Goal: Task Accomplishment & Management: Use online tool/utility

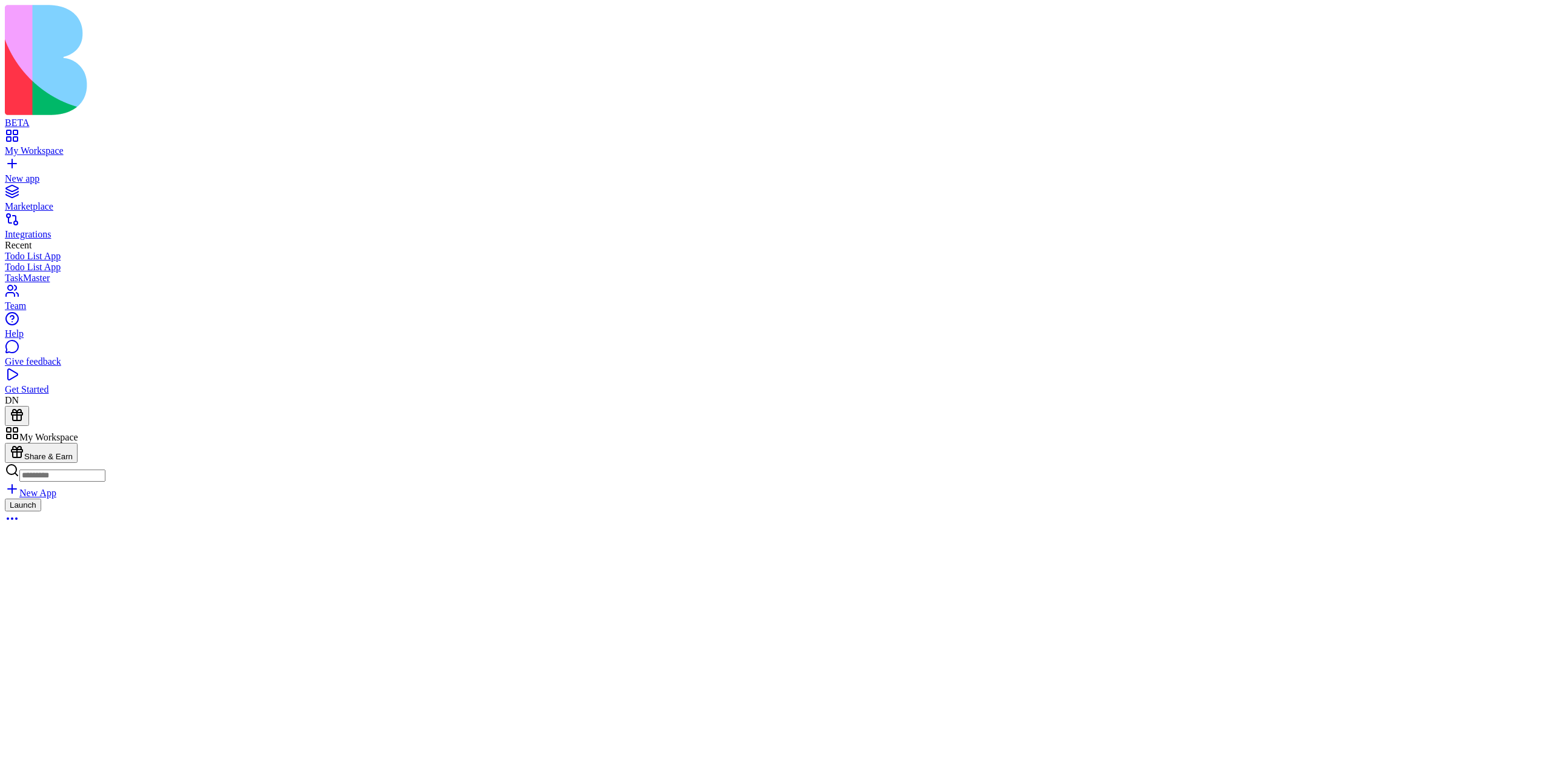
click at [81, 174] on div "New app" at bounding box center [776, 179] width 1541 height 11
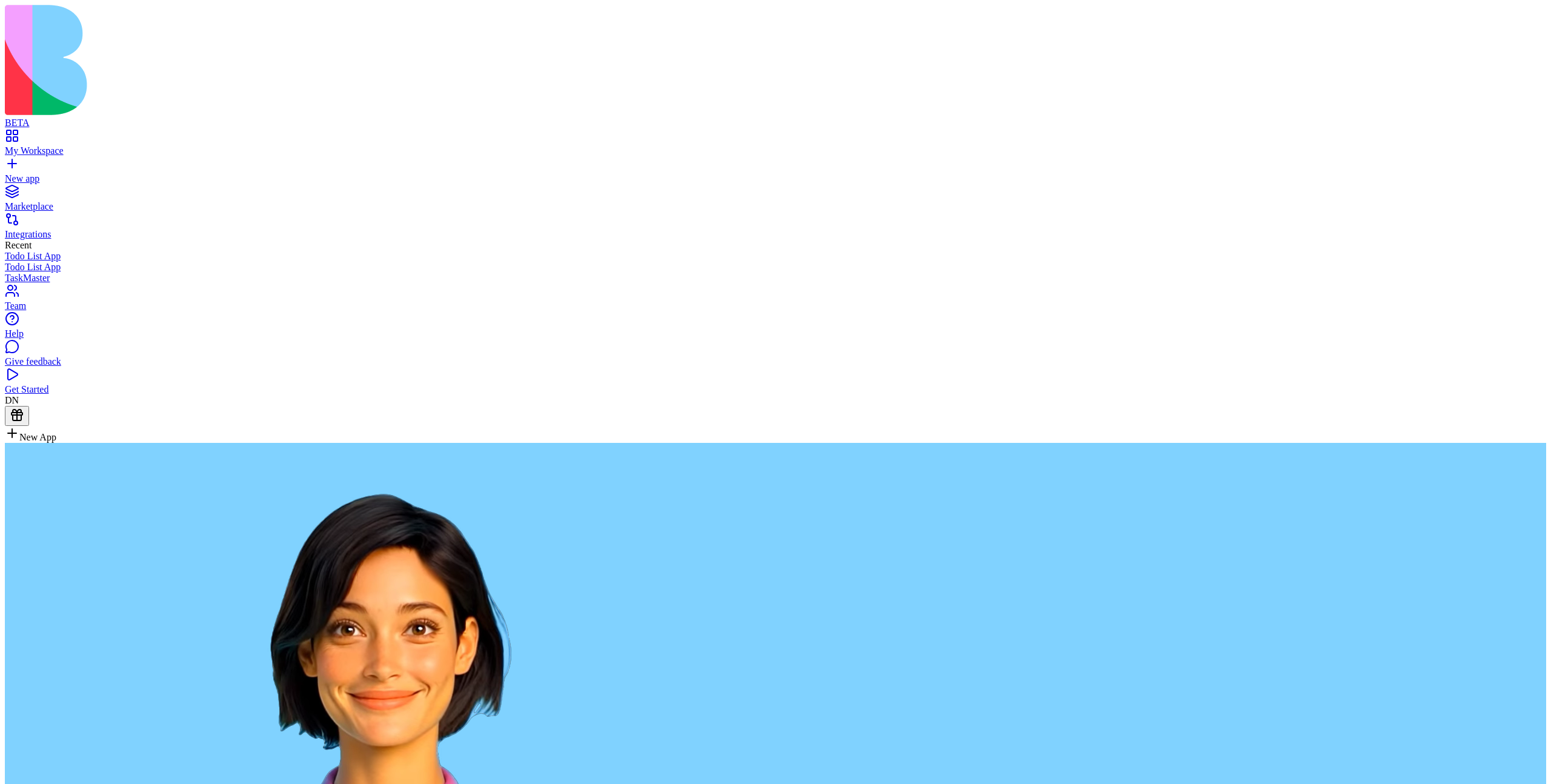
type textarea "**********"
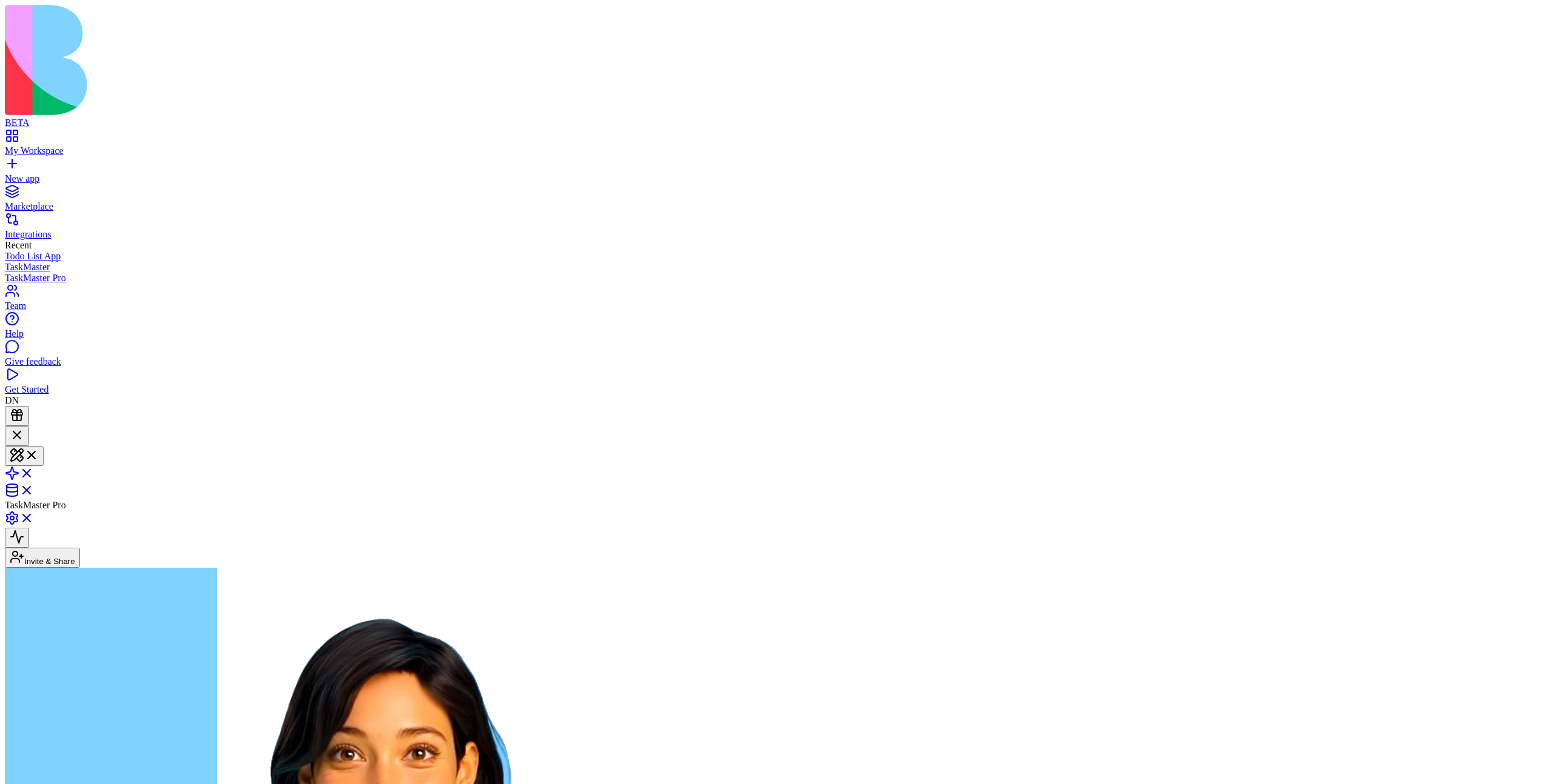
type textarea "*******"
type textarea "******"
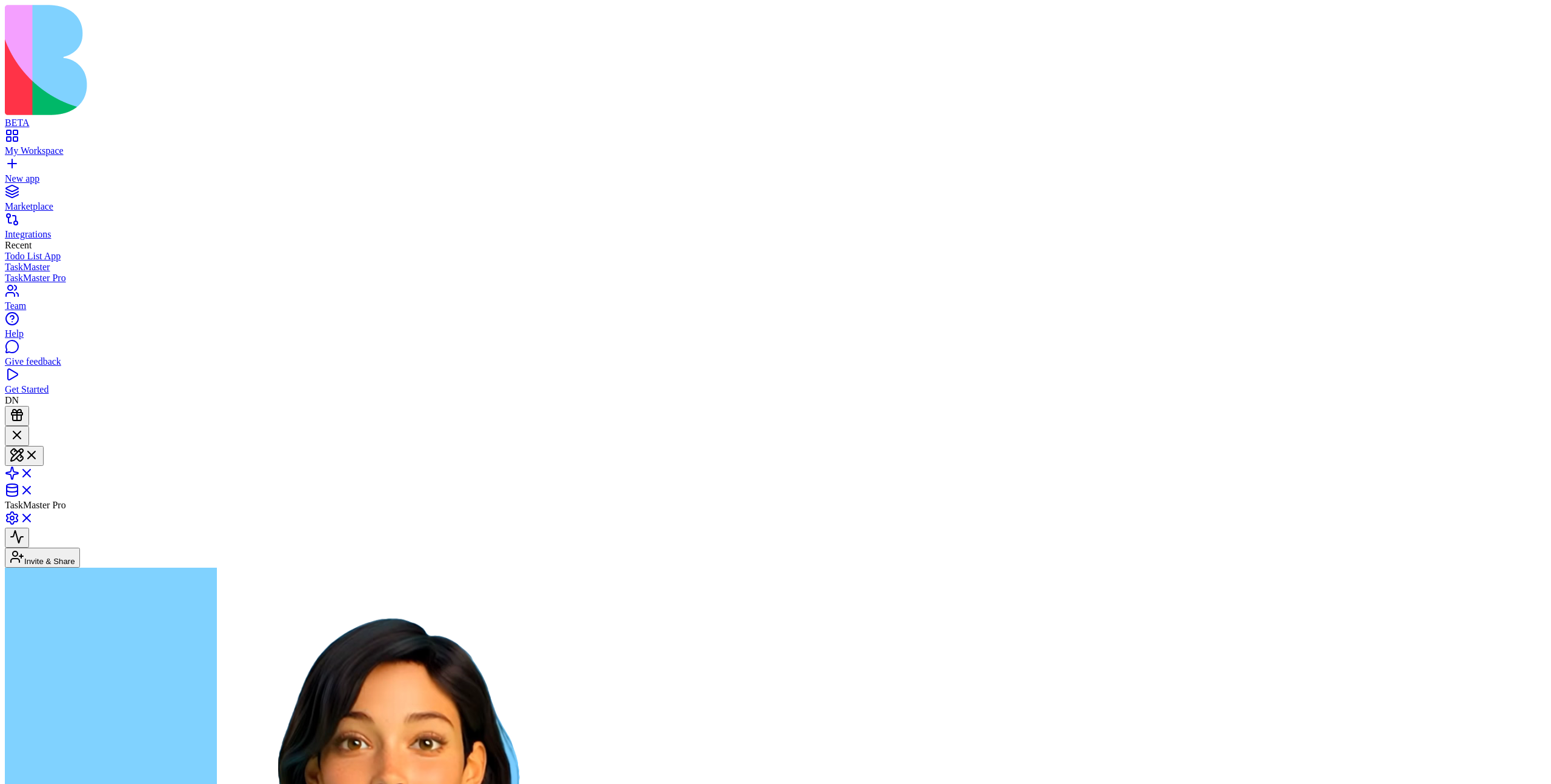
scroll to position [47, 0]
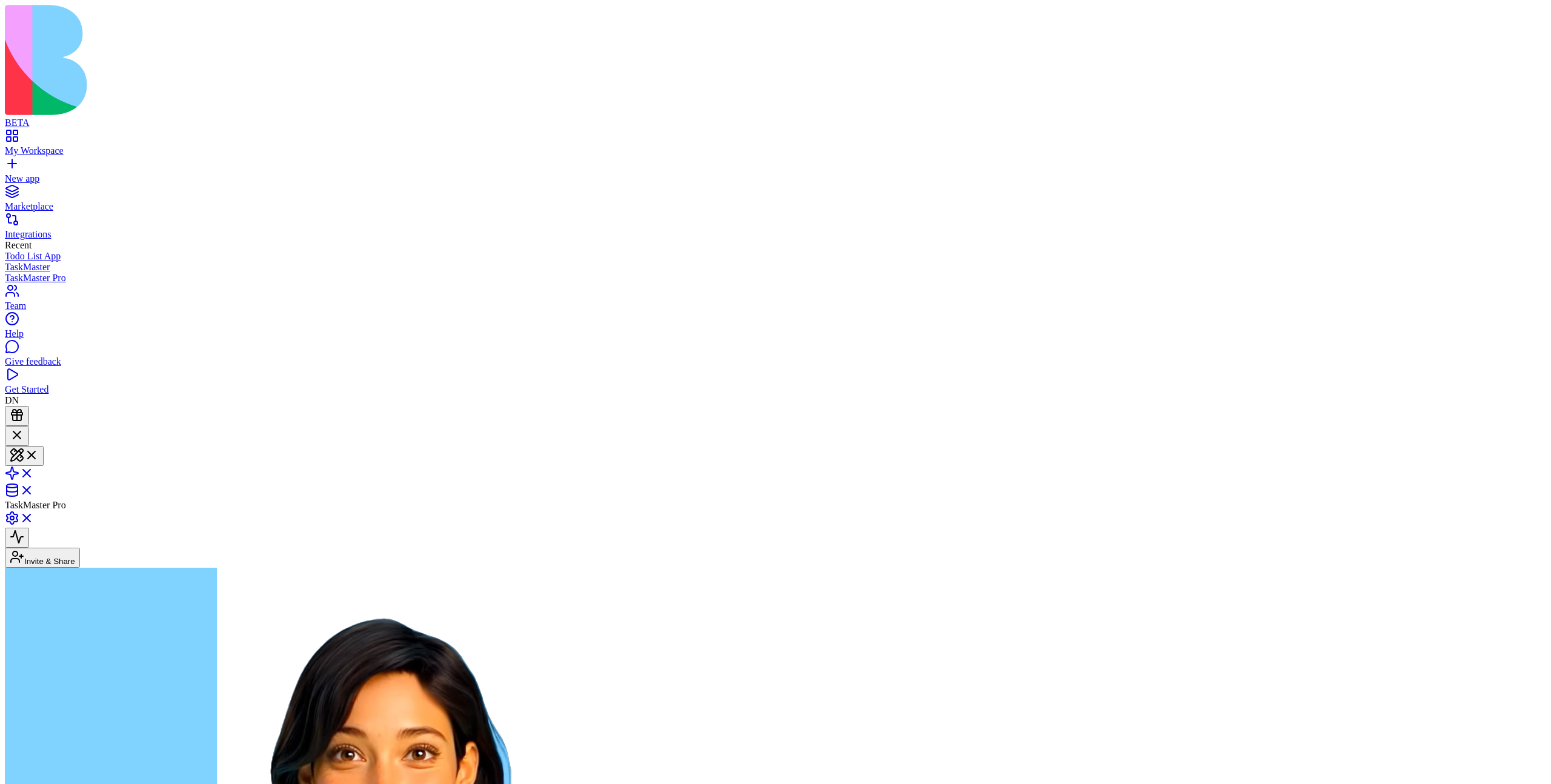
type textarea "***"
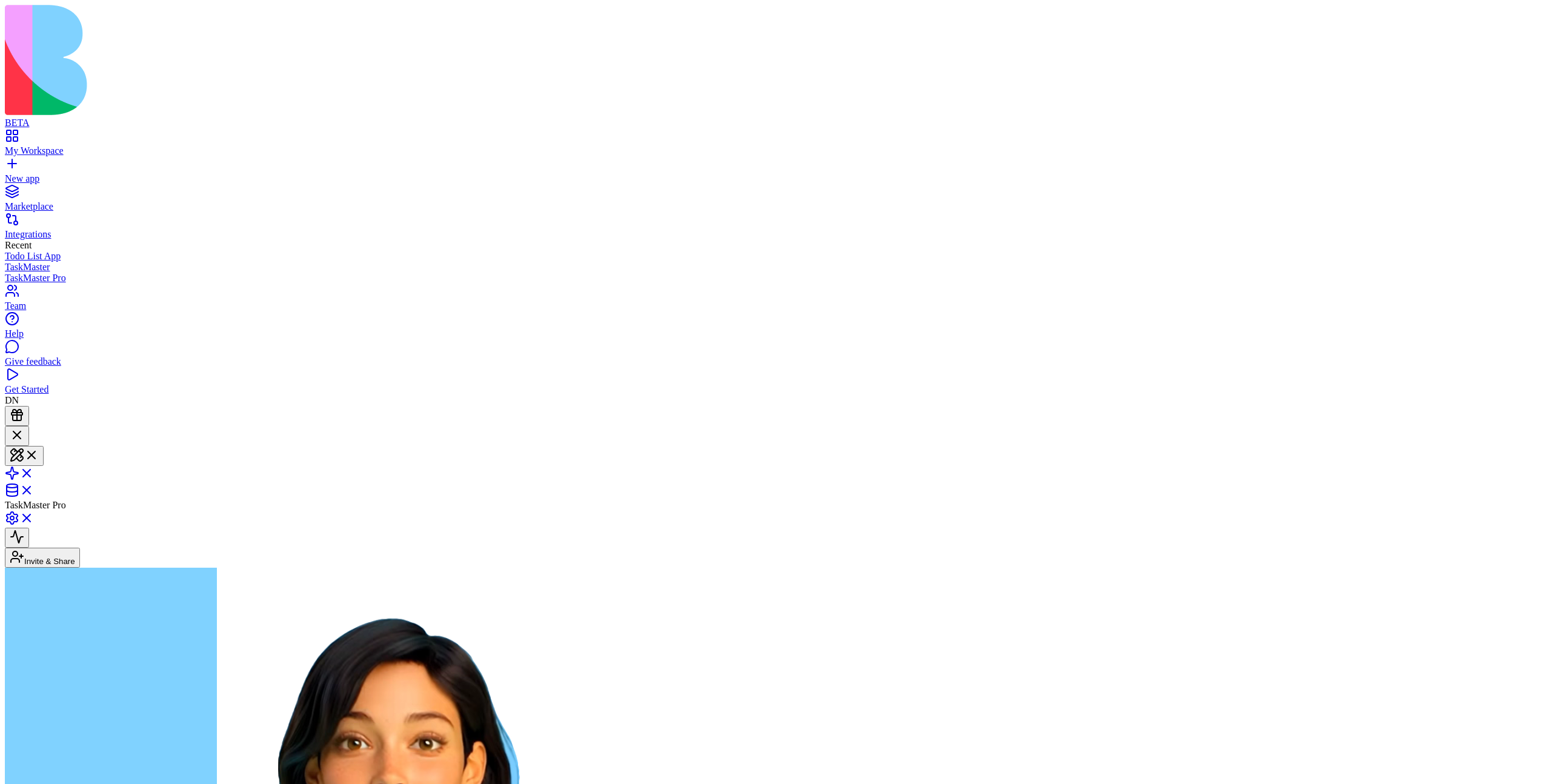
scroll to position [359, 0]
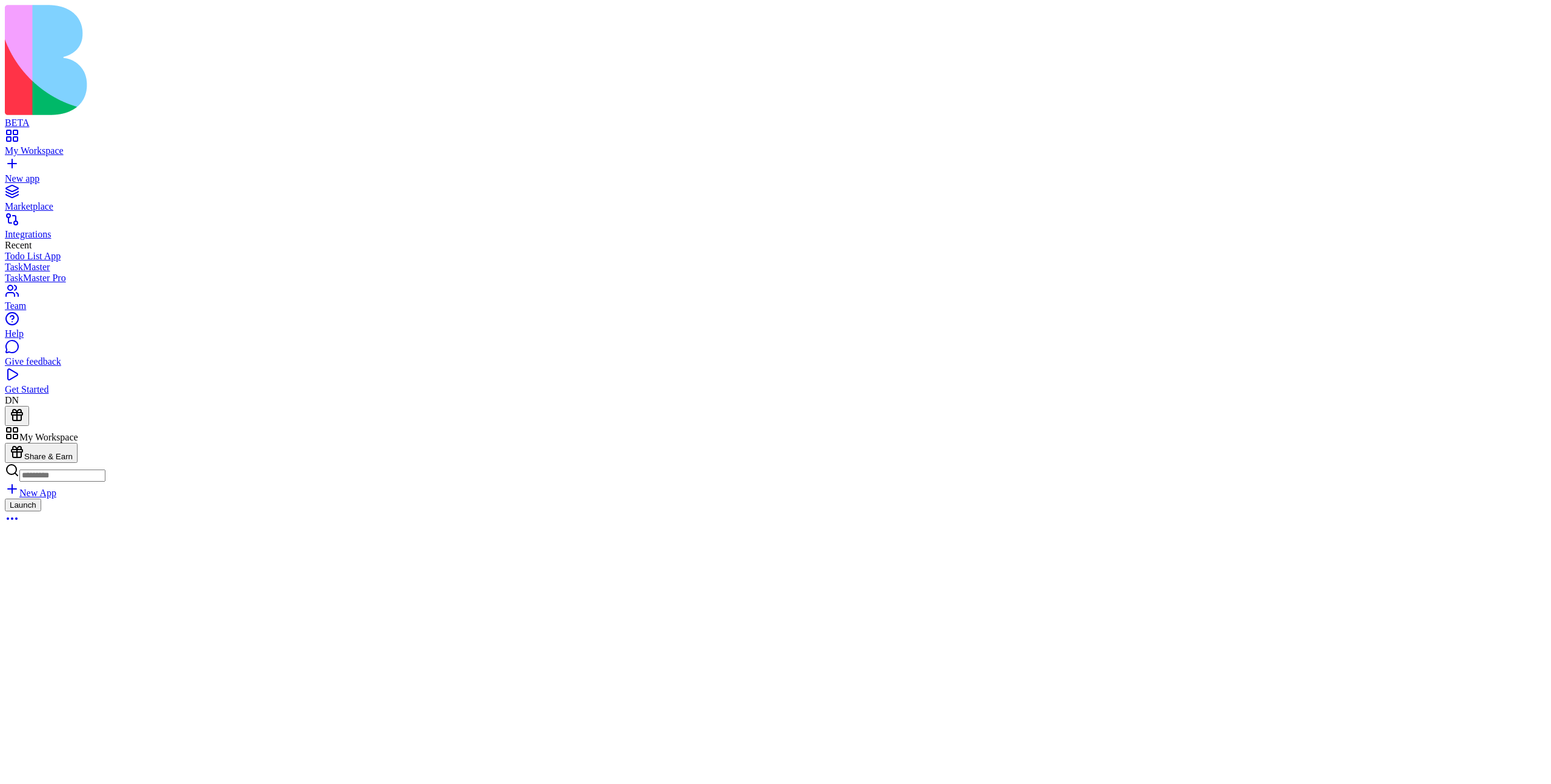
click at [42, 498] on button "Launch" at bounding box center [23, 504] width 36 height 13
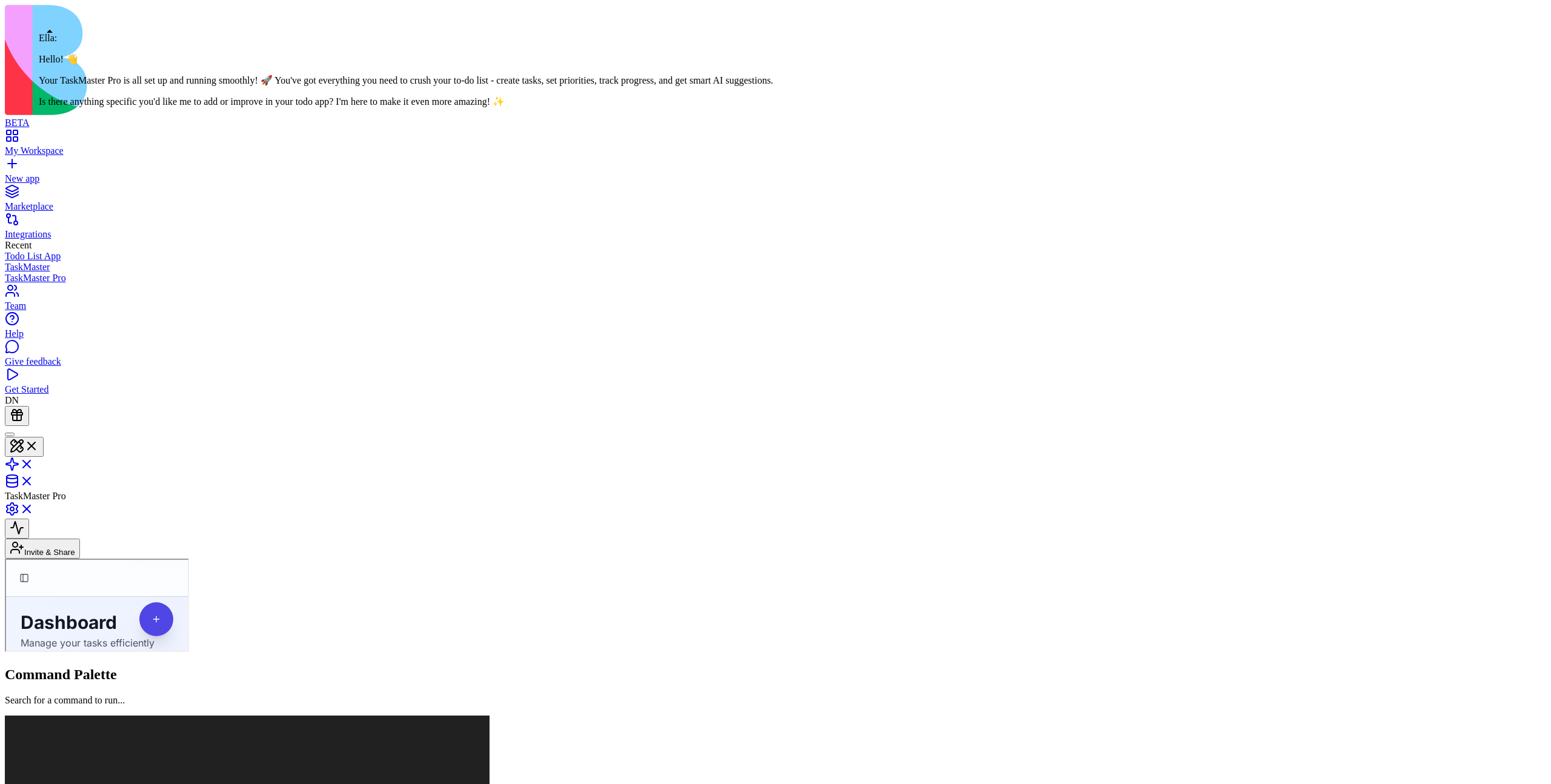
click at [10, 434] on div at bounding box center [10, 434] width 0 height 0
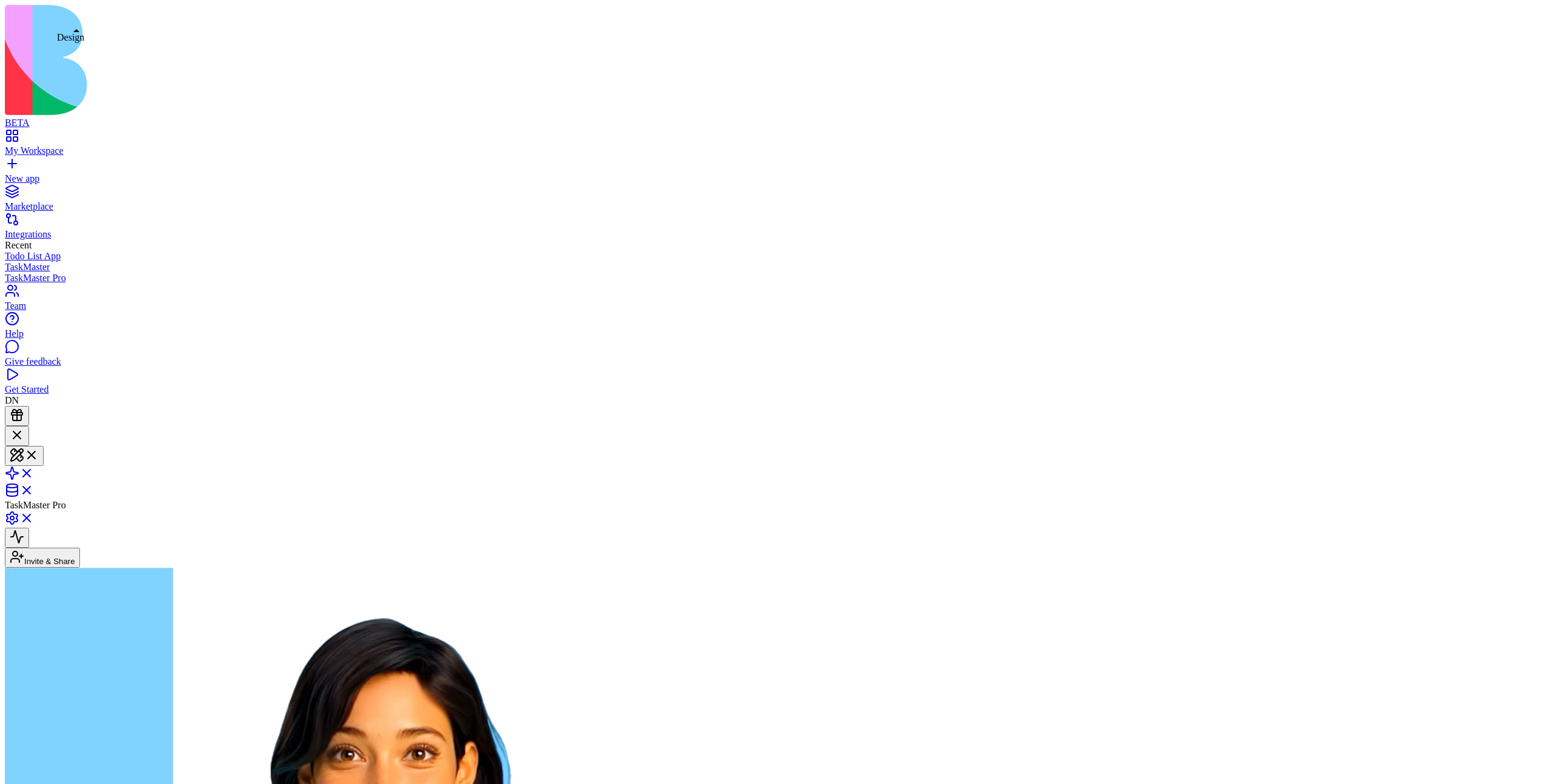
scroll to position [359, 0]
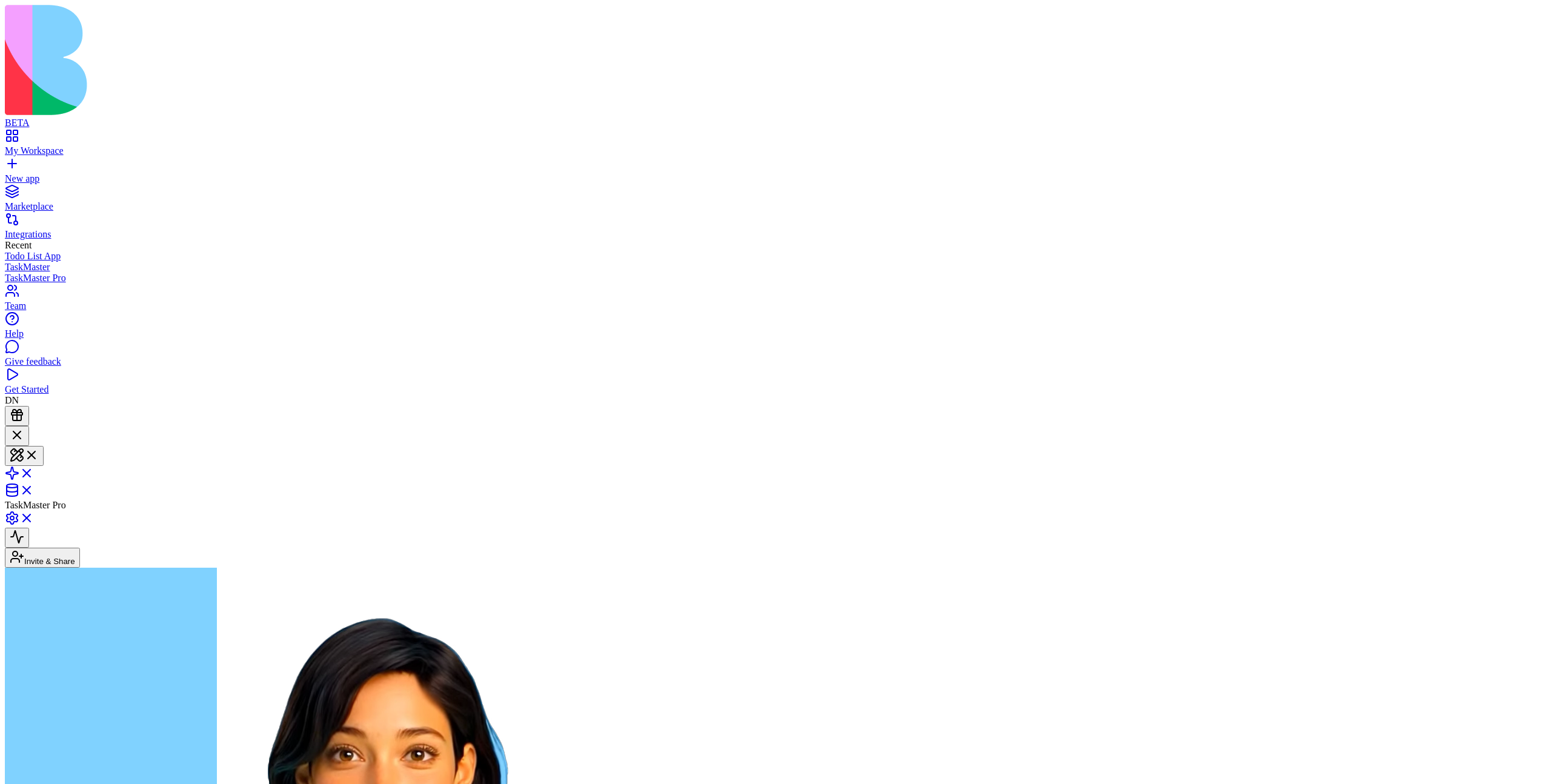
type textarea "**"
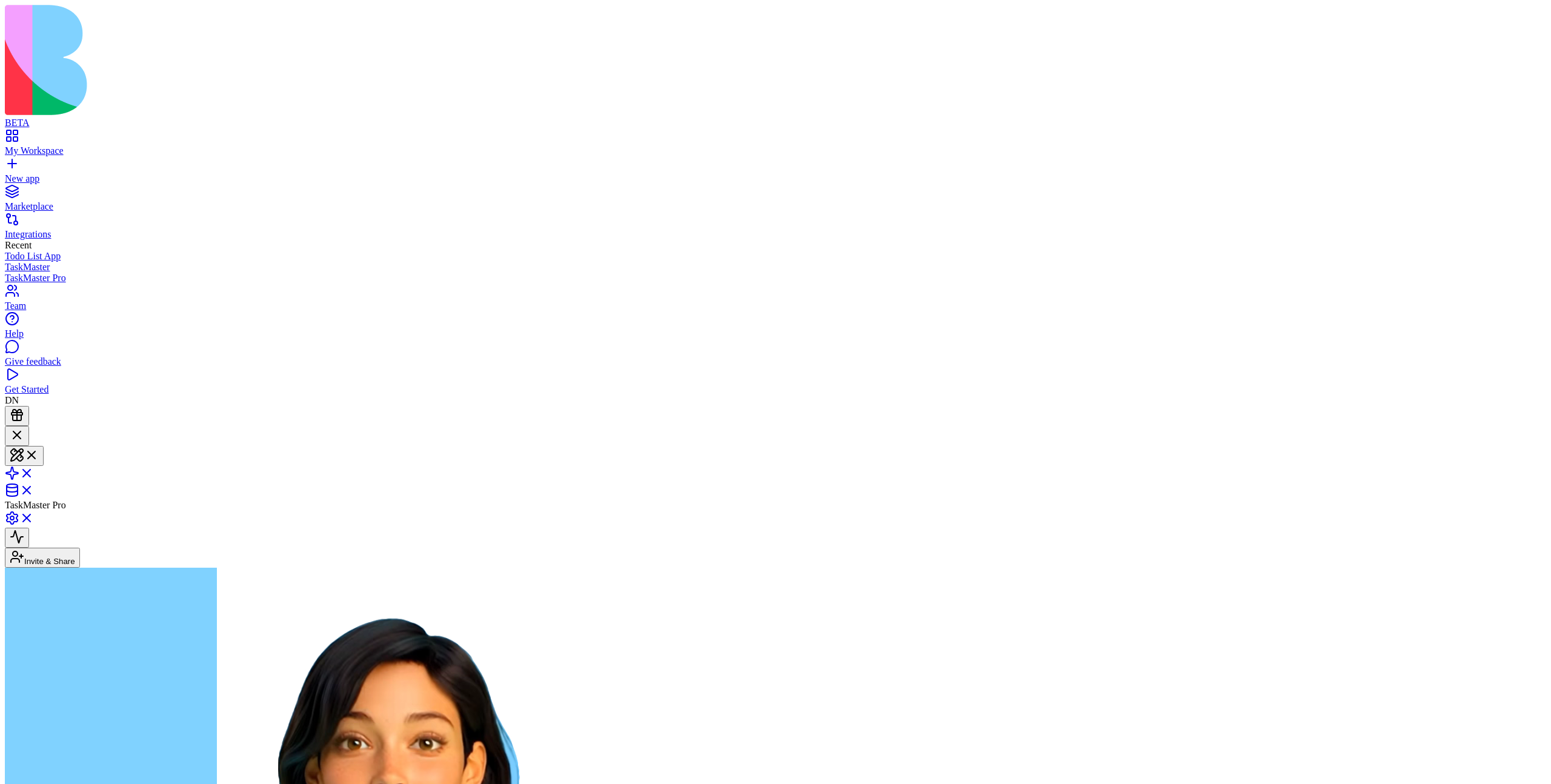
scroll to position [533, 0]
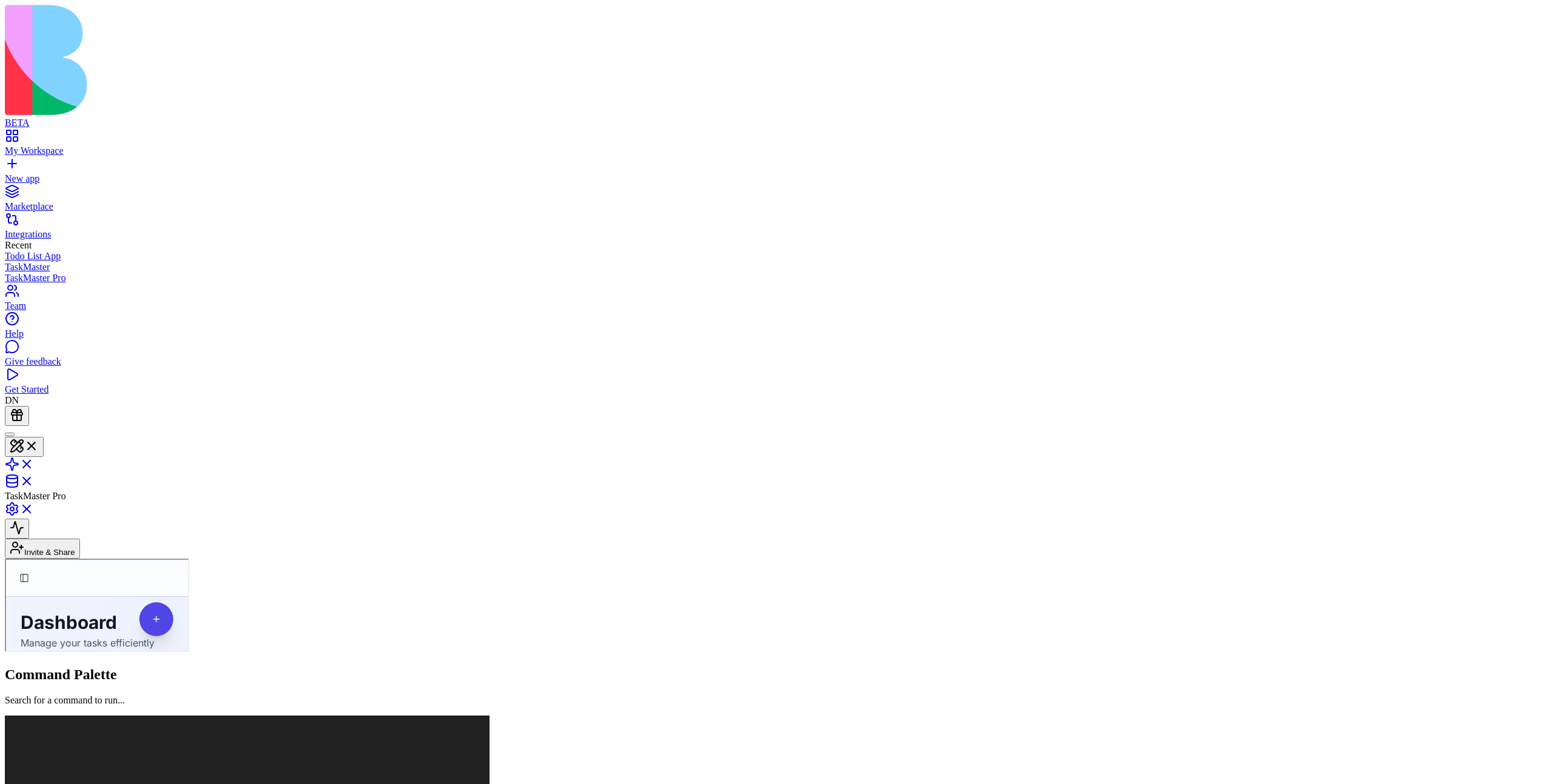
click at [60, 426] on div "TaskMaster Pro" at bounding box center [776, 464] width 1541 height 76
click at [10, 434] on div at bounding box center [10, 434] width 0 height 0
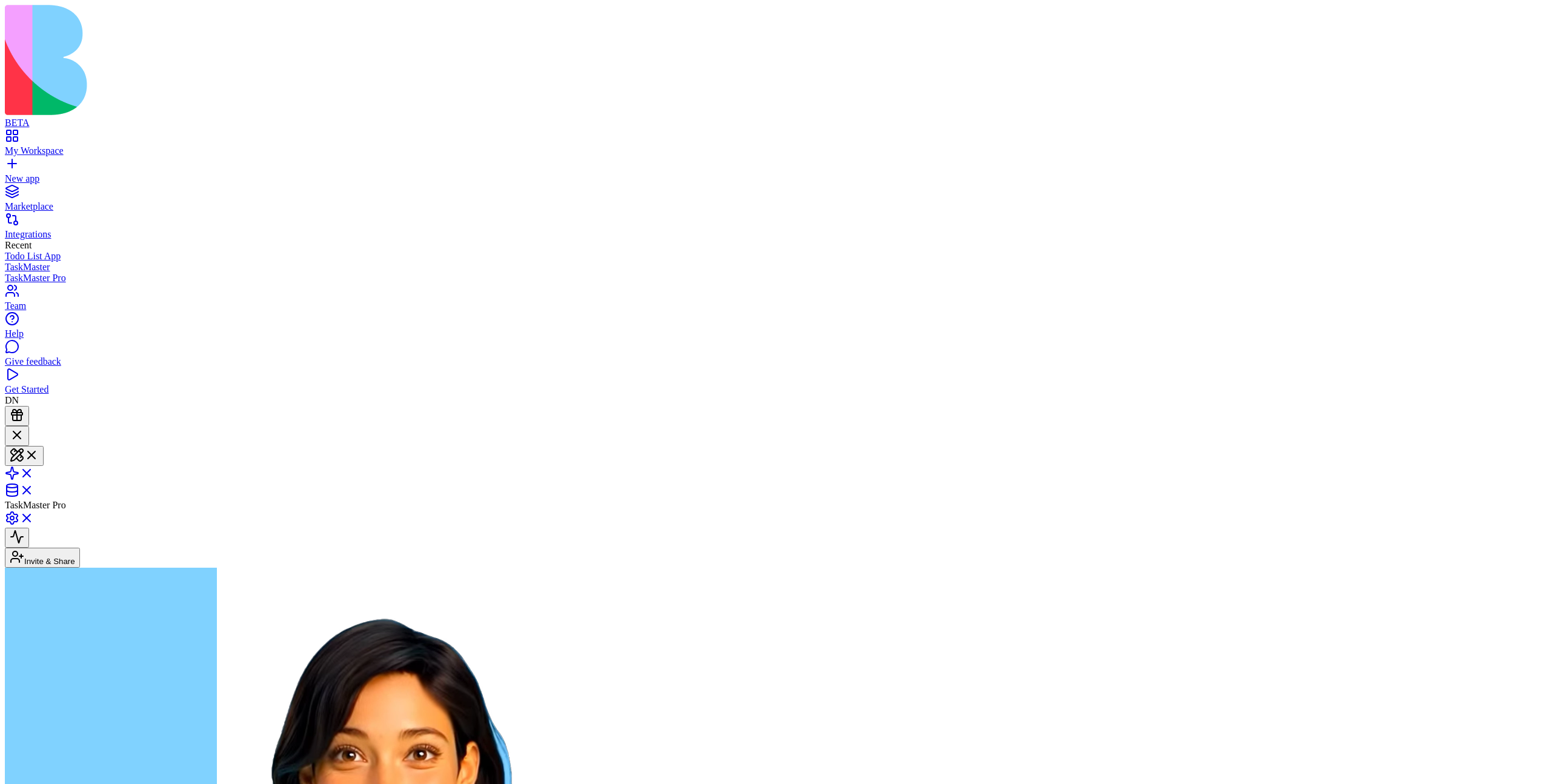
type textarea "******"
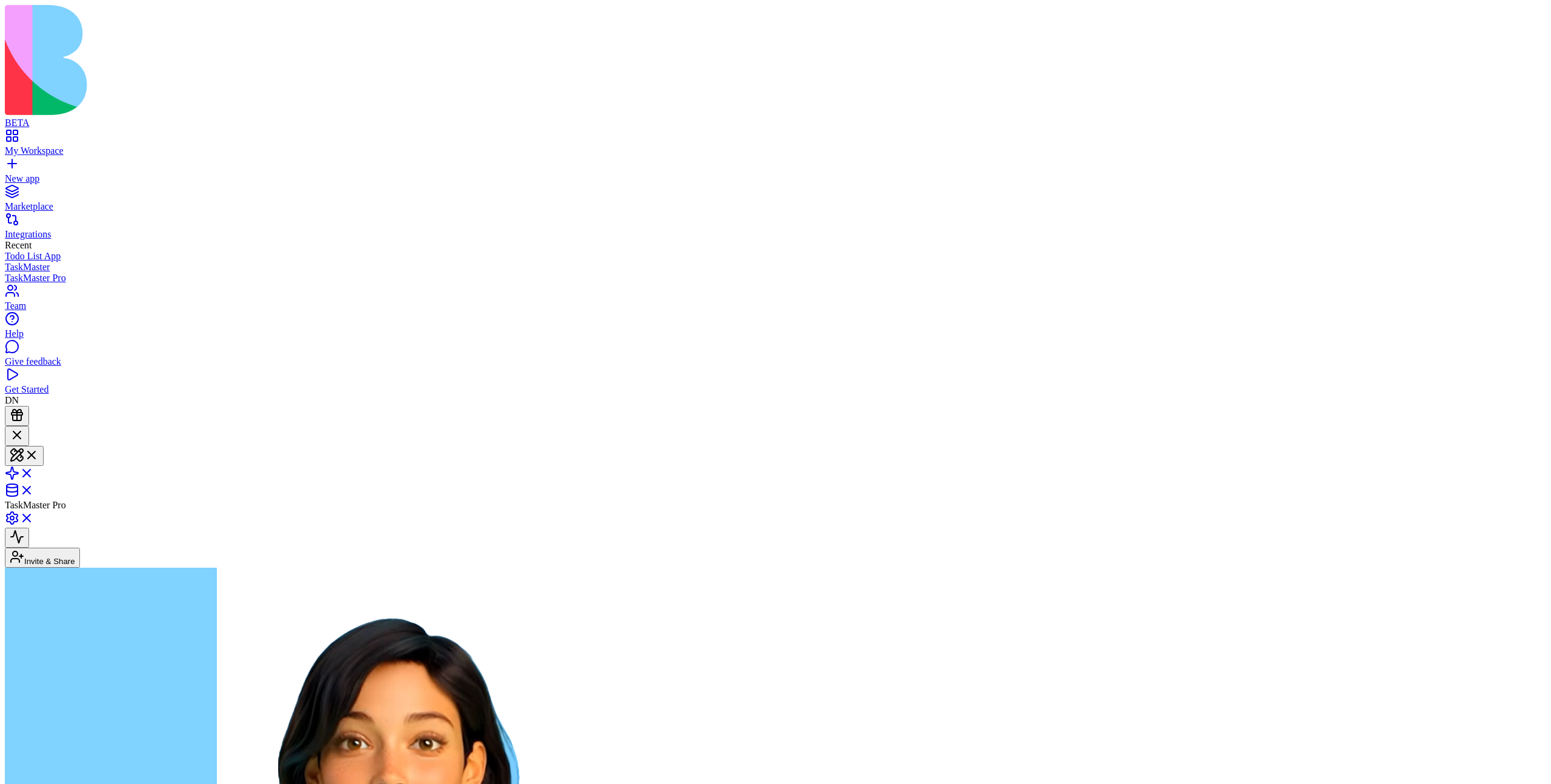
scroll to position [795, 0]
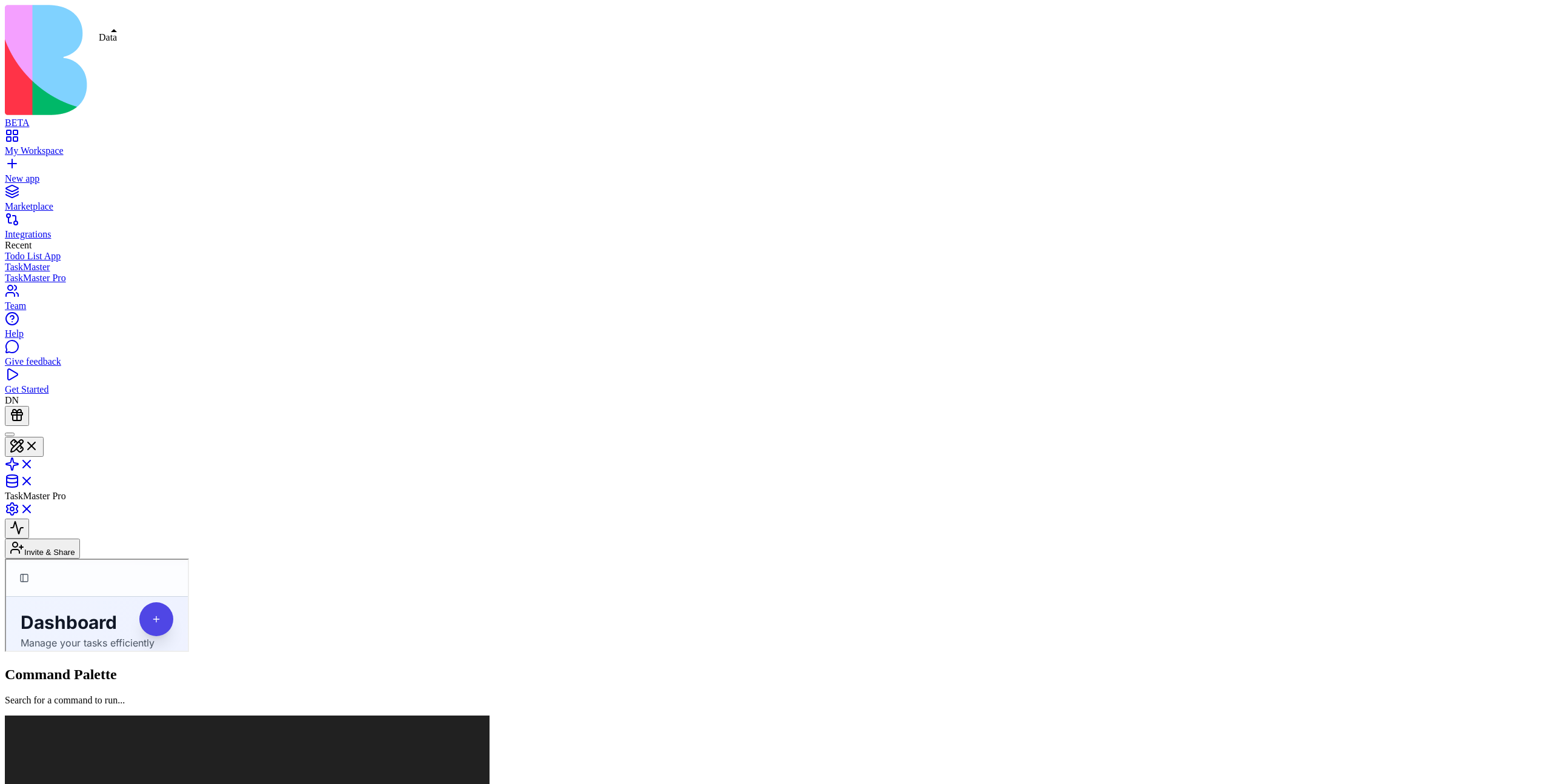
click at [34, 480] on link at bounding box center [19, 485] width 29 height 10
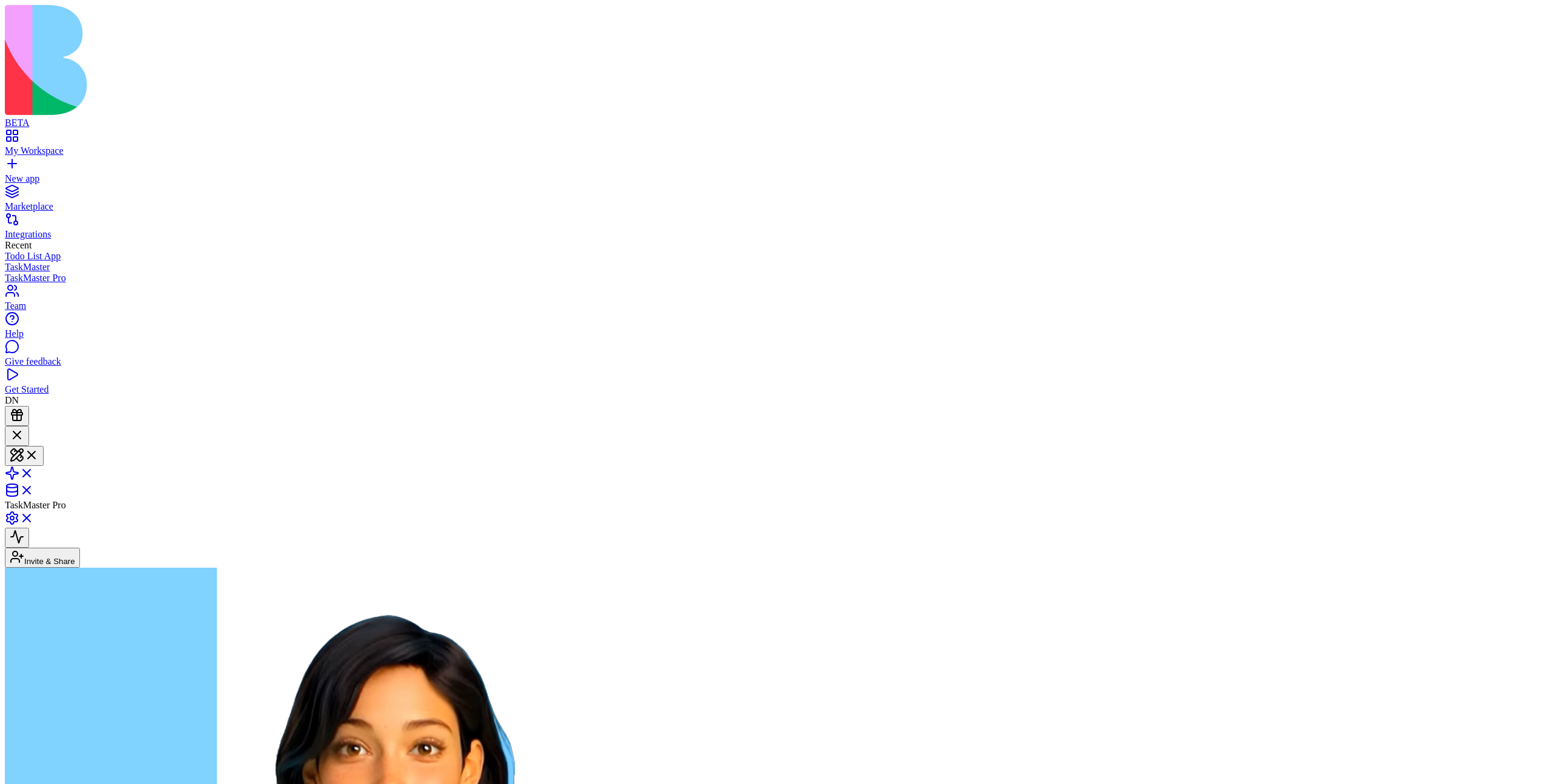
scroll to position [732, 0]
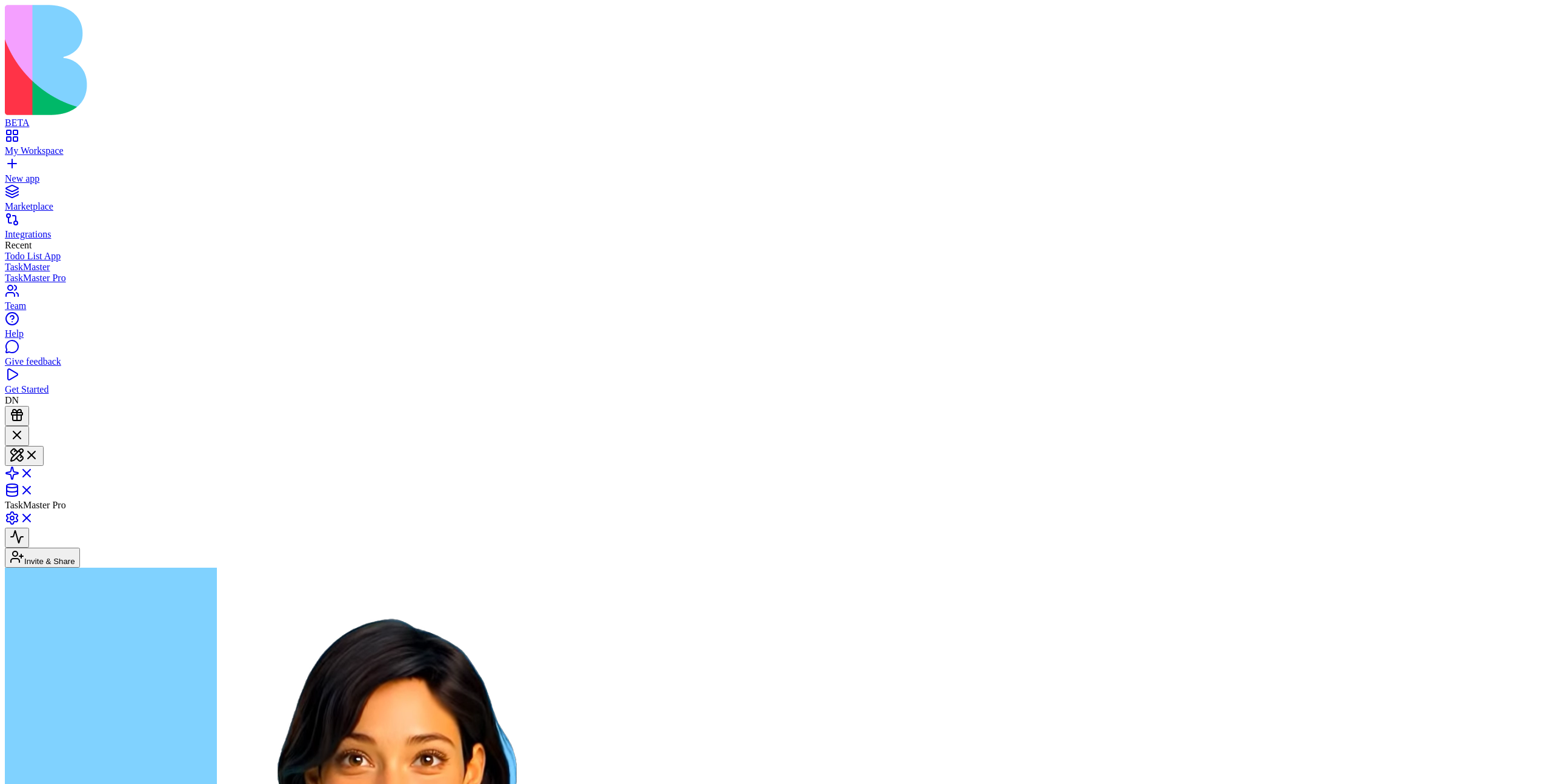
type textarea "**"
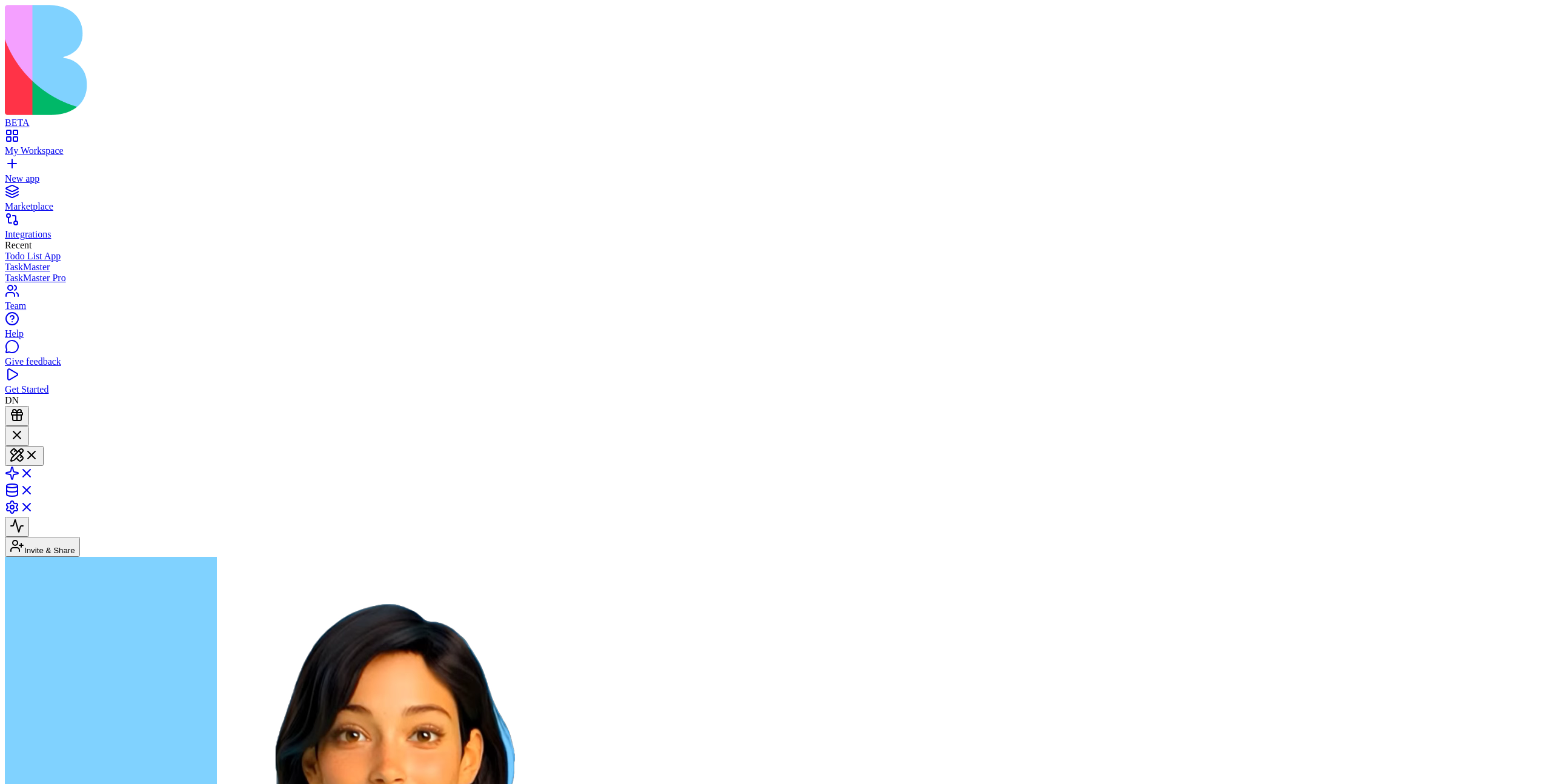
scroll to position [906, 0]
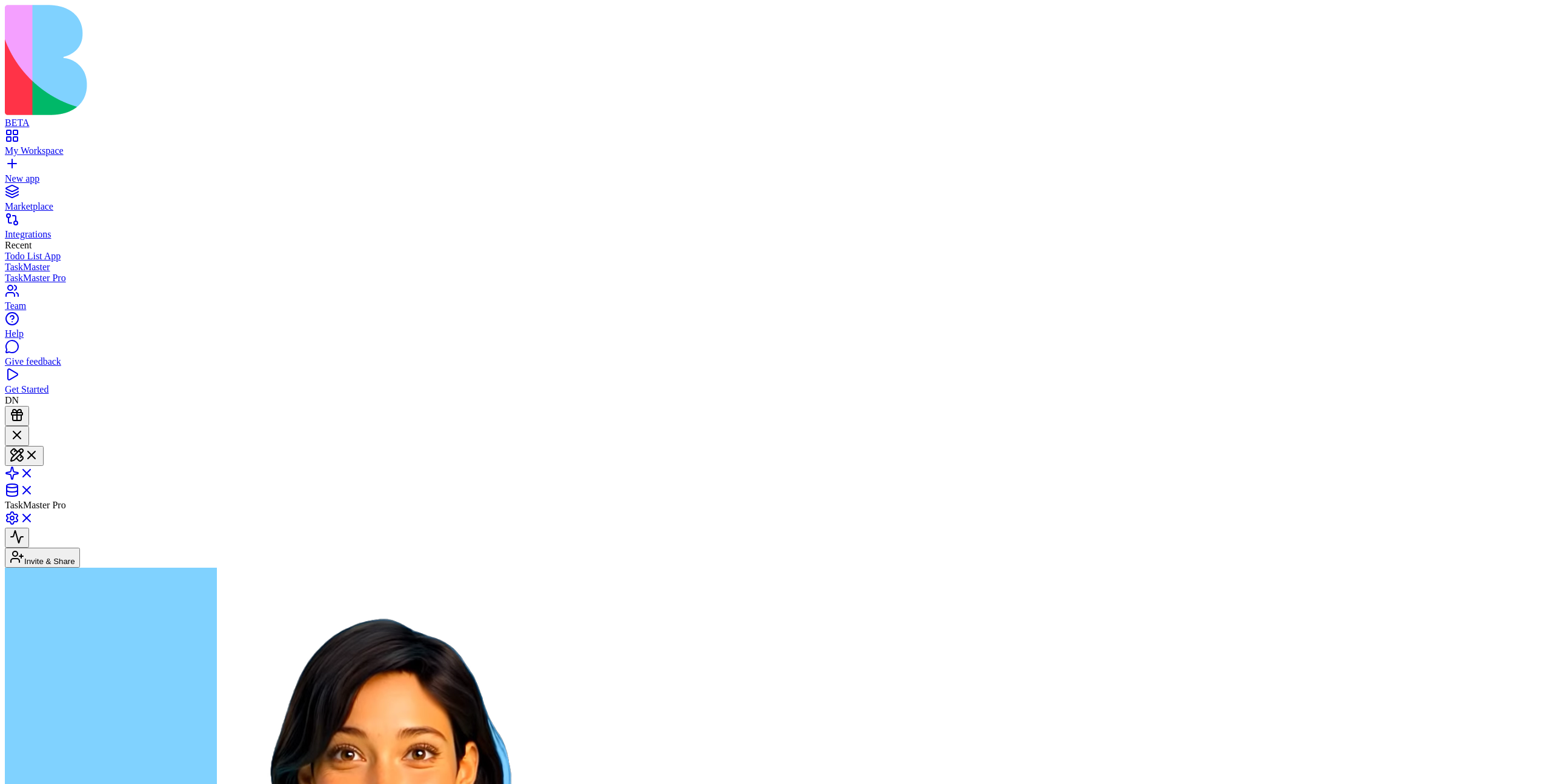
type textarea "**"
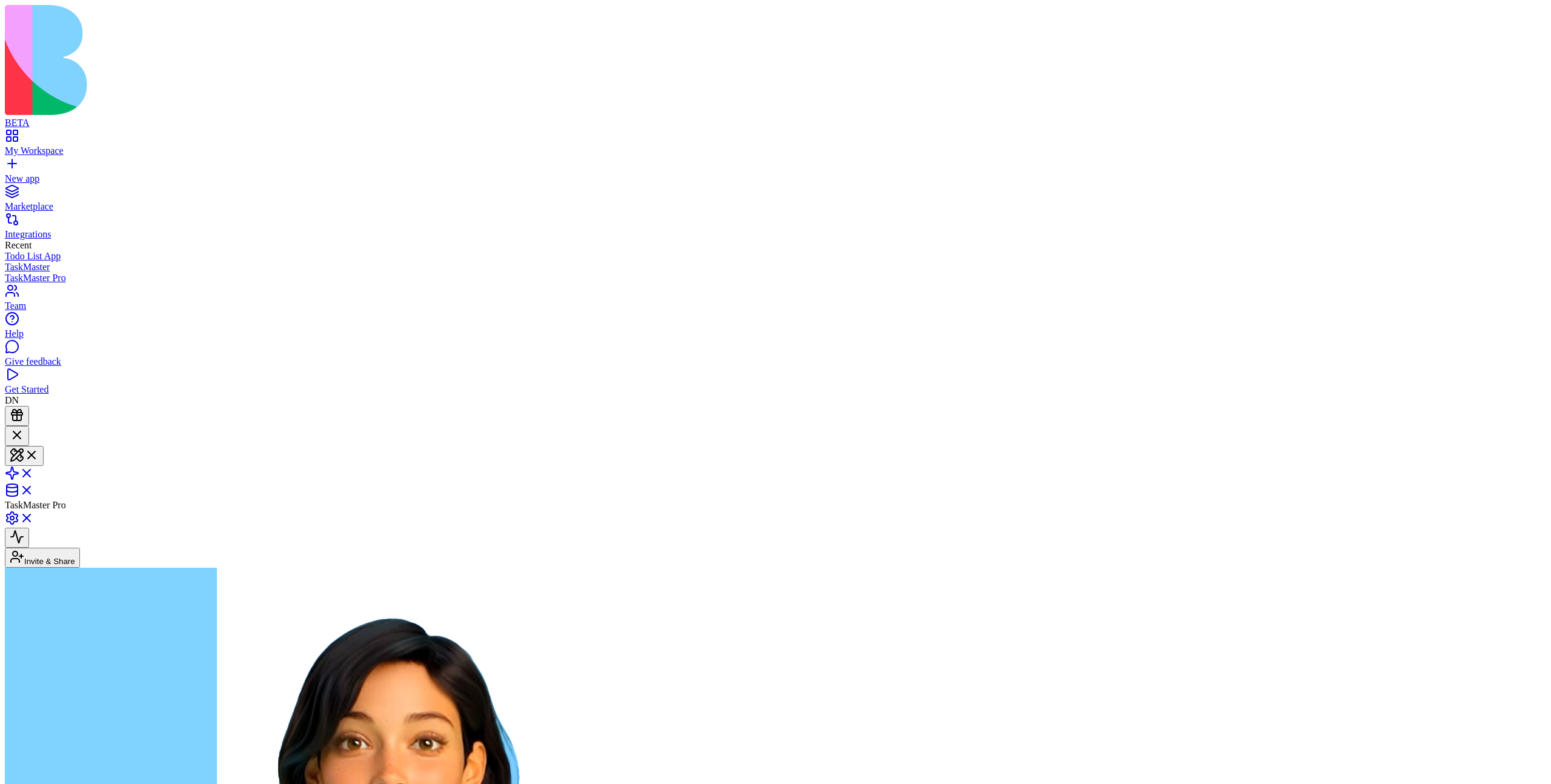
scroll to position [982, 0]
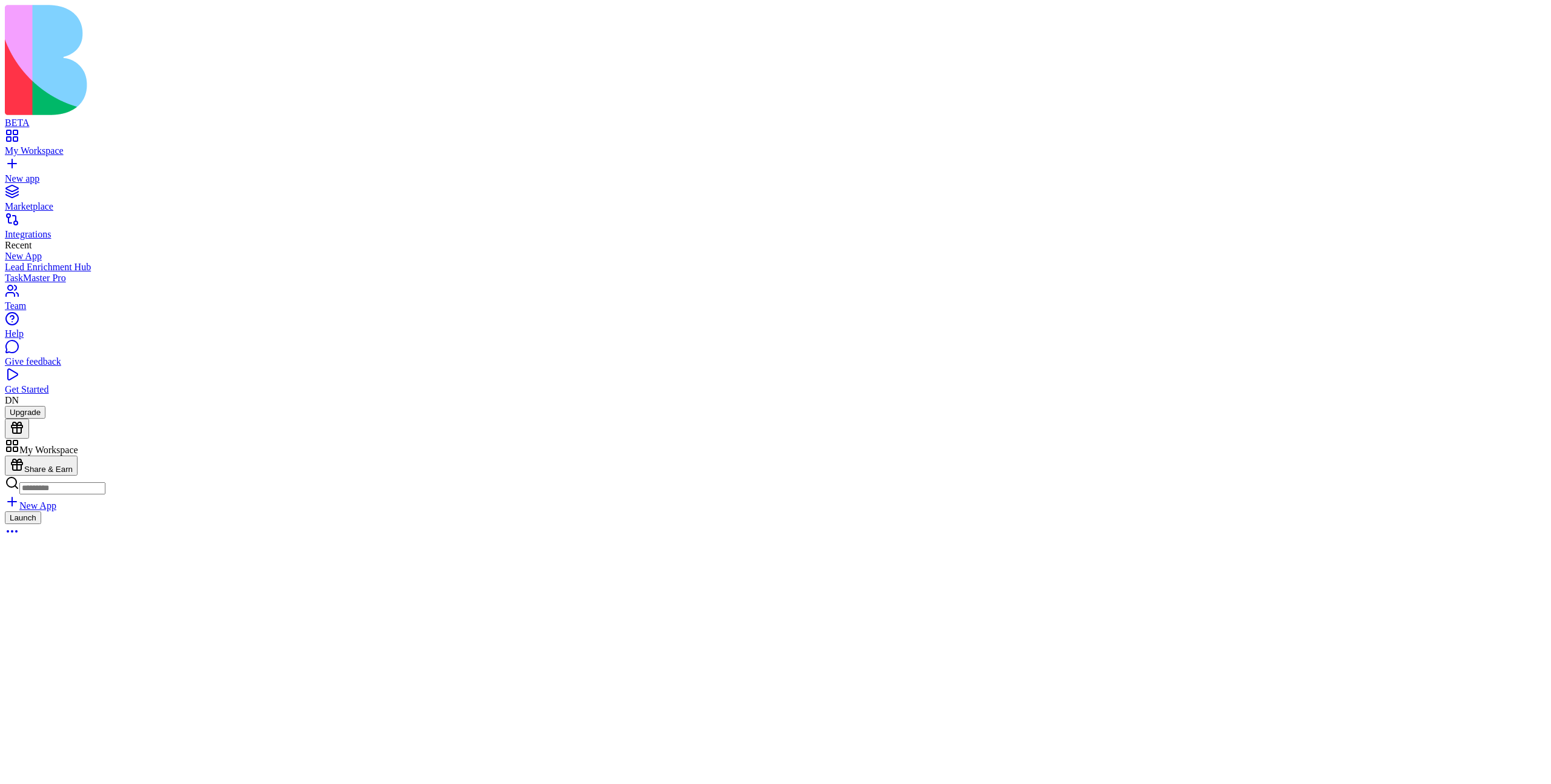
click at [42, 511] on button "Launch" at bounding box center [23, 517] width 36 height 13
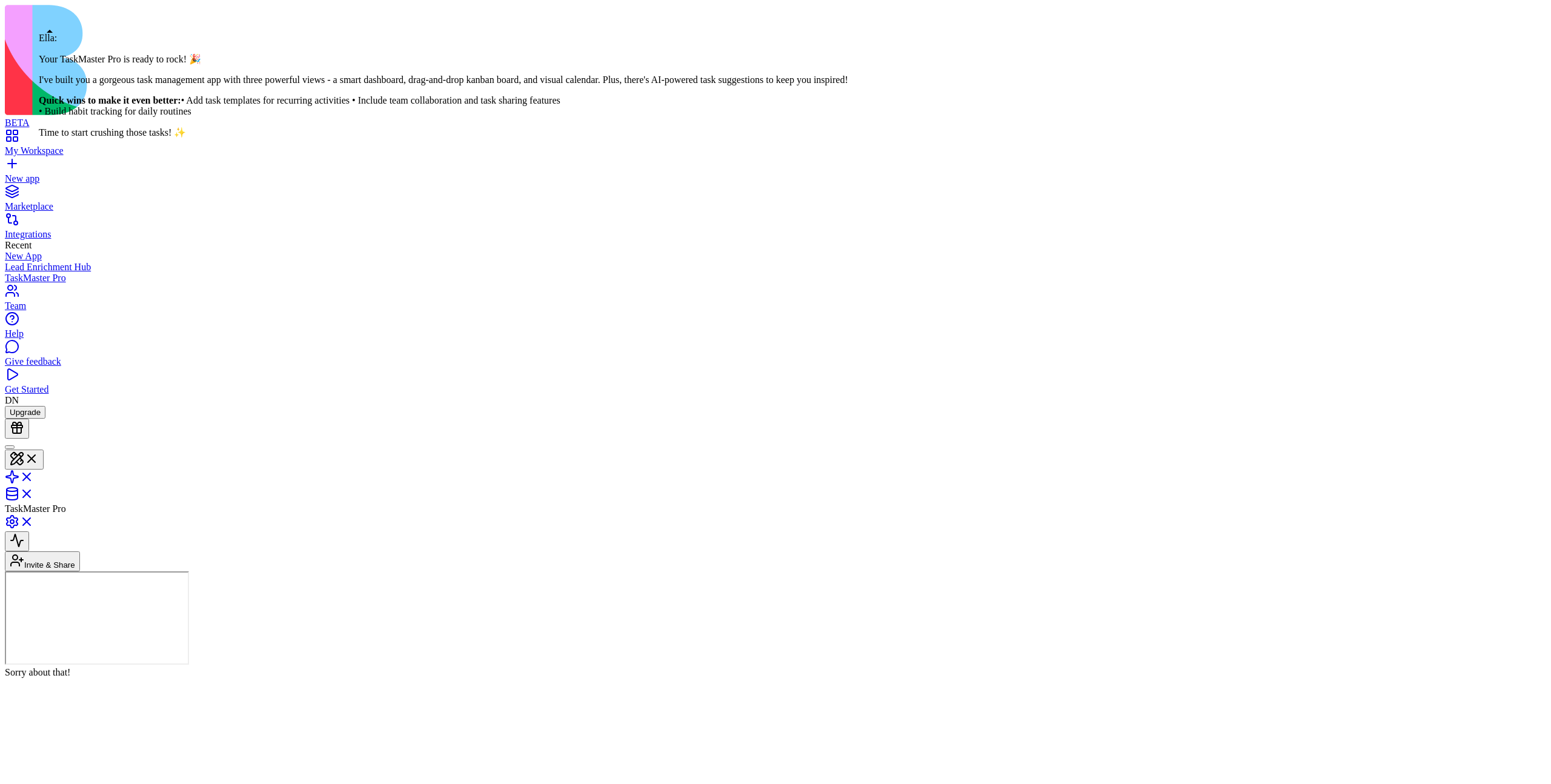
click at [10, 447] on div at bounding box center [10, 447] width 0 height 0
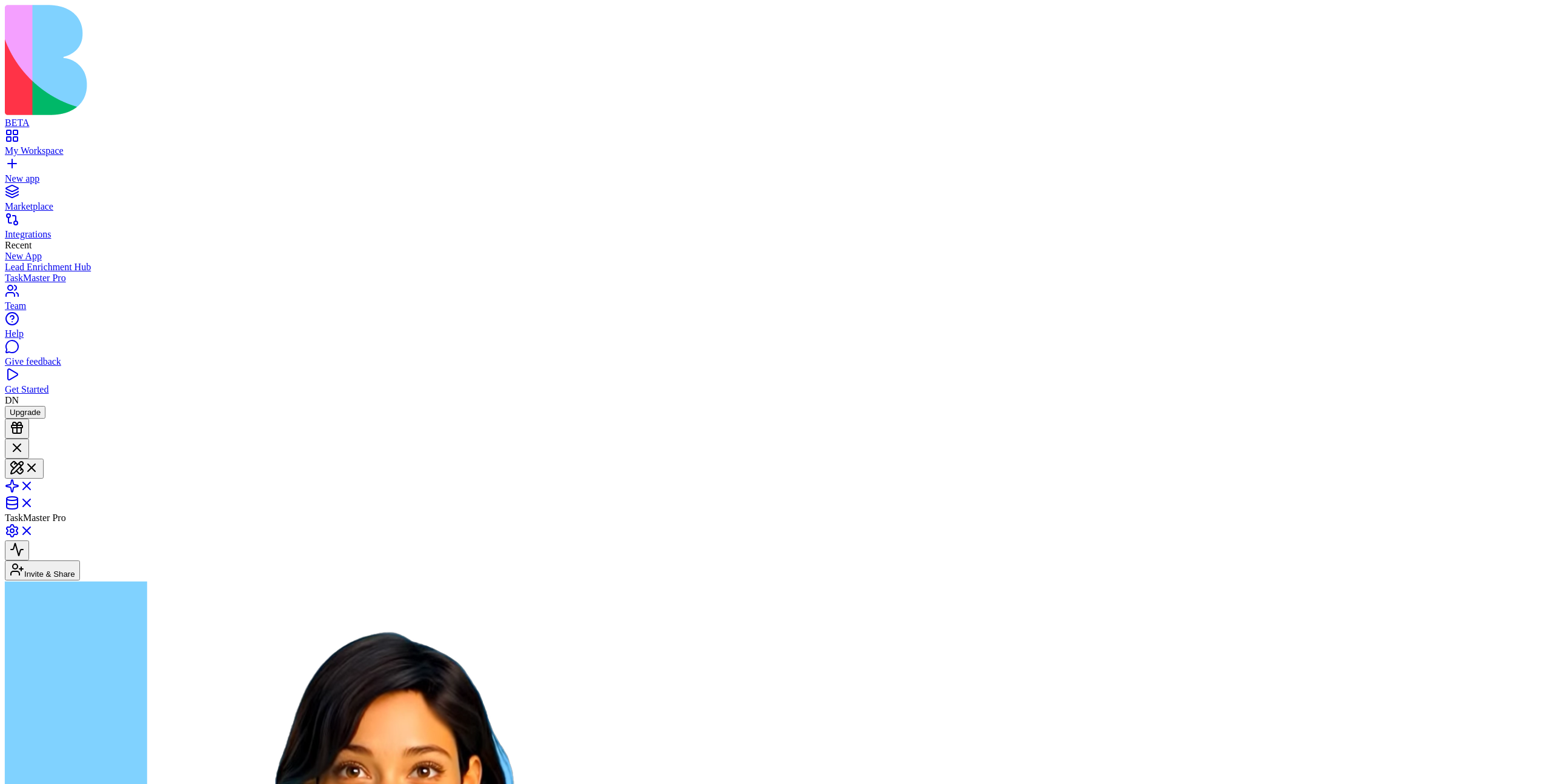
scroll to position [47, 0]
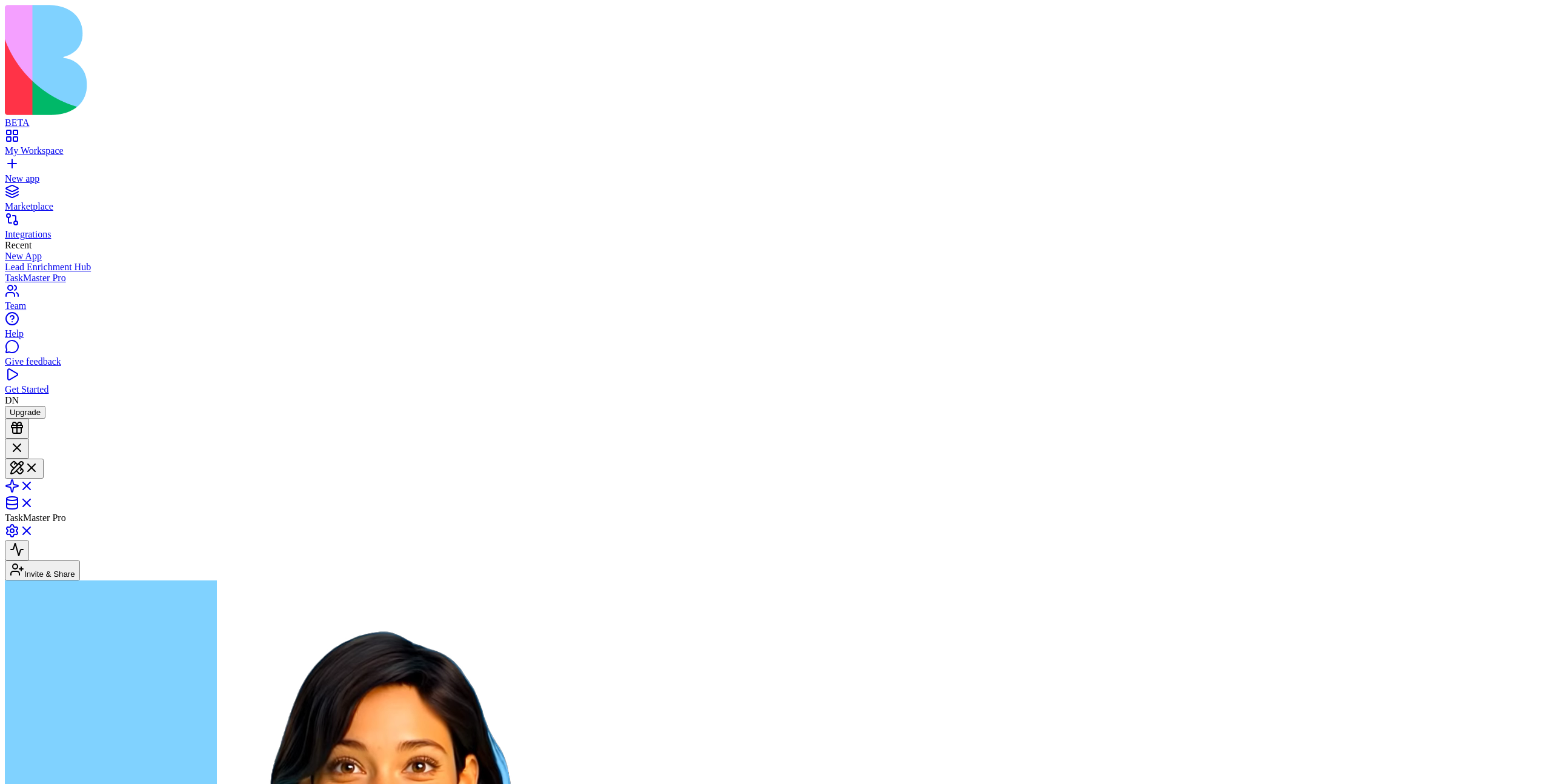
type textarea "**"
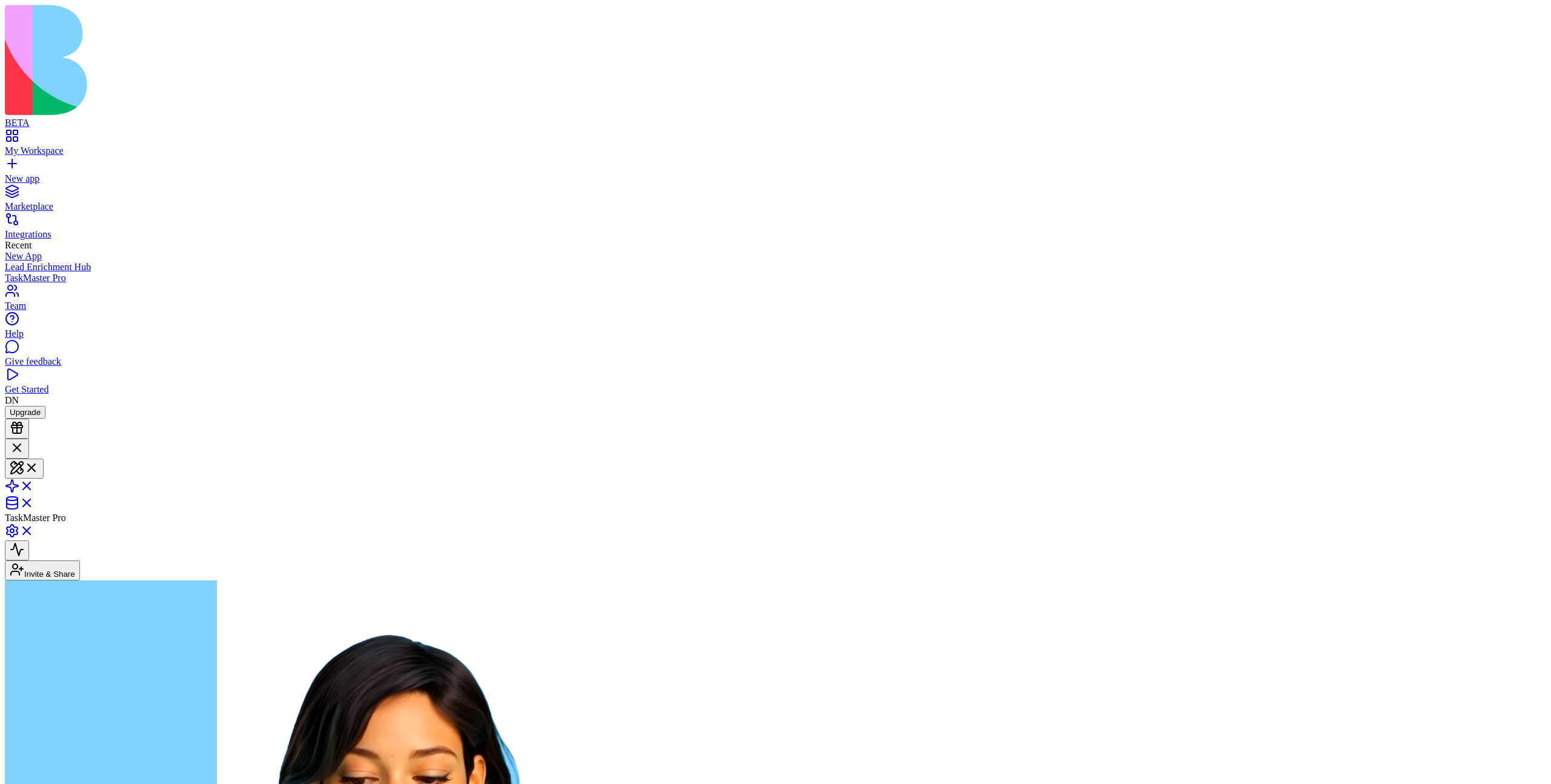
scroll to position [221, 0]
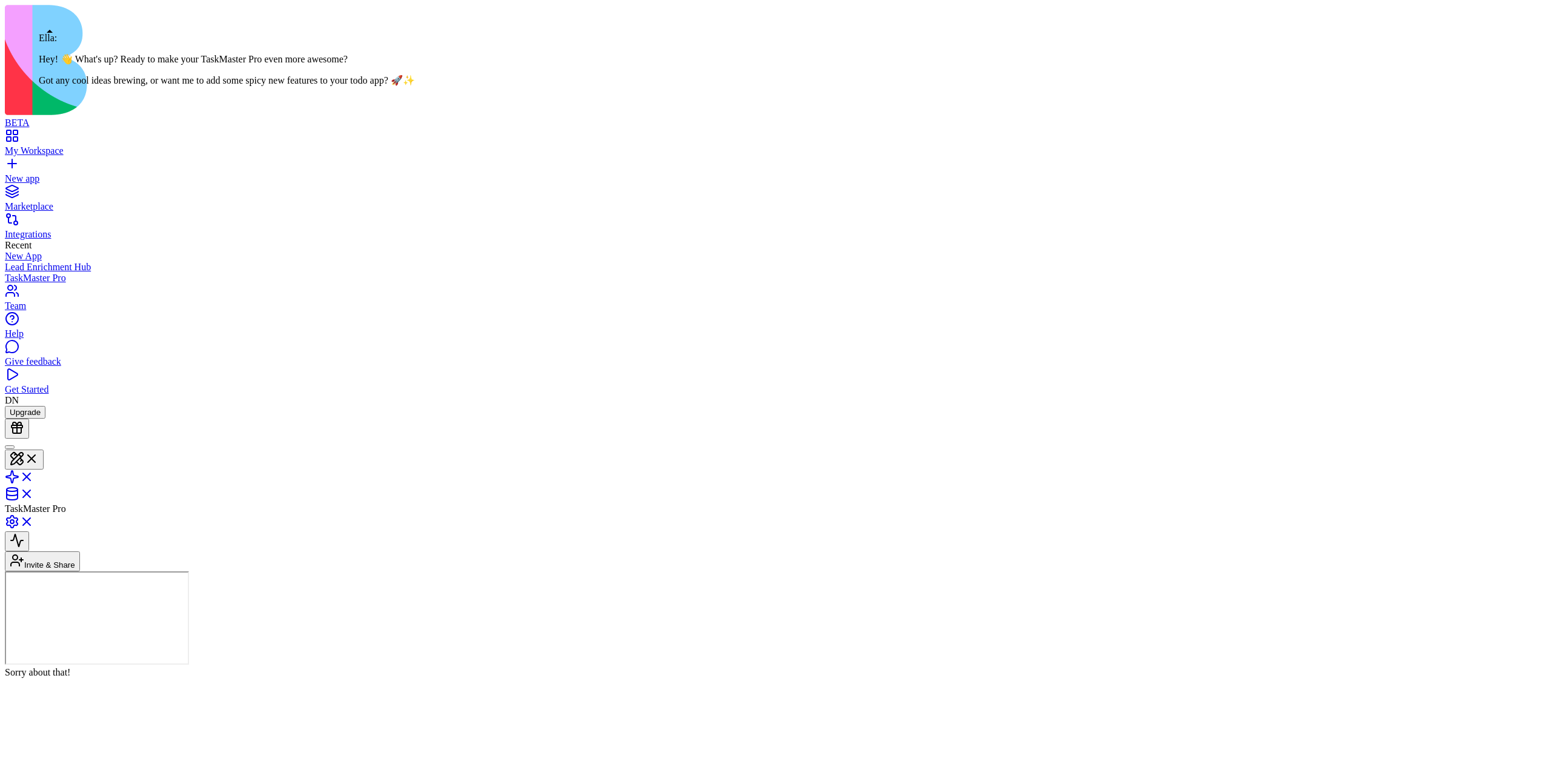
click at [10, 447] on div at bounding box center [10, 447] width 0 height 0
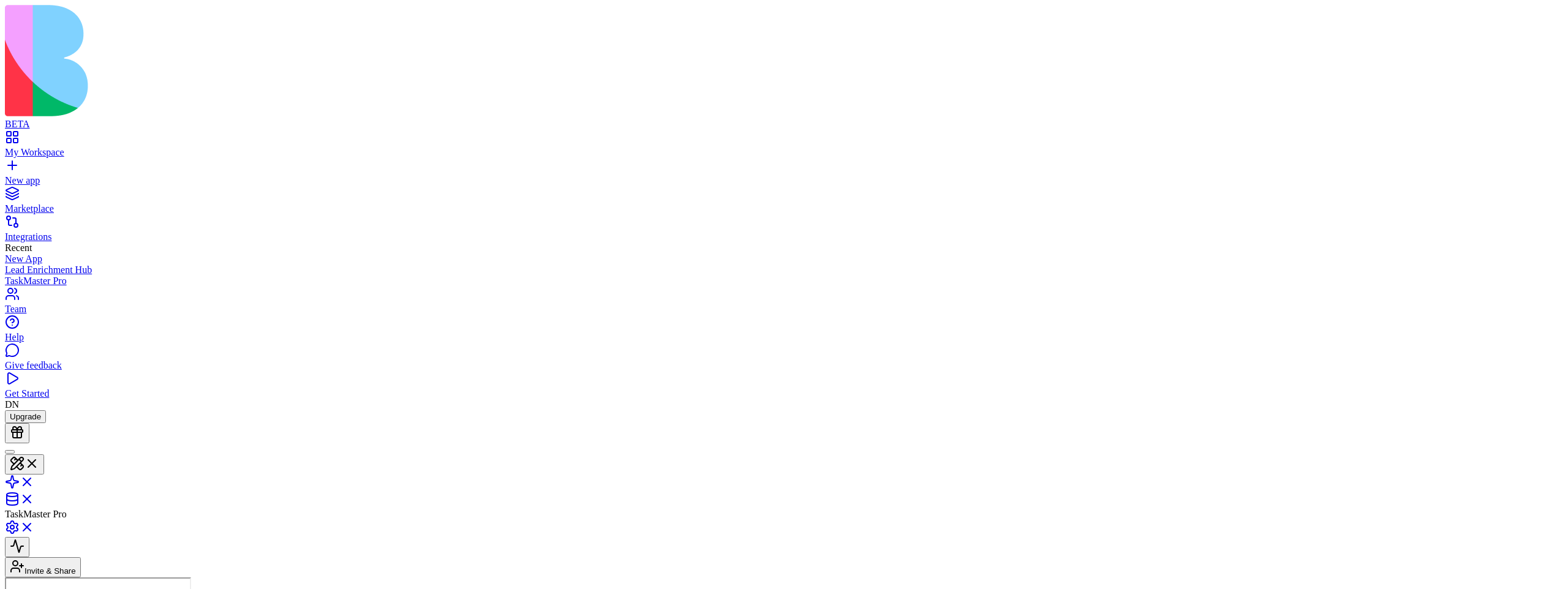
click at [1347, 443] on header "TaskMaster Pro Invite & Share" at bounding box center [784, 510] width 1558 height 134
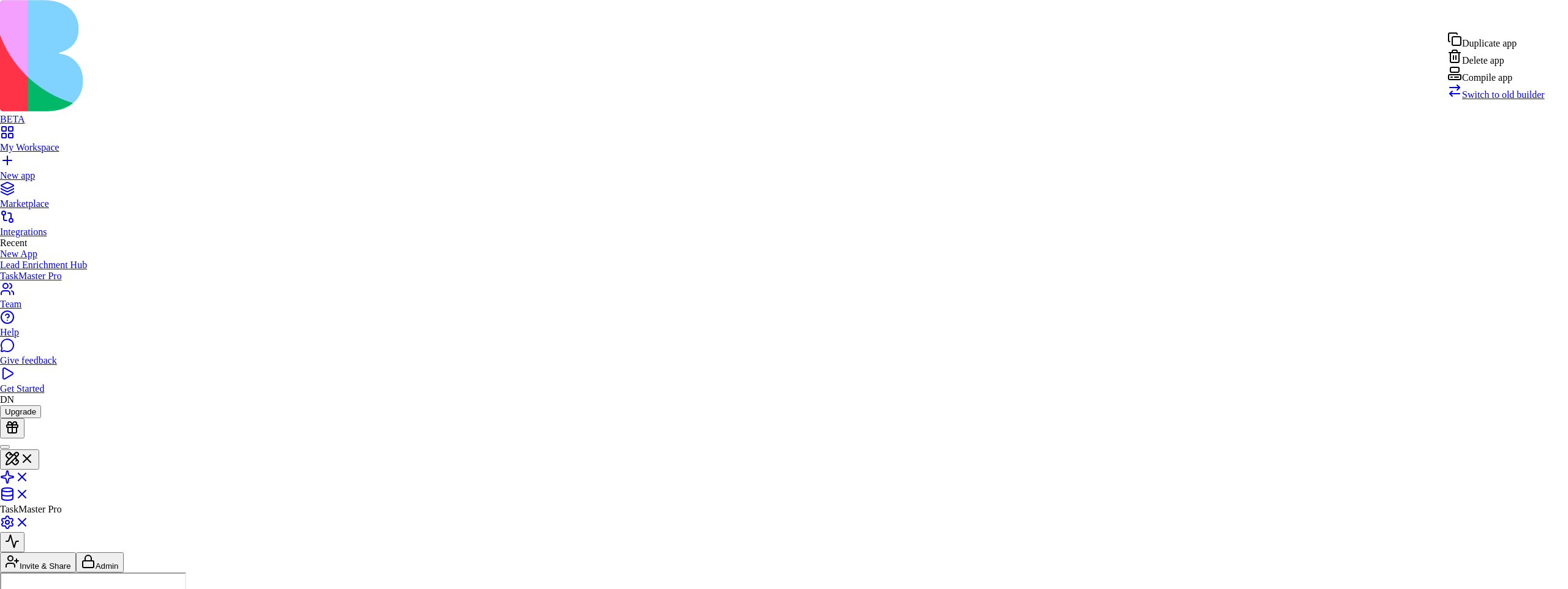
click at [1494, 83] on div "Compile app" at bounding box center [1496, 74] width 98 height 17
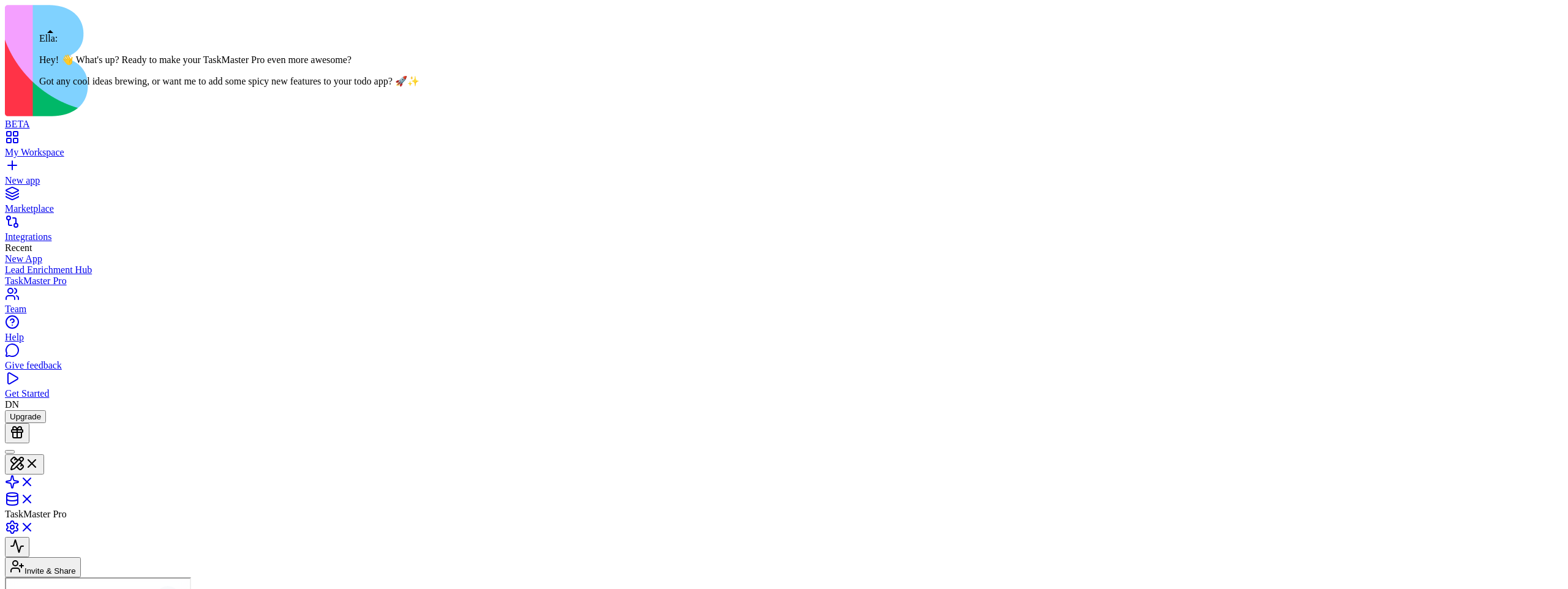
click at [10, 452] on div at bounding box center [10, 452] width 0 height 0
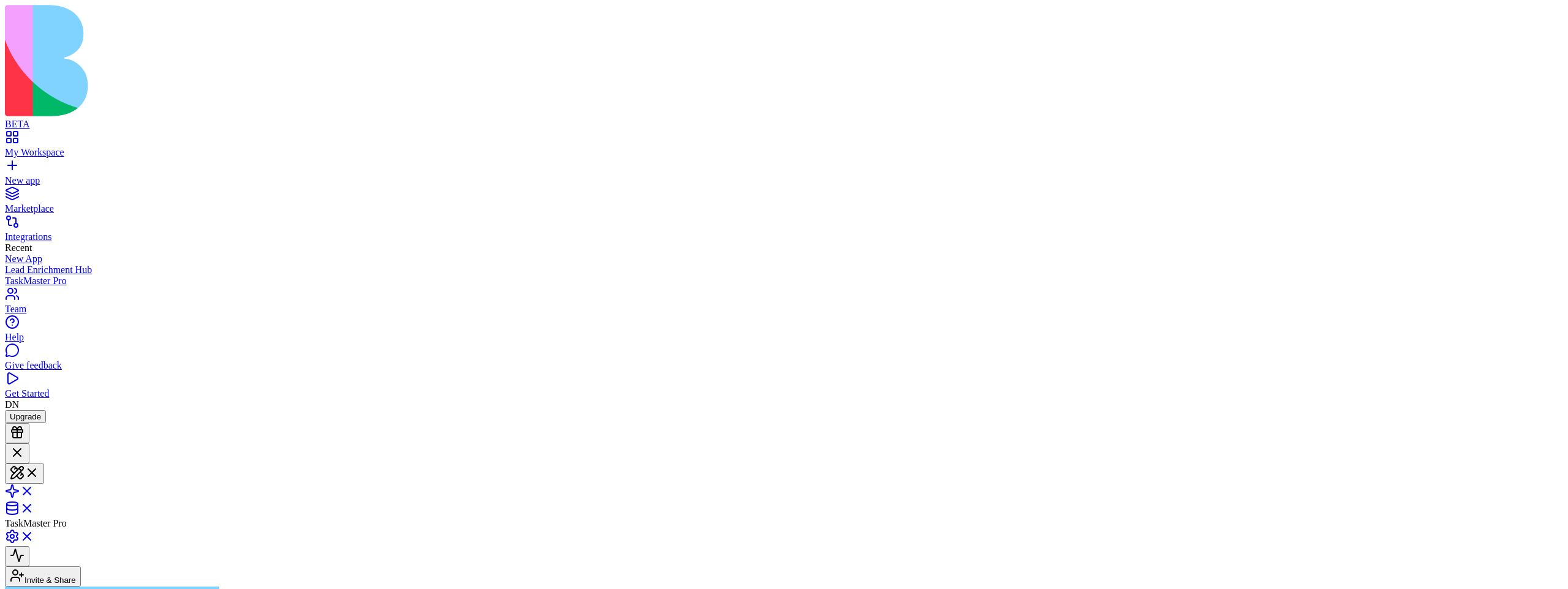
type textarea "**"
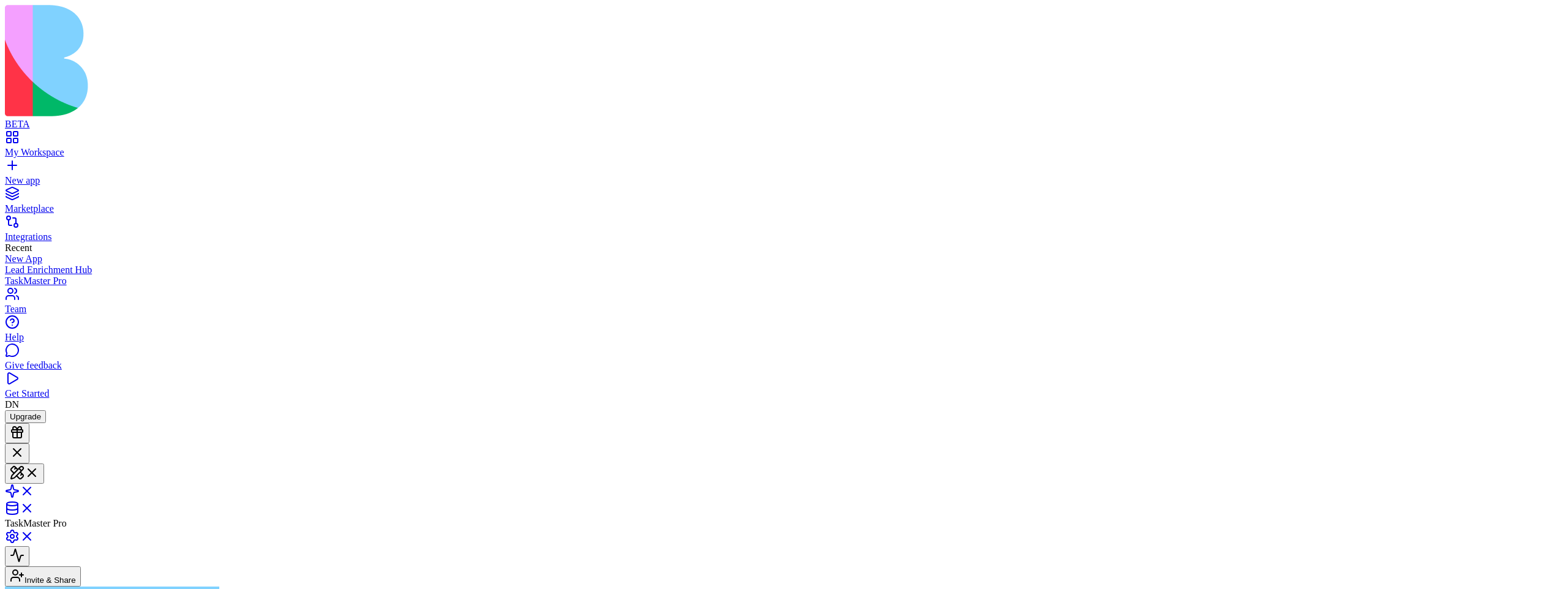
type textarea "**********"
click at [58, 176] on div "New app" at bounding box center [784, 181] width 1558 height 11
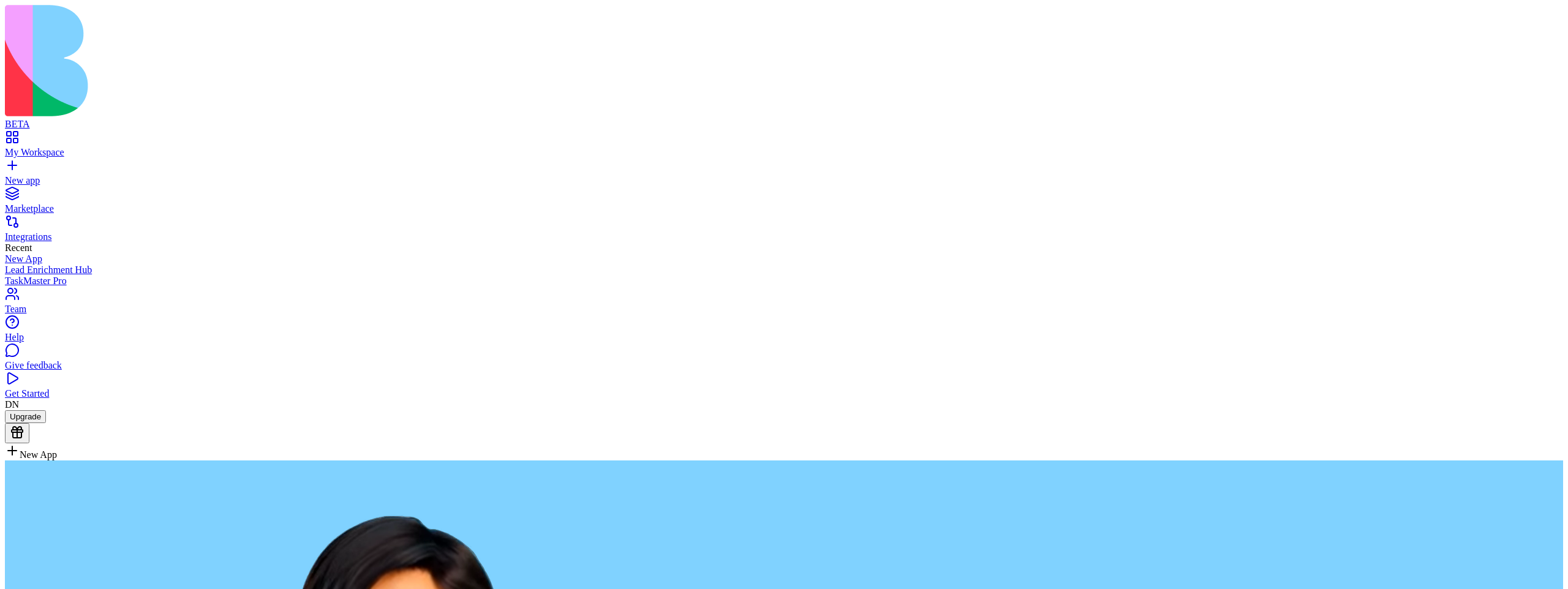
type textarea "**********"
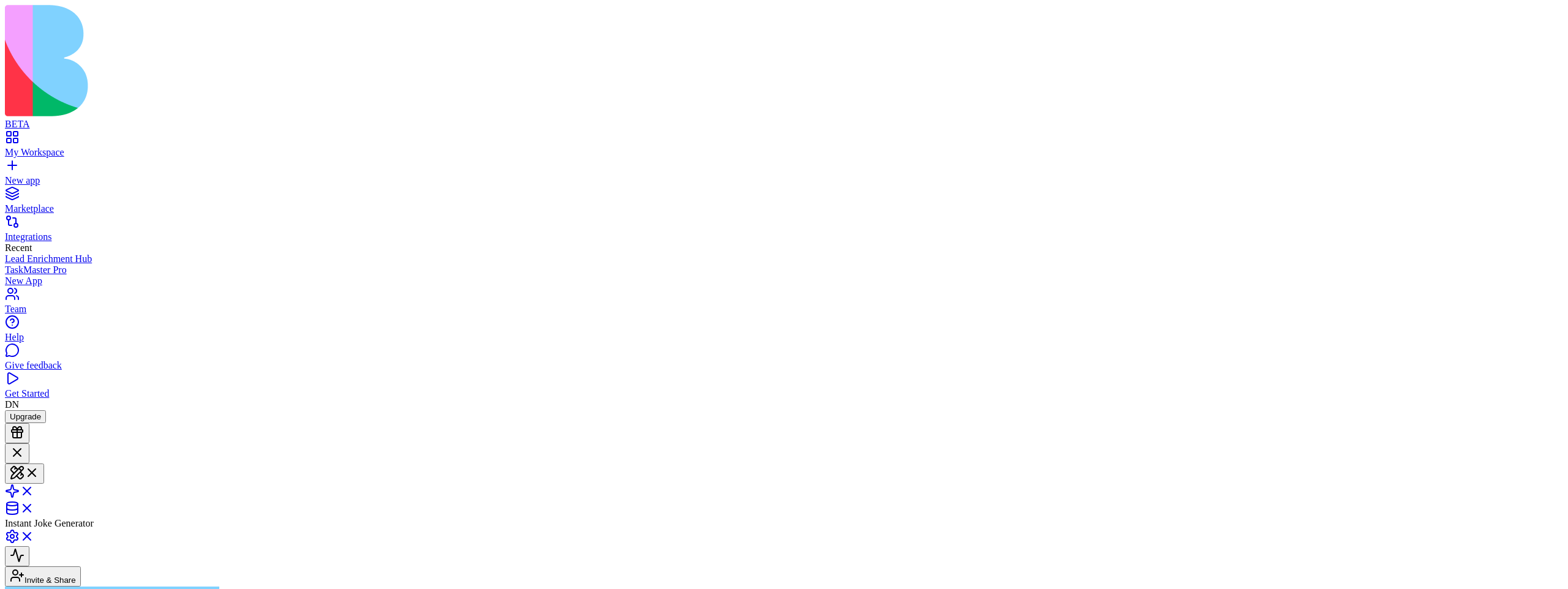
type input "***"
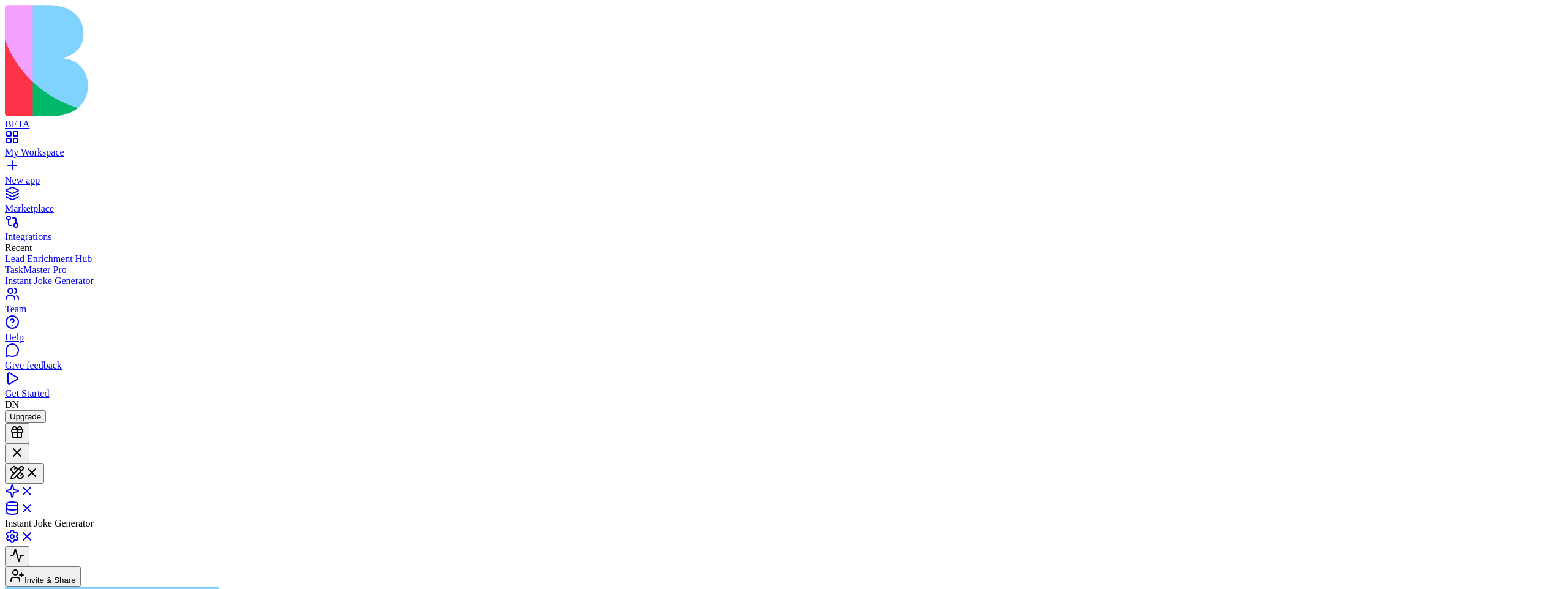
scroll to position [116, 0]
type input "***"
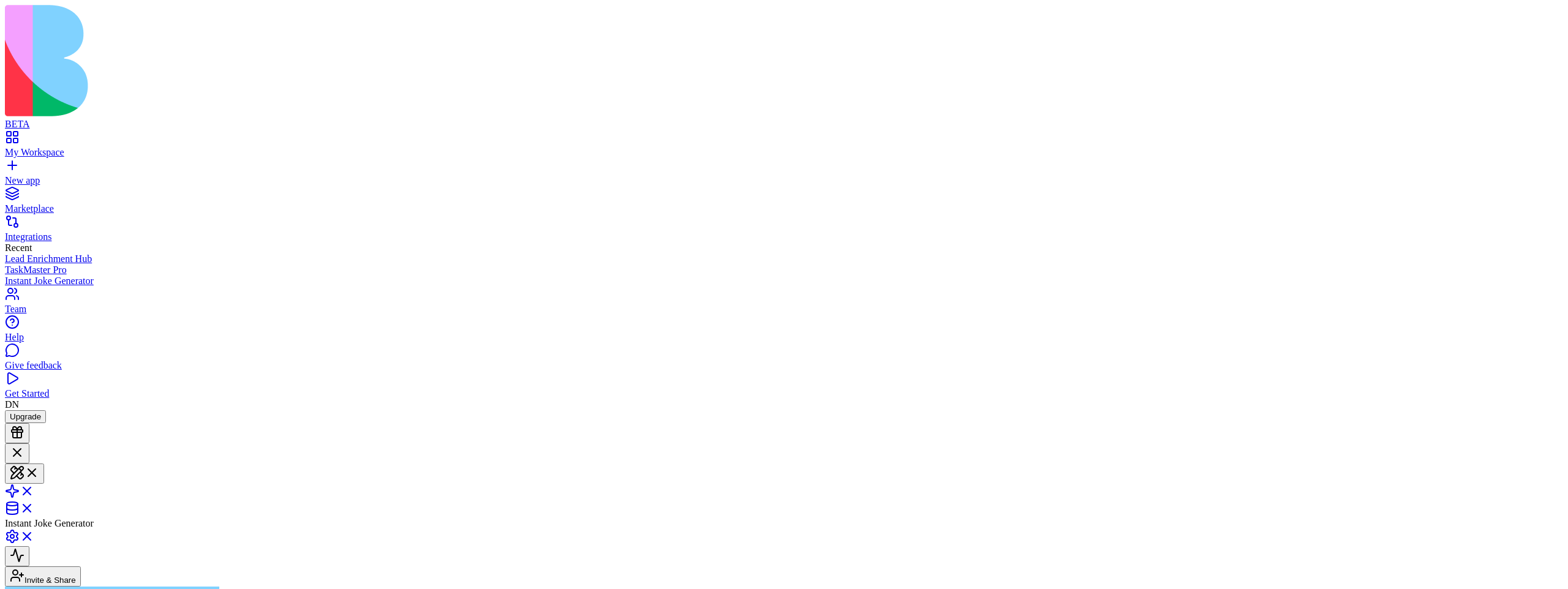
type input "***"
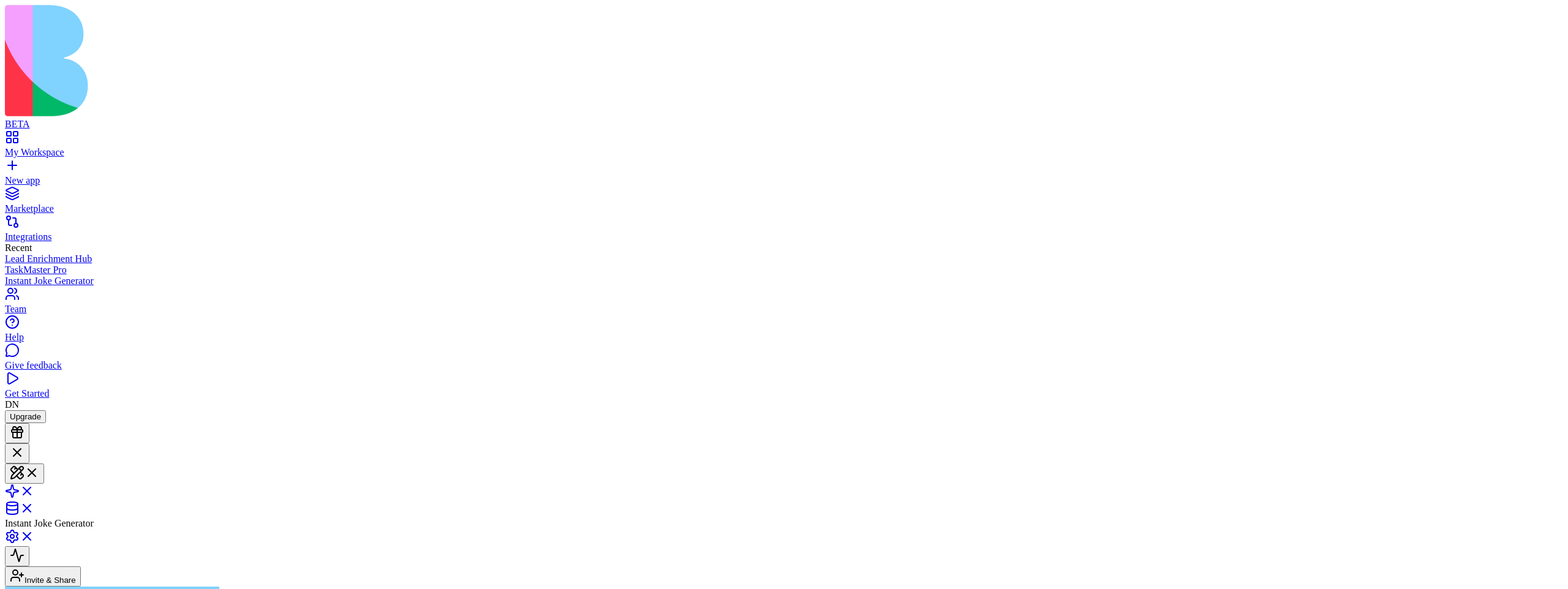
type textarea "******"
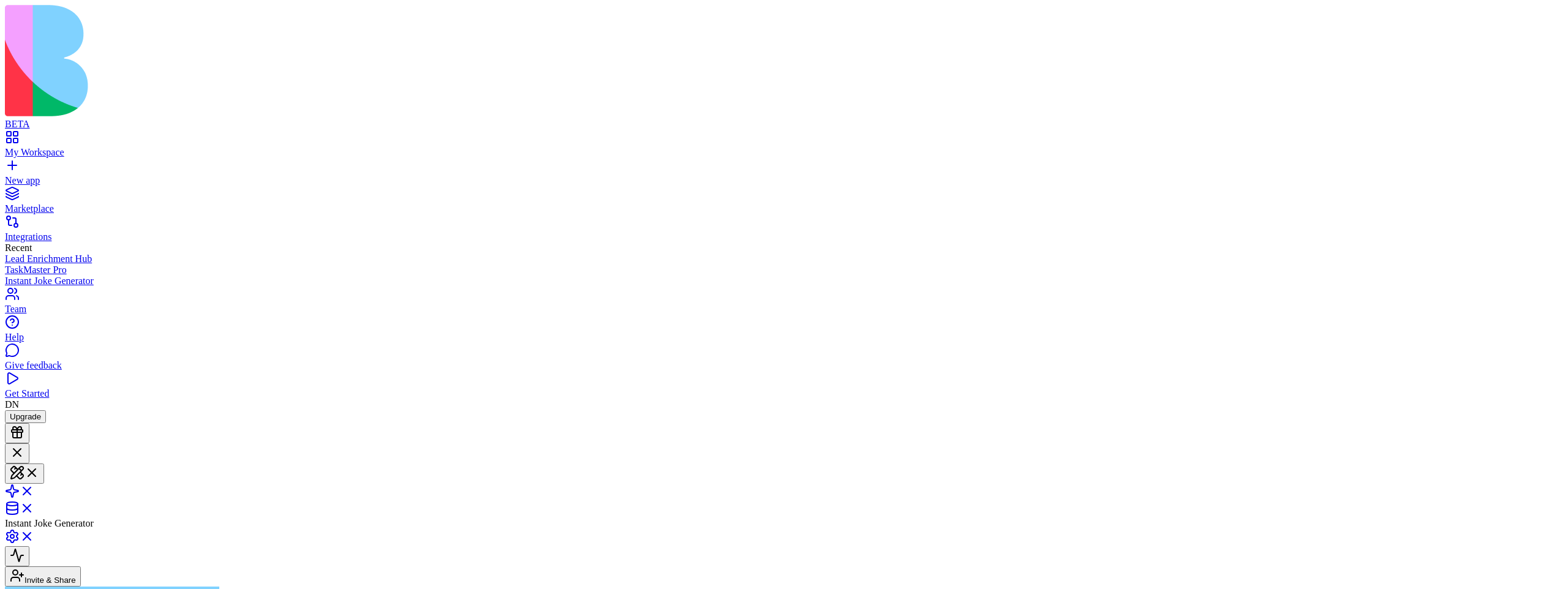
type textarea "******"
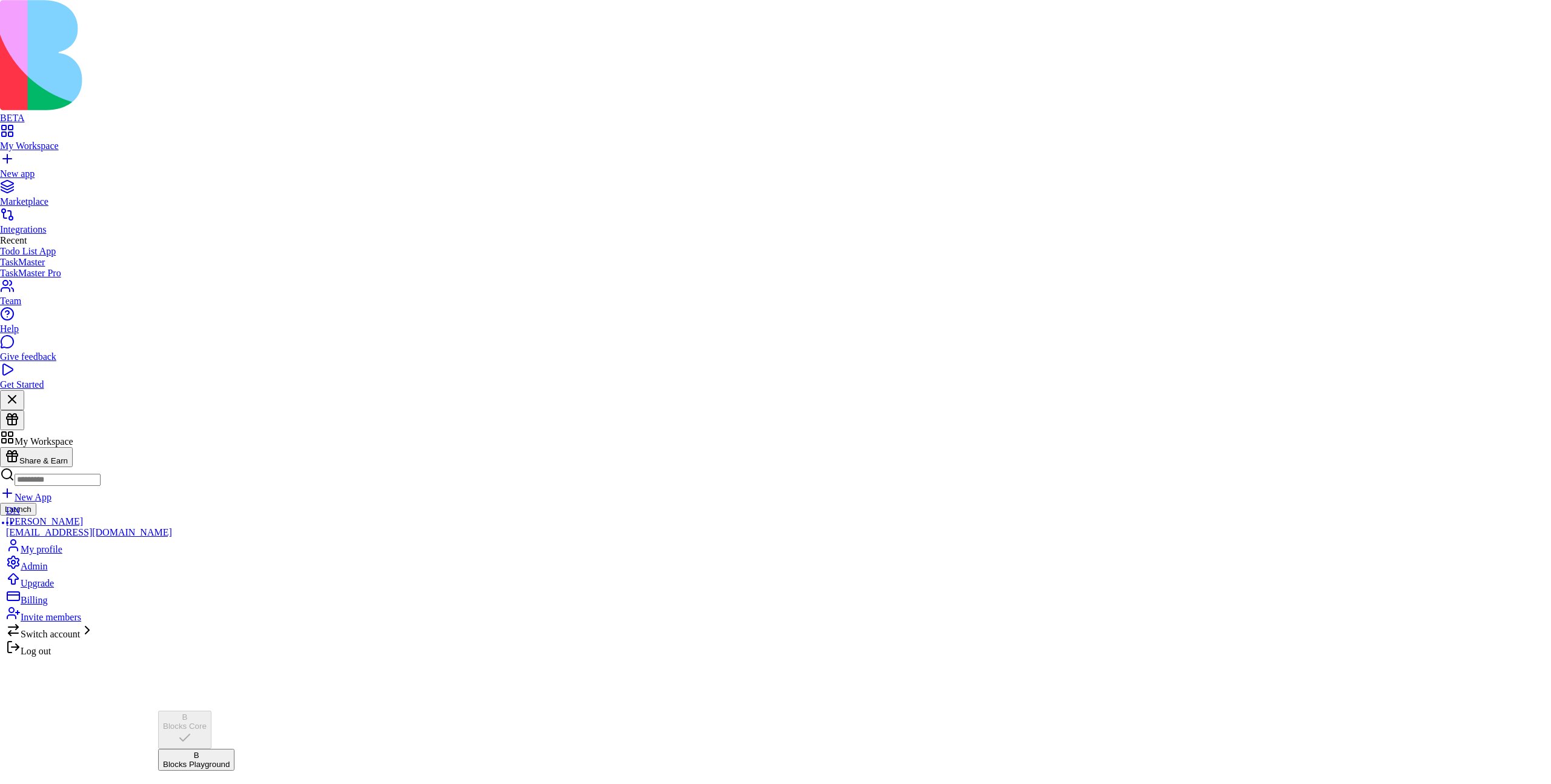
click at [229, 756] on div "B Blocks Playground" at bounding box center [197, 760] width 67 height 18
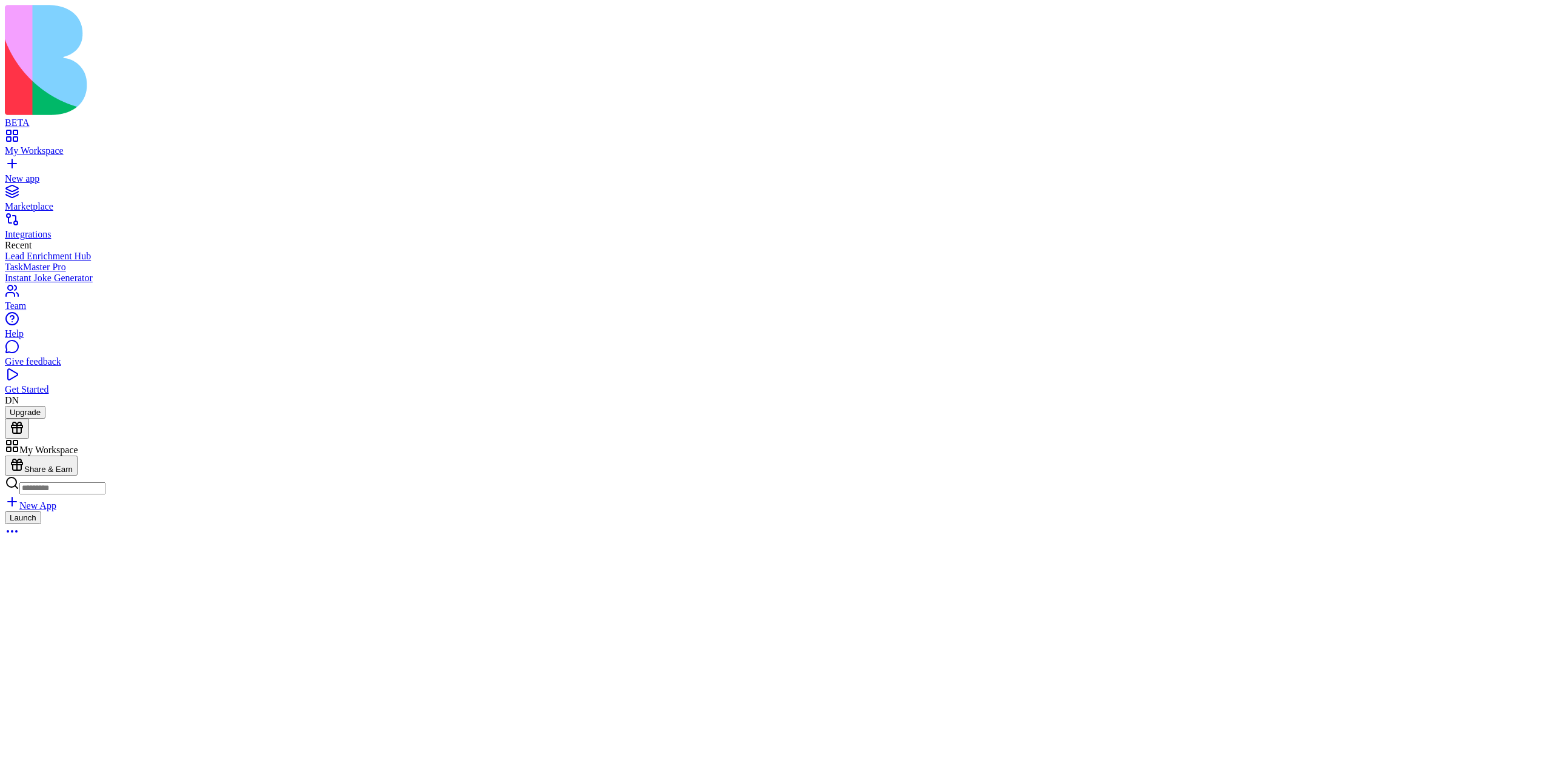
click at [42, 511] on button "Launch" at bounding box center [23, 517] width 36 height 13
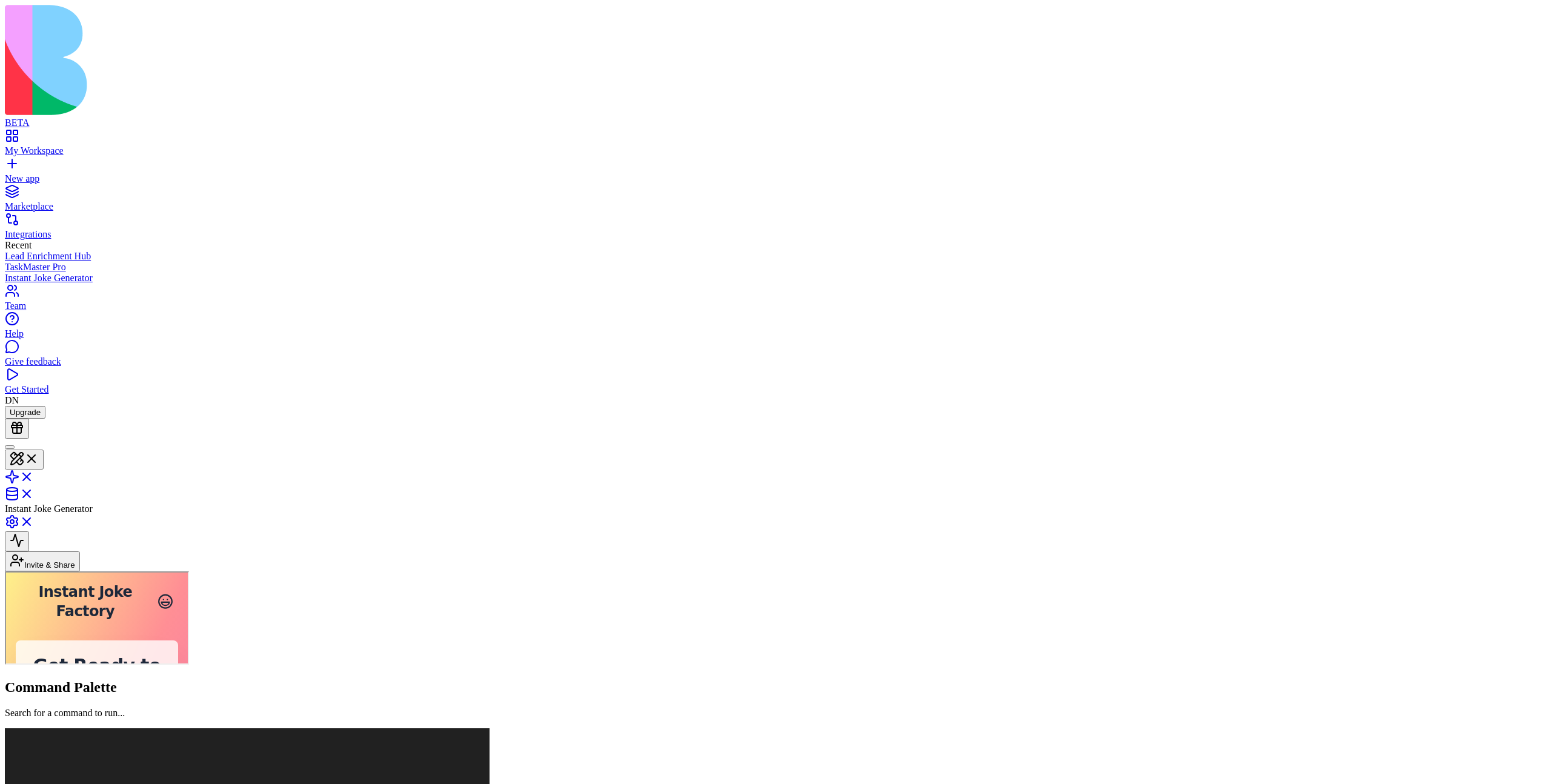
click at [163, 774] on input at bounding box center [96, 757] width 134 height 34
type input "***"
click at [163, 774] on input "***" at bounding box center [96, 757] width 134 height 34
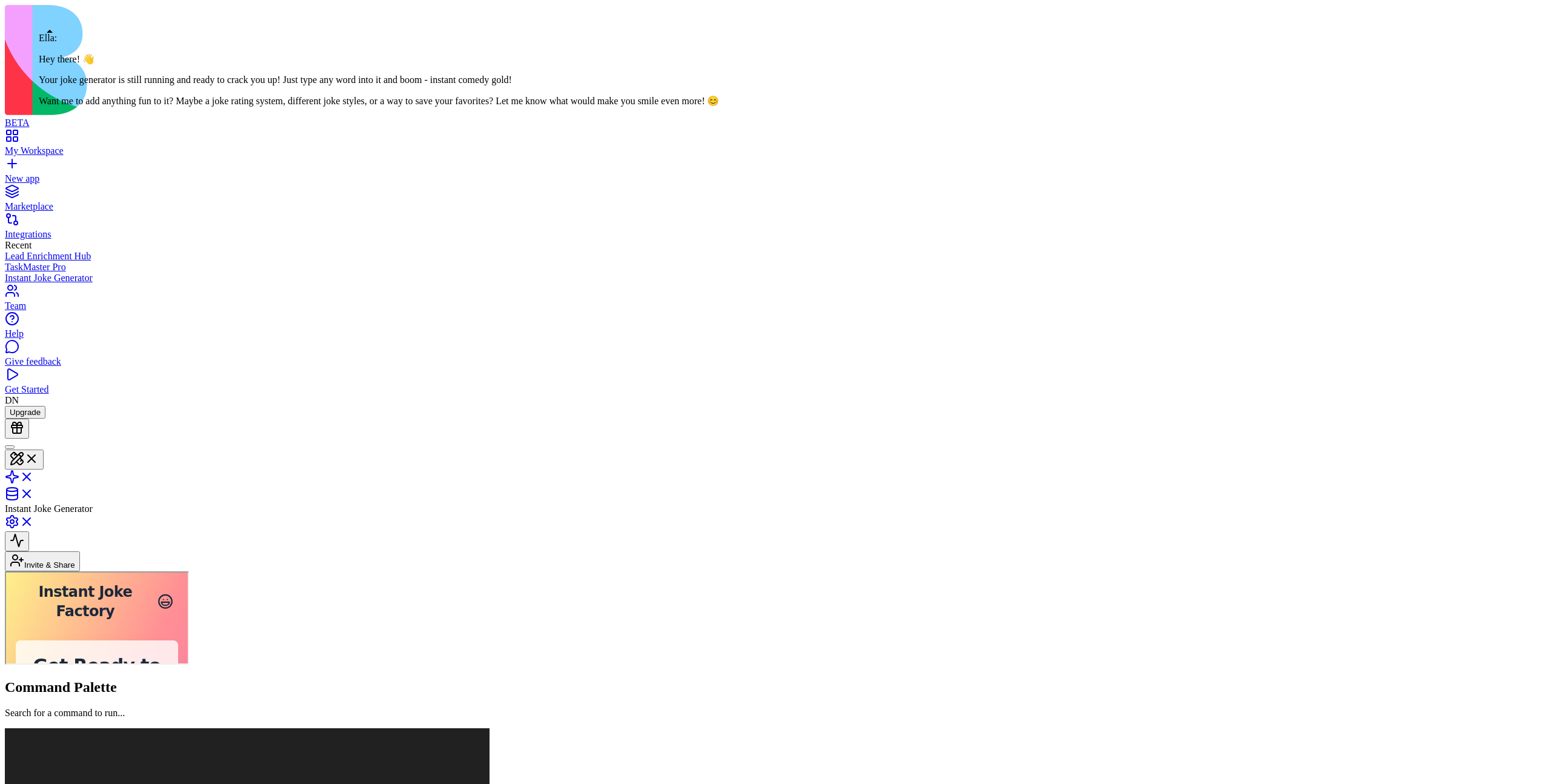
click at [10, 447] on div at bounding box center [10, 447] width 0 height 0
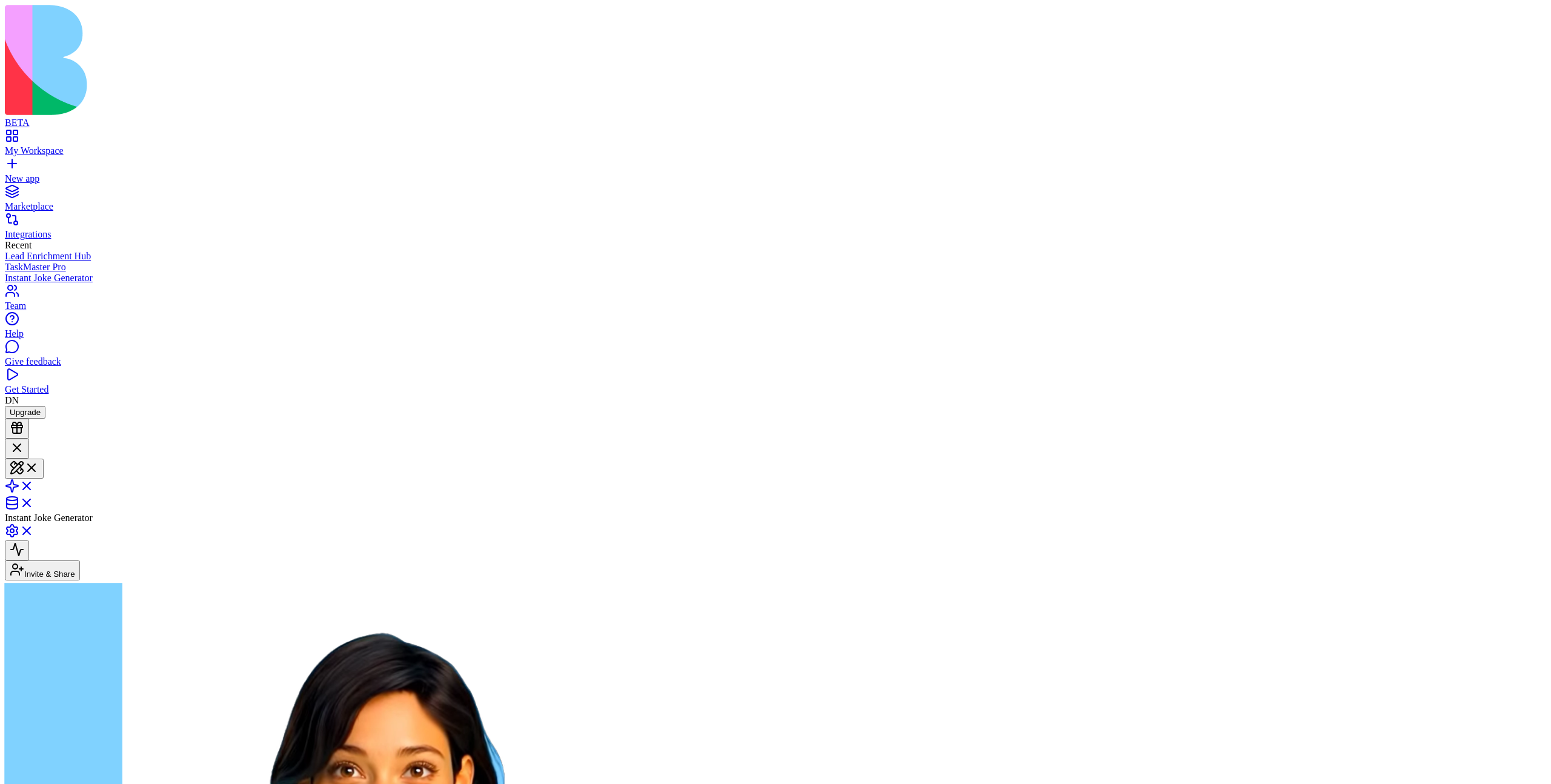
scroll to position [286, 0]
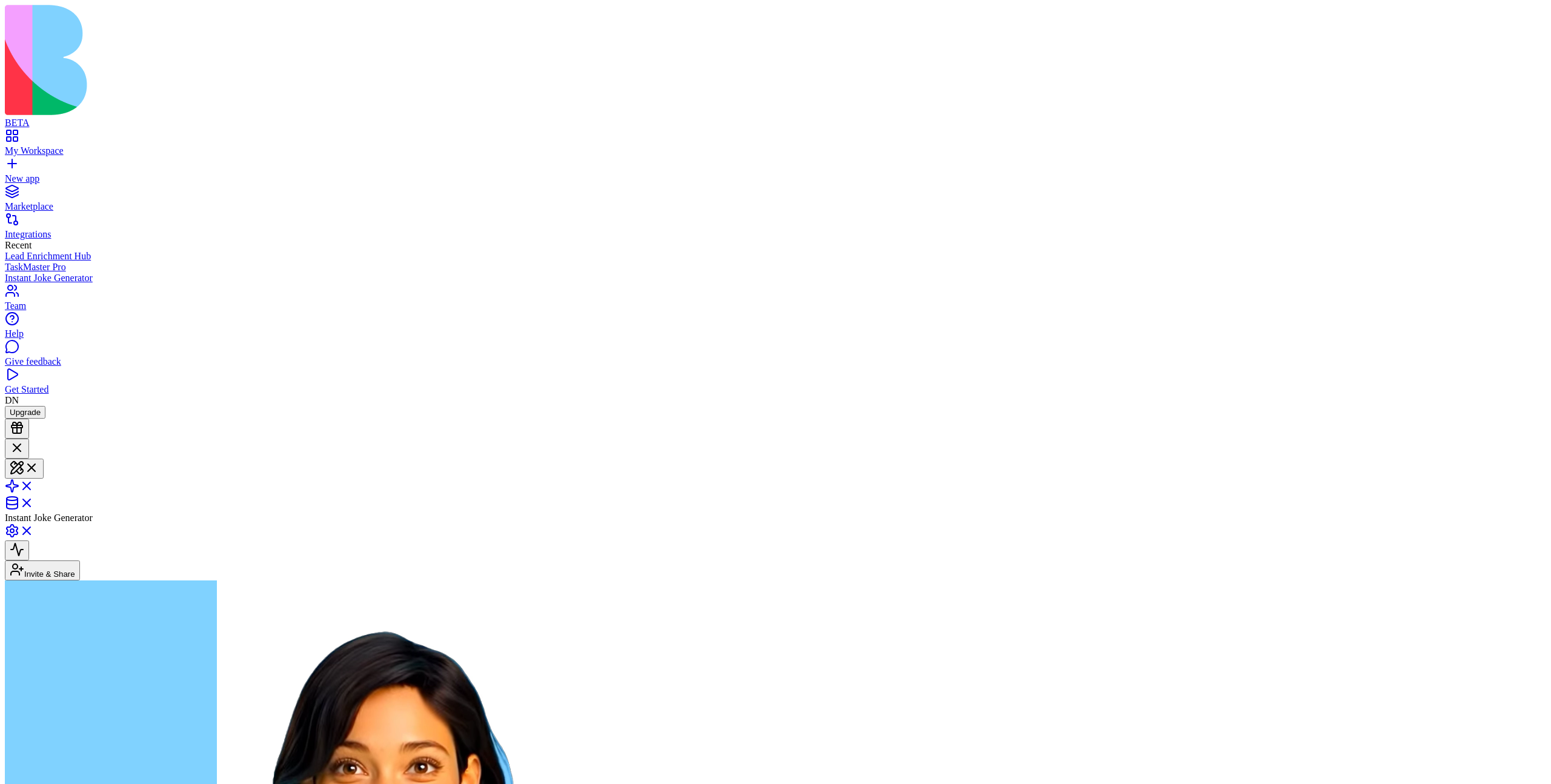
type textarea "***"
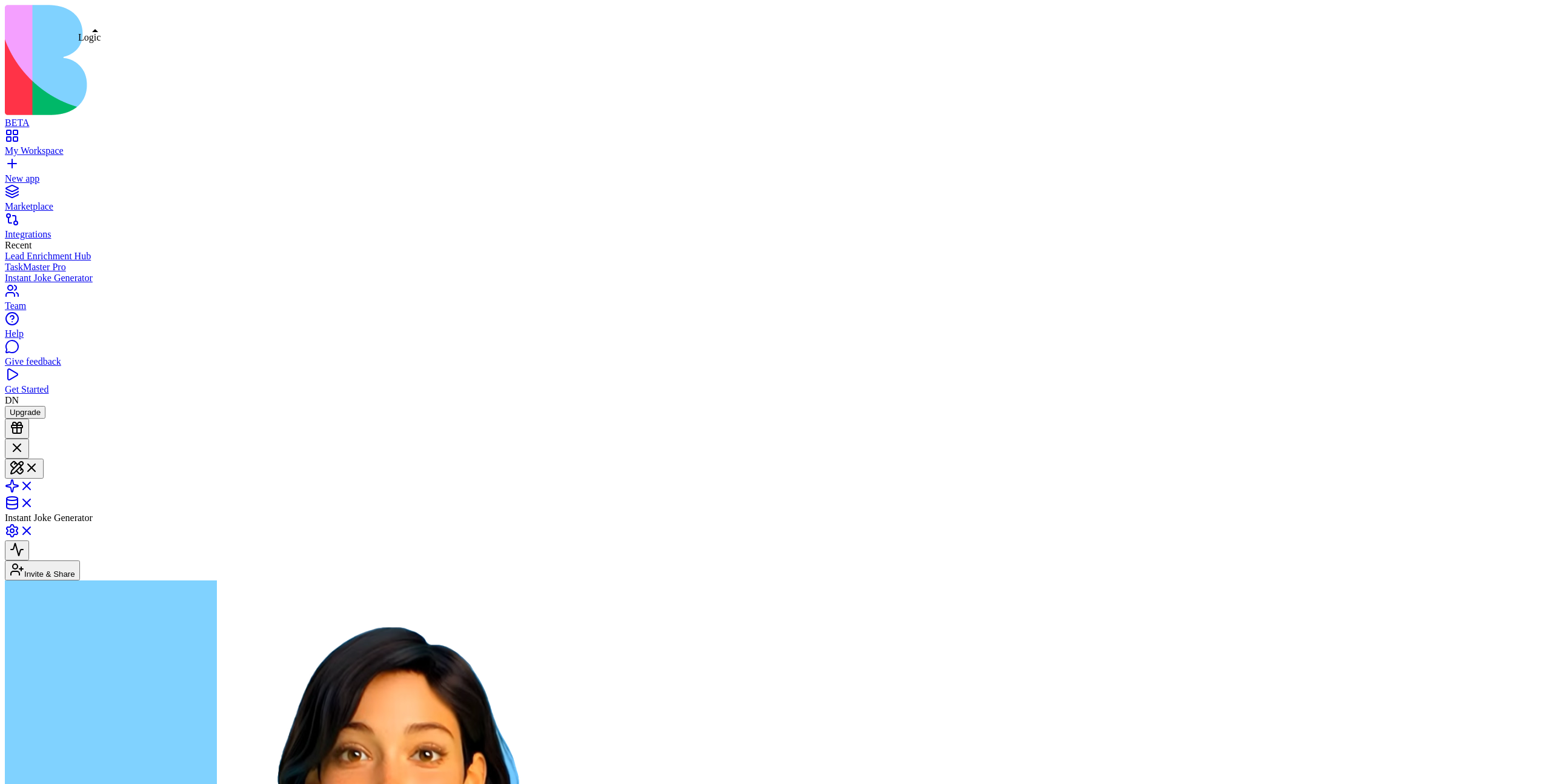
click at [34, 484] on link at bounding box center [19, 490] width 29 height 10
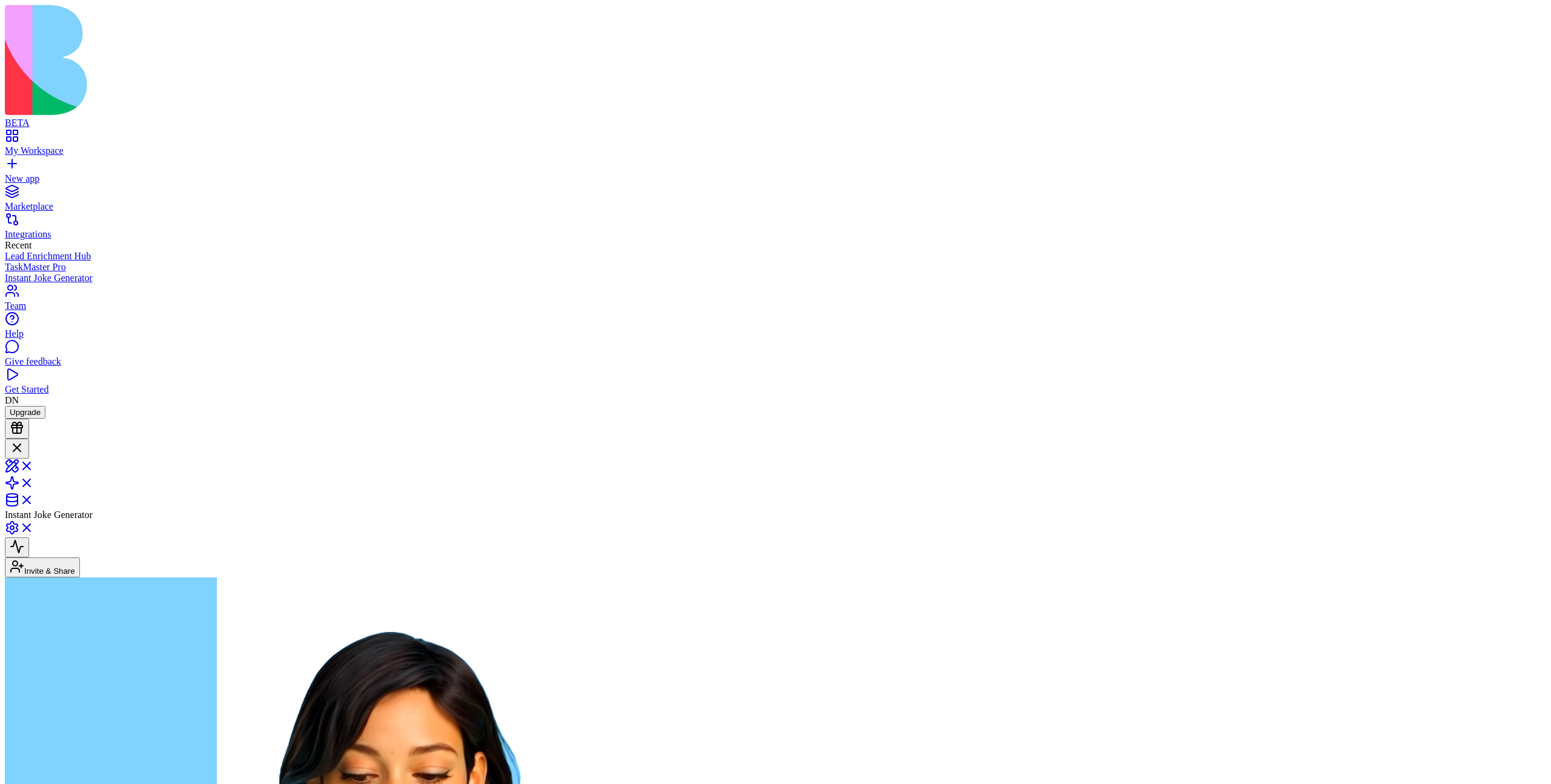
click at [57, 134] on link "My Workspace" at bounding box center [776, 145] width 1541 height 22
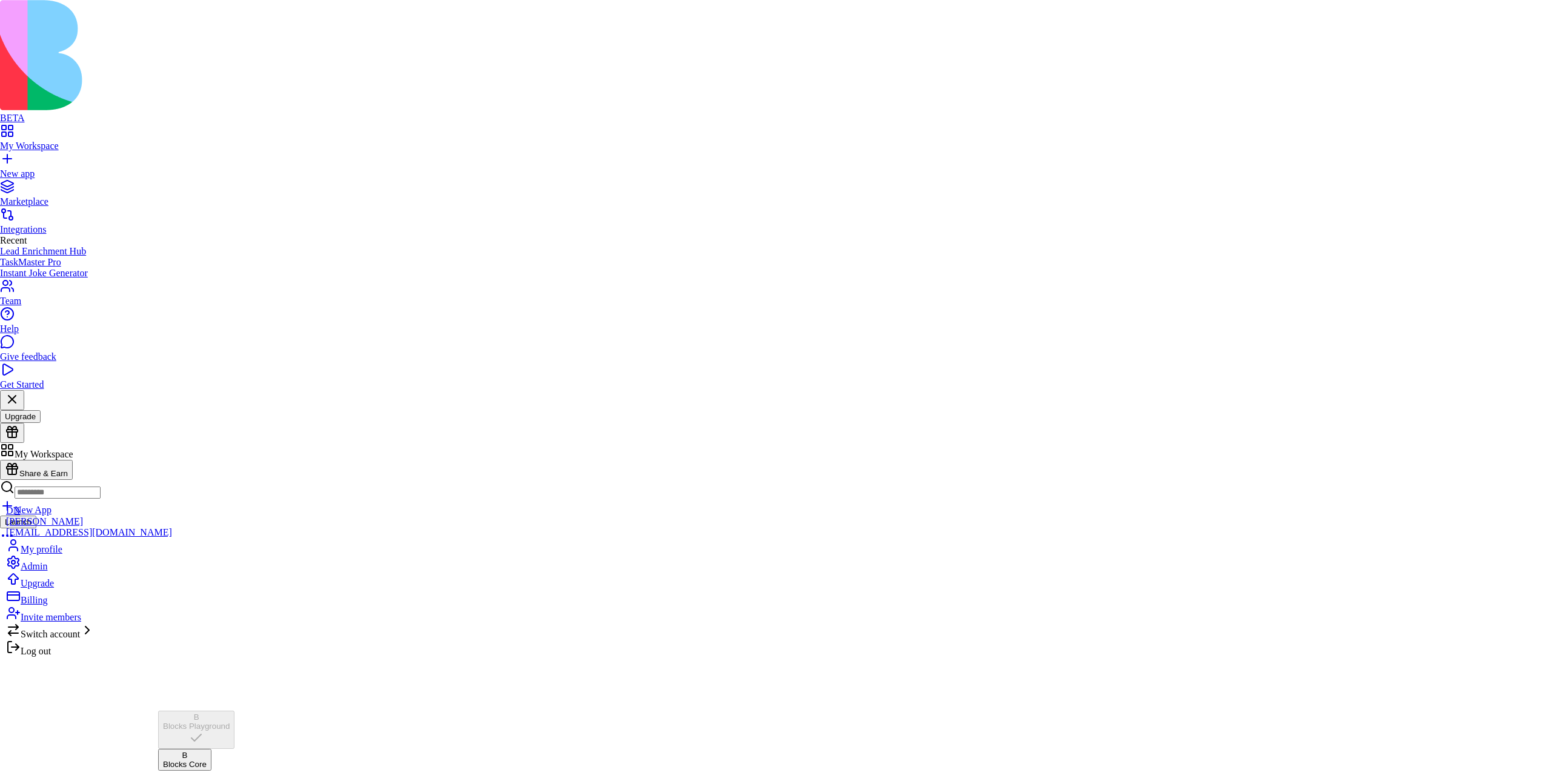
click at [206, 760] on div "Blocks Core" at bounding box center [185, 764] width 44 height 9
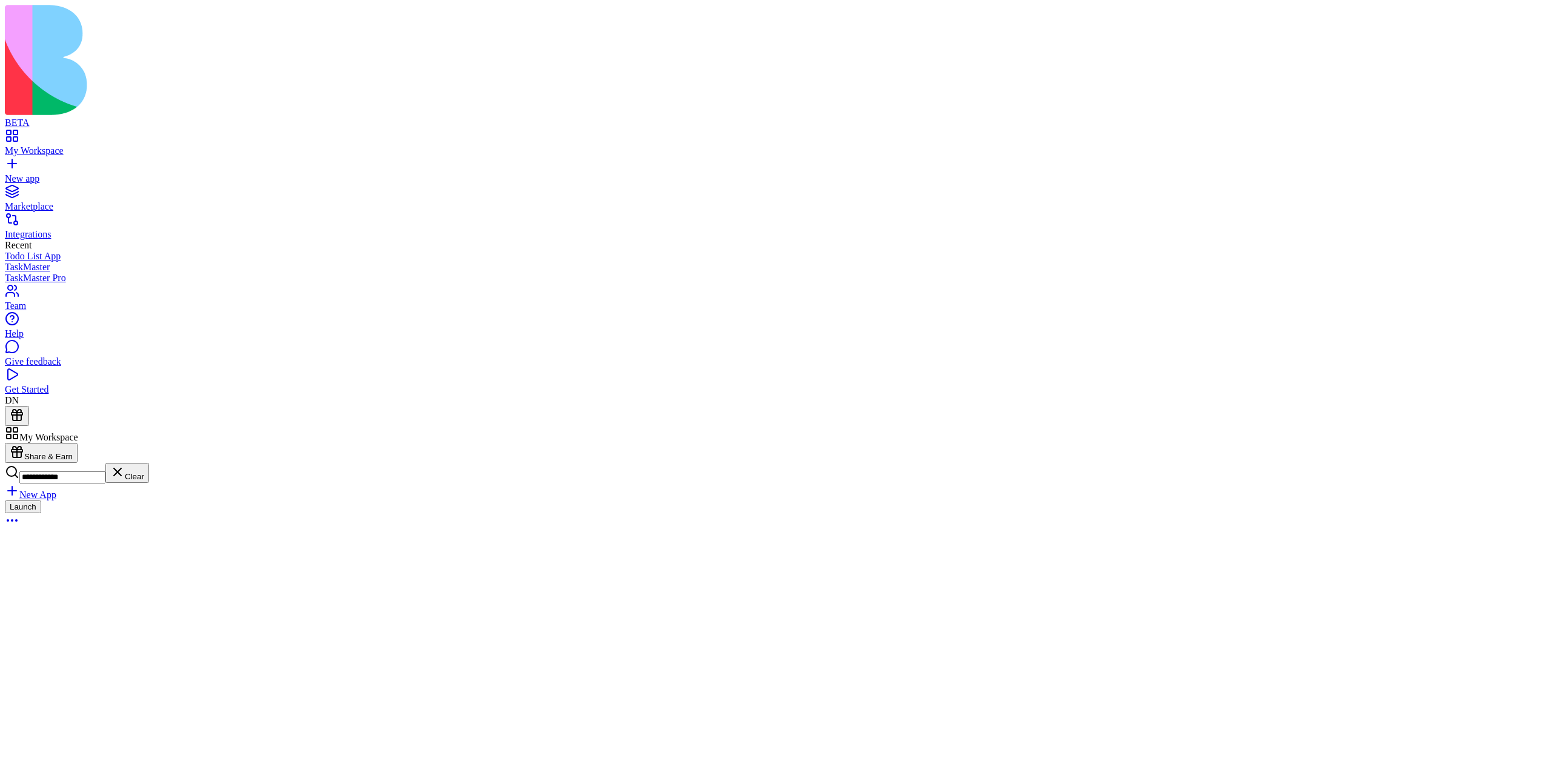
type input "**********"
click at [42, 500] on button "Launch" at bounding box center [23, 506] width 36 height 13
click at [34, 463] on link at bounding box center [19, 468] width 29 height 10
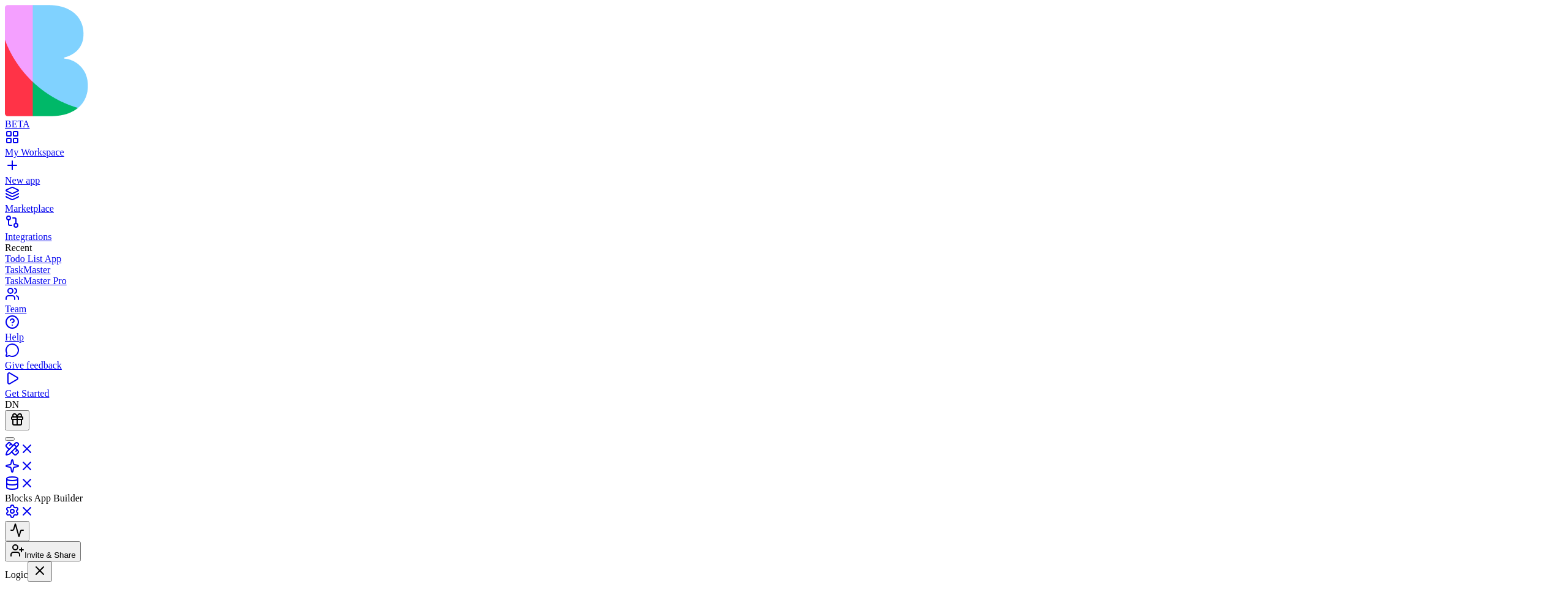
click at [35, 448] on link at bounding box center [20, 453] width 29 height 11
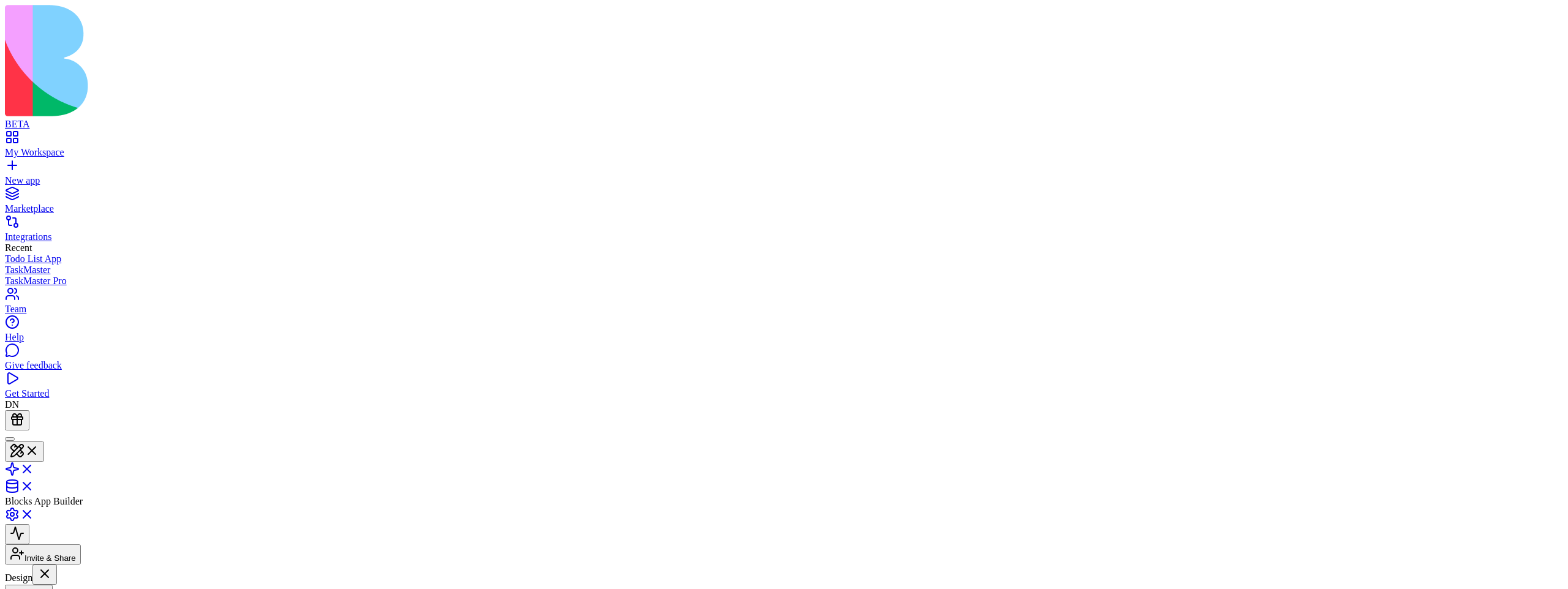
click at [53, 585] on button "Pages" at bounding box center [29, 595] width 48 height 20
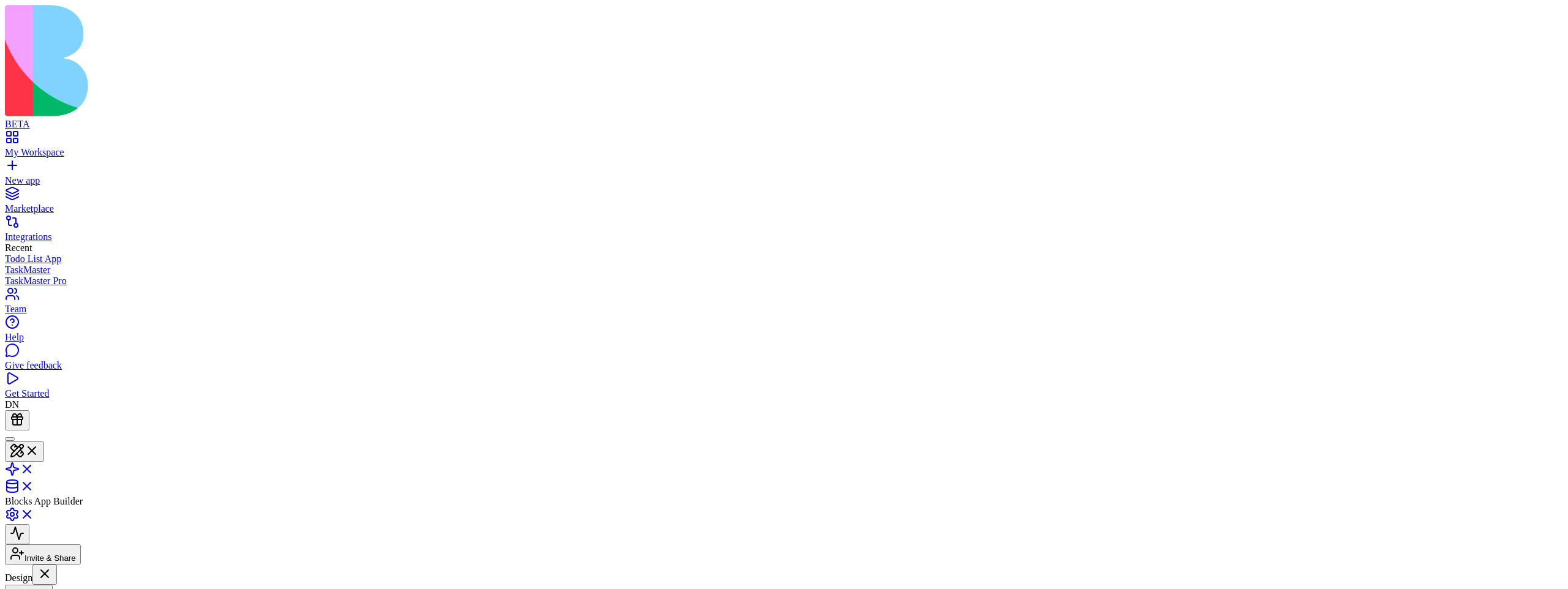
click at [53, 585] on button "Pages" at bounding box center [29, 595] width 48 height 20
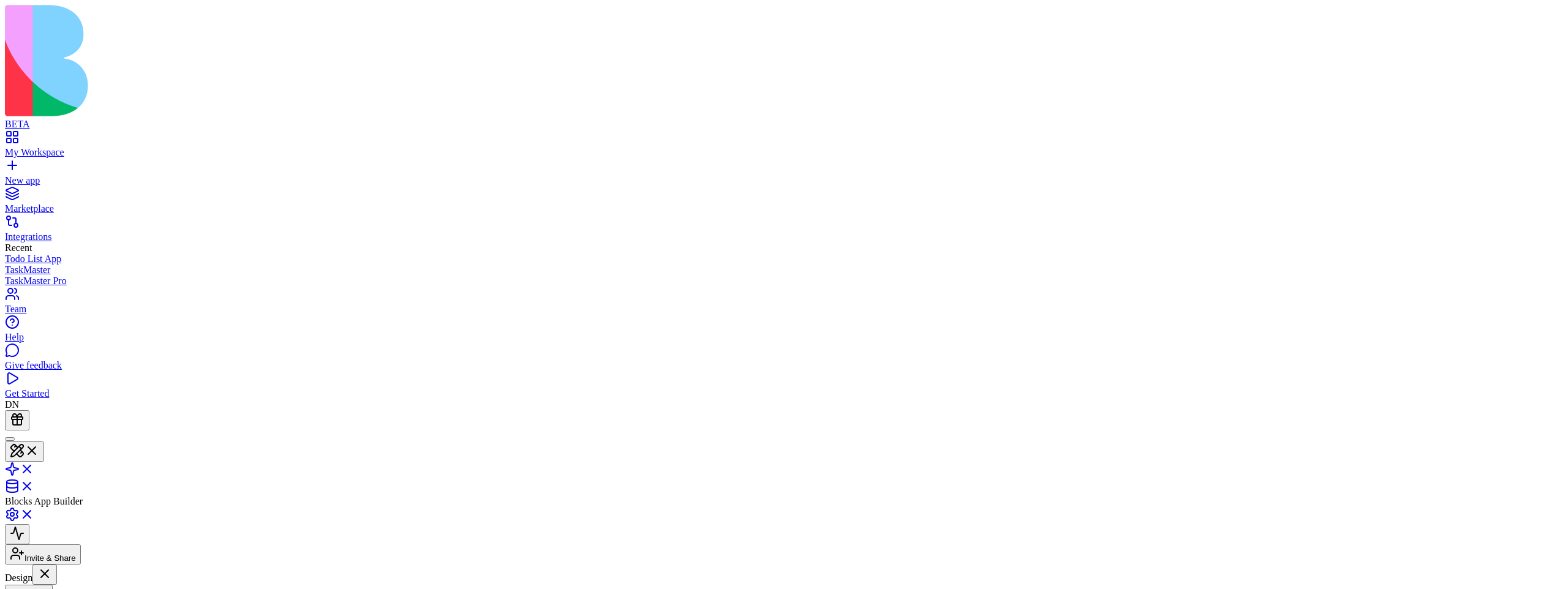
click at [53, 585] on button "Pages" at bounding box center [29, 595] width 48 height 20
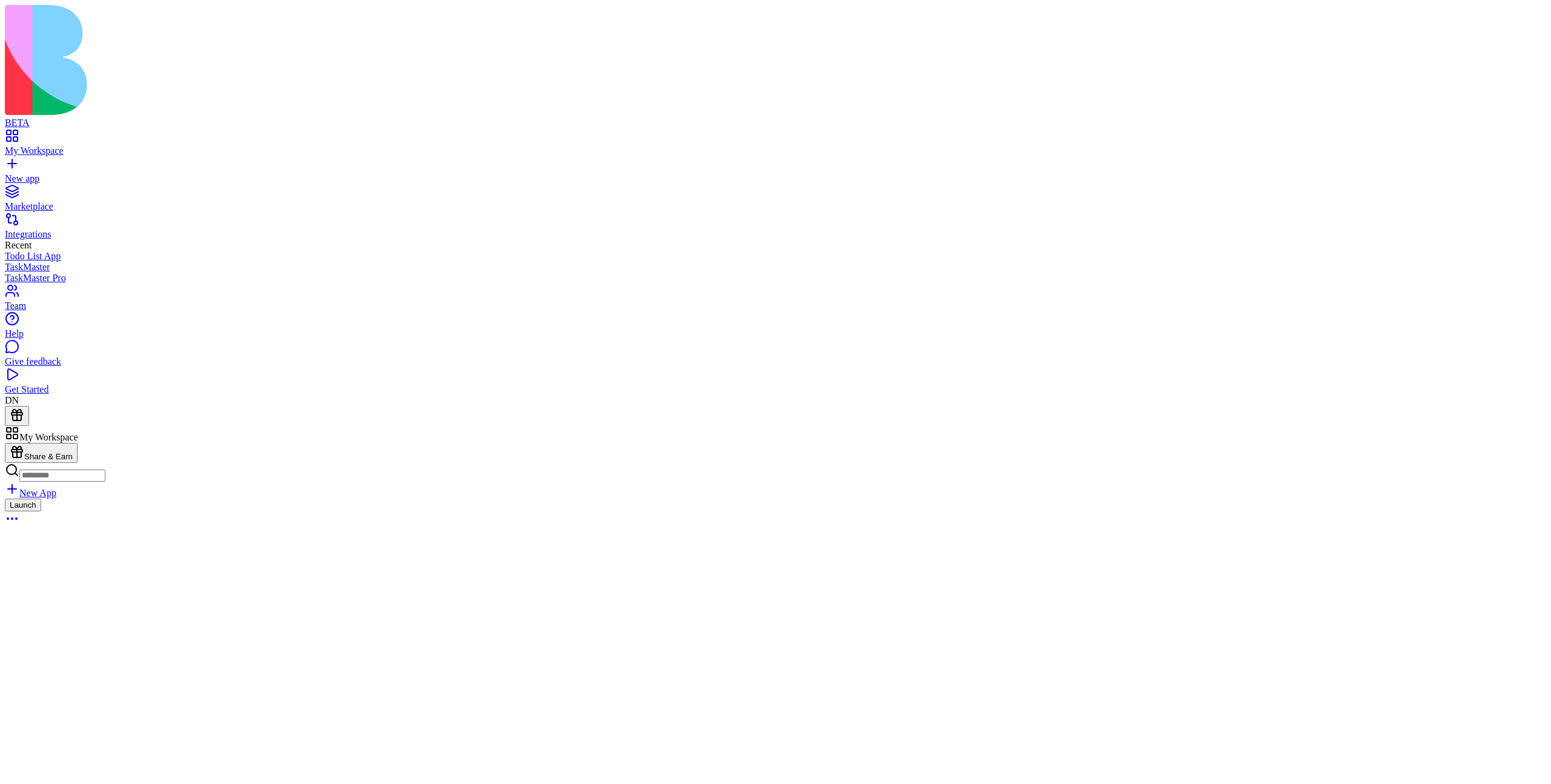
scroll to position [1736, 0]
click at [44, 437] on button at bounding box center [24, 447] width 39 height 20
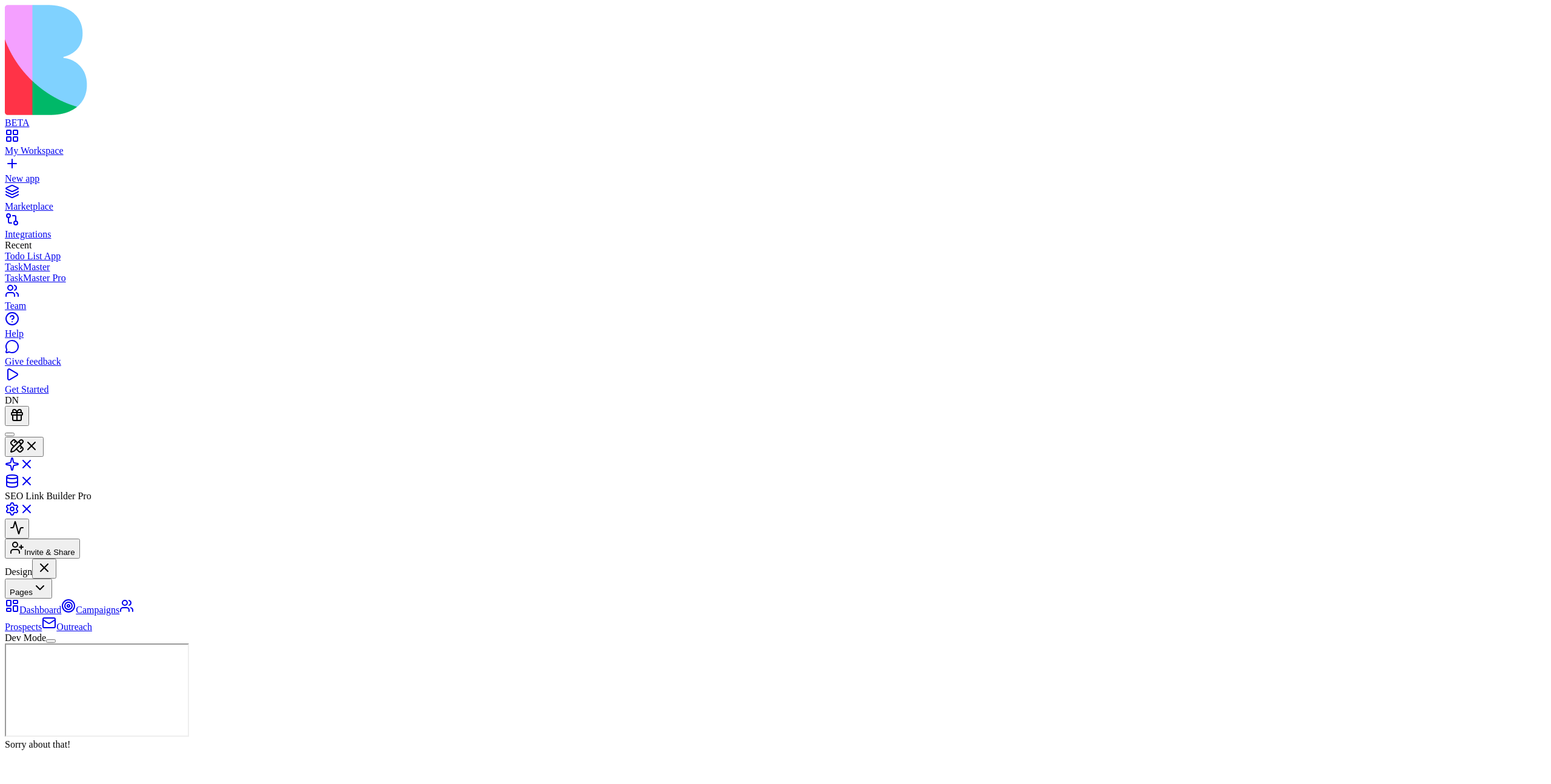
click at [56, 642] on button "Dev Mode" at bounding box center [50, 640] width 10 height 4
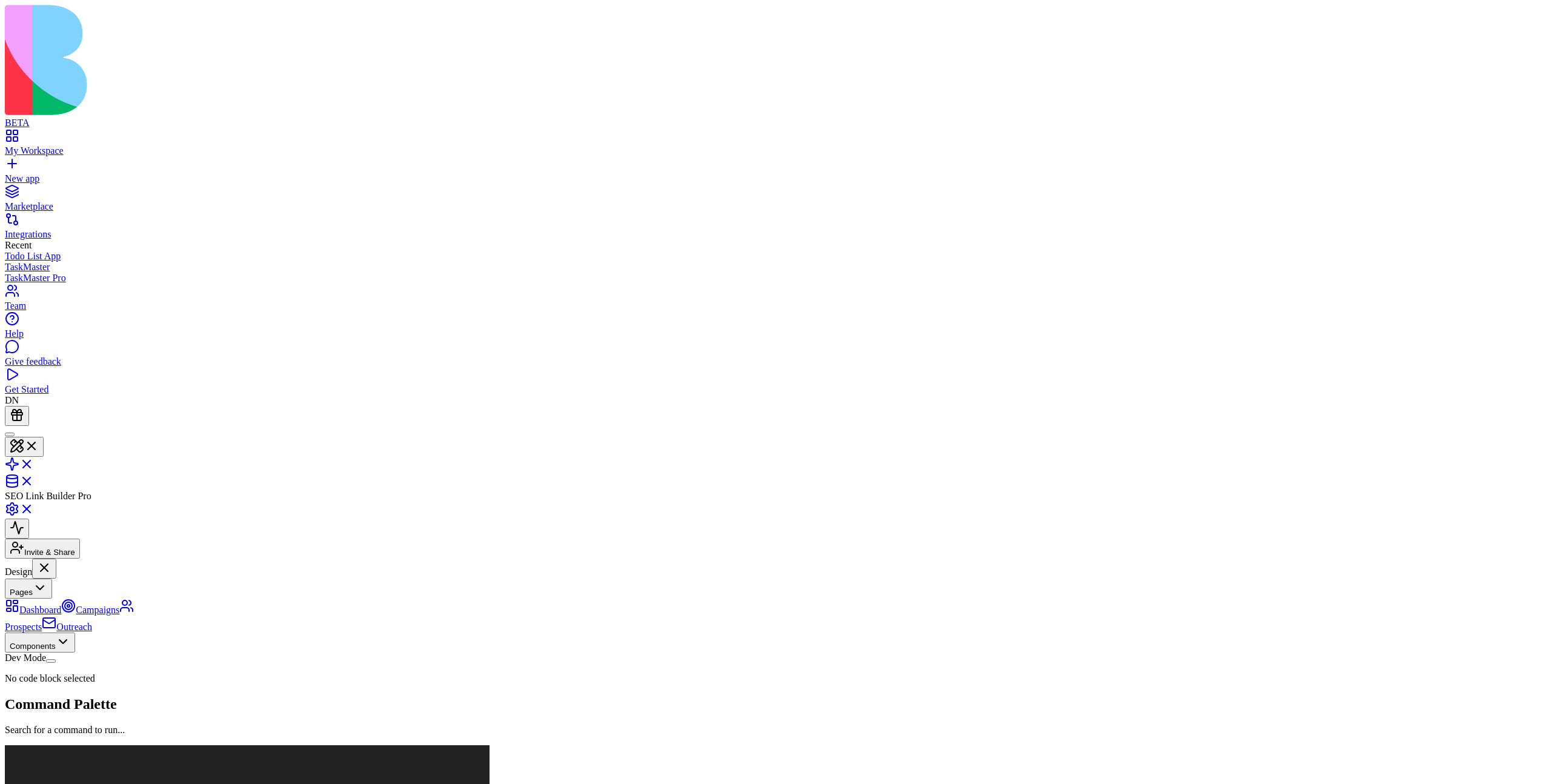
click at [75, 632] on button "Components" at bounding box center [40, 642] width 70 height 20
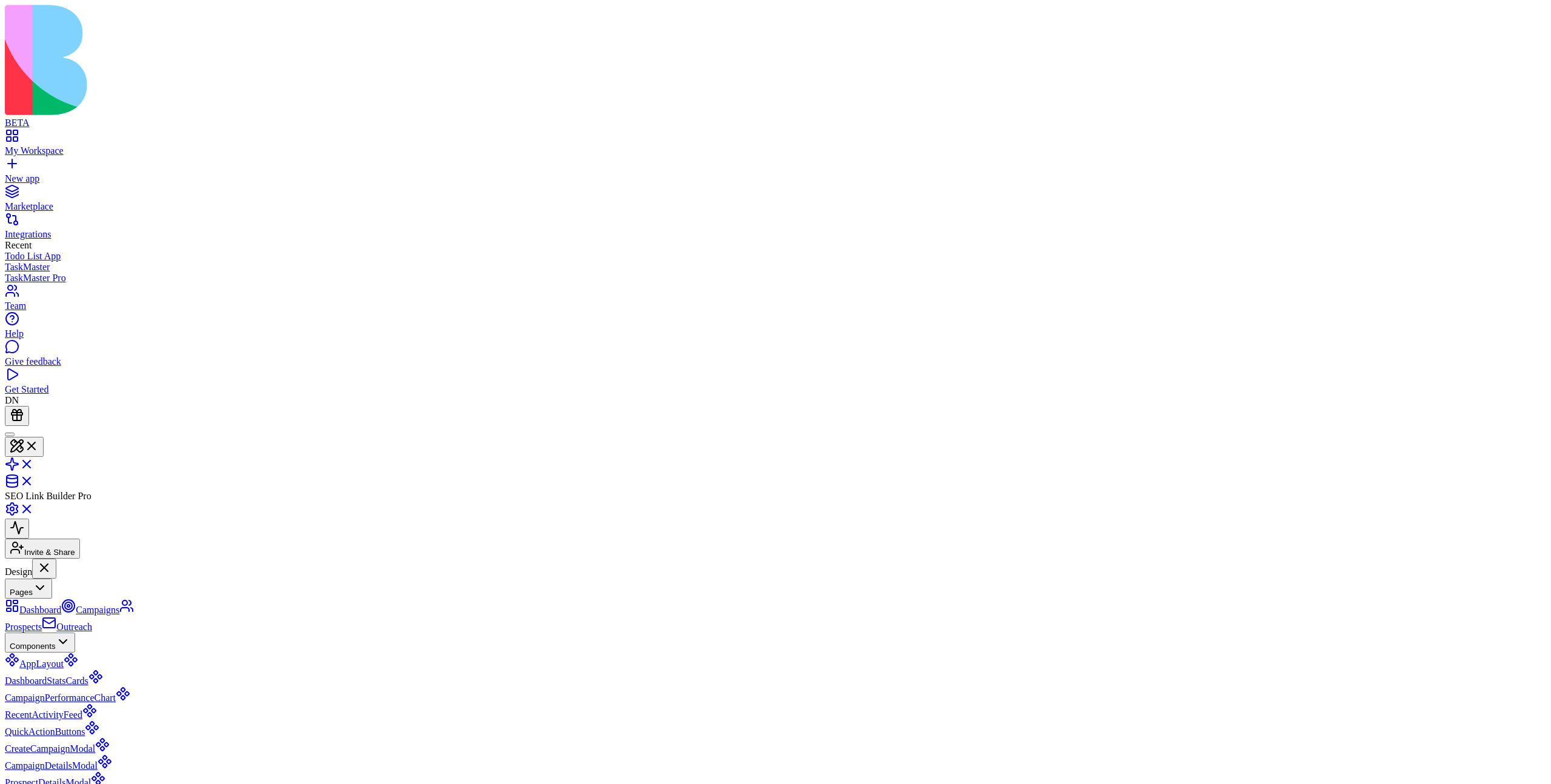
click at [75, 632] on button "Components" at bounding box center [40, 642] width 70 height 20
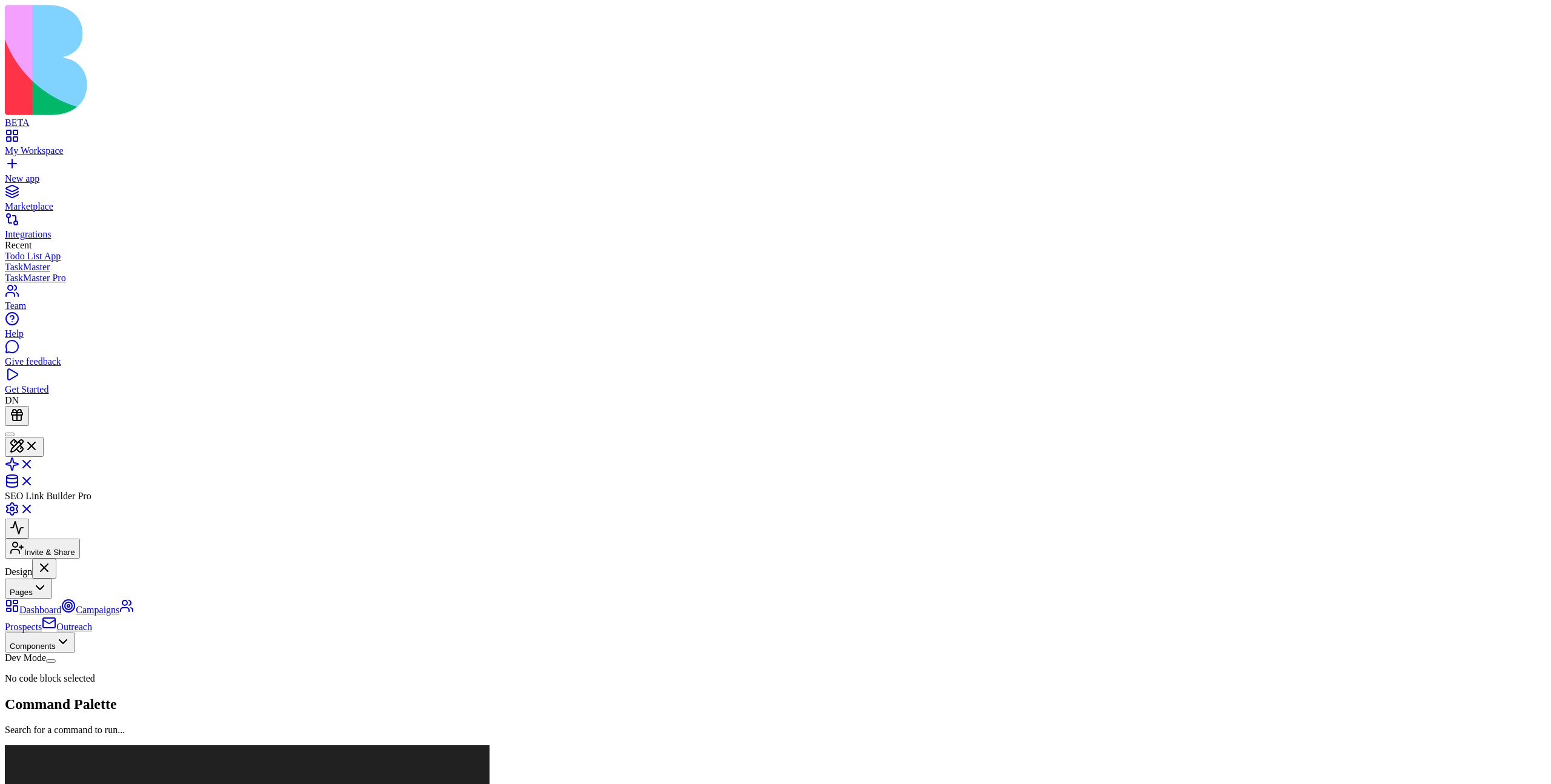
click at [52, 579] on button "Pages" at bounding box center [29, 588] width 47 height 20
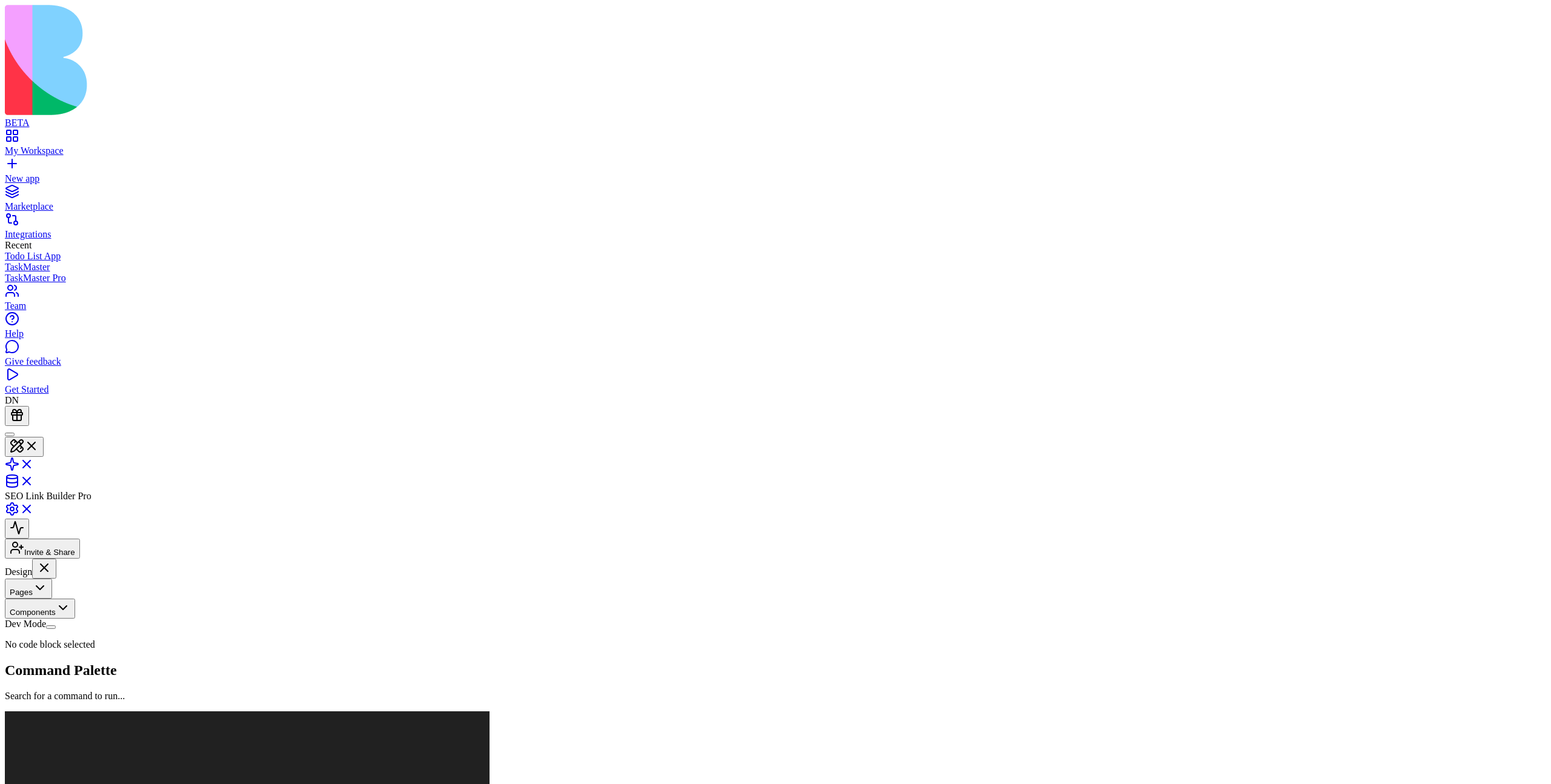
click at [52, 579] on button "Pages" at bounding box center [29, 588] width 47 height 20
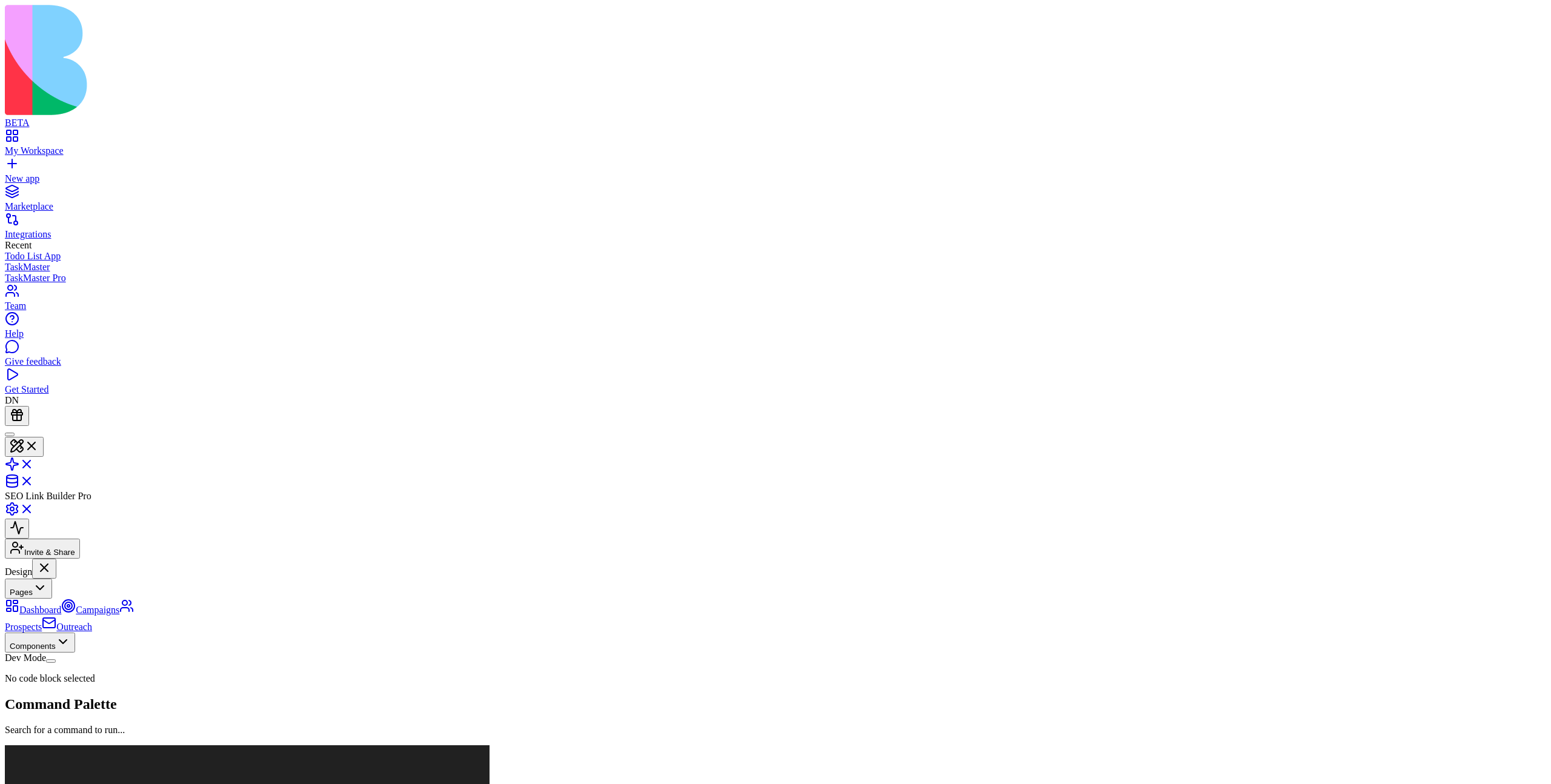
click at [52, 579] on button "Pages" at bounding box center [29, 588] width 47 height 20
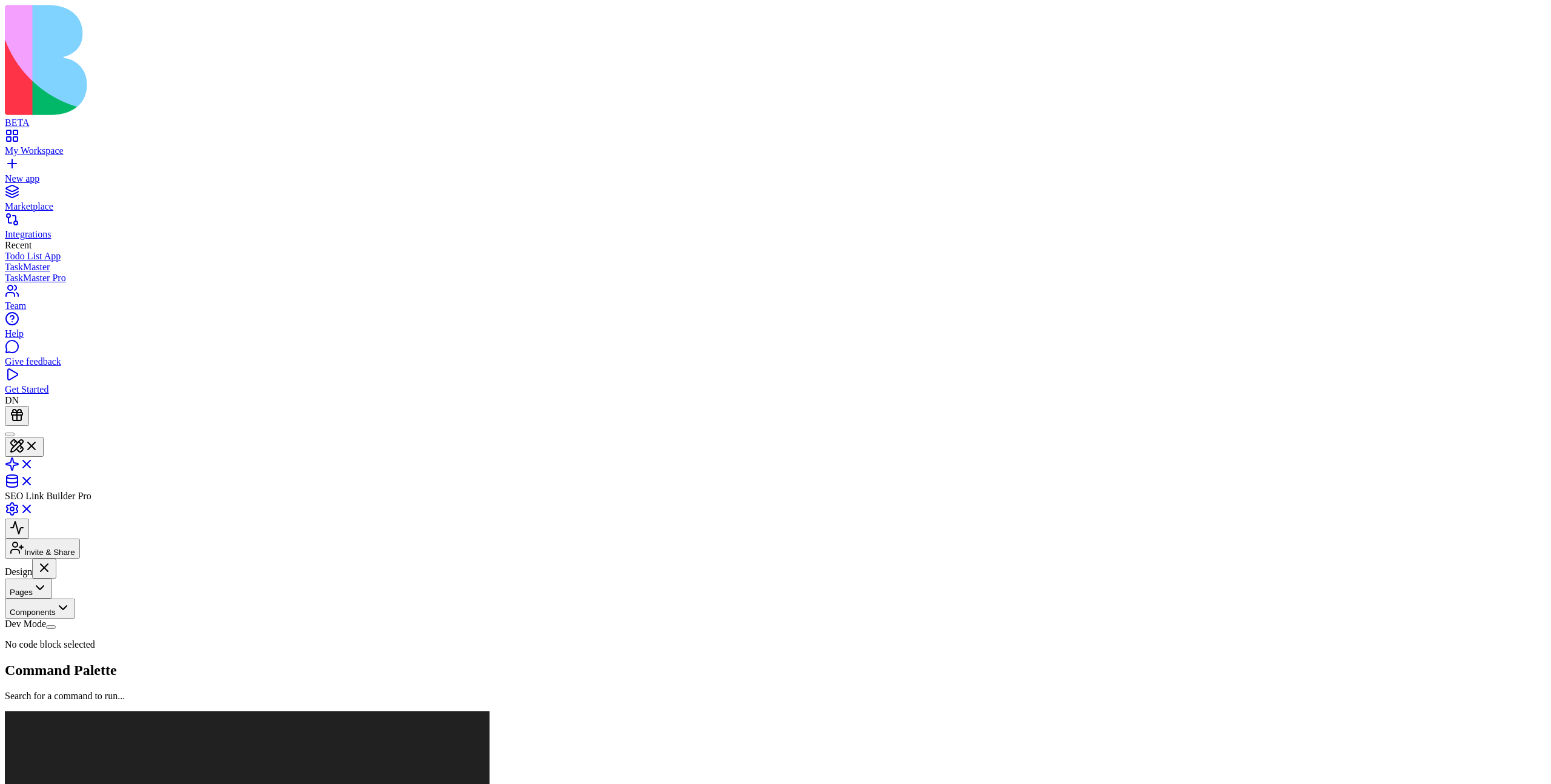
click at [52, 579] on button "Pages" at bounding box center [29, 588] width 47 height 20
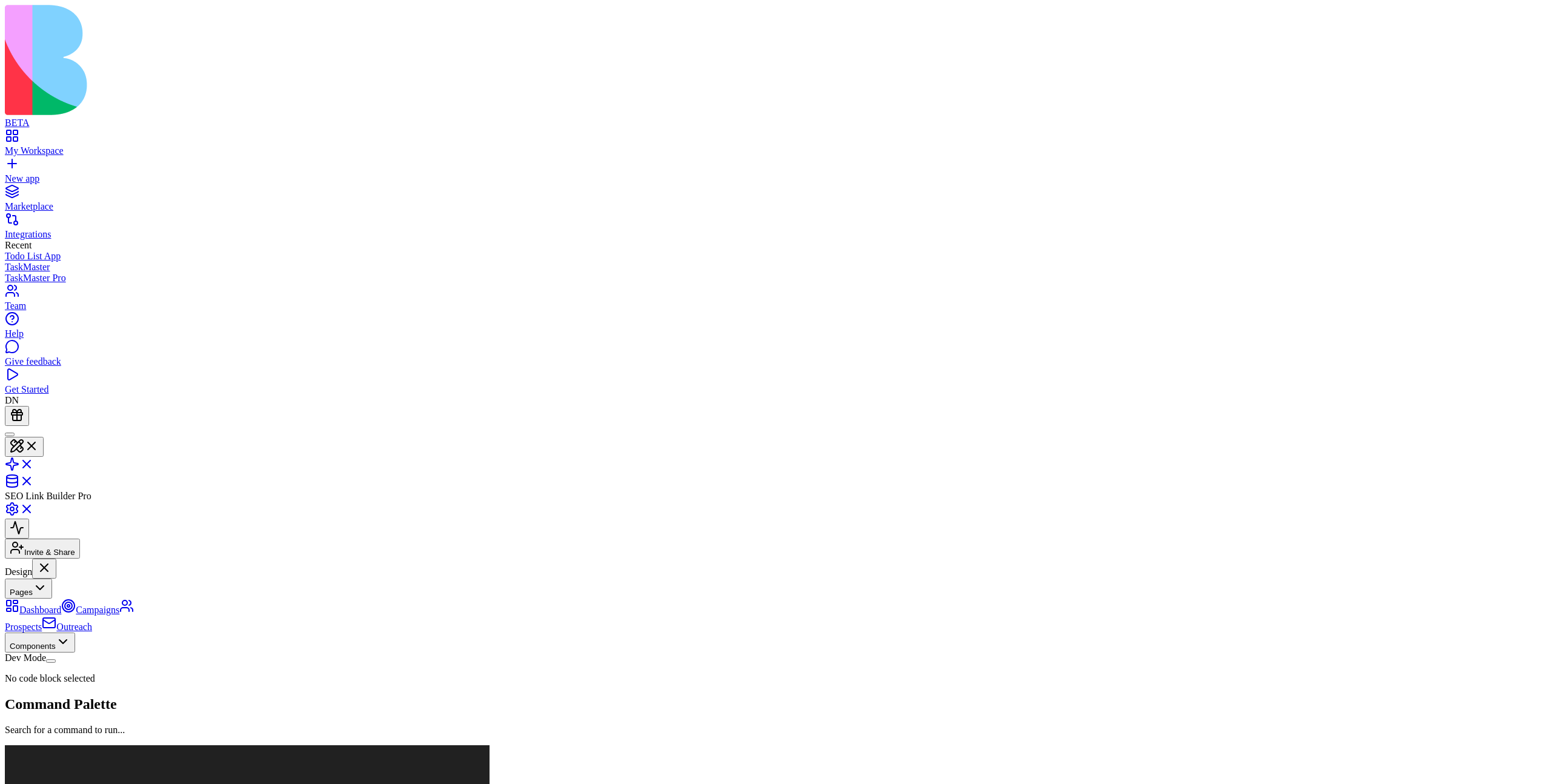
click at [61, 605] on link "Dashboard" at bounding box center [33, 610] width 56 height 10
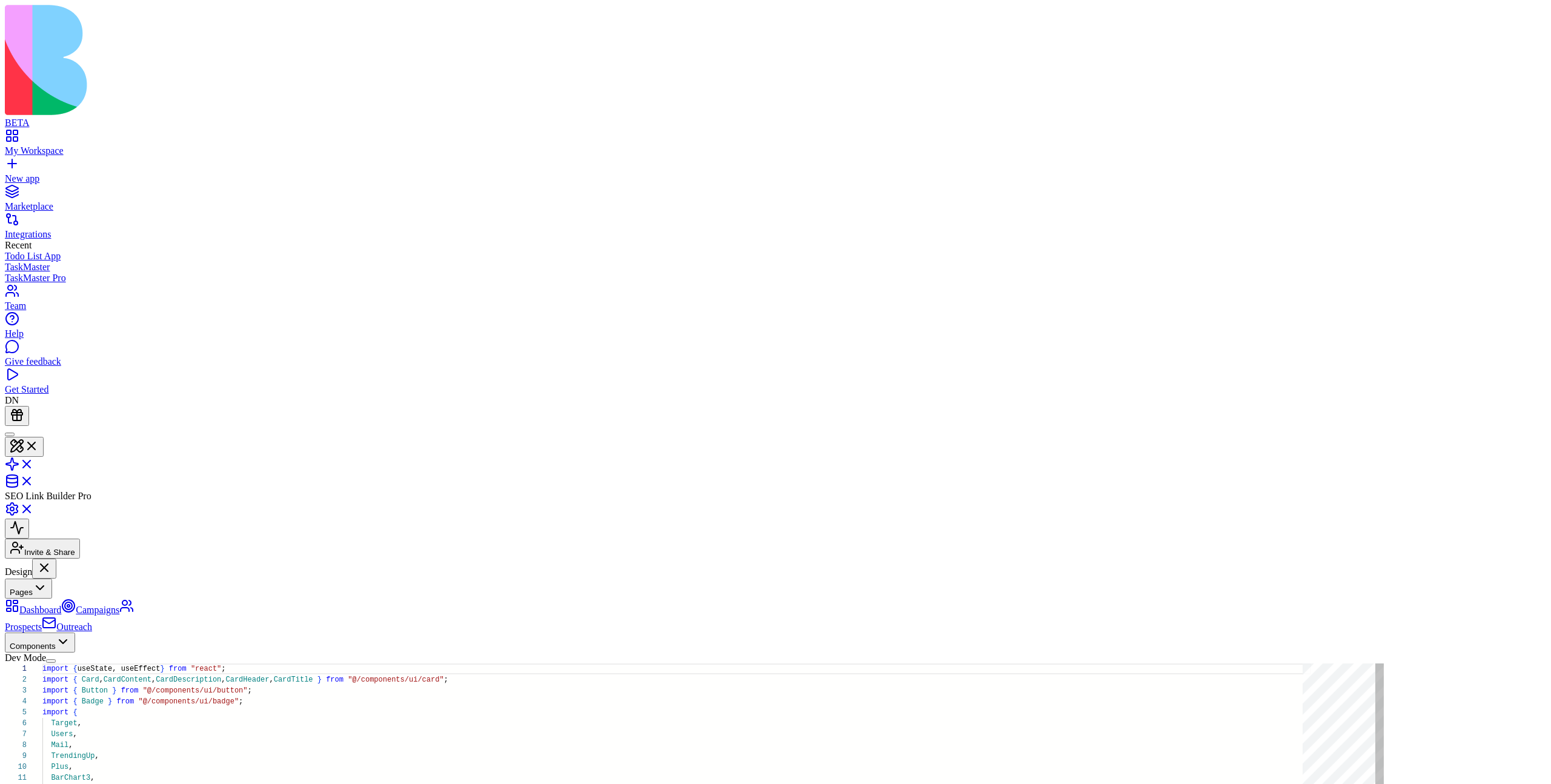
scroll to position [109, 0]
click at [134, 605] on link "Prospects" at bounding box center [70, 618] width 129 height 27
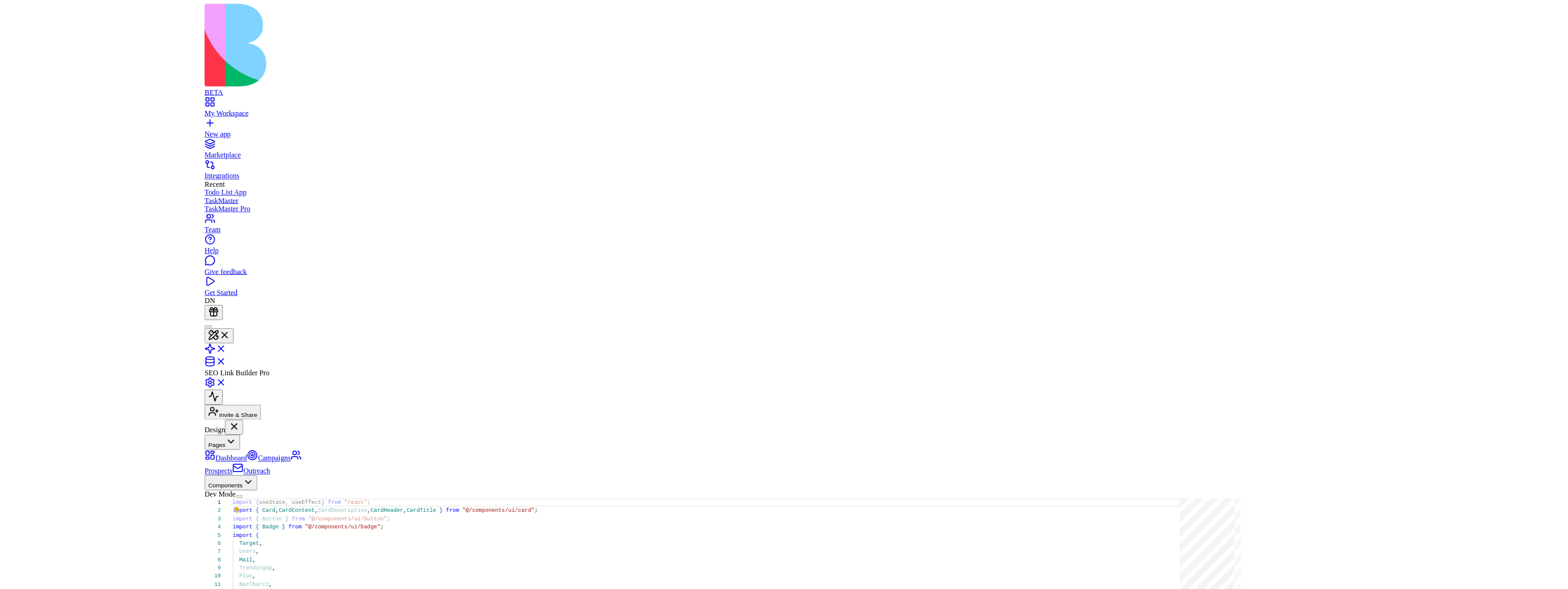
scroll to position [89, 0]
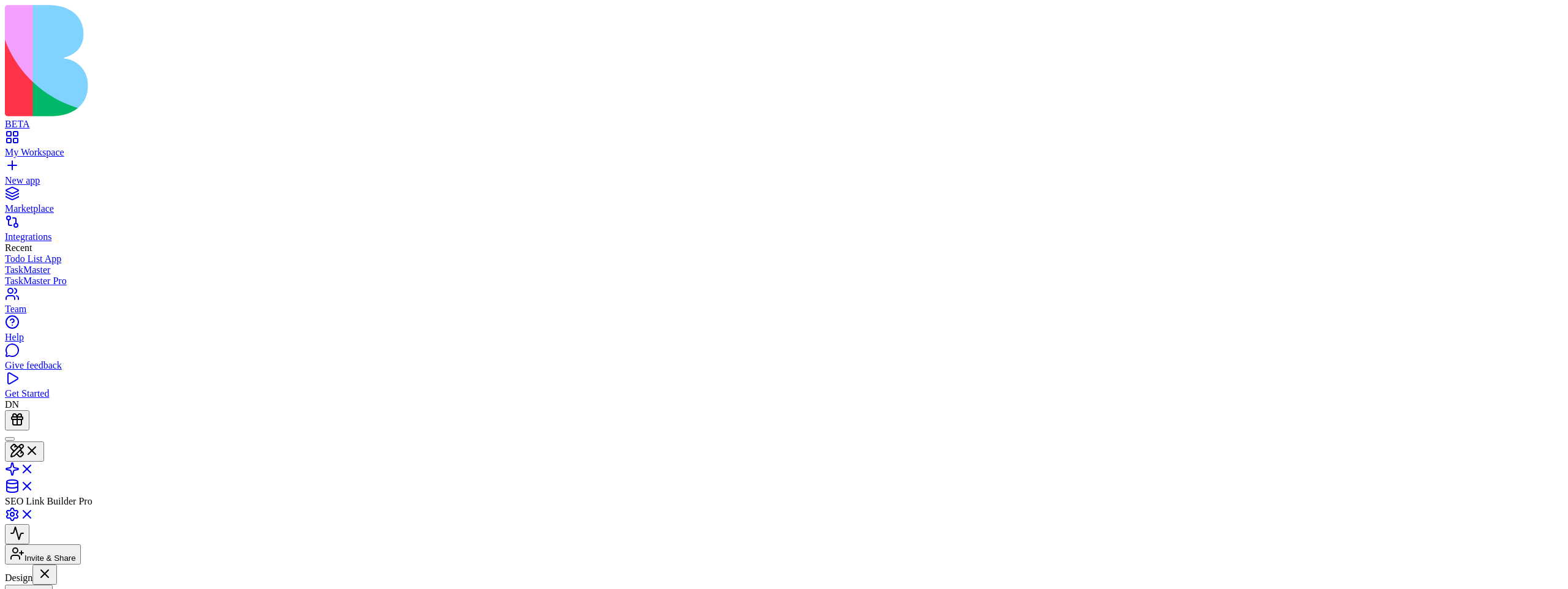
click at [53, 585] on button "Pages" at bounding box center [29, 595] width 48 height 20
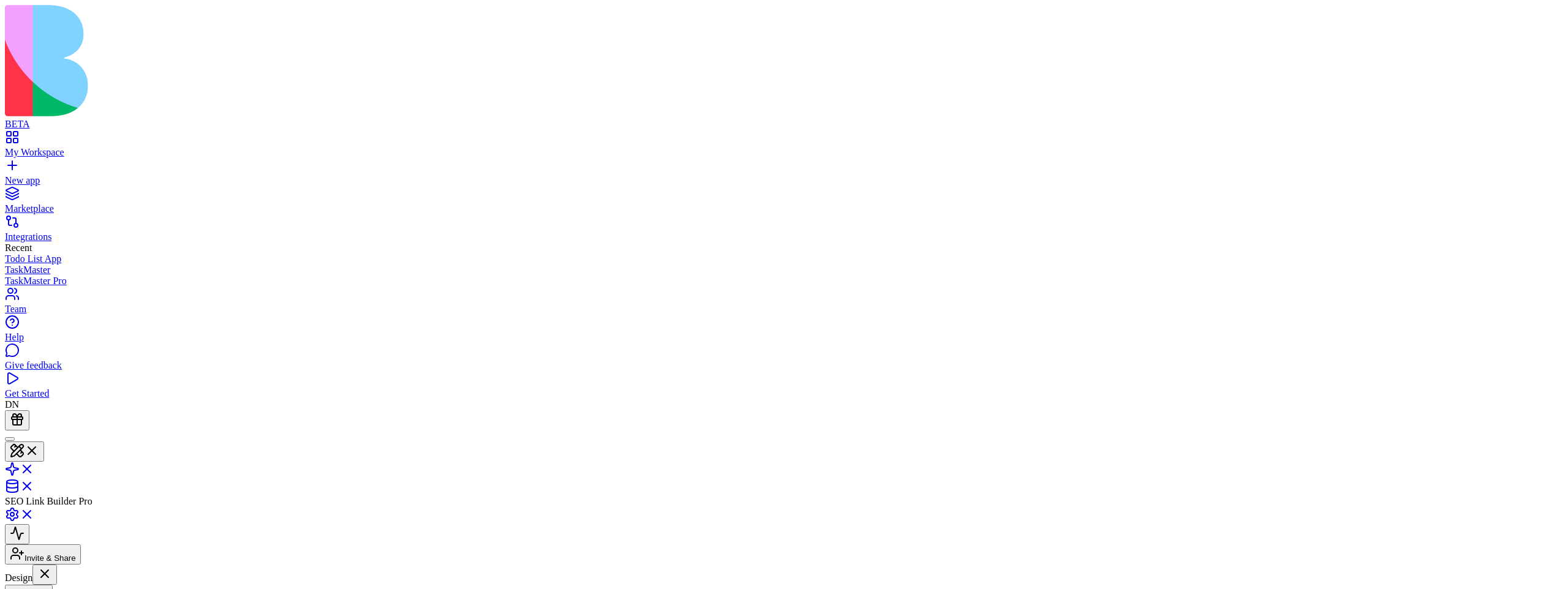
click at [53, 585] on button "Pages" at bounding box center [29, 595] width 48 height 20
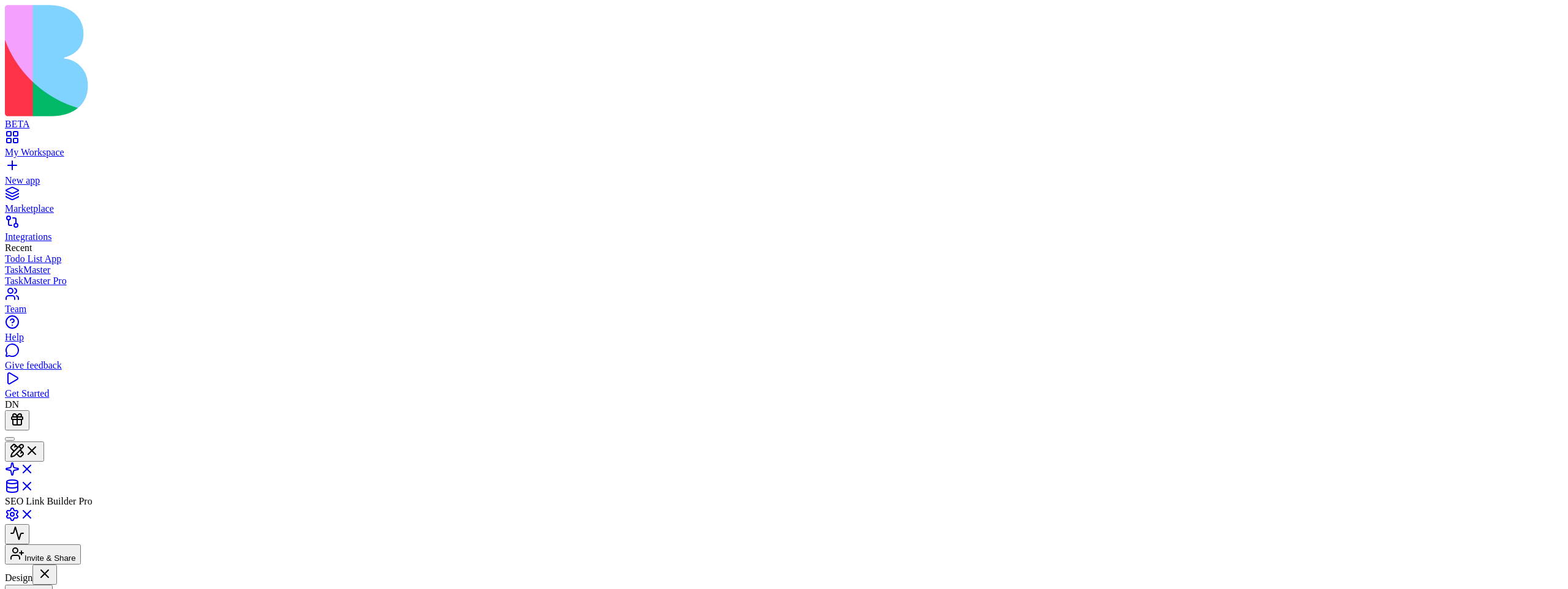
click at [53, 585] on button "Pages" at bounding box center [29, 595] width 48 height 20
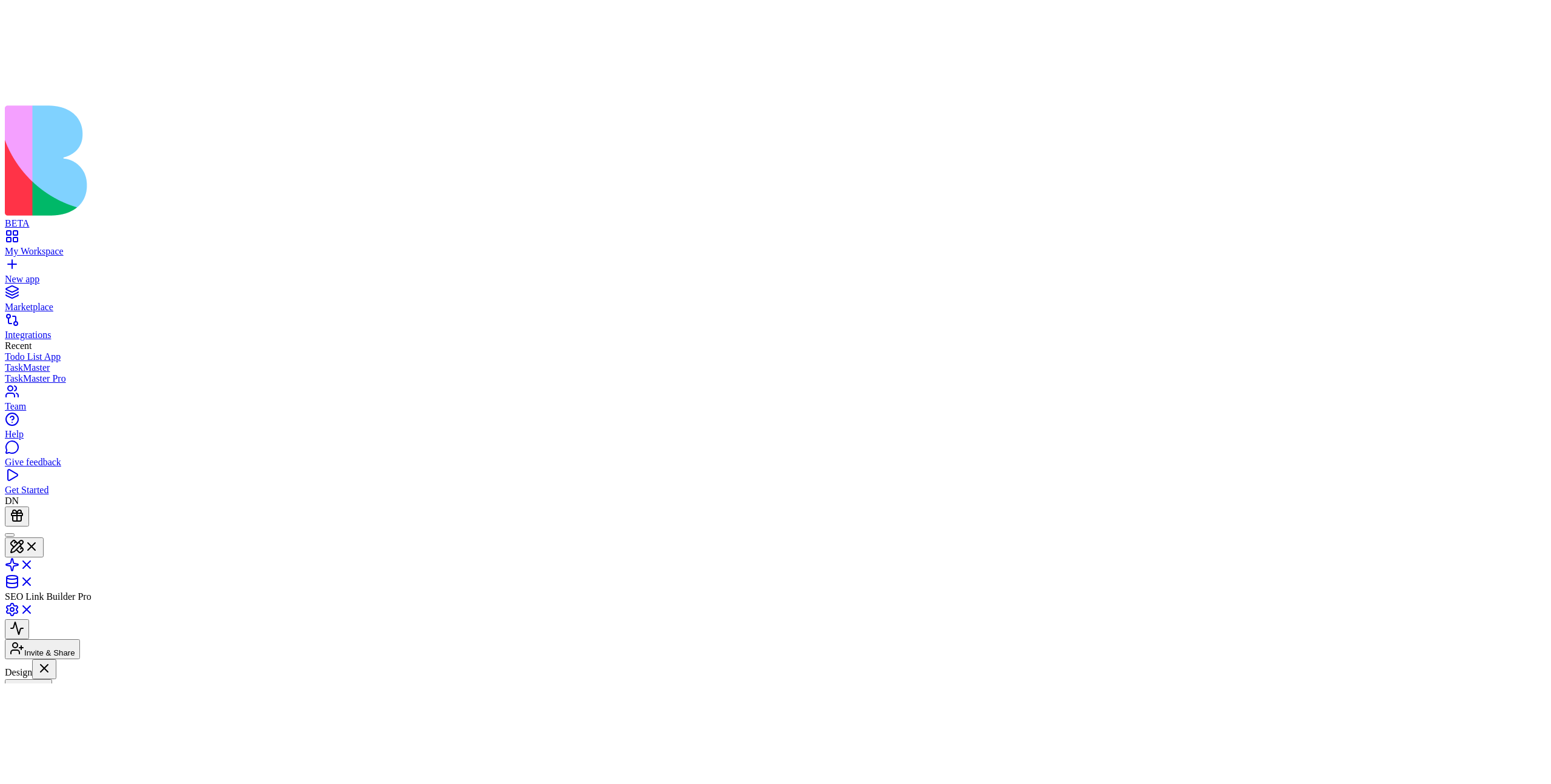
scroll to position [88, 0]
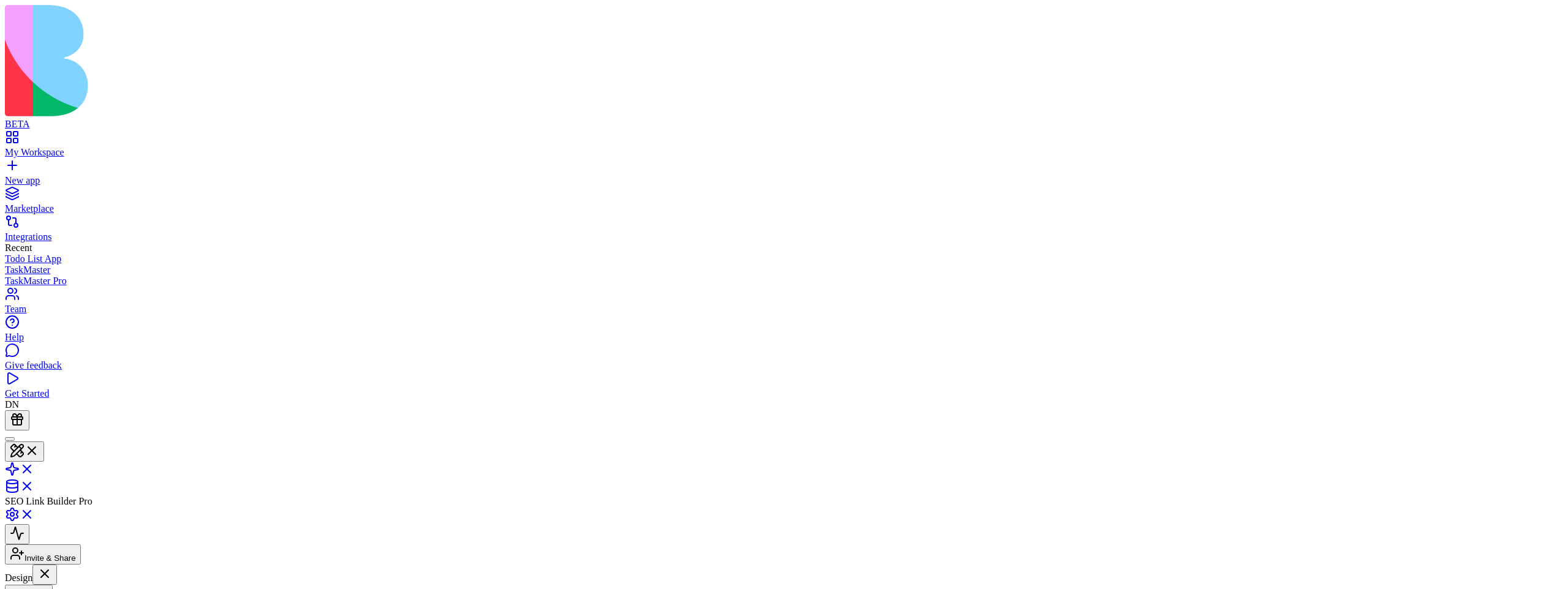
click at [53, 585] on button "Pages" at bounding box center [29, 595] width 48 height 20
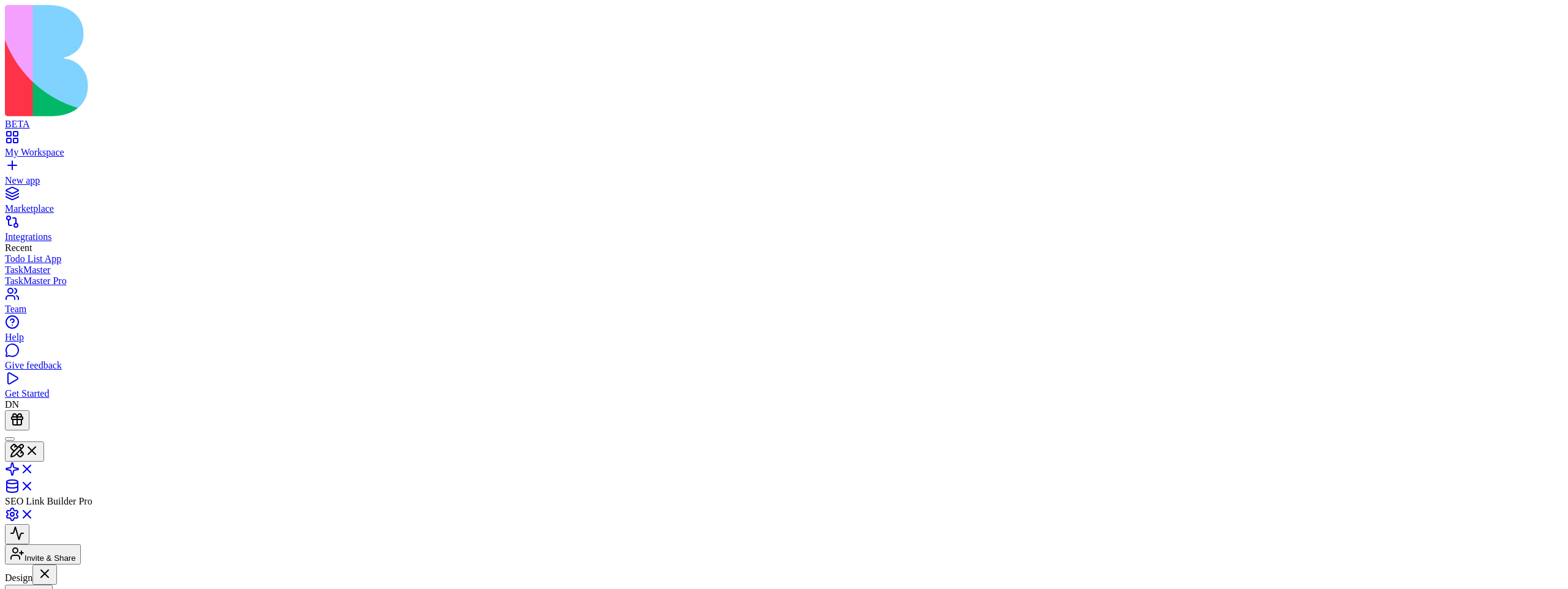
click at [53, 585] on button "Pages" at bounding box center [29, 595] width 48 height 20
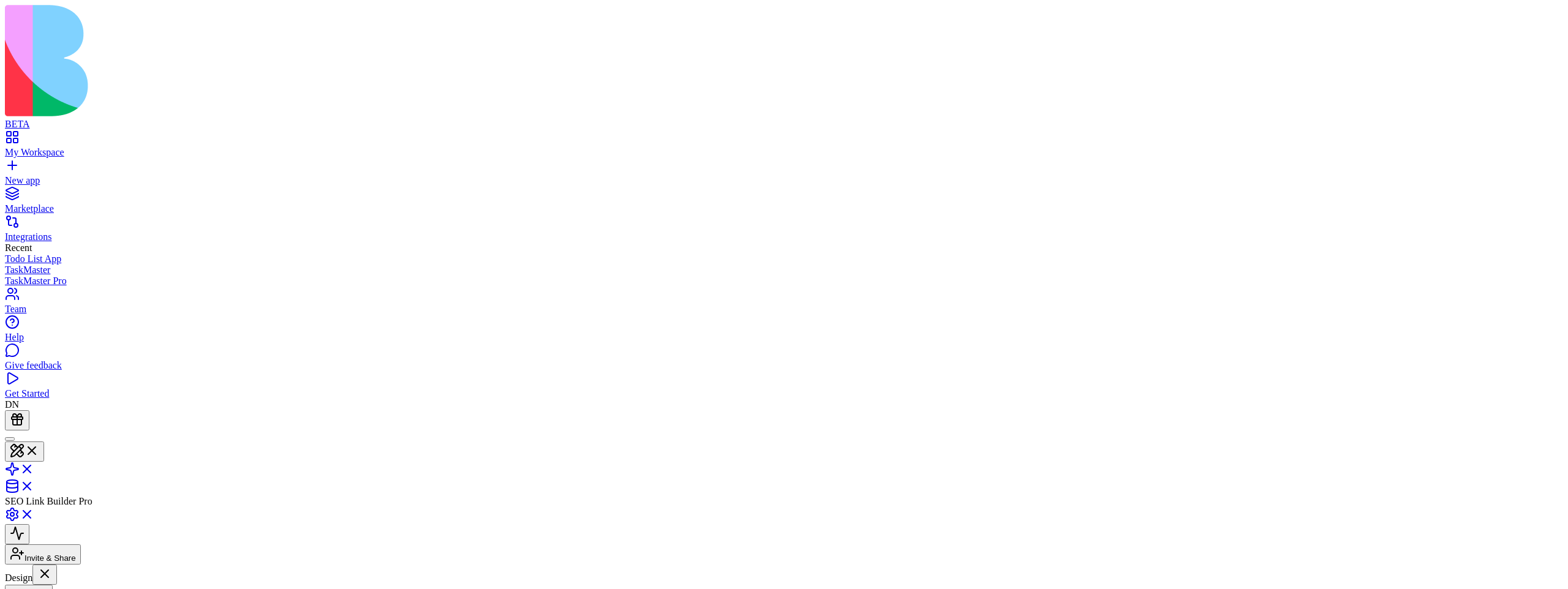
click at [53, 585] on button "Pages" at bounding box center [29, 595] width 48 height 20
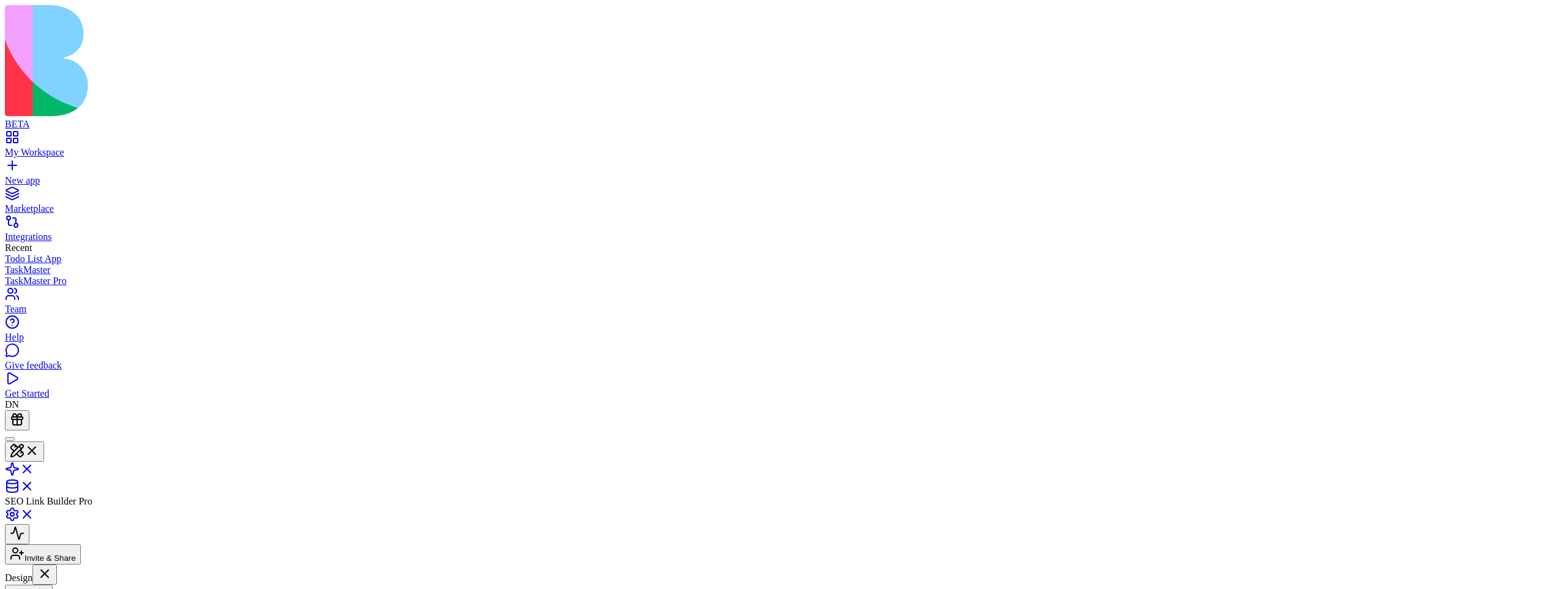
click at [53, 585] on button "Pages" at bounding box center [29, 595] width 48 height 20
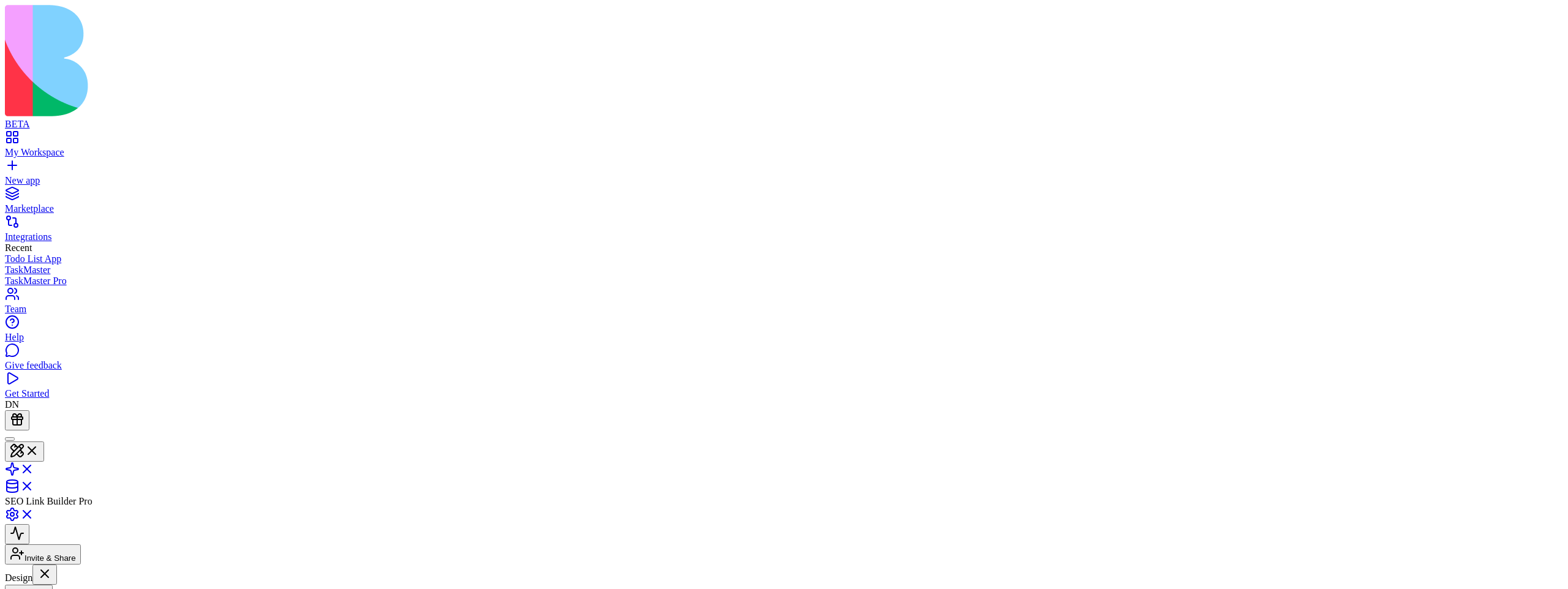
click at [53, 585] on button "Pages" at bounding box center [29, 595] width 48 height 20
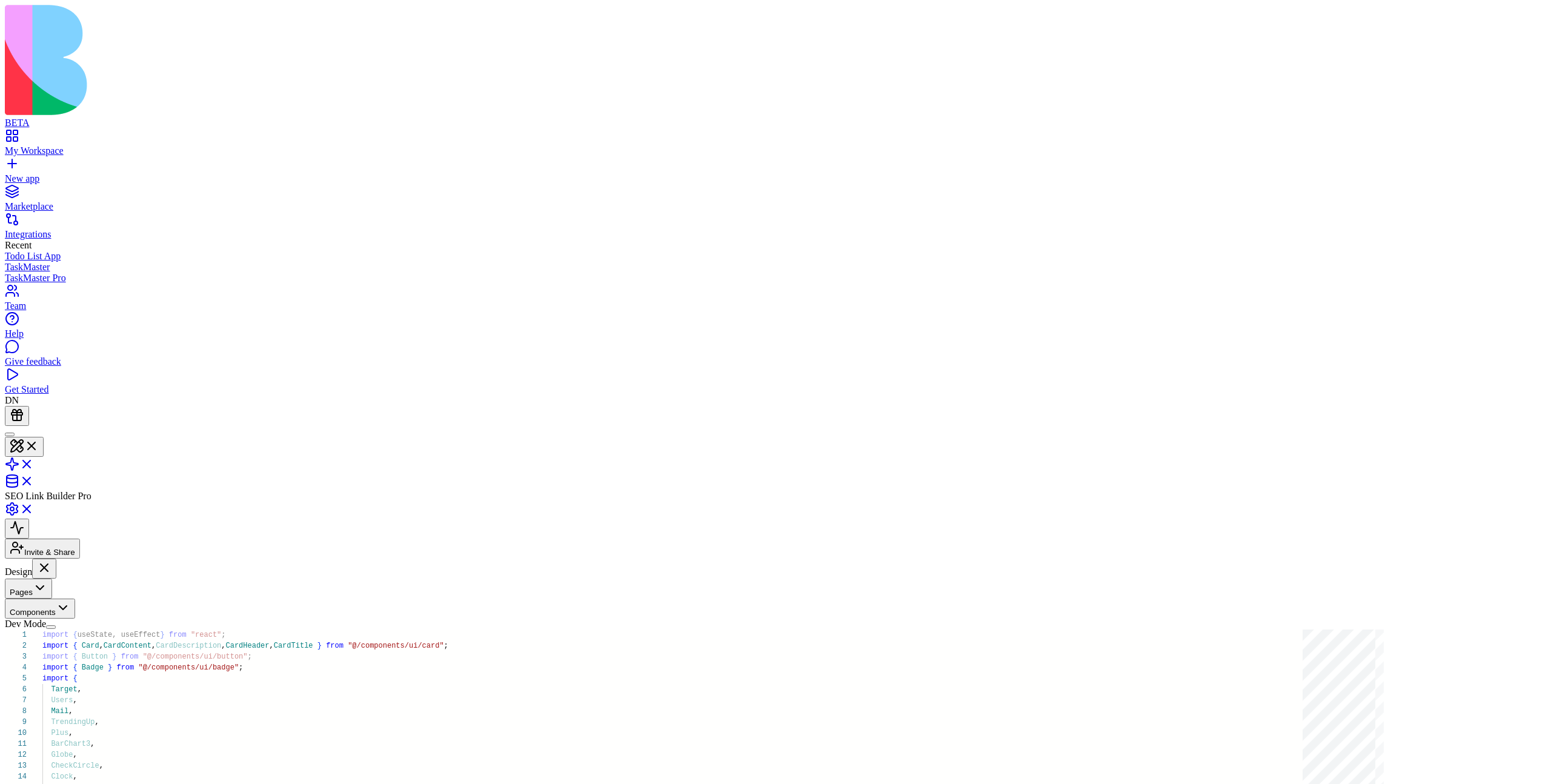
click at [52, 579] on button "Pages" at bounding box center [29, 588] width 47 height 20
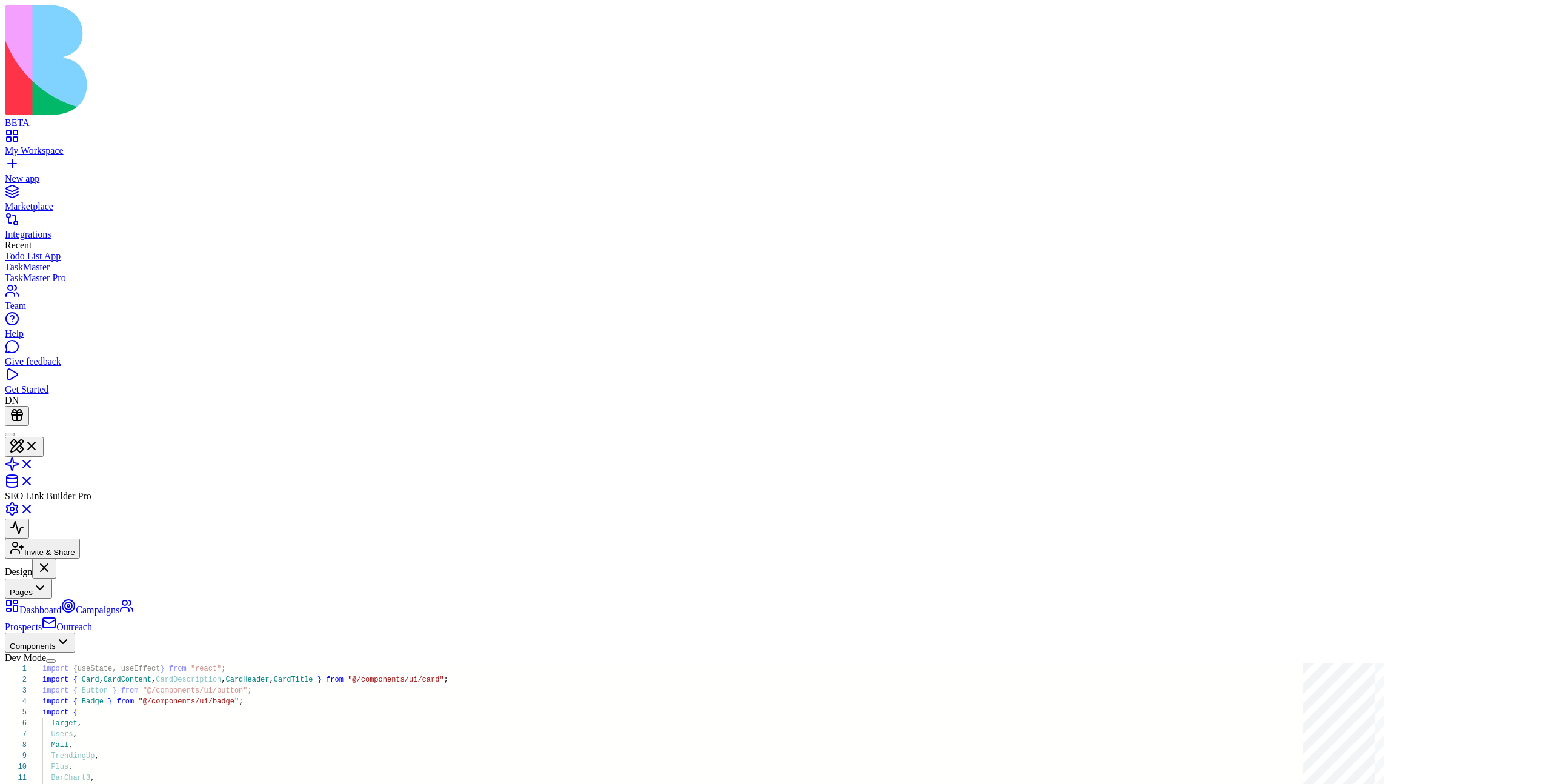
click at [52, 579] on button "Pages" at bounding box center [29, 588] width 47 height 20
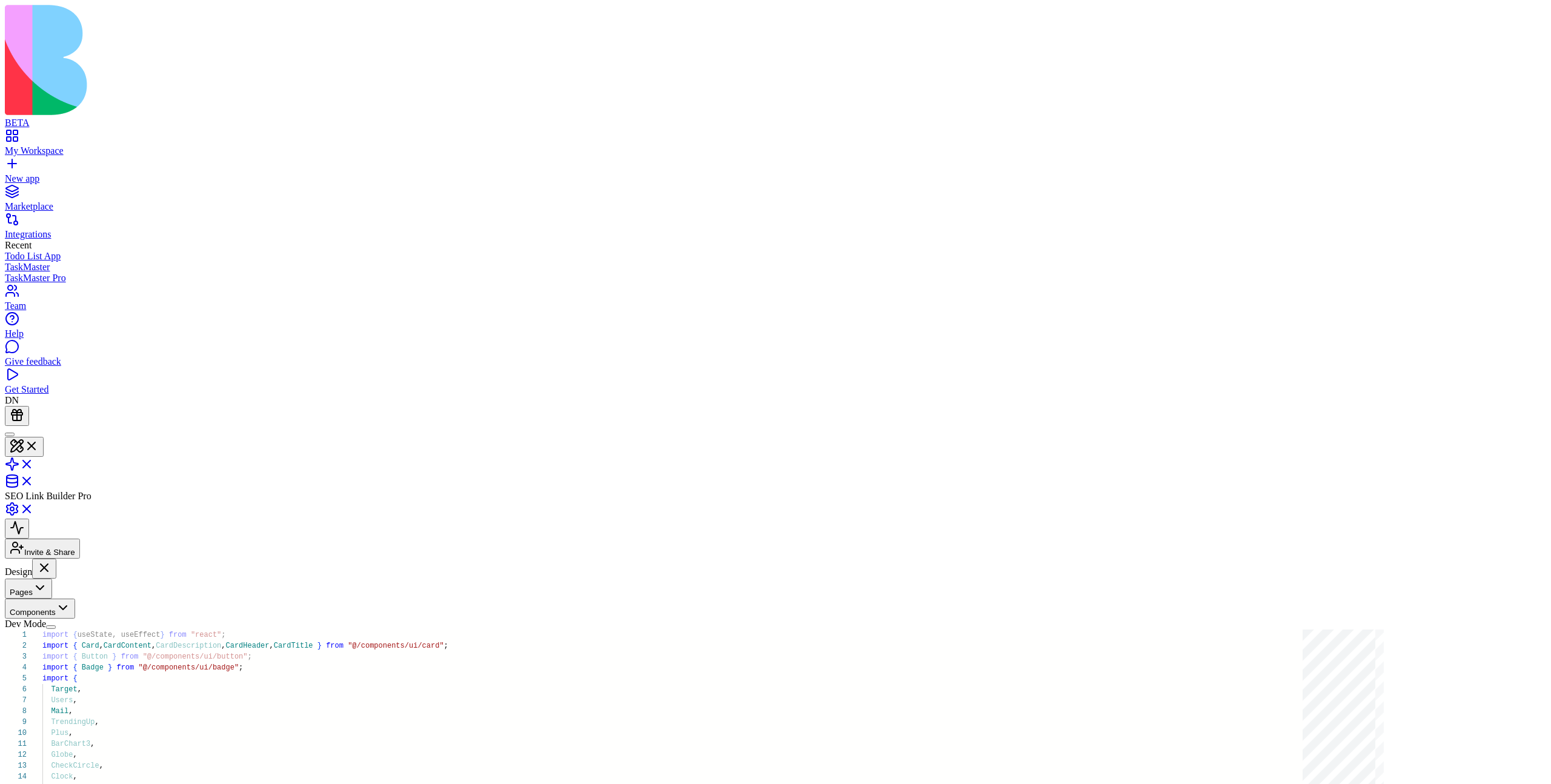
click at [52, 579] on button "Pages" at bounding box center [29, 588] width 47 height 20
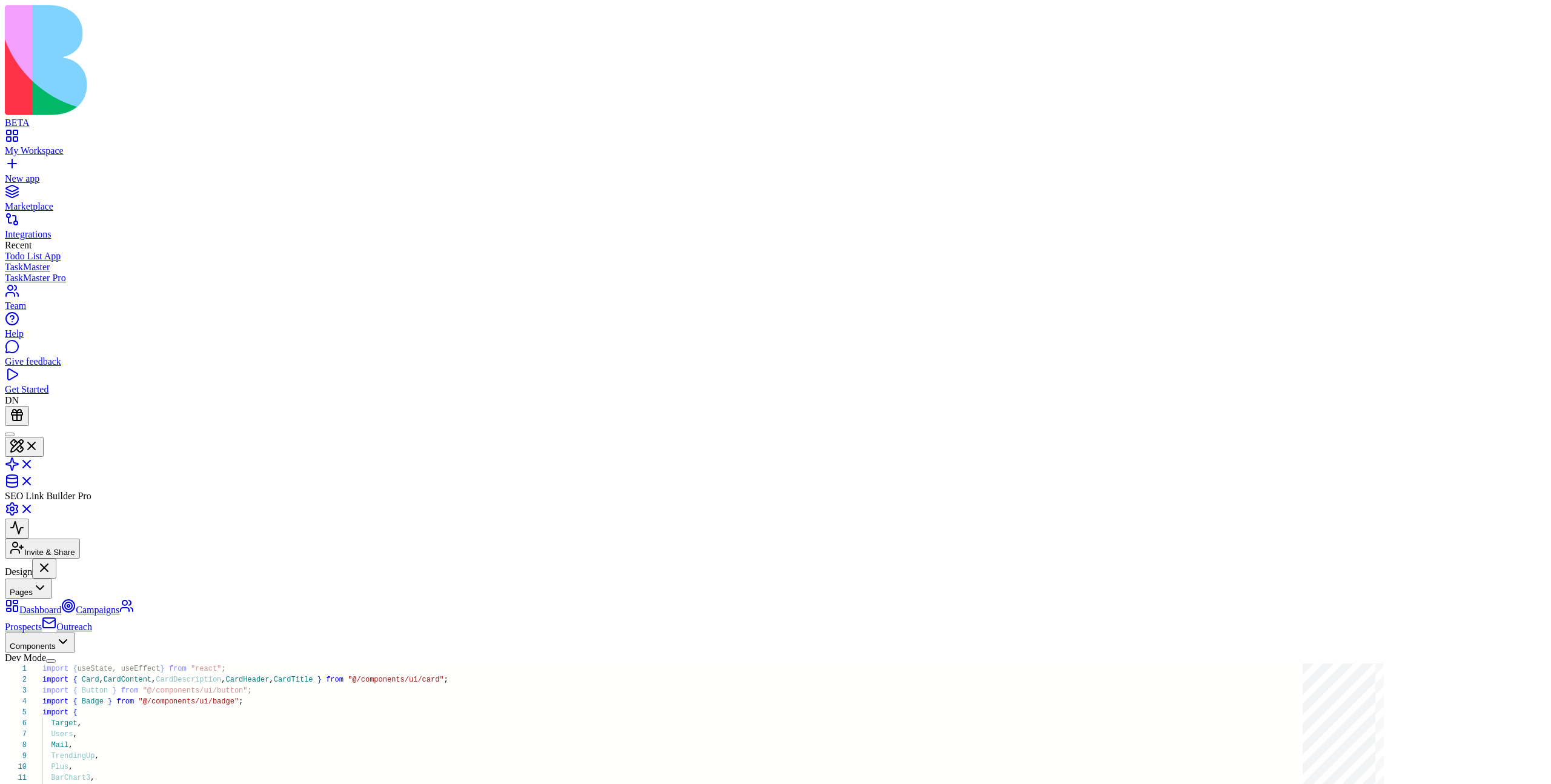
click at [52, 579] on button "Pages" at bounding box center [29, 588] width 47 height 20
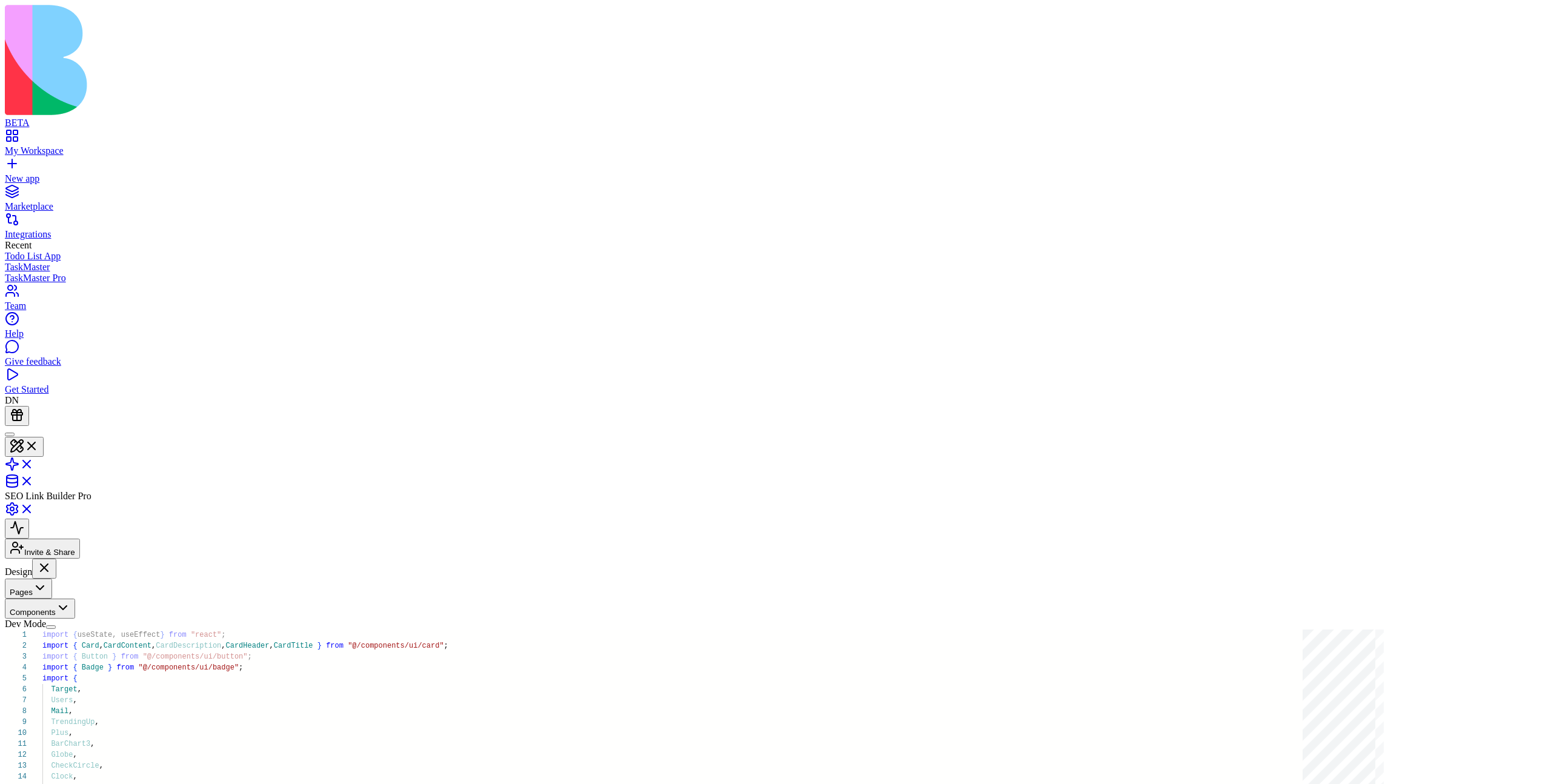
click at [52, 579] on button "Pages" at bounding box center [29, 588] width 47 height 20
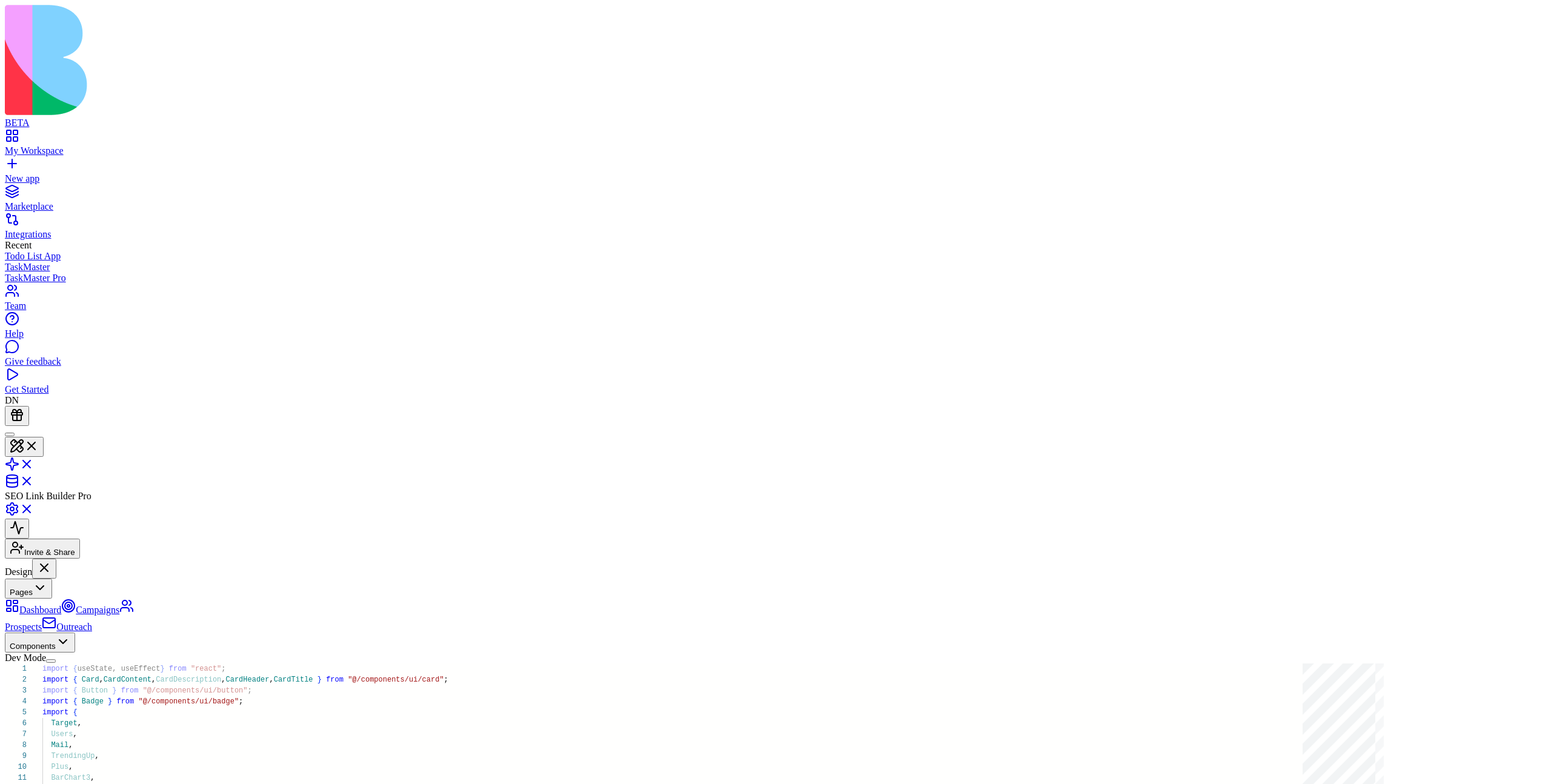
click at [52, 579] on button "Pages" at bounding box center [29, 588] width 47 height 20
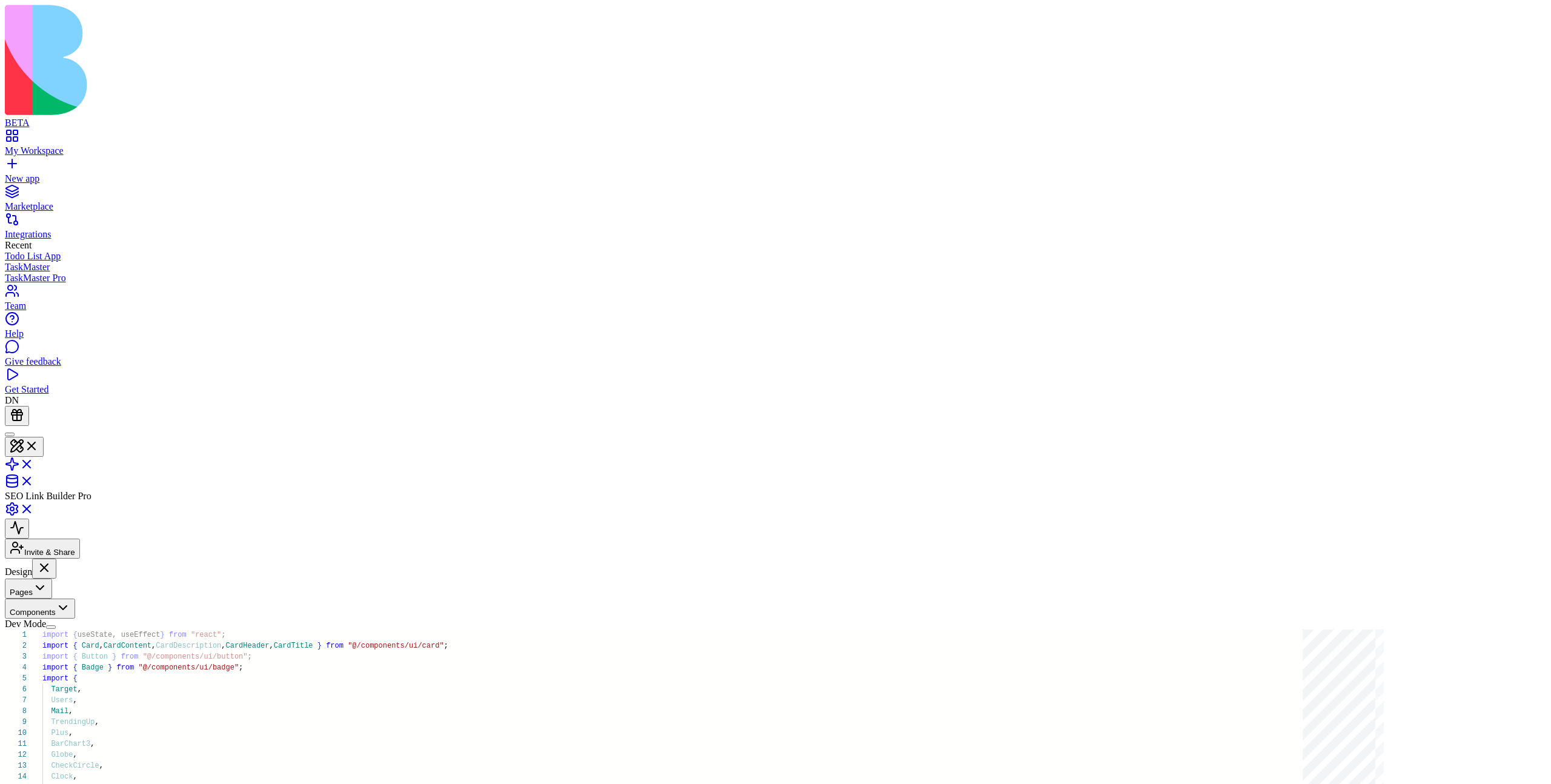
click at [52, 579] on button "Pages" at bounding box center [29, 588] width 47 height 20
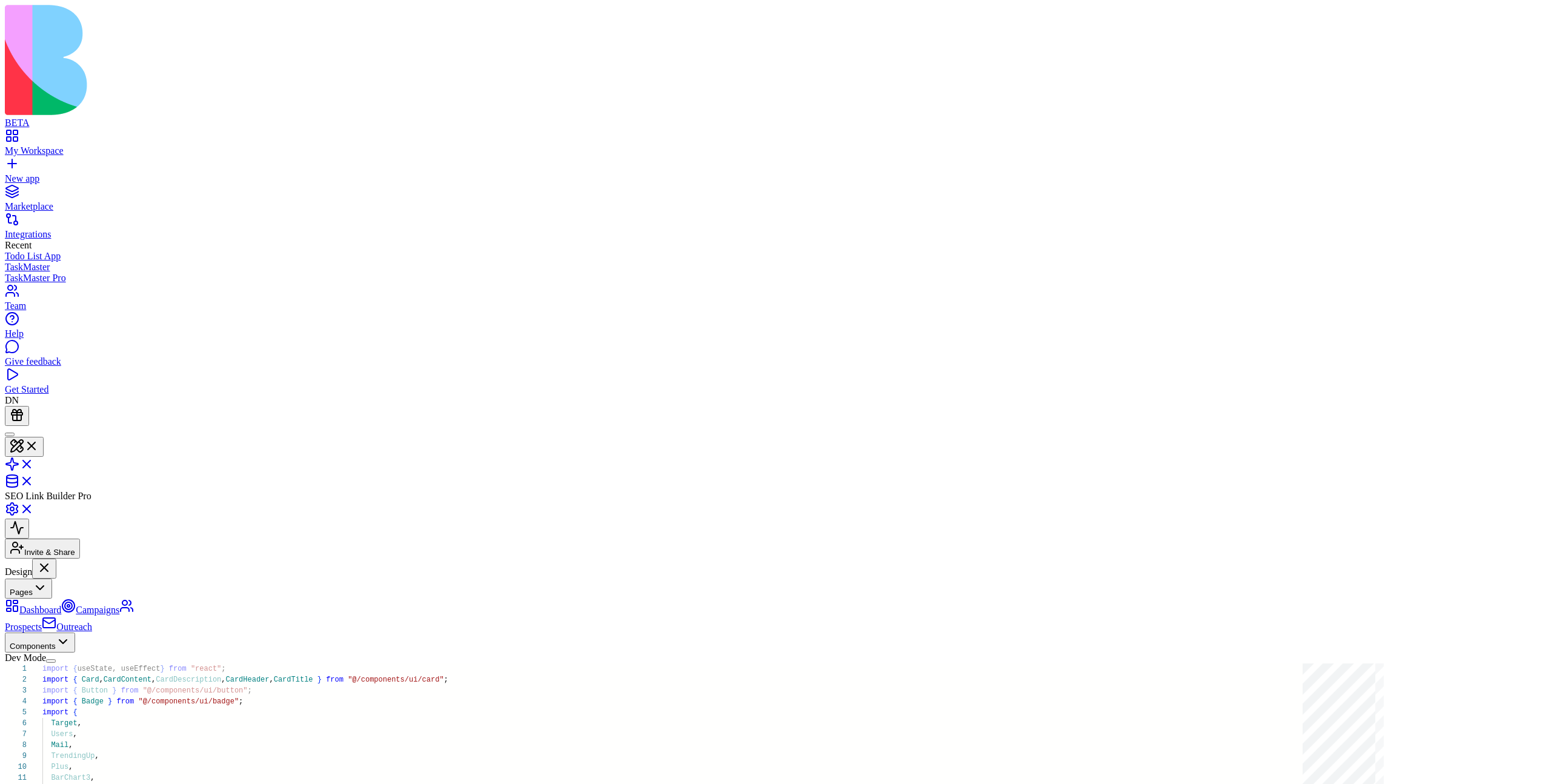
click at [52, 579] on button "Pages" at bounding box center [29, 588] width 47 height 20
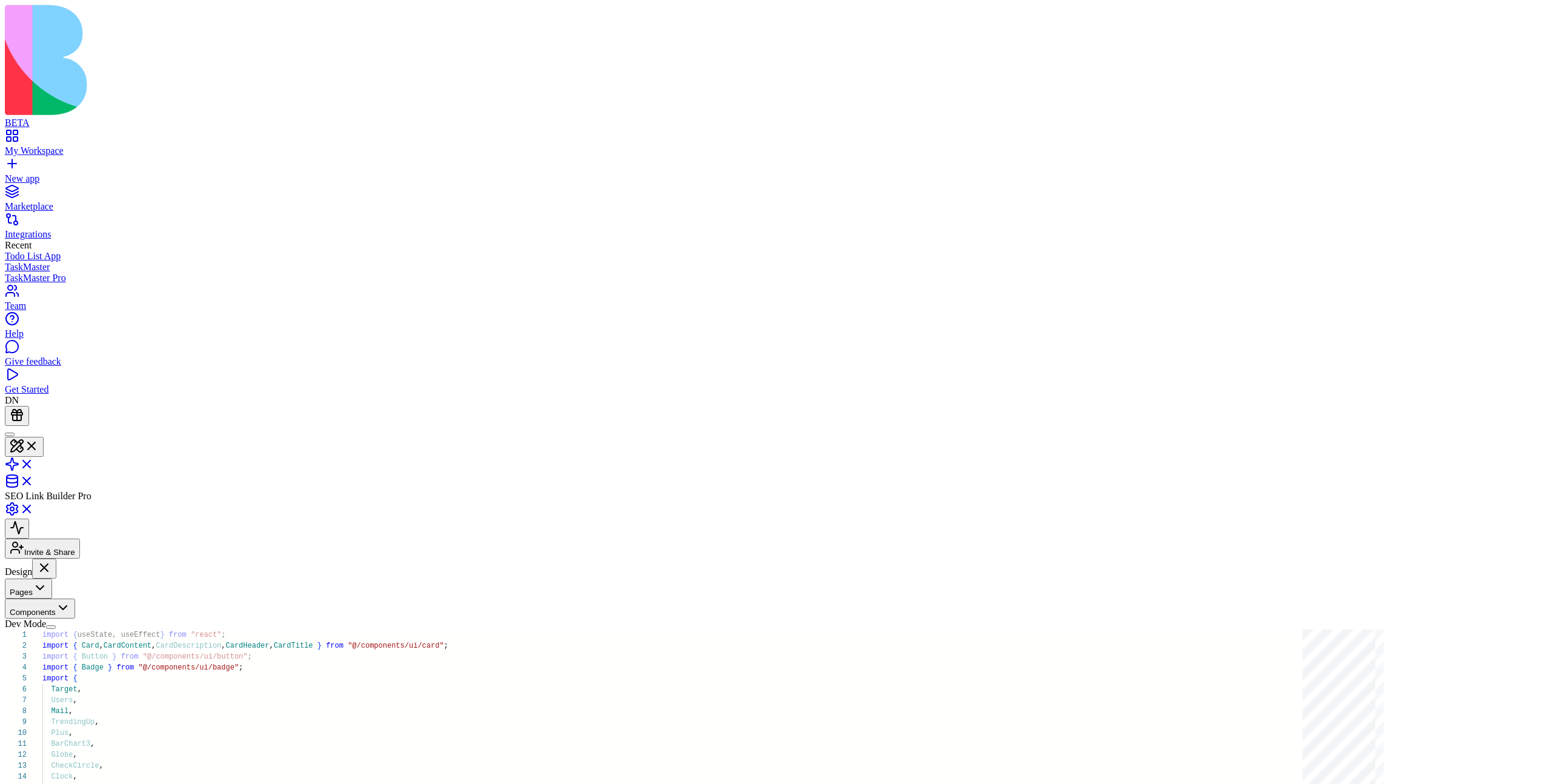
click at [52, 579] on button "Pages" at bounding box center [29, 588] width 47 height 20
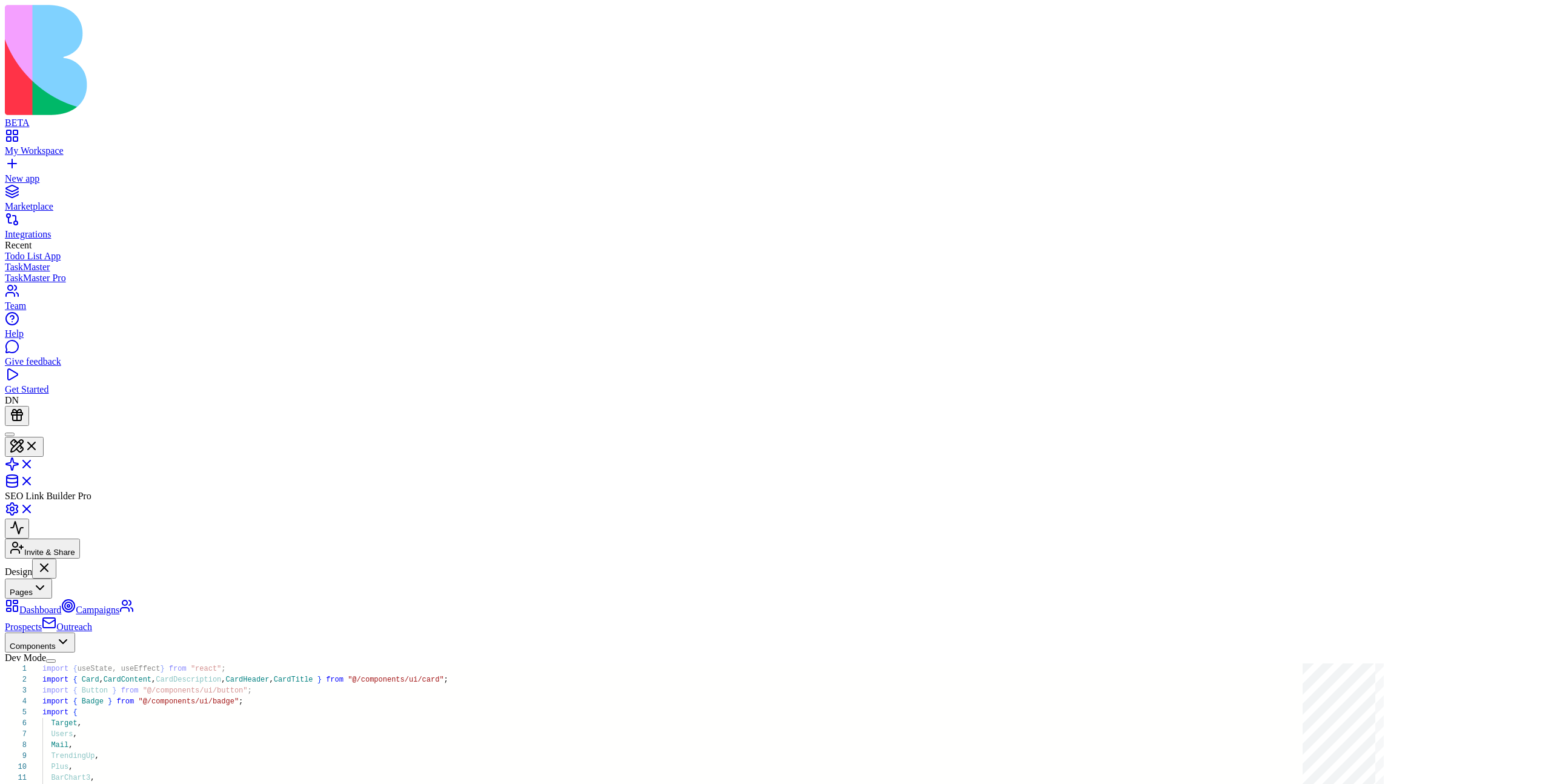
click at [52, 579] on button "Pages" at bounding box center [29, 588] width 47 height 20
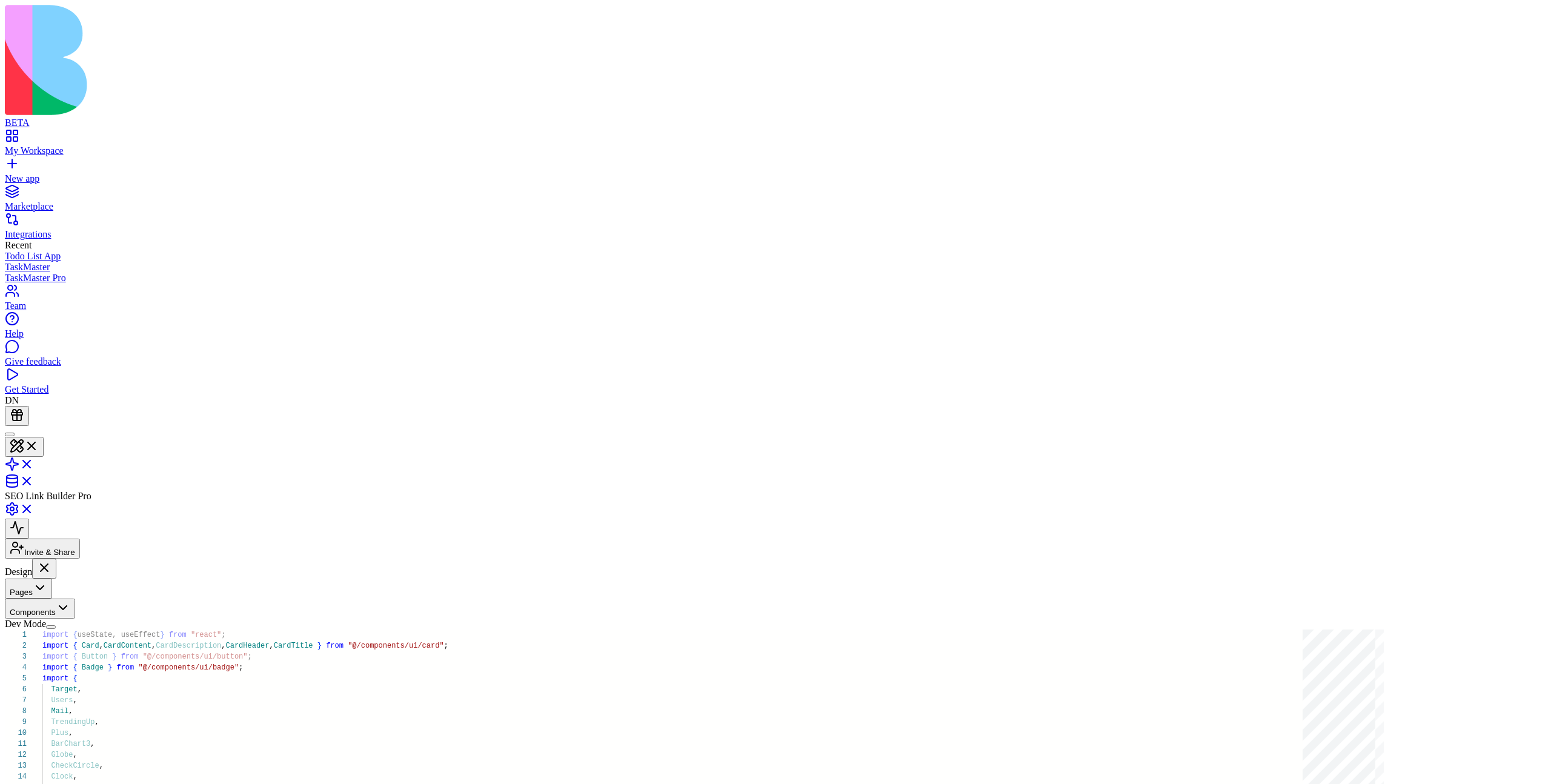
click at [52, 579] on button "Pages" at bounding box center [29, 588] width 47 height 20
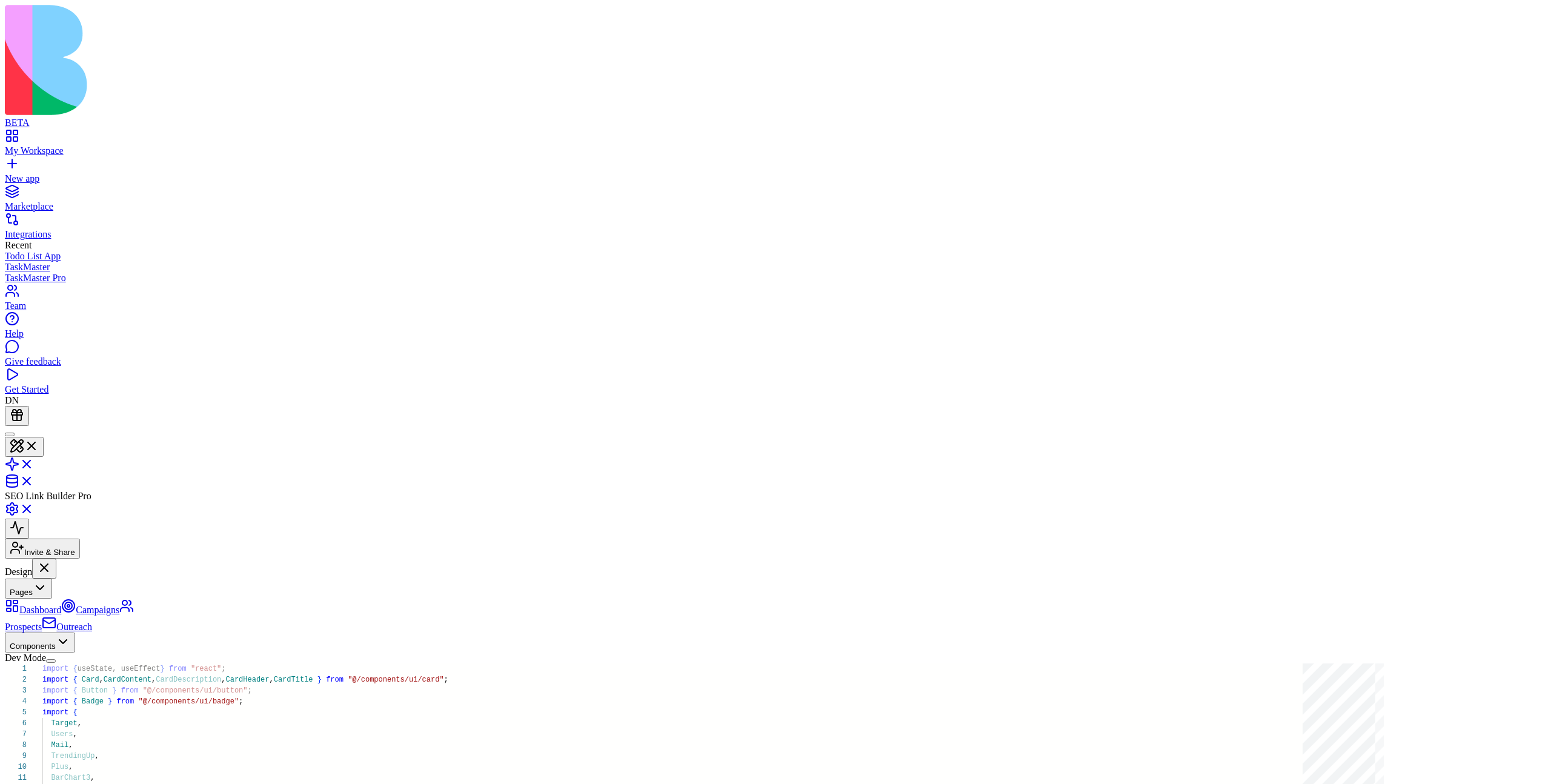
click at [82, 622] on link "Outreach" at bounding box center [67, 627] width 50 height 10
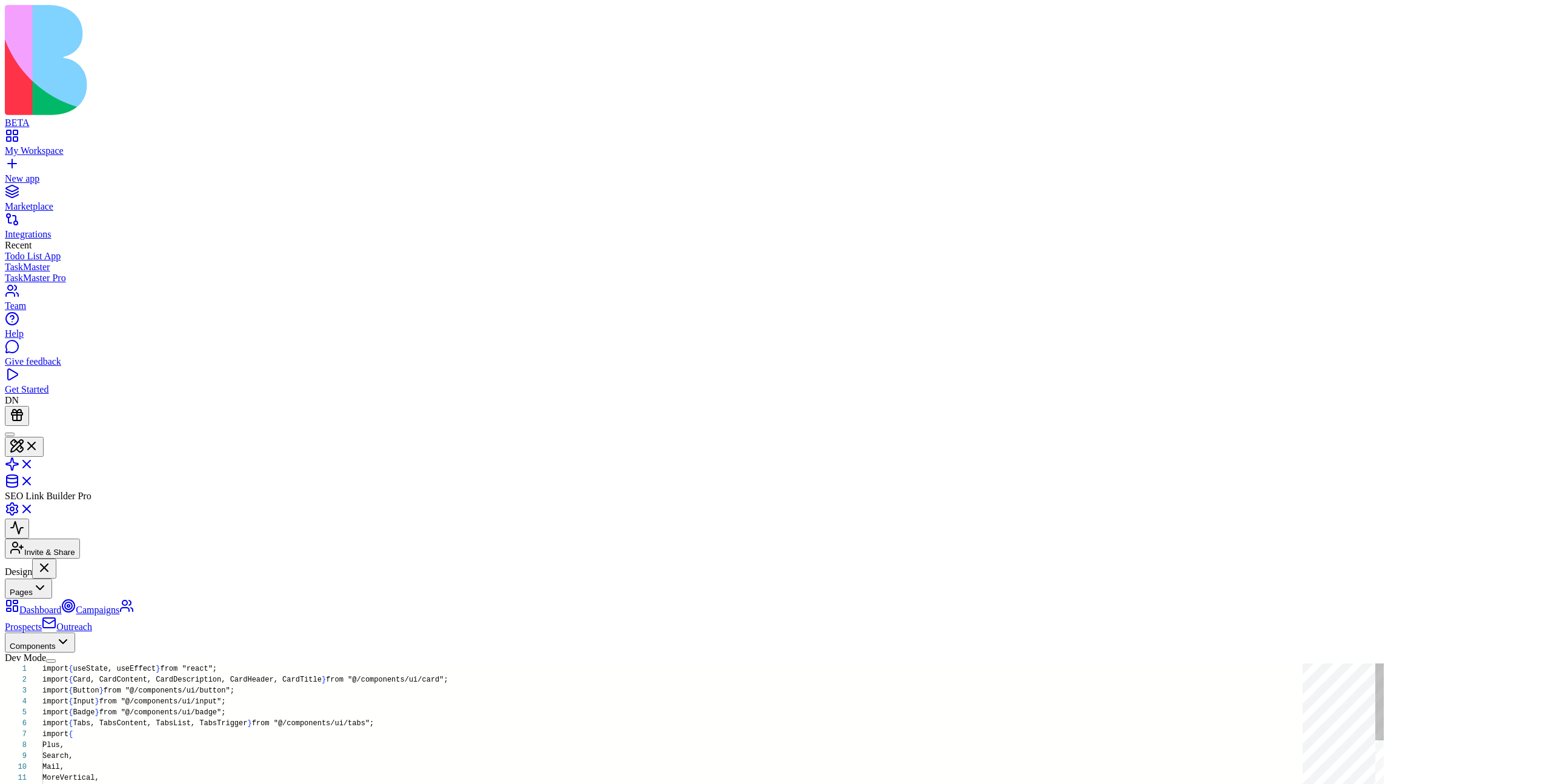
scroll to position [76, 0]
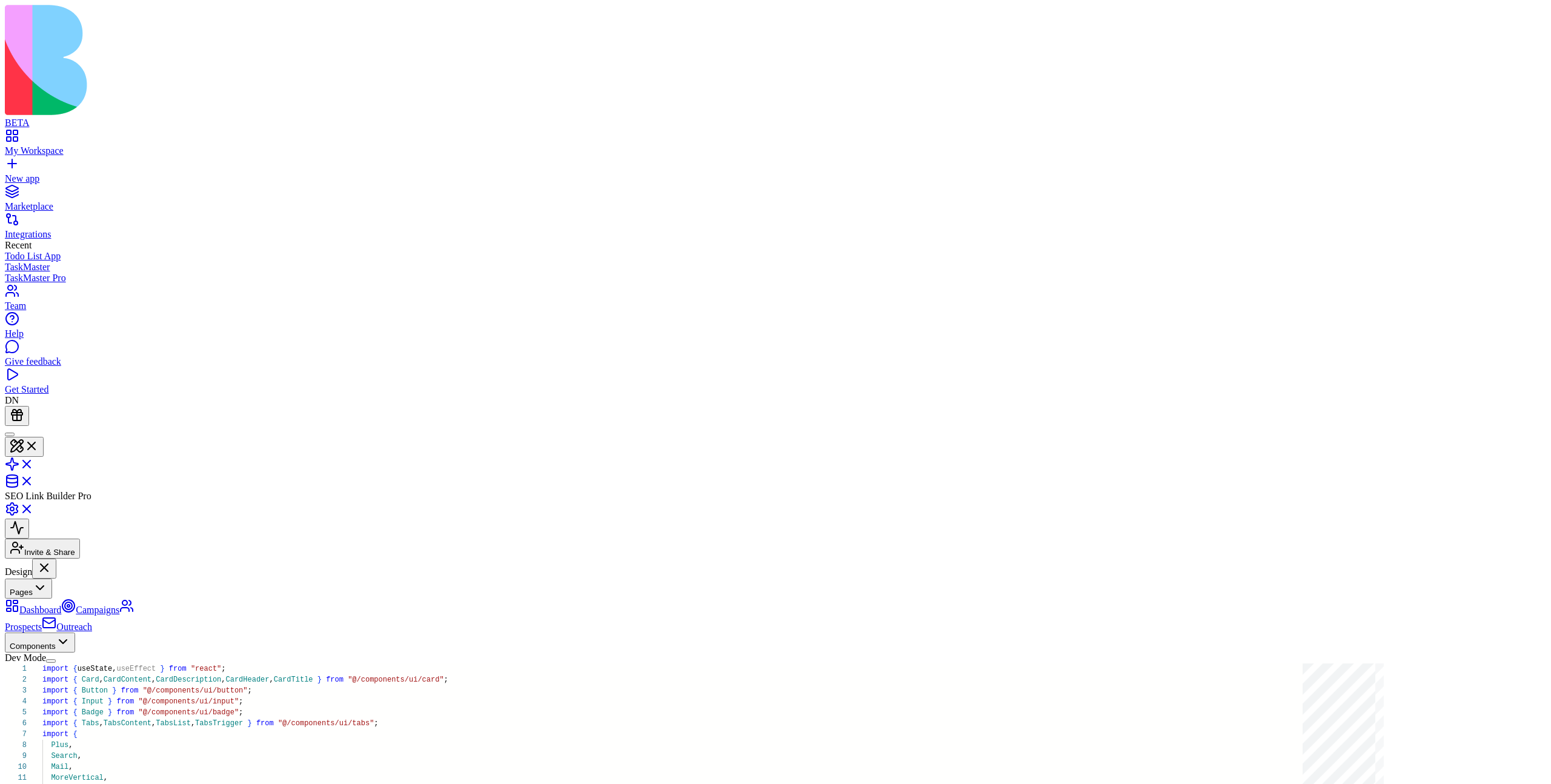
click at [61, 605] on link "Dashboard" at bounding box center [33, 610] width 56 height 10
type textarea "**********"
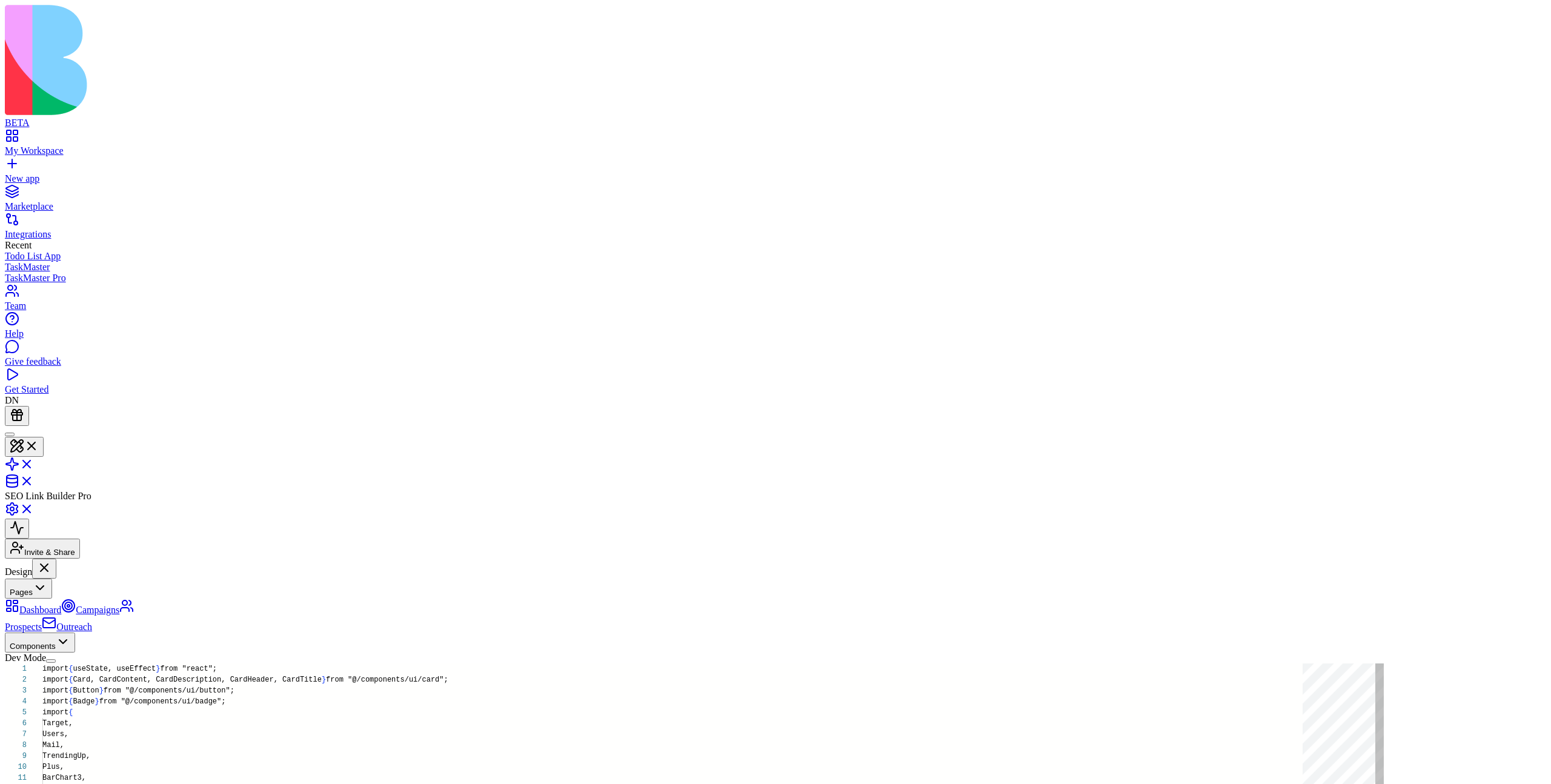
scroll to position [88, 0]
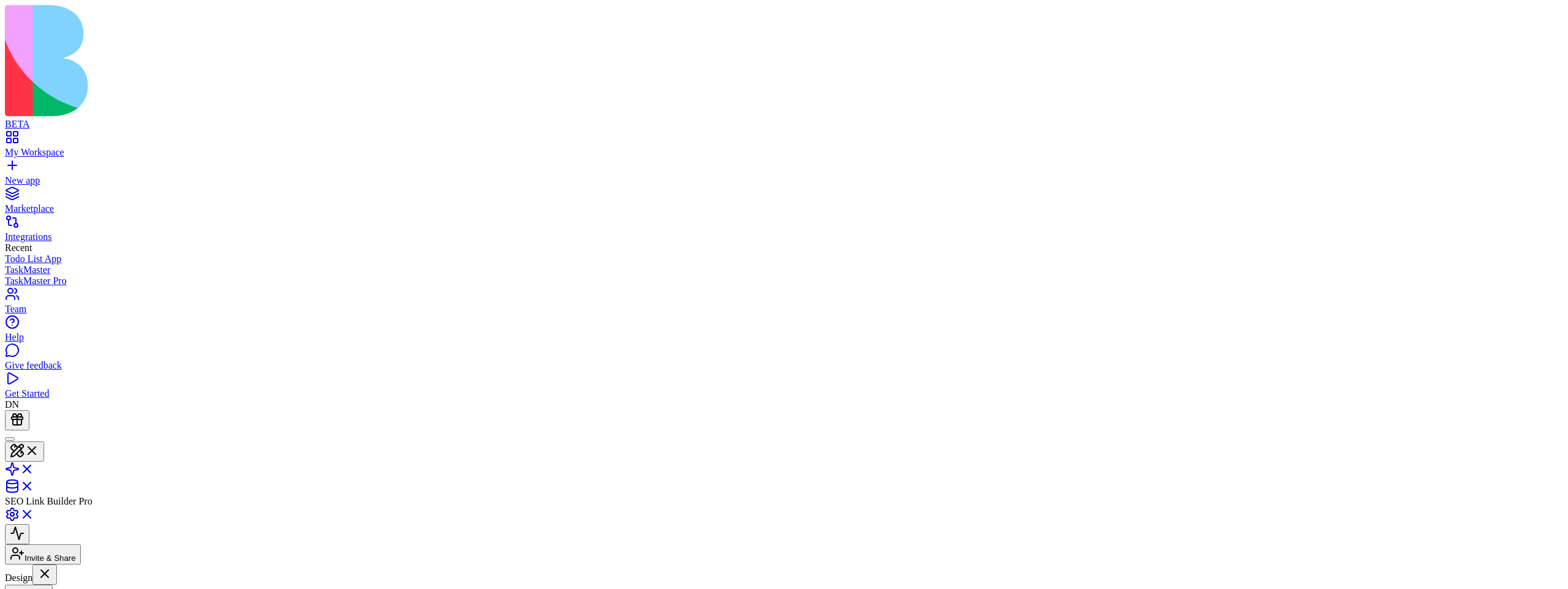
click at [53, 585] on button "Pages" at bounding box center [29, 595] width 48 height 20
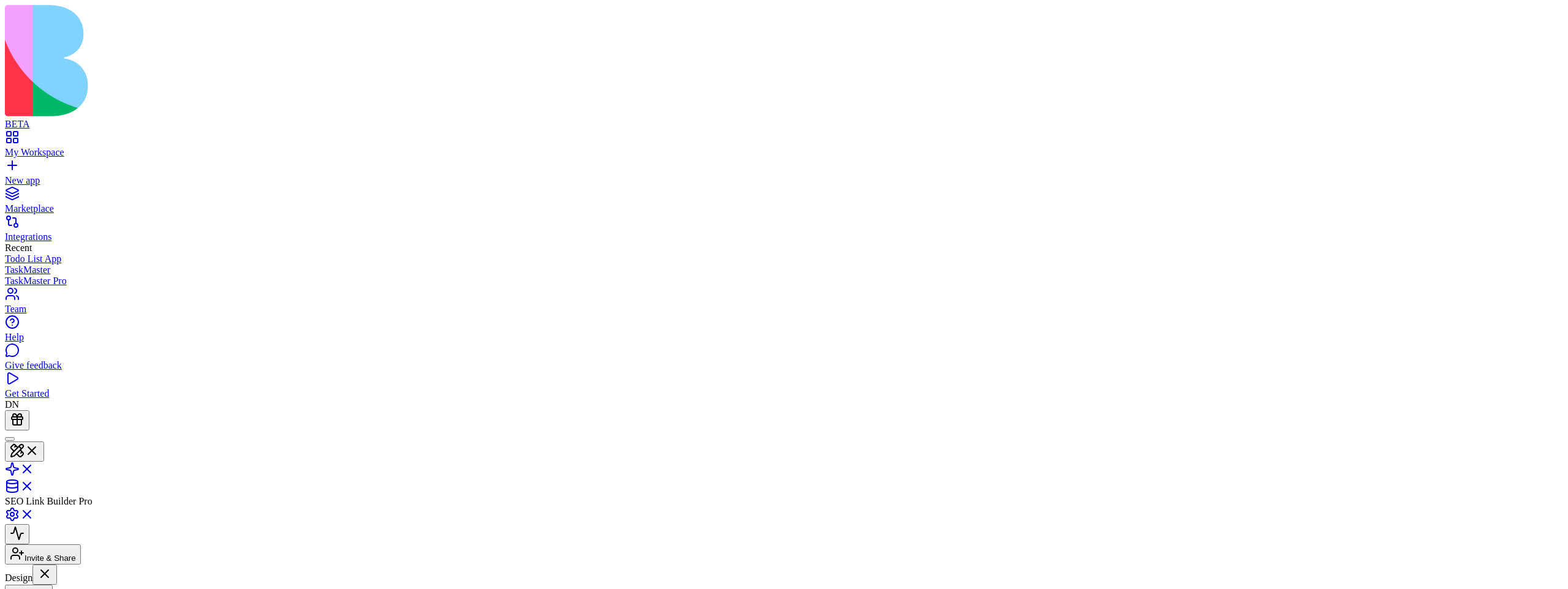
click at [53, 585] on button "Pages" at bounding box center [29, 595] width 48 height 20
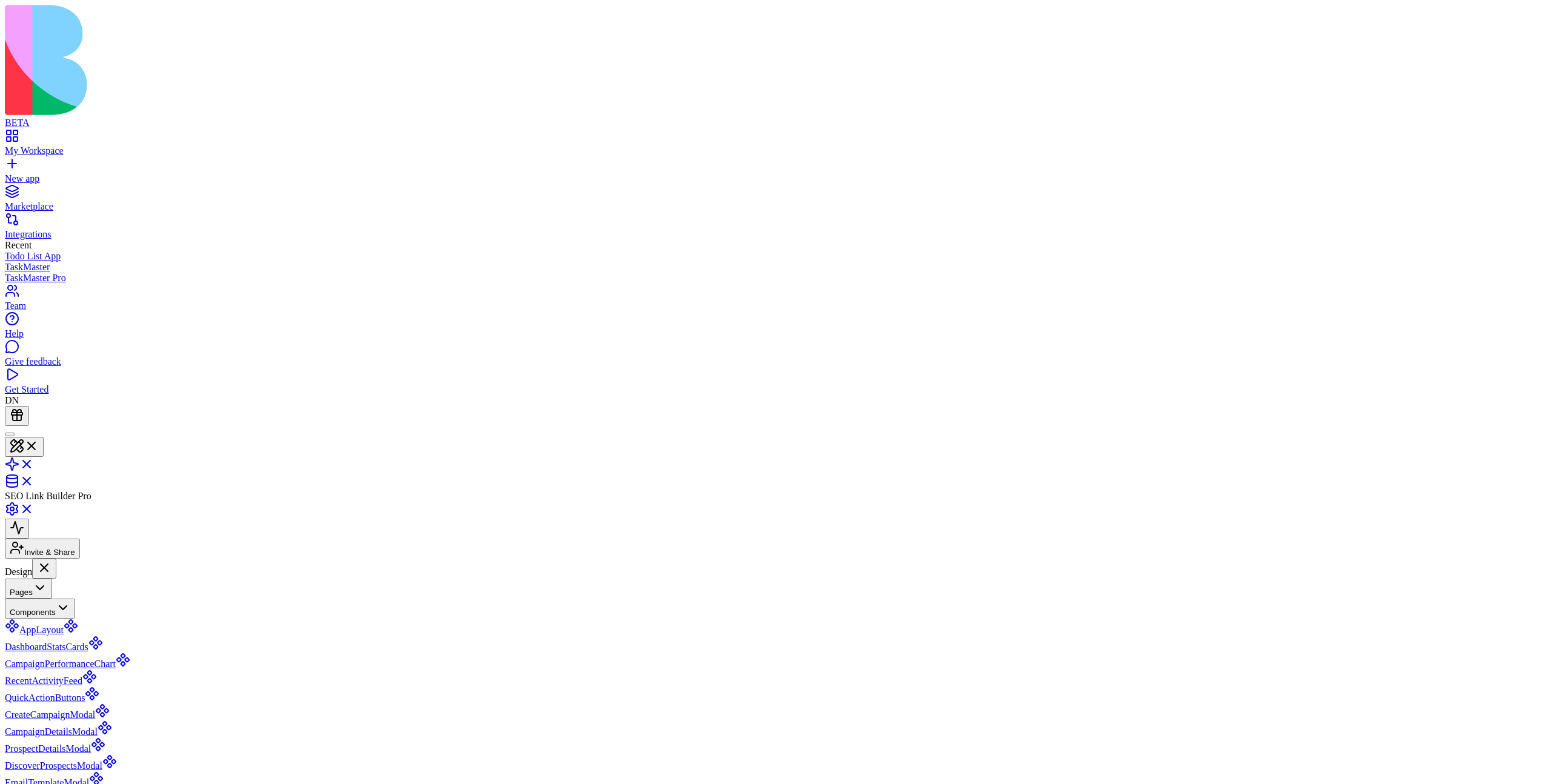
click at [75, 599] on button "Components" at bounding box center [40, 608] width 70 height 20
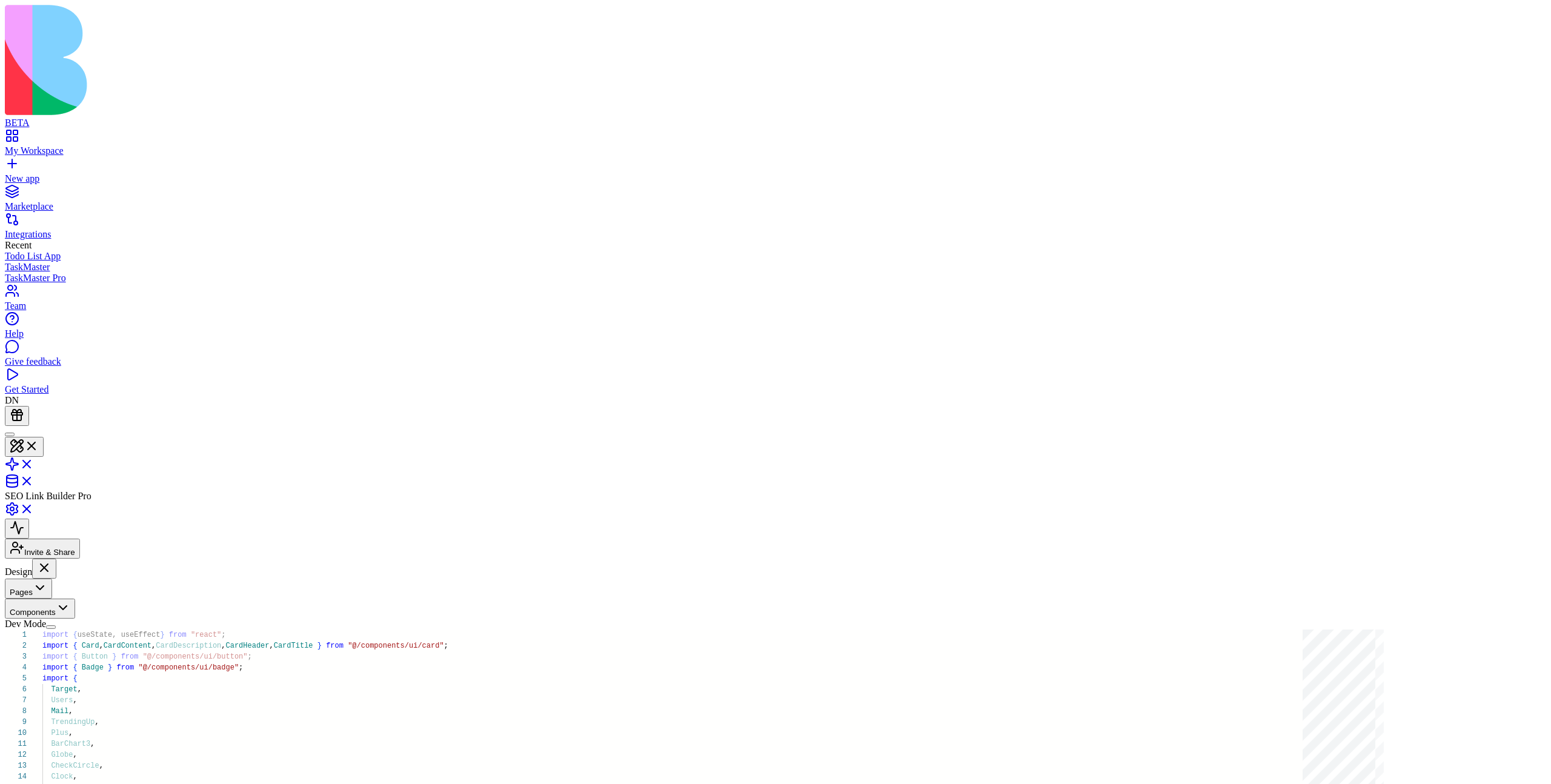
click at [52, 579] on button "Pages" at bounding box center [29, 588] width 47 height 20
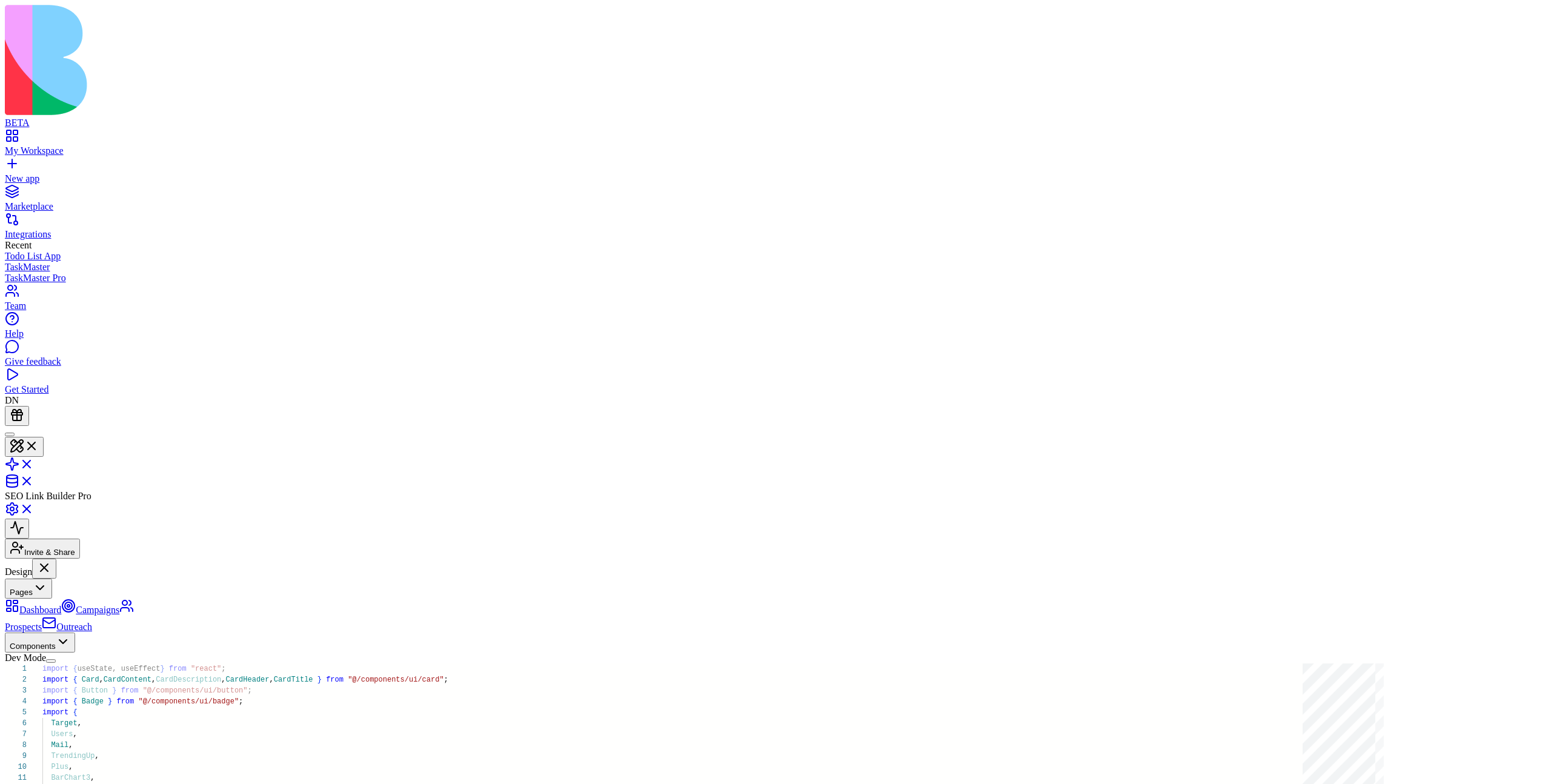
click at [52, 579] on button "Pages" at bounding box center [29, 588] width 47 height 20
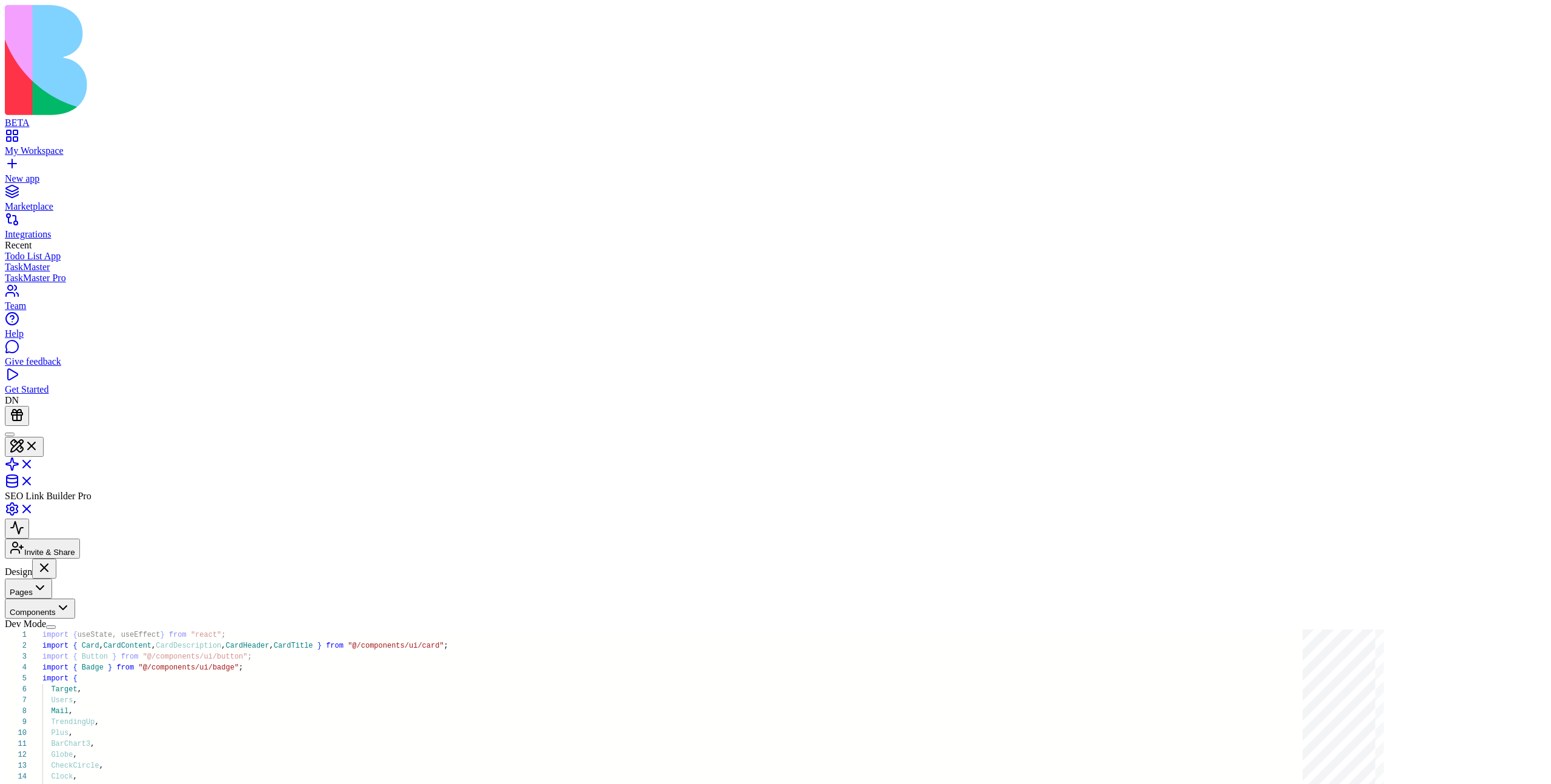
click at [52, 579] on button "Pages" at bounding box center [29, 588] width 47 height 20
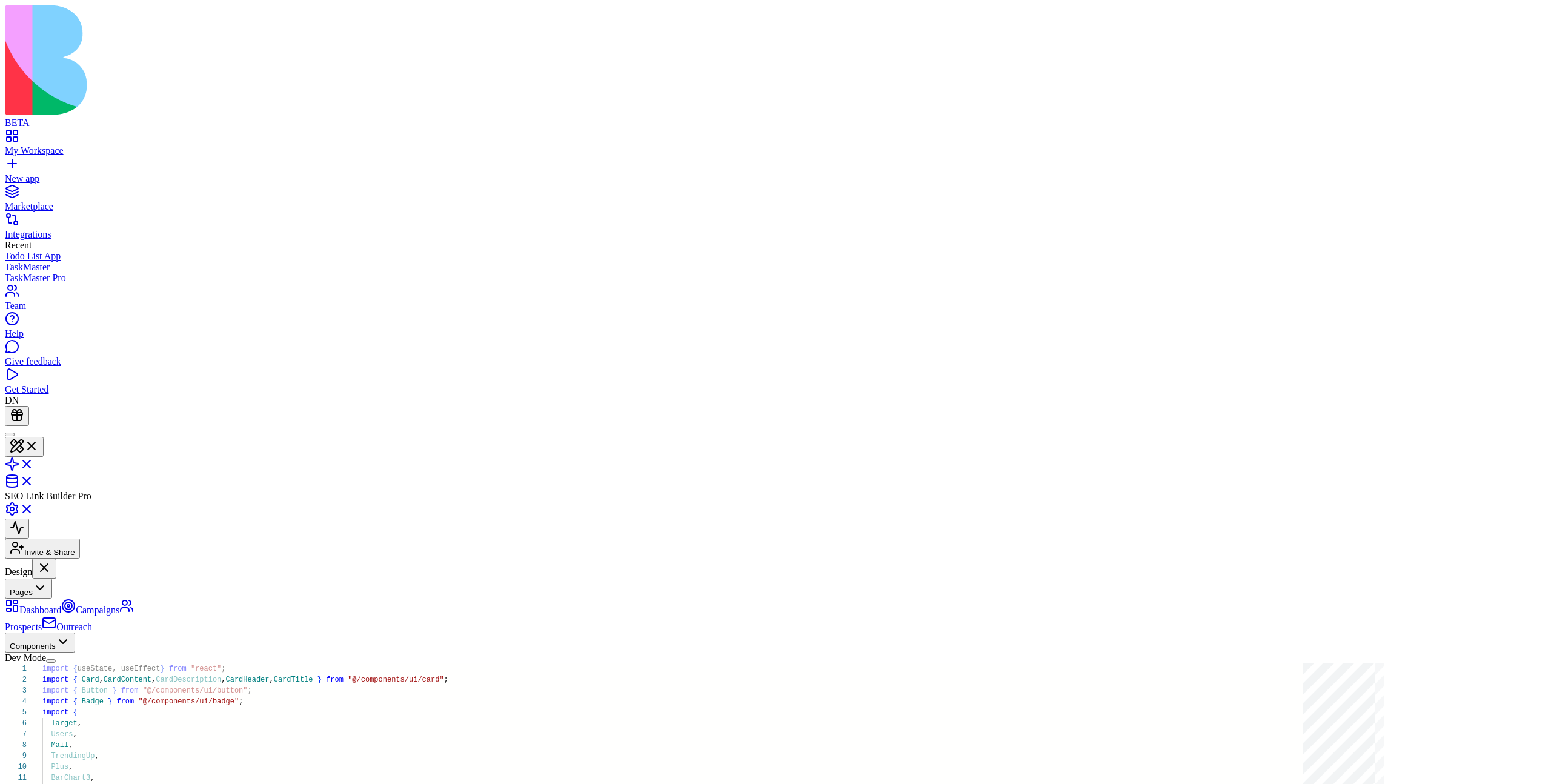
click at [52, 579] on button "Pages" at bounding box center [29, 588] width 47 height 20
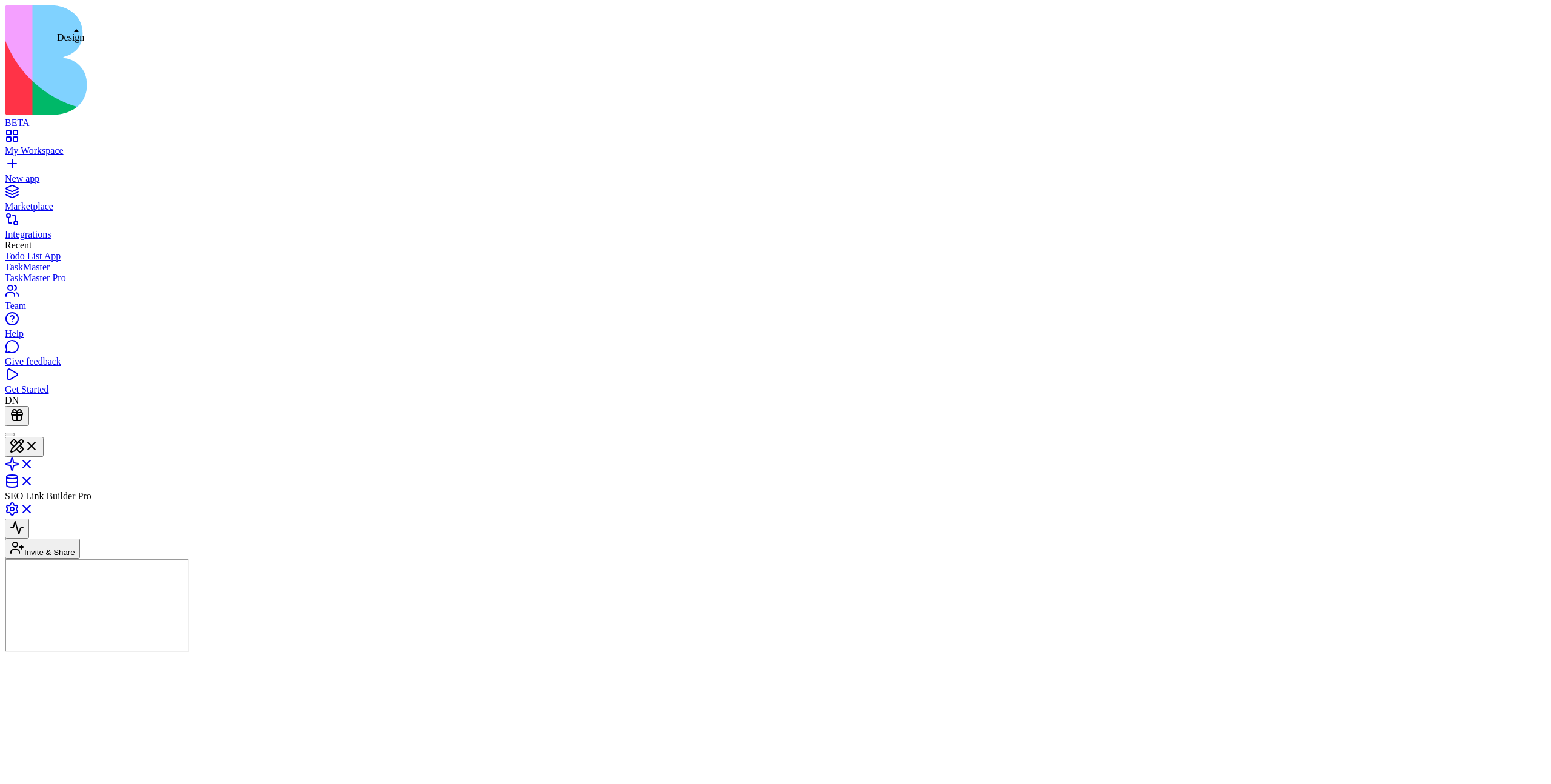
click at [44, 437] on button at bounding box center [24, 447] width 39 height 20
click at [52, 579] on button "Pages" at bounding box center [29, 588] width 47 height 20
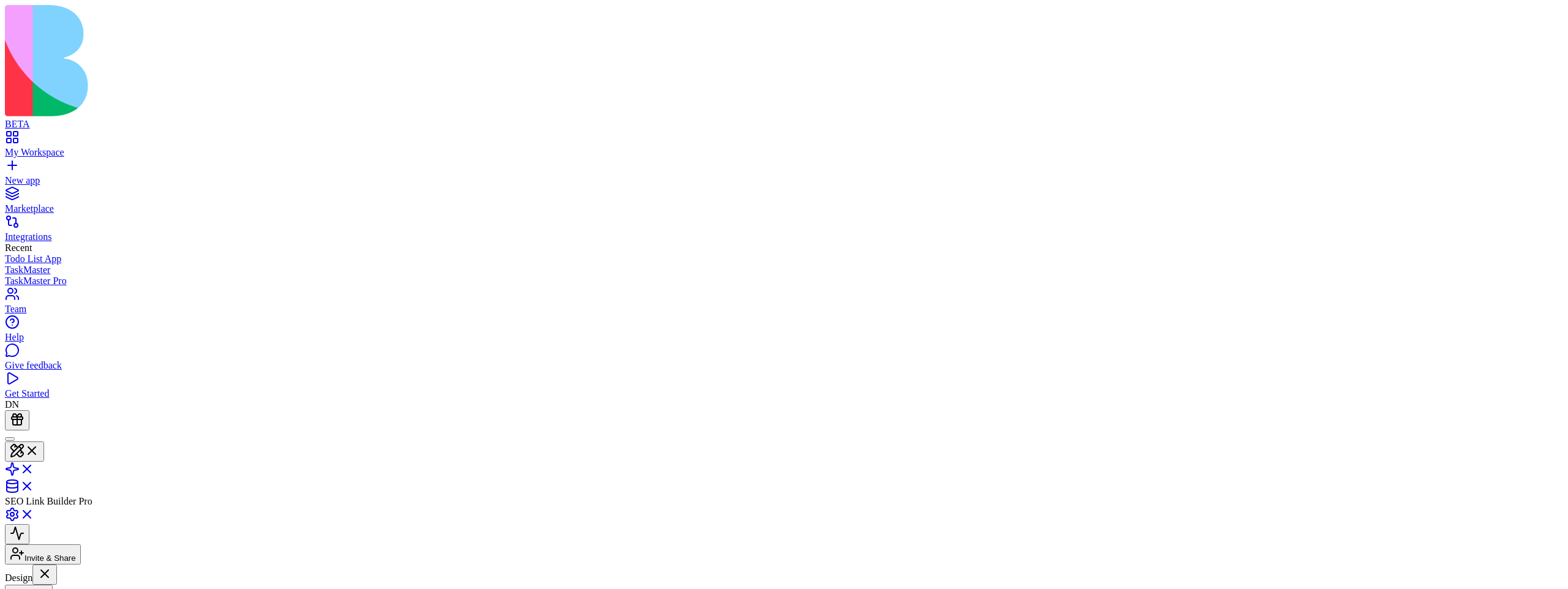
type button "on"
click at [53, 585] on button "Pages" at bounding box center [29, 595] width 48 height 20
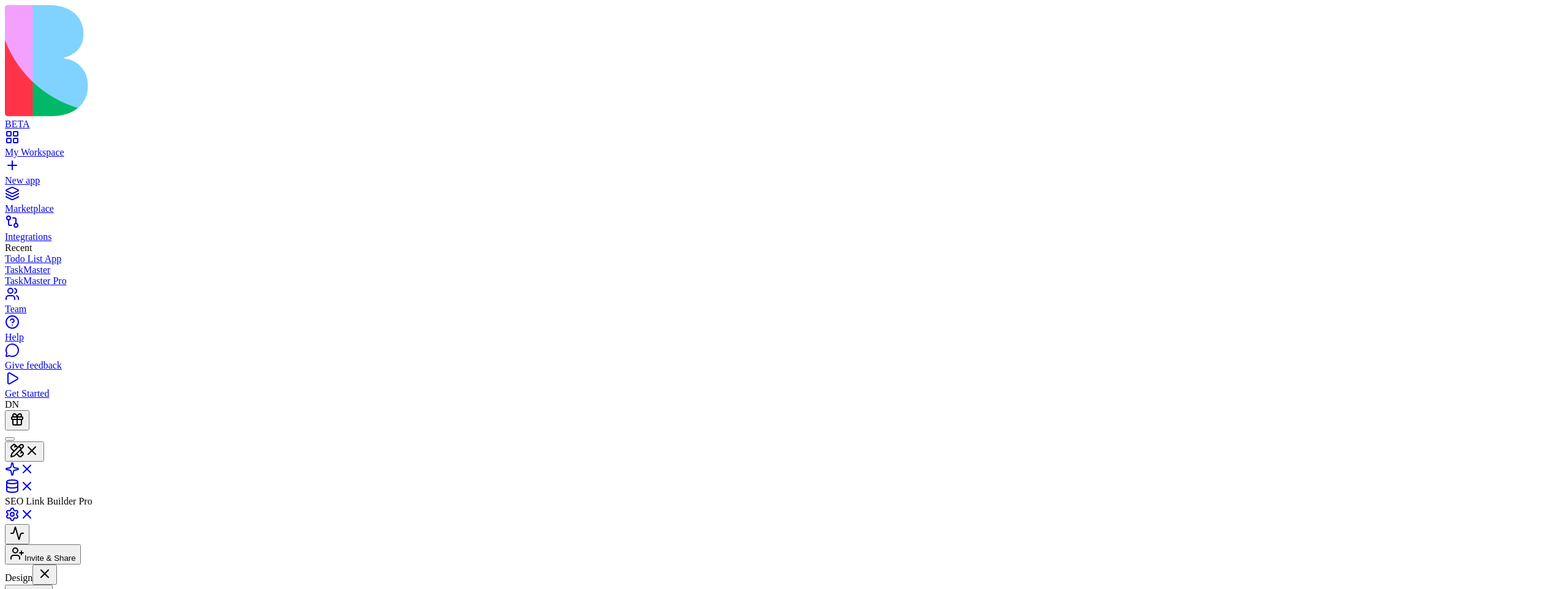
click at [53, 585] on button "Pages" at bounding box center [29, 595] width 48 height 20
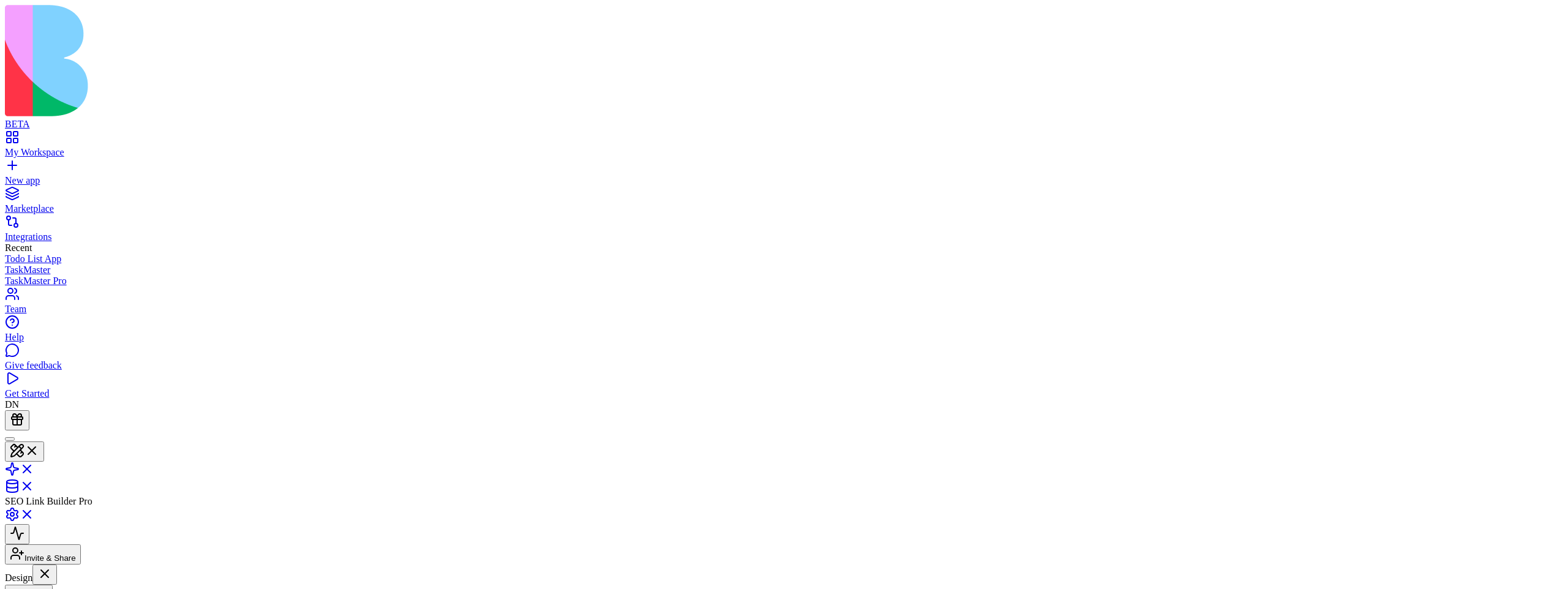
click at [53, 585] on button "Pages" at bounding box center [29, 595] width 48 height 20
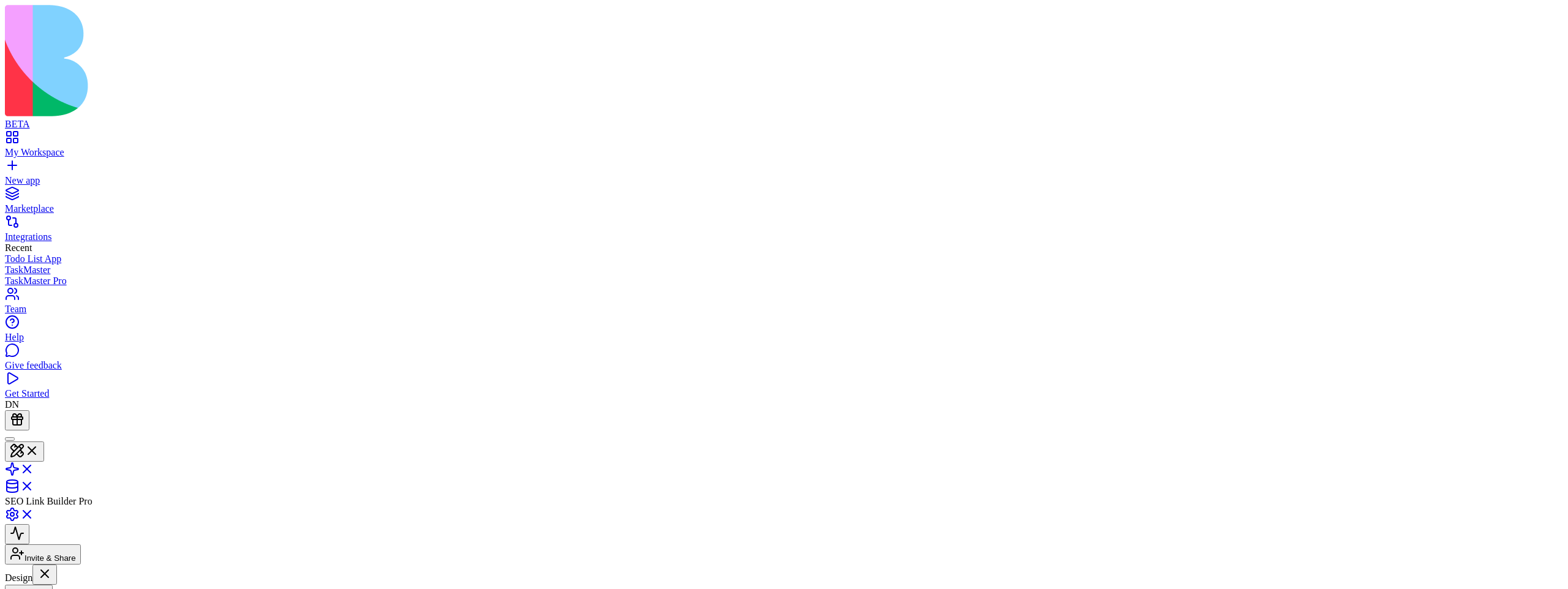
click at [53, 585] on button "Pages" at bounding box center [29, 595] width 48 height 20
click at [35, 468] on link at bounding box center [20, 473] width 29 height 11
click at [35, 448] on link at bounding box center [20, 453] width 29 height 11
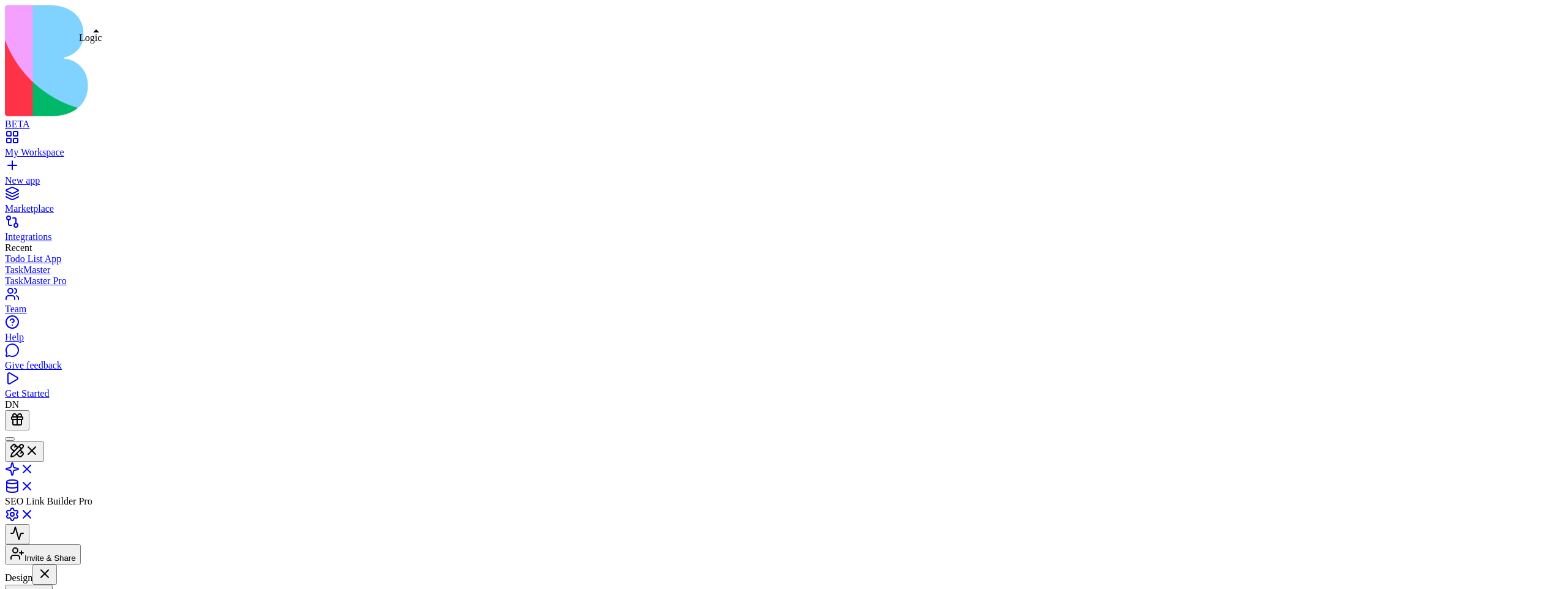
click at [35, 468] on link at bounding box center [20, 473] width 29 height 11
click at [35, 482] on link at bounding box center [20, 488] width 29 height 11
click at [35, 465] on link at bounding box center [20, 470] width 29 height 11
click at [35, 448] on link at bounding box center [20, 453] width 29 height 11
click at [35, 468] on link at bounding box center [20, 473] width 29 height 11
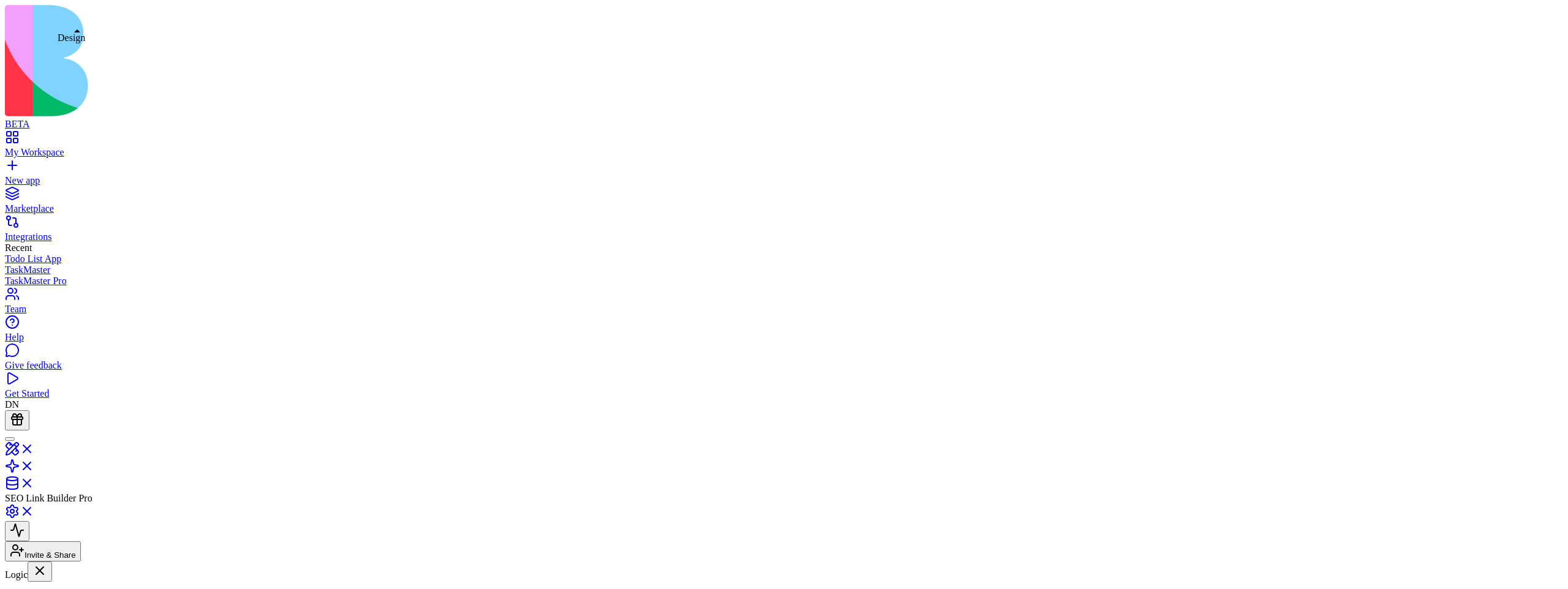
click at [35, 448] on link at bounding box center [20, 453] width 29 height 11
click at [35, 468] on link at bounding box center [20, 473] width 29 height 11
click at [35, 448] on link at bounding box center [20, 453] width 29 height 11
click at [35, 468] on link at bounding box center [20, 473] width 29 height 11
click at [35, 448] on link at bounding box center [20, 453] width 29 height 11
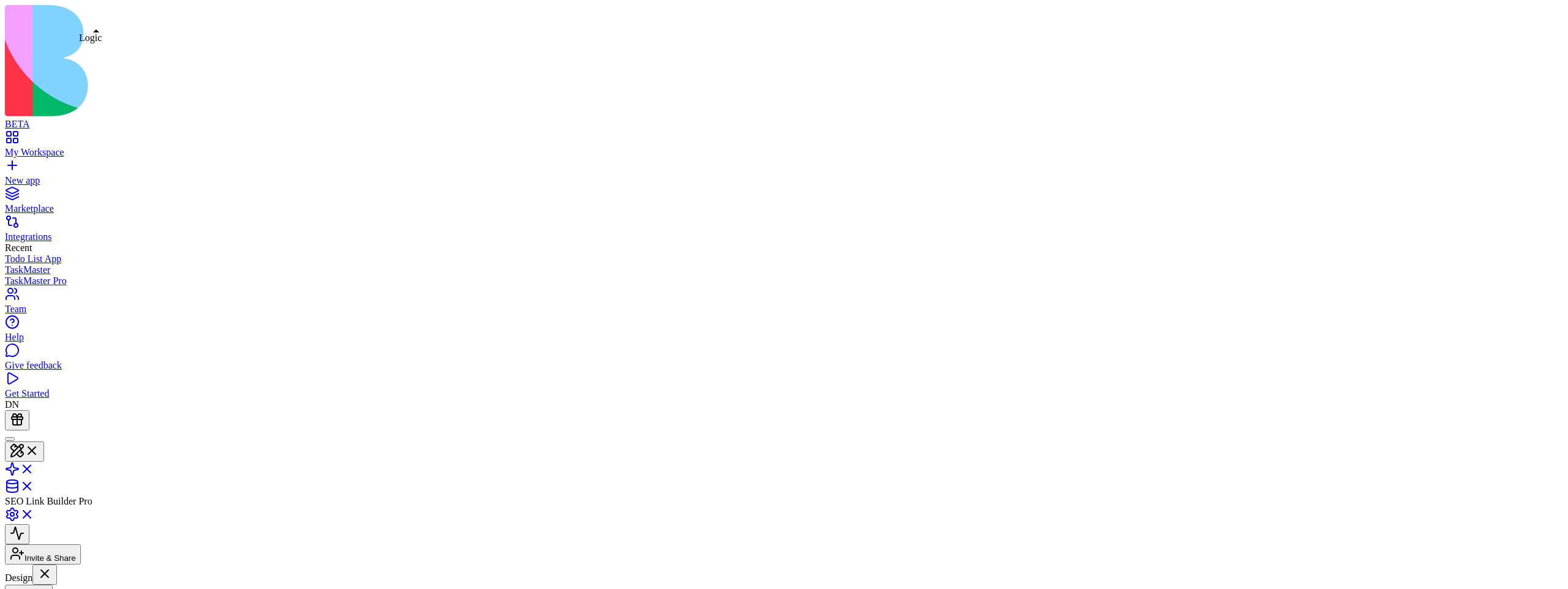
click at [35, 468] on link at bounding box center [20, 473] width 29 height 11
click at [35, 448] on link at bounding box center [20, 453] width 29 height 11
click at [35, 468] on link at bounding box center [20, 473] width 29 height 11
click at [35, 448] on link at bounding box center [20, 453] width 29 height 11
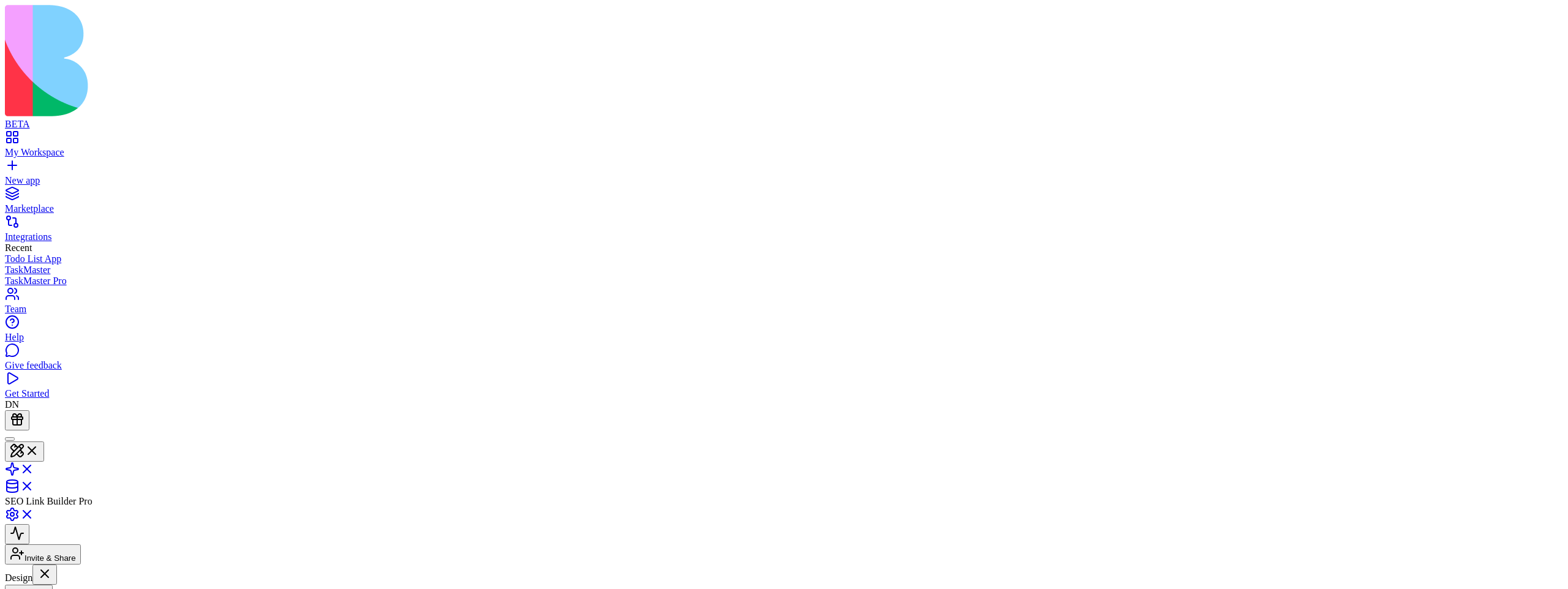
click at [53, 585] on button "Pages" at bounding box center [29, 595] width 48 height 20
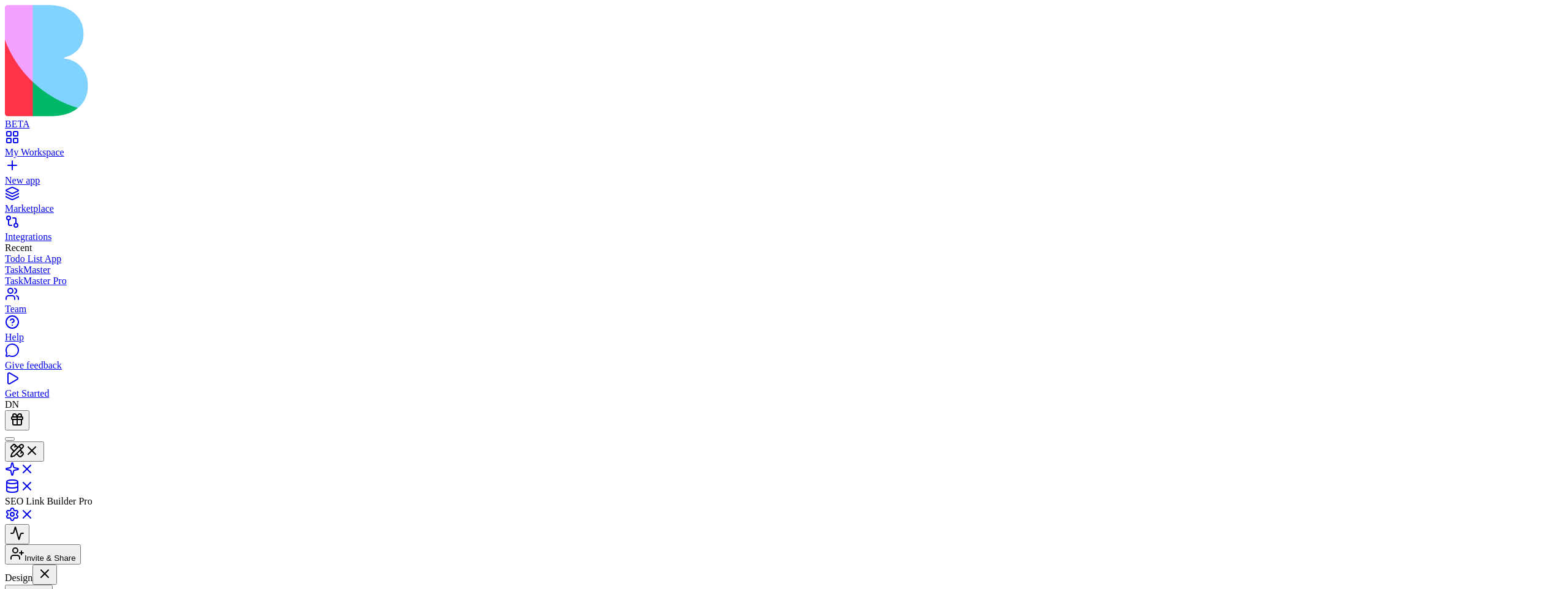
click at [53, 585] on button "Pages" at bounding box center [29, 595] width 48 height 20
click at [12, 164] on link "New app" at bounding box center [784, 175] width 1558 height 22
click at [44, 442] on button at bounding box center [25, 452] width 39 height 20
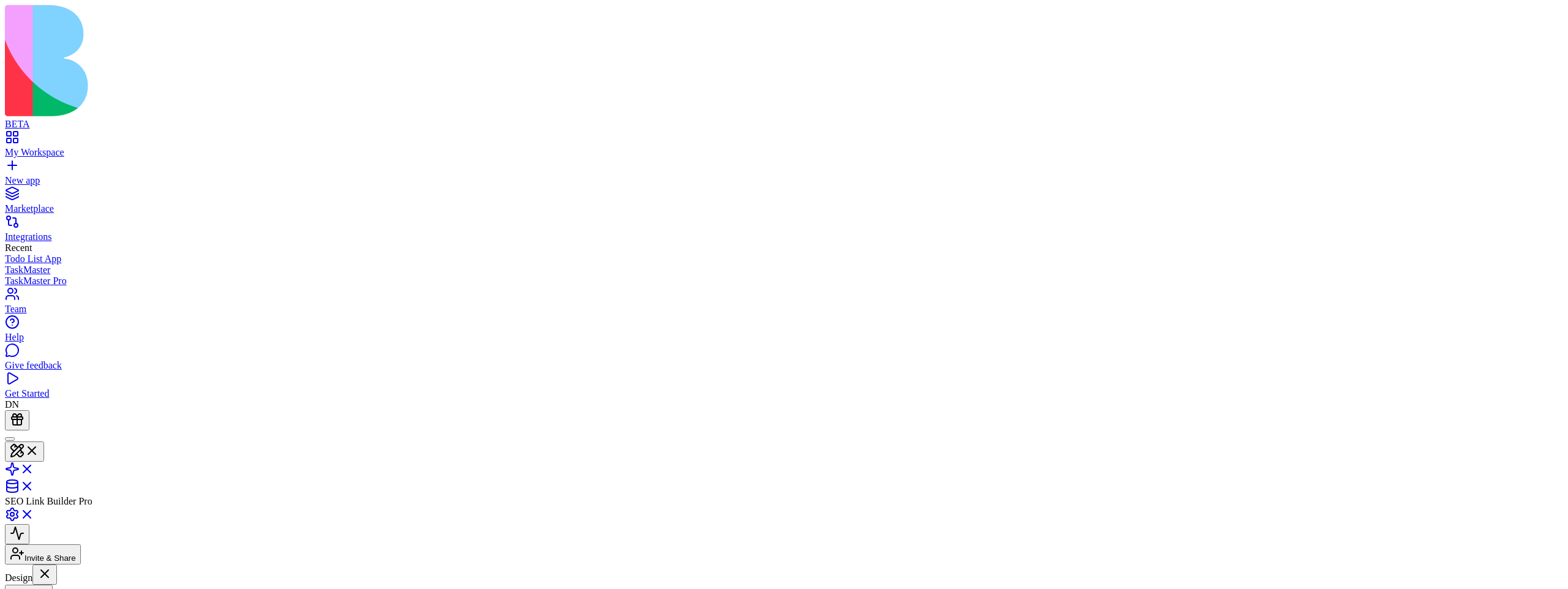
click at [53, 585] on button "Pages" at bounding box center [29, 595] width 48 height 20
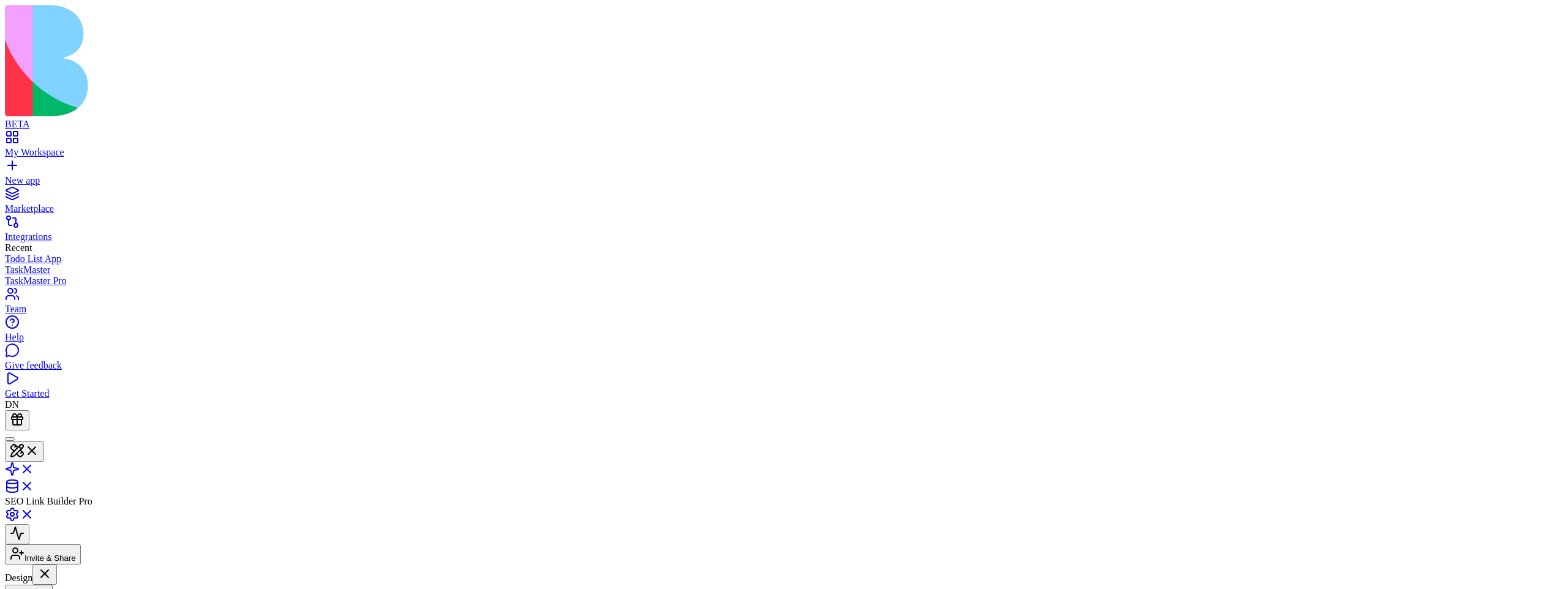
click at [53, 585] on button "Pages" at bounding box center [29, 595] width 48 height 20
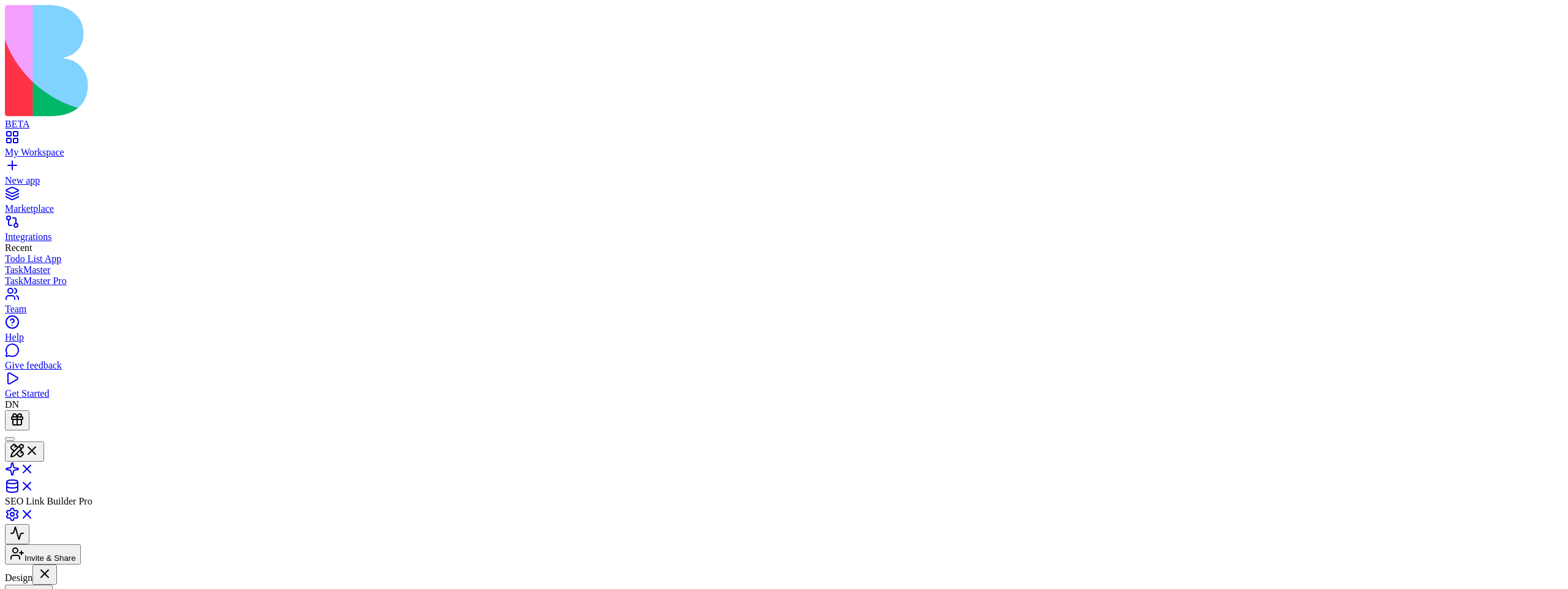
click at [53, 585] on button "Pages" at bounding box center [29, 595] width 48 height 20
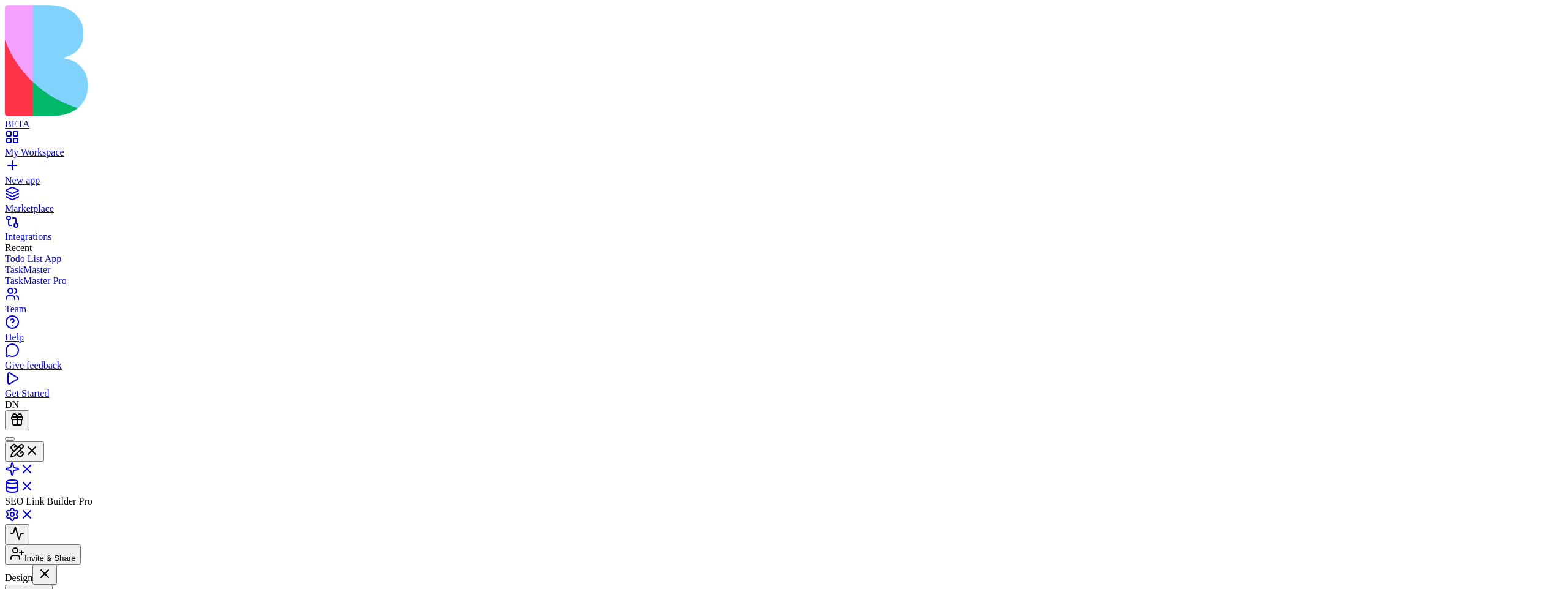
click at [53, 585] on button "Pages" at bounding box center [29, 595] width 48 height 20
click at [57, 565] on button at bounding box center [44, 575] width 25 height 20
type textarea "**********"
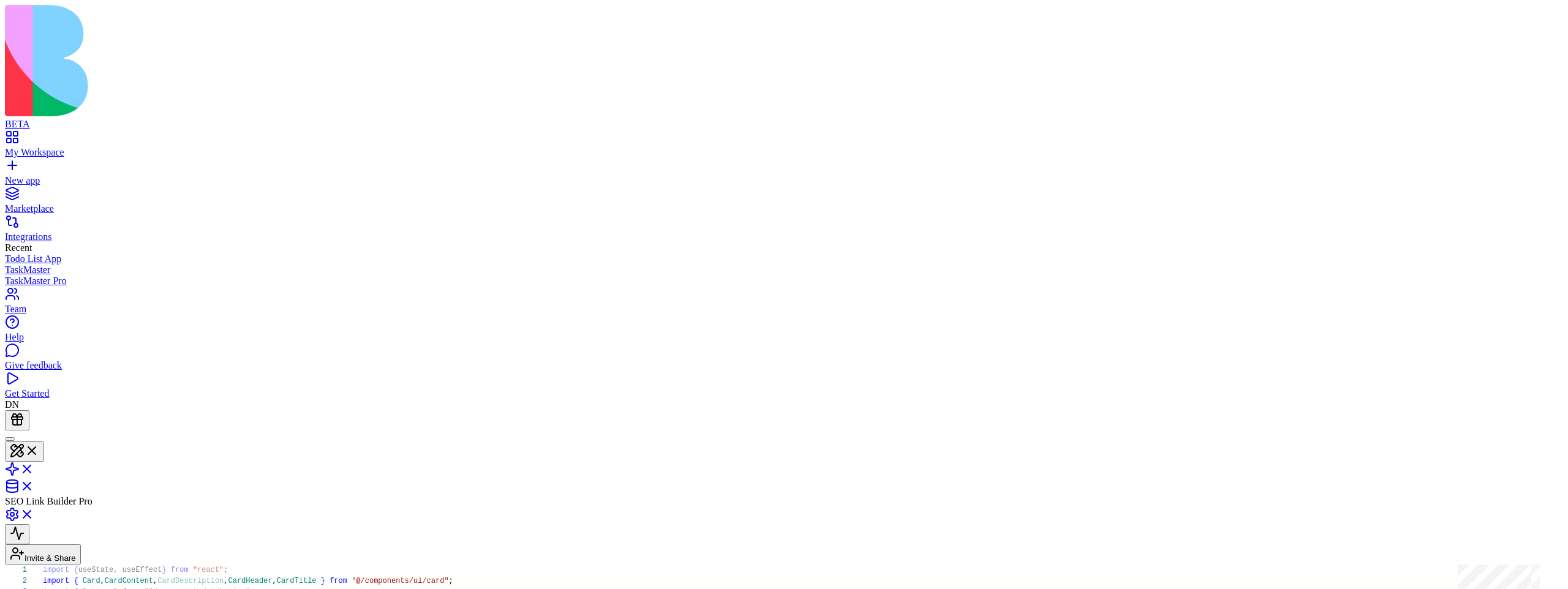
scroll to position [55, 169]
click at [44, 442] on button at bounding box center [25, 452] width 39 height 20
click at [53, 585] on button "Pages" at bounding box center [29, 595] width 48 height 20
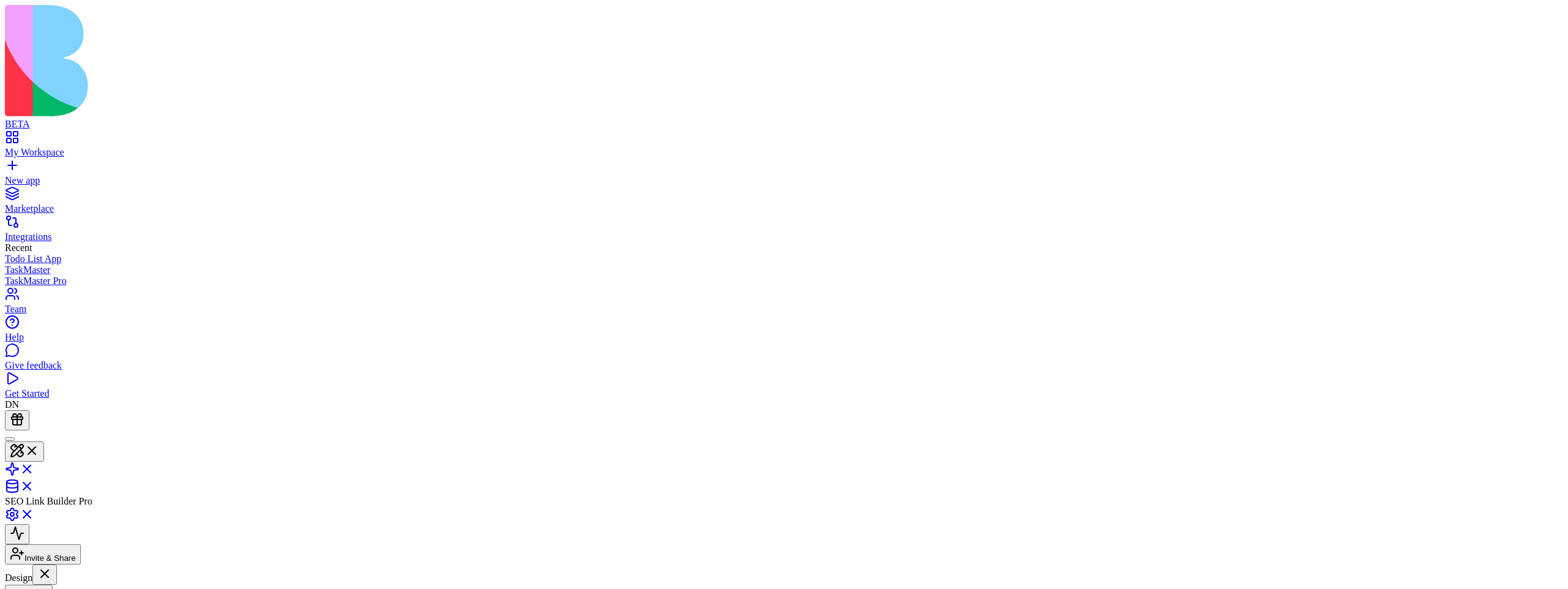
click at [53, 585] on button "Pages" at bounding box center [29, 595] width 48 height 20
click at [35, 468] on link at bounding box center [20, 473] width 29 height 11
click at [35, 448] on link at bounding box center [20, 453] width 29 height 11
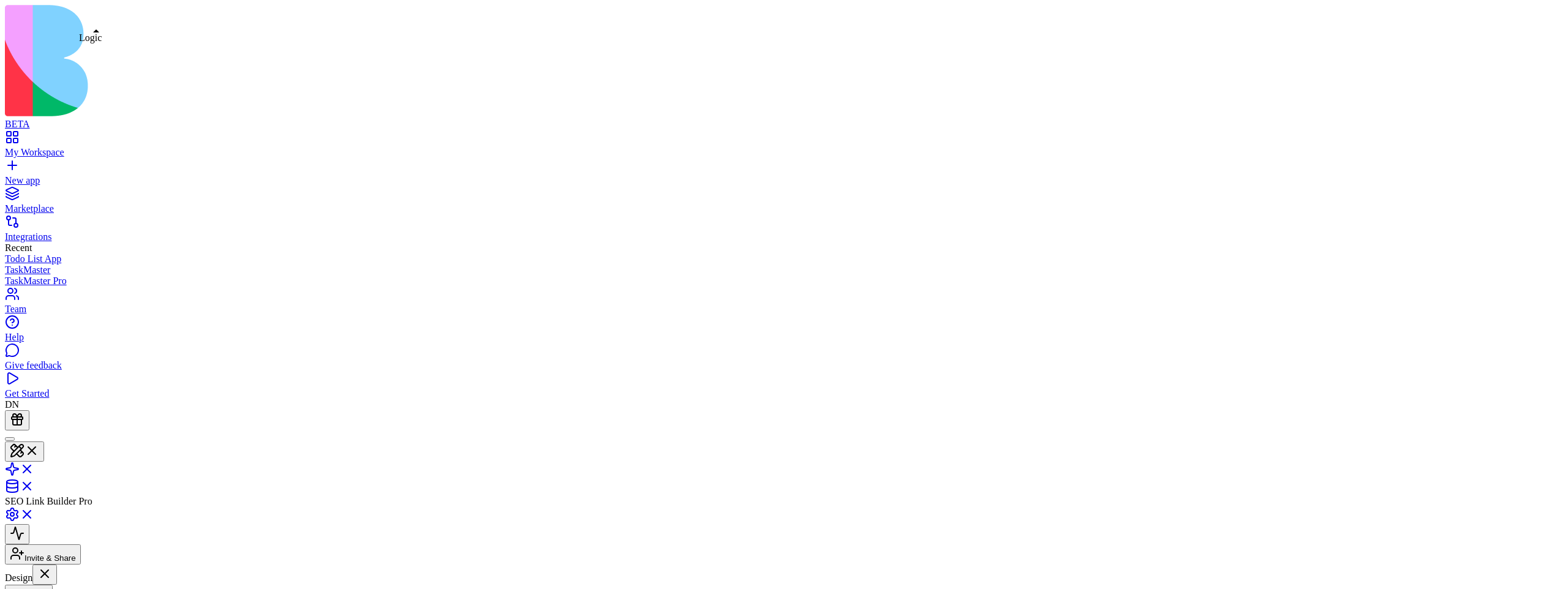
click at [35, 468] on link at bounding box center [20, 473] width 29 height 11
click at [35, 448] on link at bounding box center [20, 453] width 29 height 11
click at [53, 585] on button "Pages" at bounding box center [29, 595] width 48 height 20
click at [35, 468] on link at bounding box center [20, 473] width 29 height 11
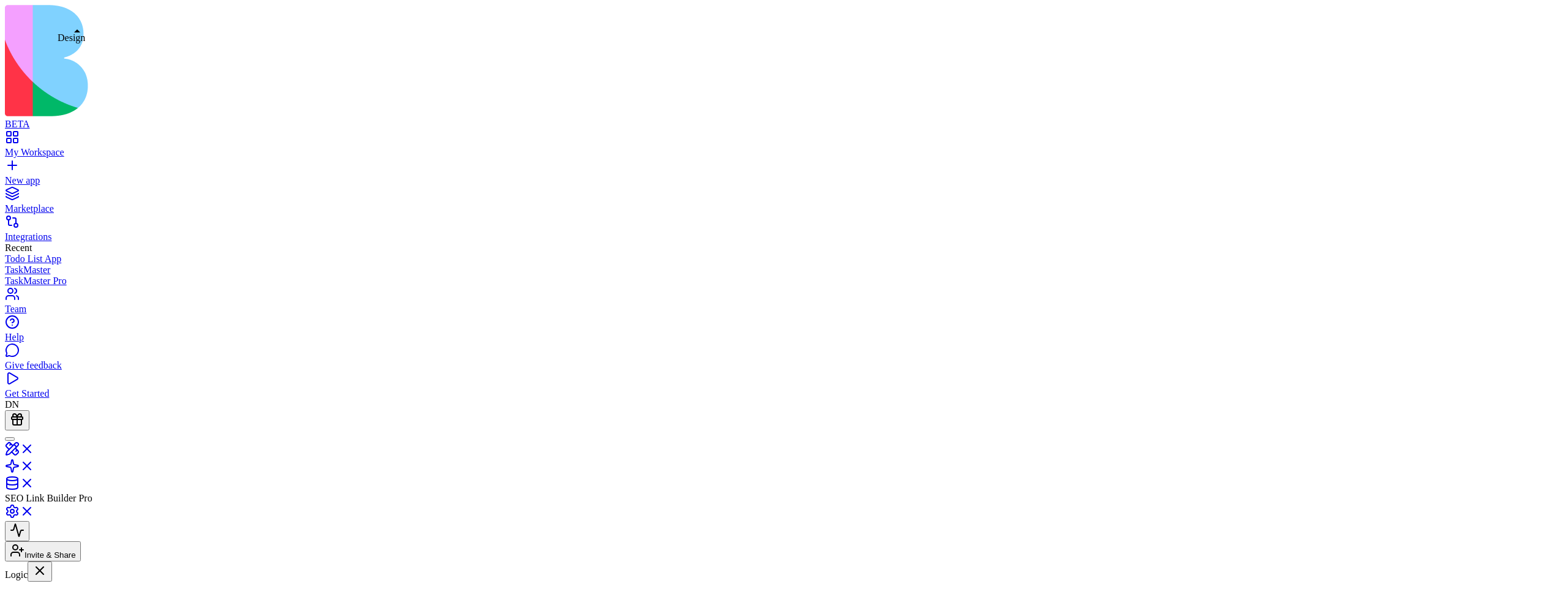
click at [35, 448] on link at bounding box center [20, 453] width 29 height 11
click at [53, 585] on button "Pages" at bounding box center [29, 595] width 48 height 20
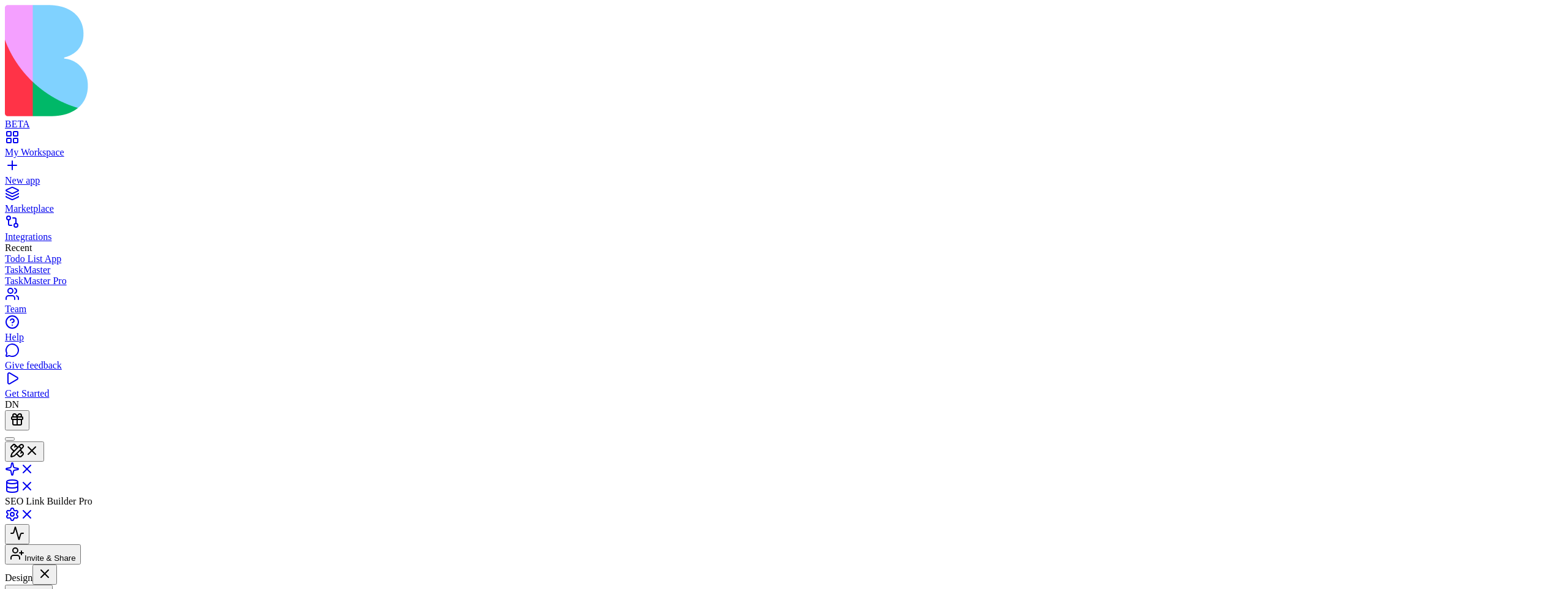
scroll to position [65, 0]
click at [35, 468] on link at bounding box center [20, 473] width 29 height 11
click at [35, 448] on link at bounding box center [20, 453] width 29 height 11
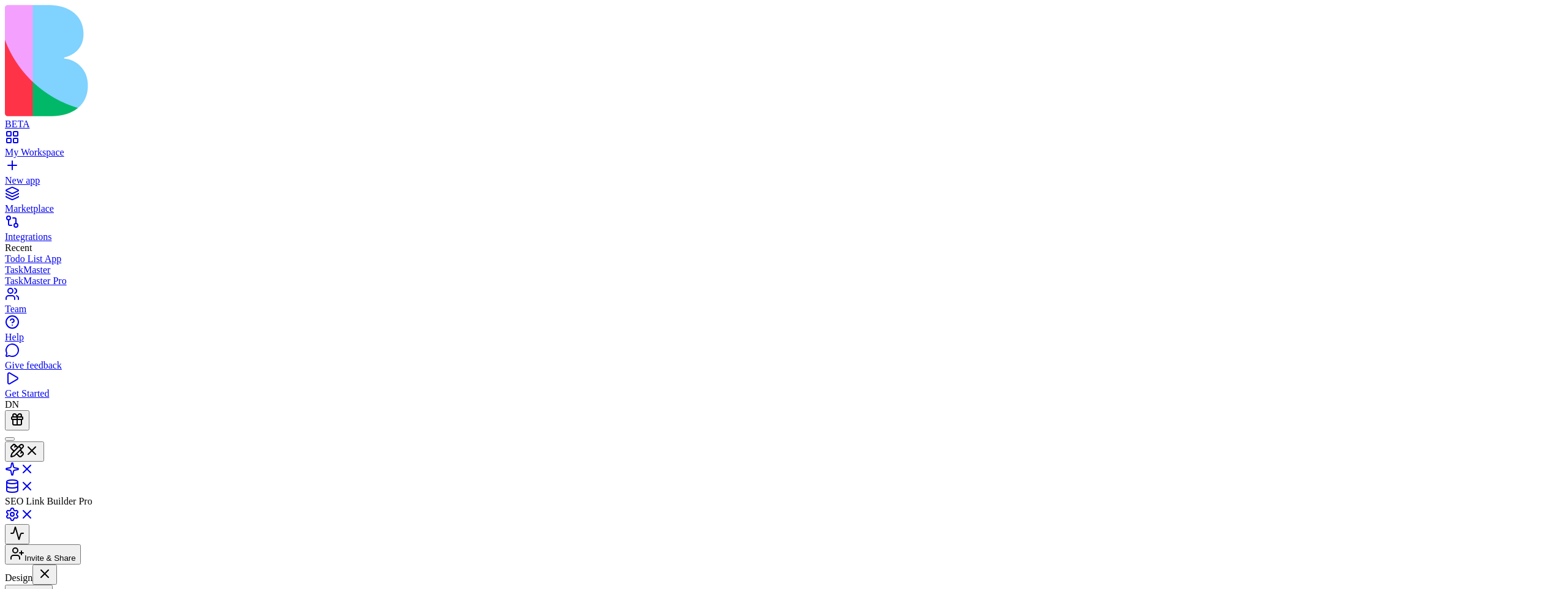
click at [35, 468] on link at bounding box center [20, 473] width 29 height 11
click at [35, 482] on link at bounding box center [20, 488] width 29 height 11
click at [35, 465] on link at bounding box center [20, 470] width 29 height 11
click at [35, 448] on link at bounding box center [20, 453] width 29 height 11
click at [35, 468] on link at bounding box center [20, 473] width 29 height 11
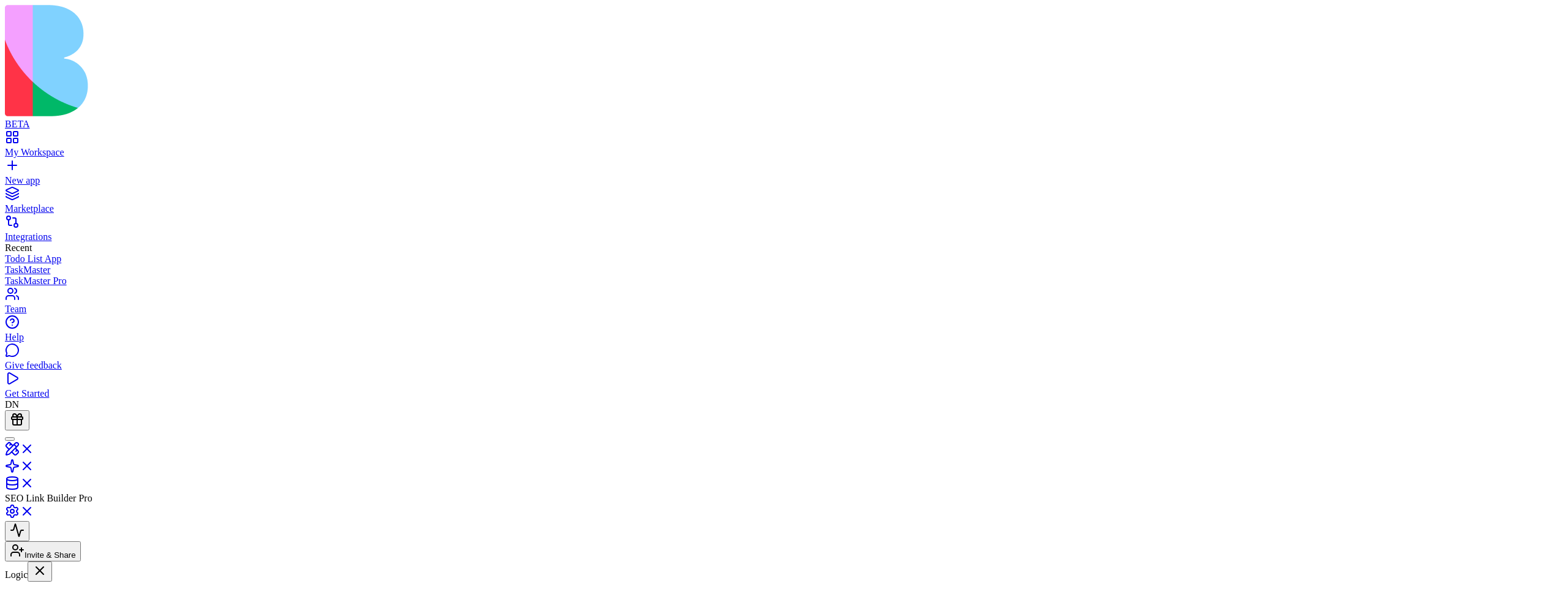
click at [35, 482] on link at bounding box center [20, 488] width 29 height 11
click at [35, 465] on link at bounding box center [20, 470] width 29 height 11
click at [35, 482] on link at bounding box center [20, 488] width 29 height 11
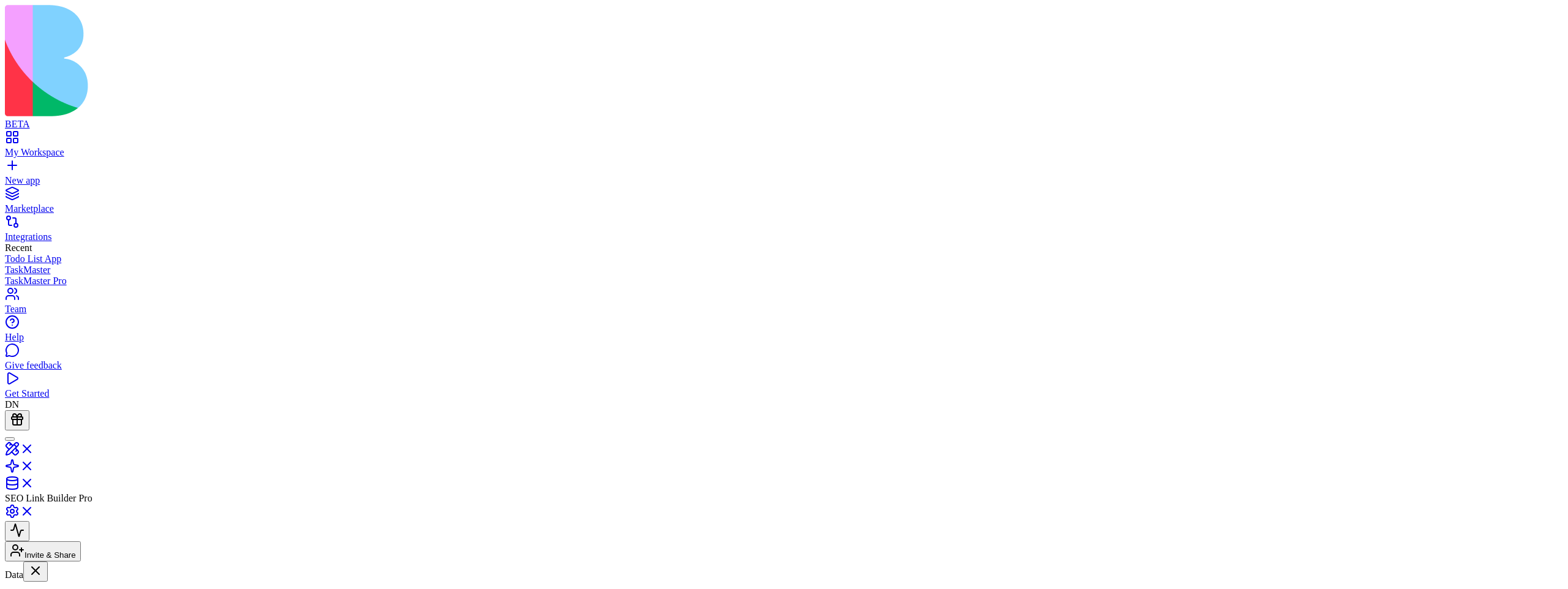
click at [35, 465] on link at bounding box center [20, 470] width 29 height 11
click at [35, 482] on link at bounding box center [20, 488] width 29 height 11
click at [35, 465] on link at bounding box center [20, 470] width 29 height 11
click at [35, 448] on link at bounding box center [20, 453] width 29 height 11
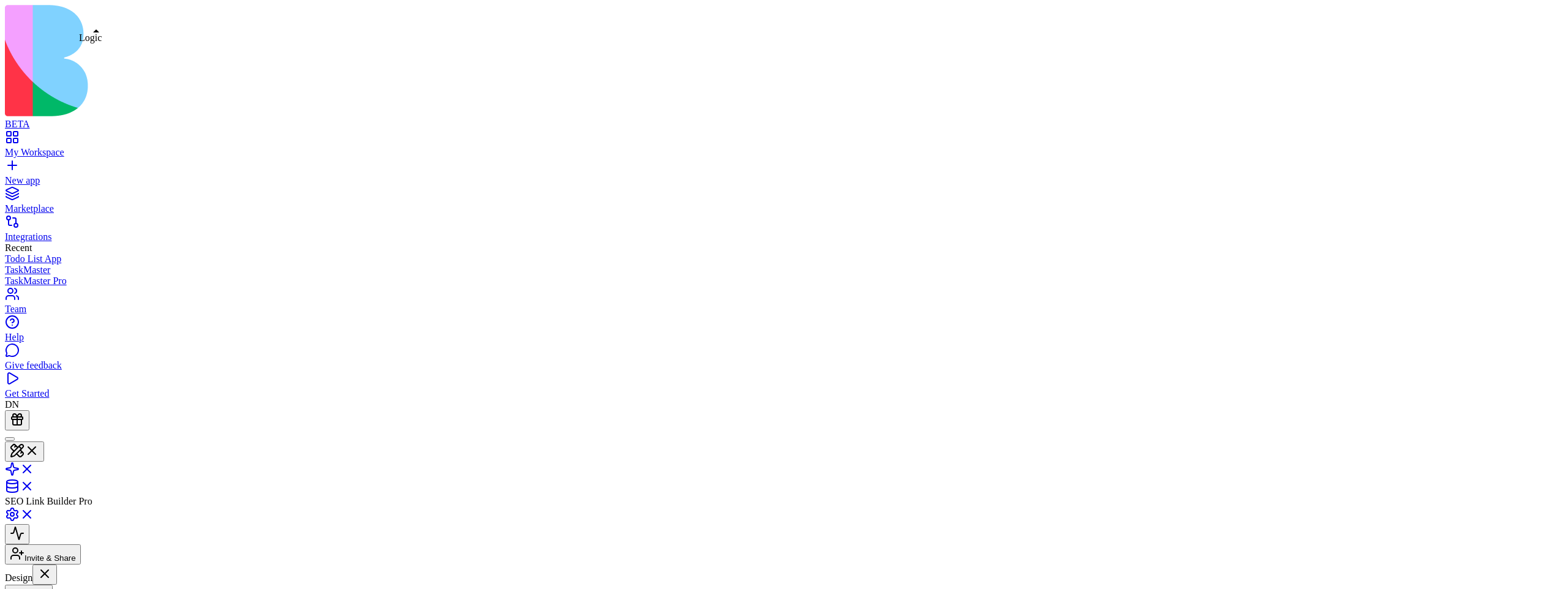
click at [35, 468] on link at bounding box center [20, 473] width 29 height 11
click at [35, 448] on link at bounding box center [20, 453] width 29 height 11
click at [35, 468] on link at bounding box center [20, 473] width 29 height 11
click at [35, 448] on link at bounding box center [20, 453] width 29 height 11
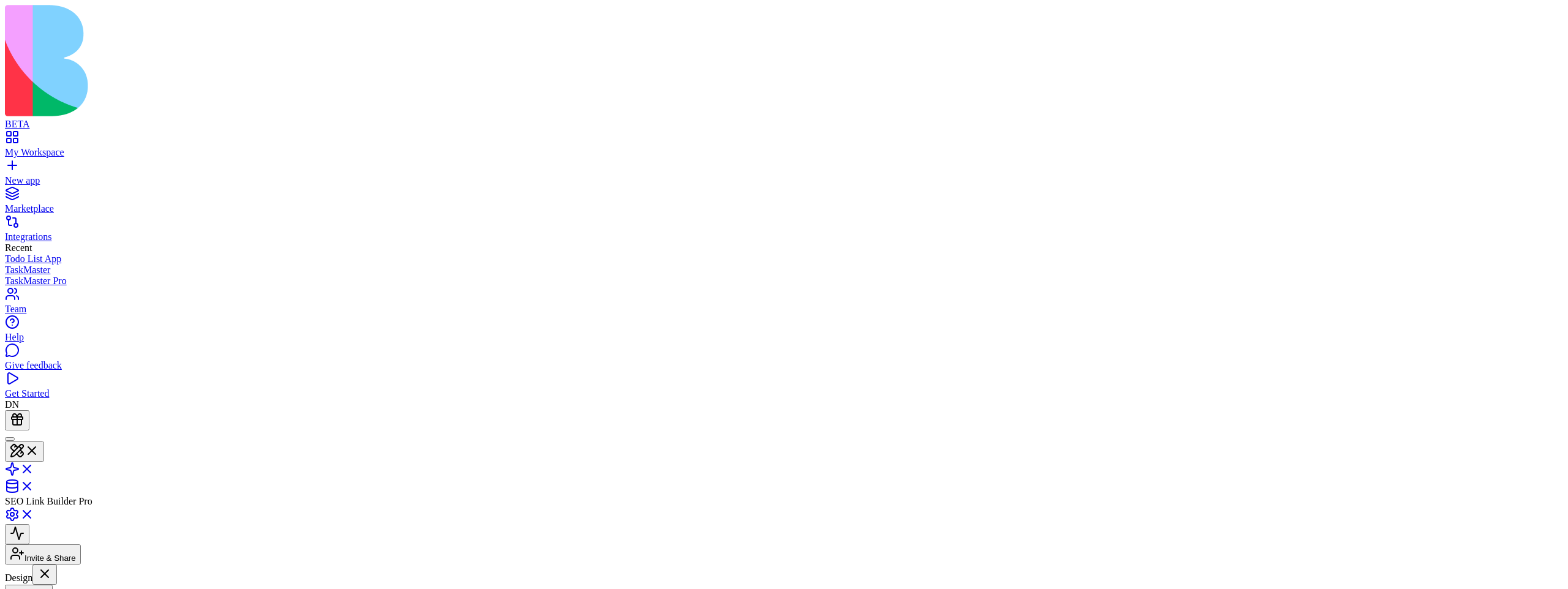
click at [57, 565] on button at bounding box center [44, 575] width 25 height 20
click at [10, 439] on div at bounding box center [10, 439] width 0 height 0
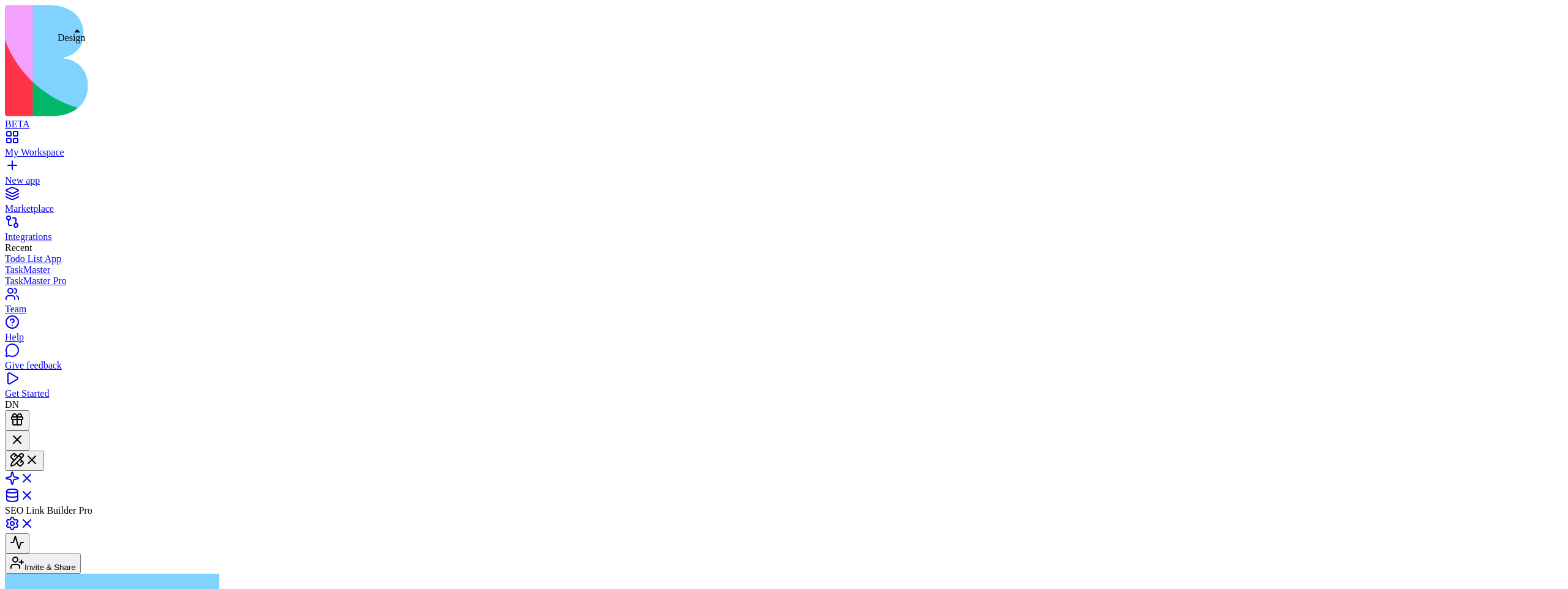
click at [44, 451] on button at bounding box center [25, 461] width 39 height 20
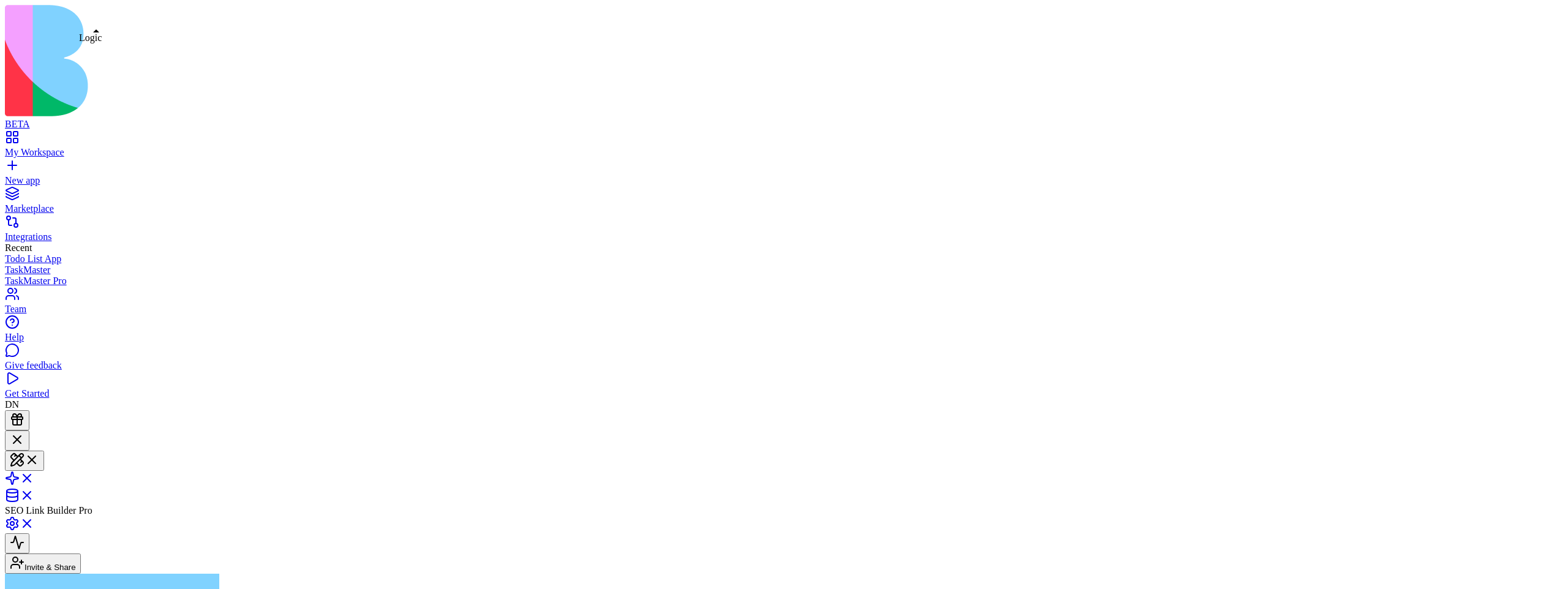
click at [35, 477] on link at bounding box center [20, 482] width 29 height 11
click at [35, 457] on link at bounding box center [20, 462] width 29 height 11
click at [35, 477] on link at bounding box center [20, 482] width 29 height 11
click at [35, 457] on link at bounding box center [20, 462] width 29 height 11
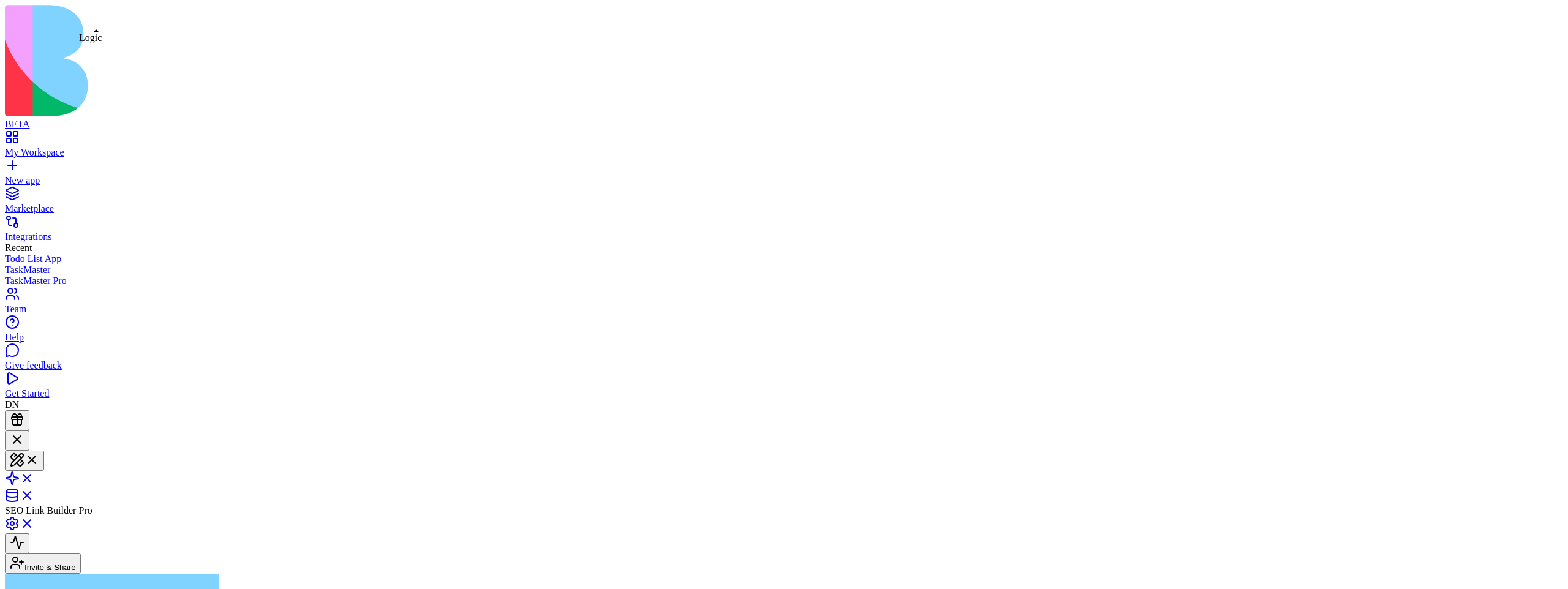
click at [35, 477] on link at bounding box center [20, 482] width 29 height 11
click at [35, 491] on link at bounding box center [20, 497] width 29 height 11
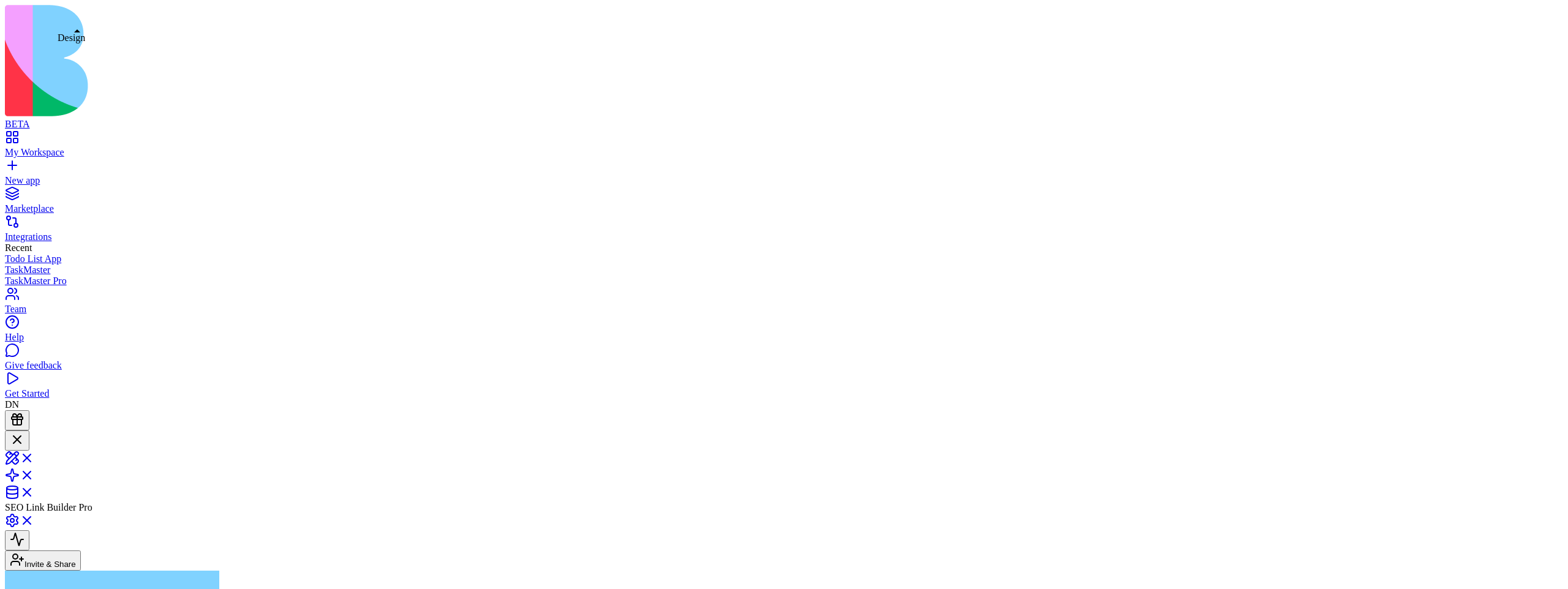
click at [35, 457] on link at bounding box center [20, 462] width 29 height 11
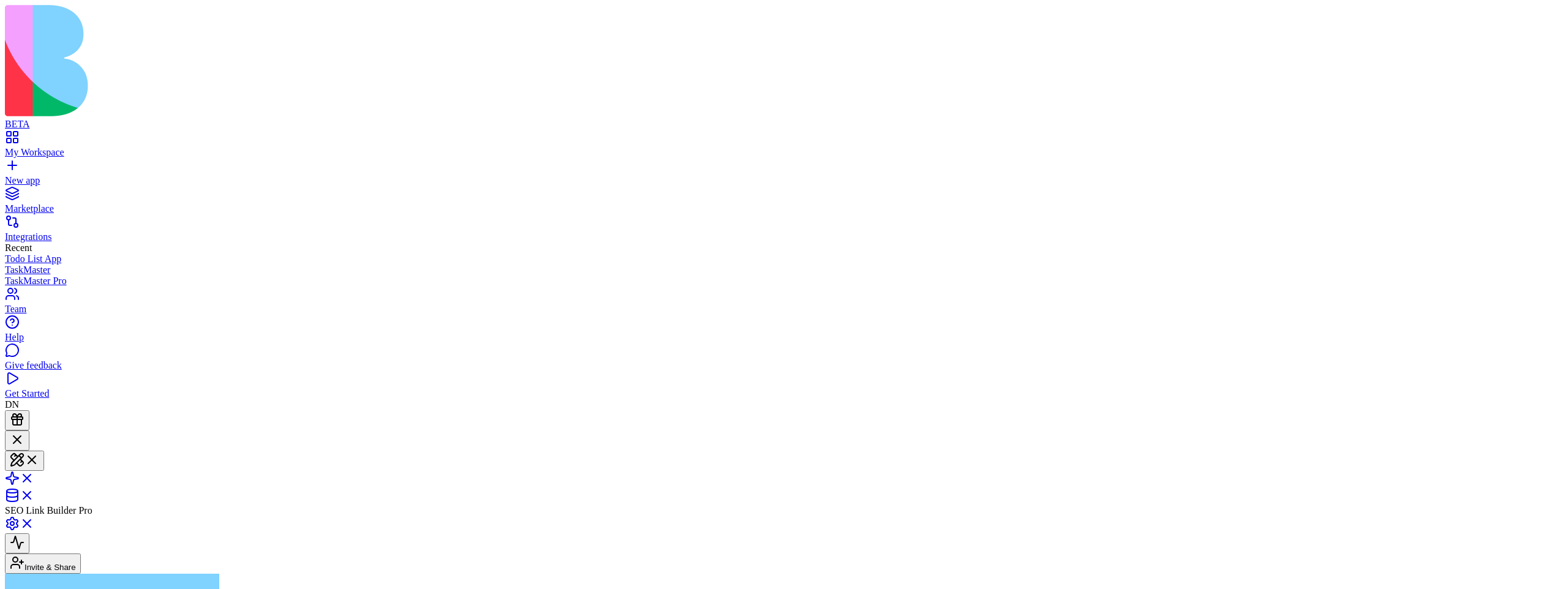
type textarea "**********"
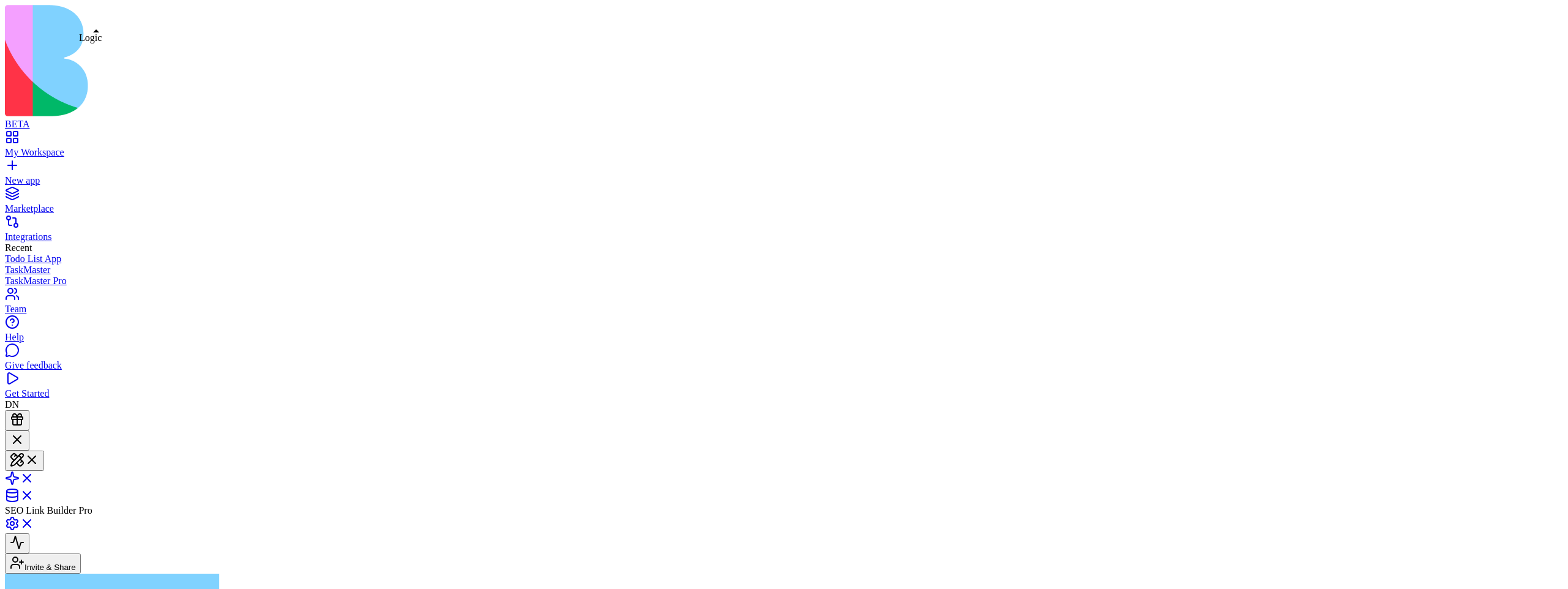
click at [35, 477] on link at bounding box center [20, 482] width 29 height 11
click at [35, 491] on link at bounding box center [20, 497] width 29 height 11
click at [35, 474] on link at bounding box center [20, 479] width 29 height 11
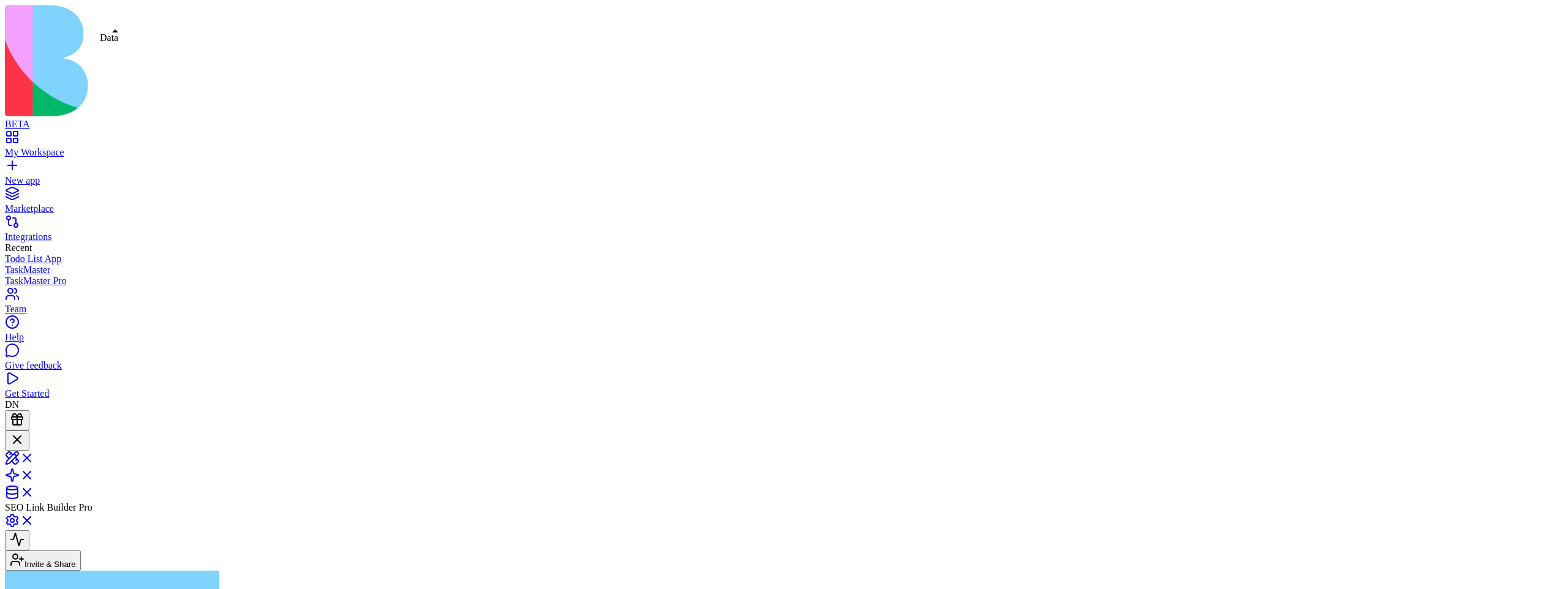
click at [35, 491] on link at bounding box center [20, 497] width 29 height 11
type input "******"
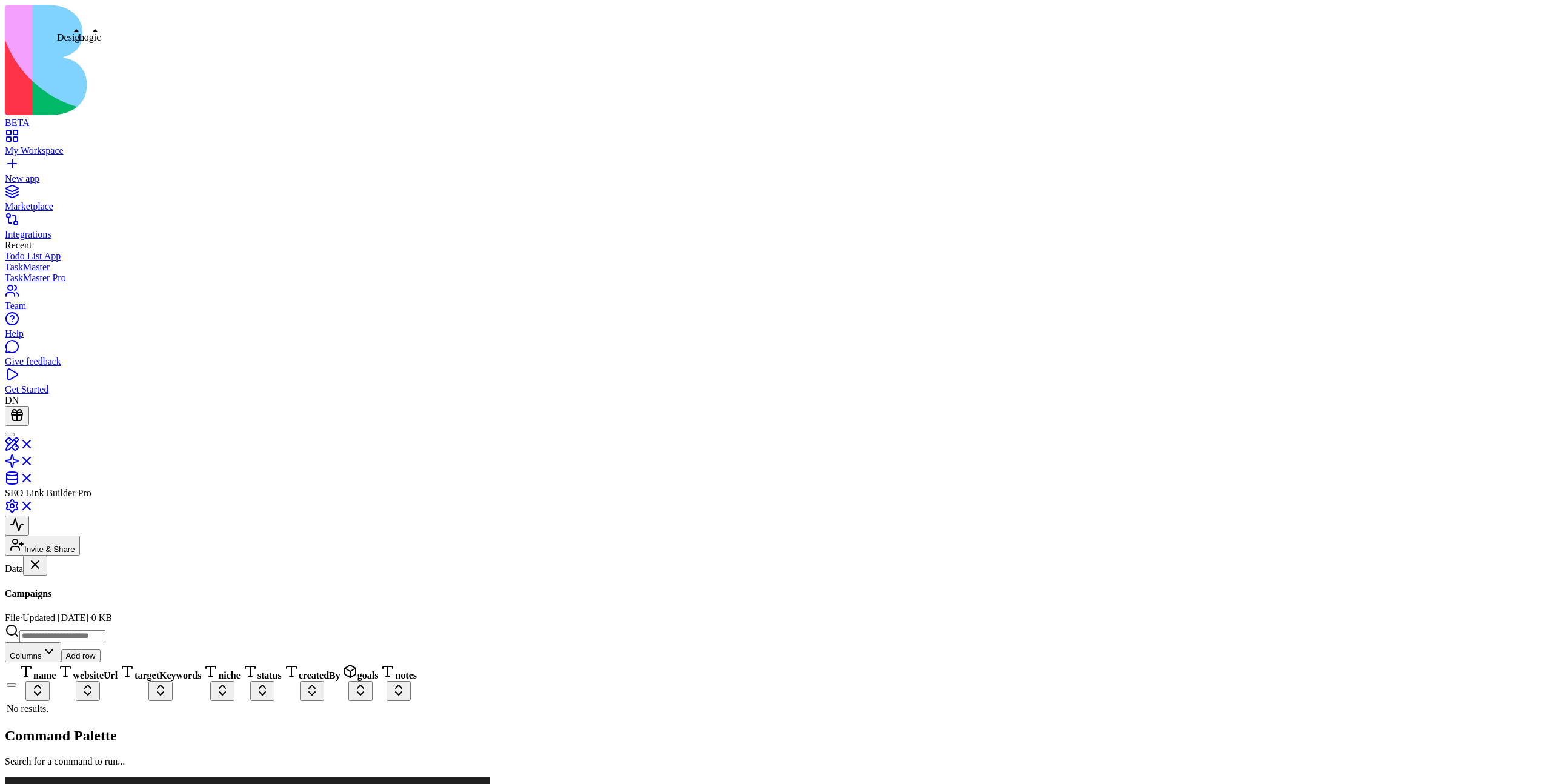
click at [34, 443] on link at bounding box center [19, 448] width 29 height 10
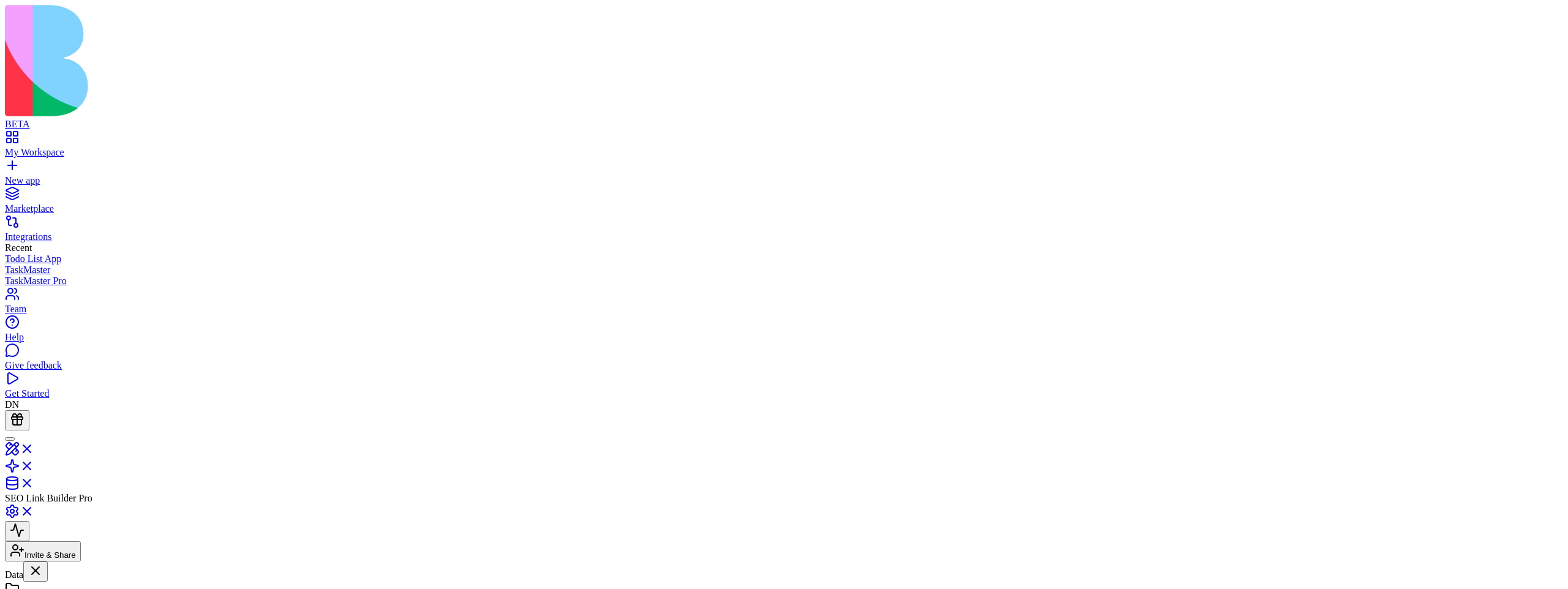
click at [35, 465] on link at bounding box center [20, 470] width 29 height 11
click at [35, 448] on link at bounding box center [20, 453] width 29 height 11
click at [35, 468] on link at bounding box center [20, 473] width 29 height 11
click at [35, 482] on link at bounding box center [20, 488] width 29 height 11
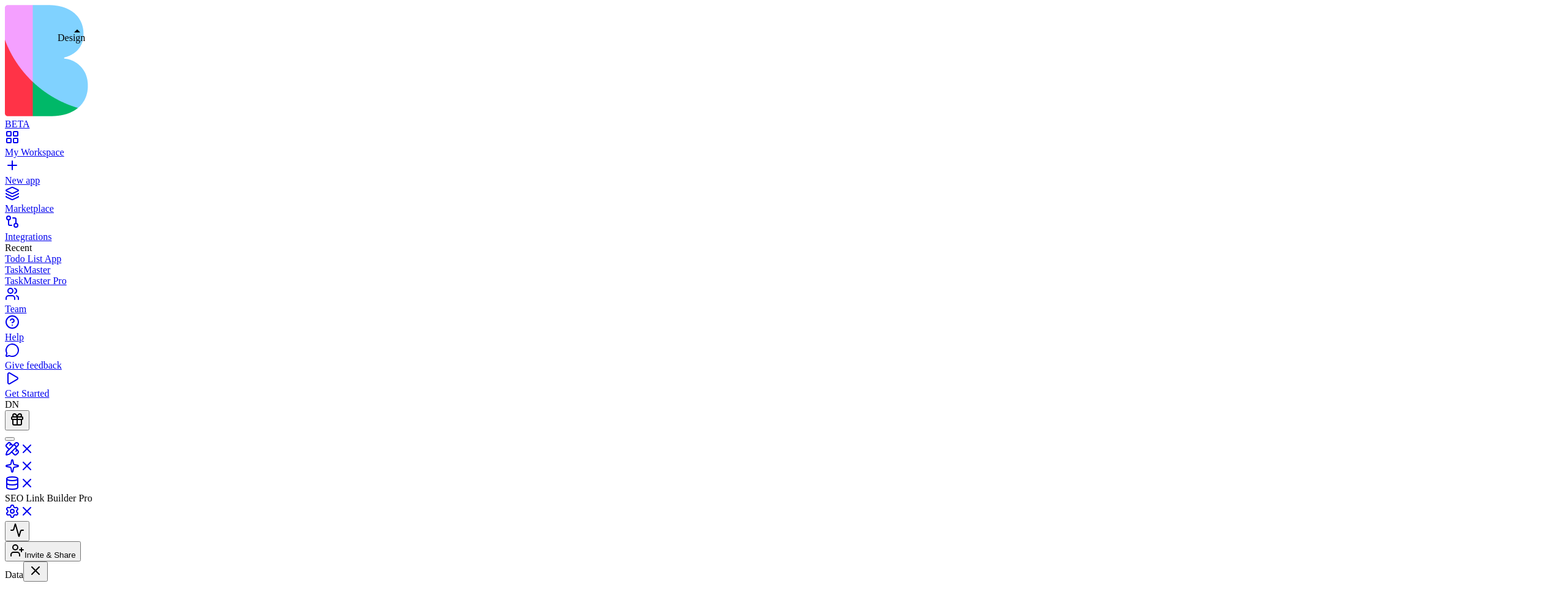
click at [35, 448] on link at bounding box center [20, 453] width 29 height 11
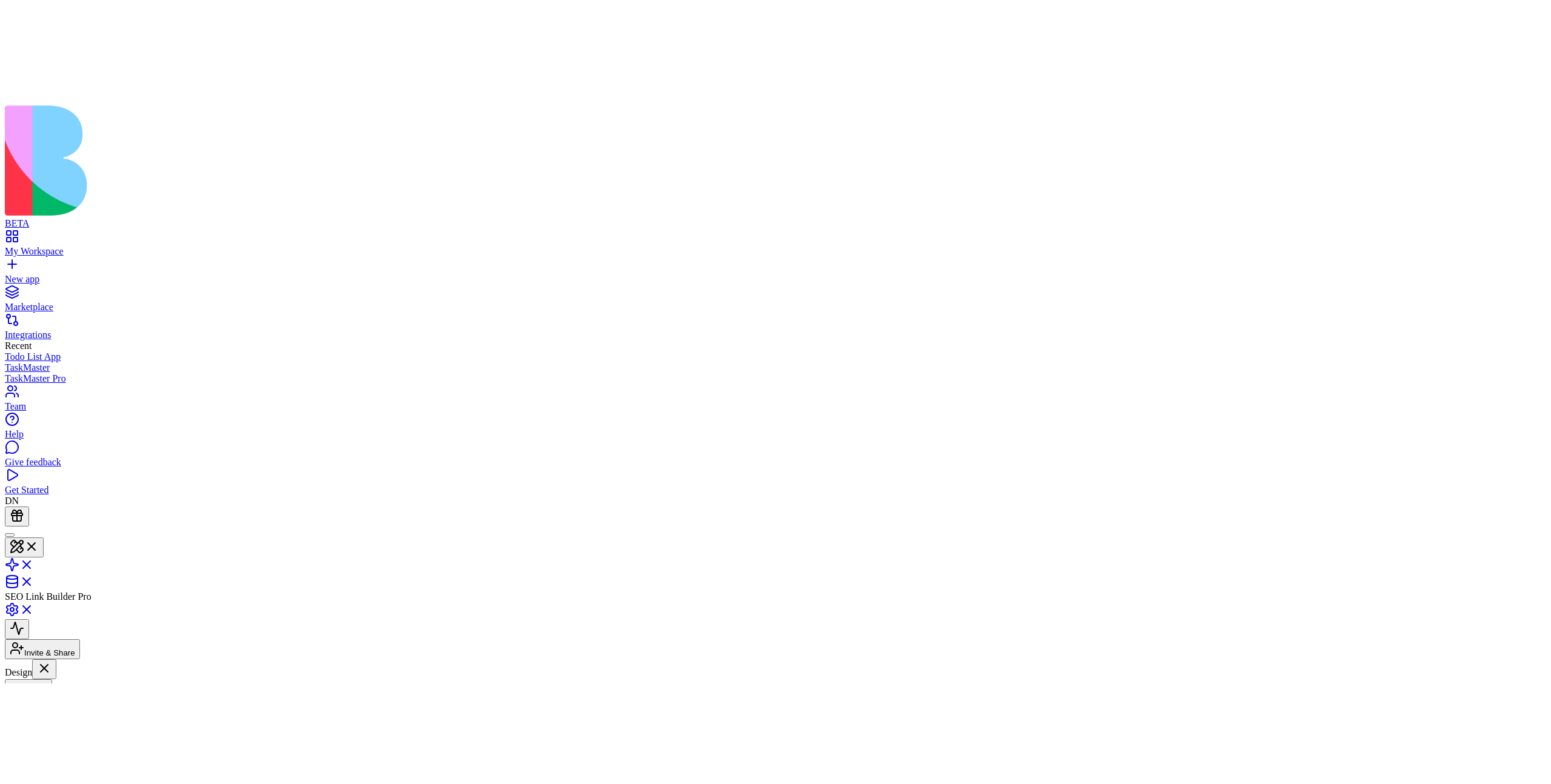
scroll to position [0, 0]
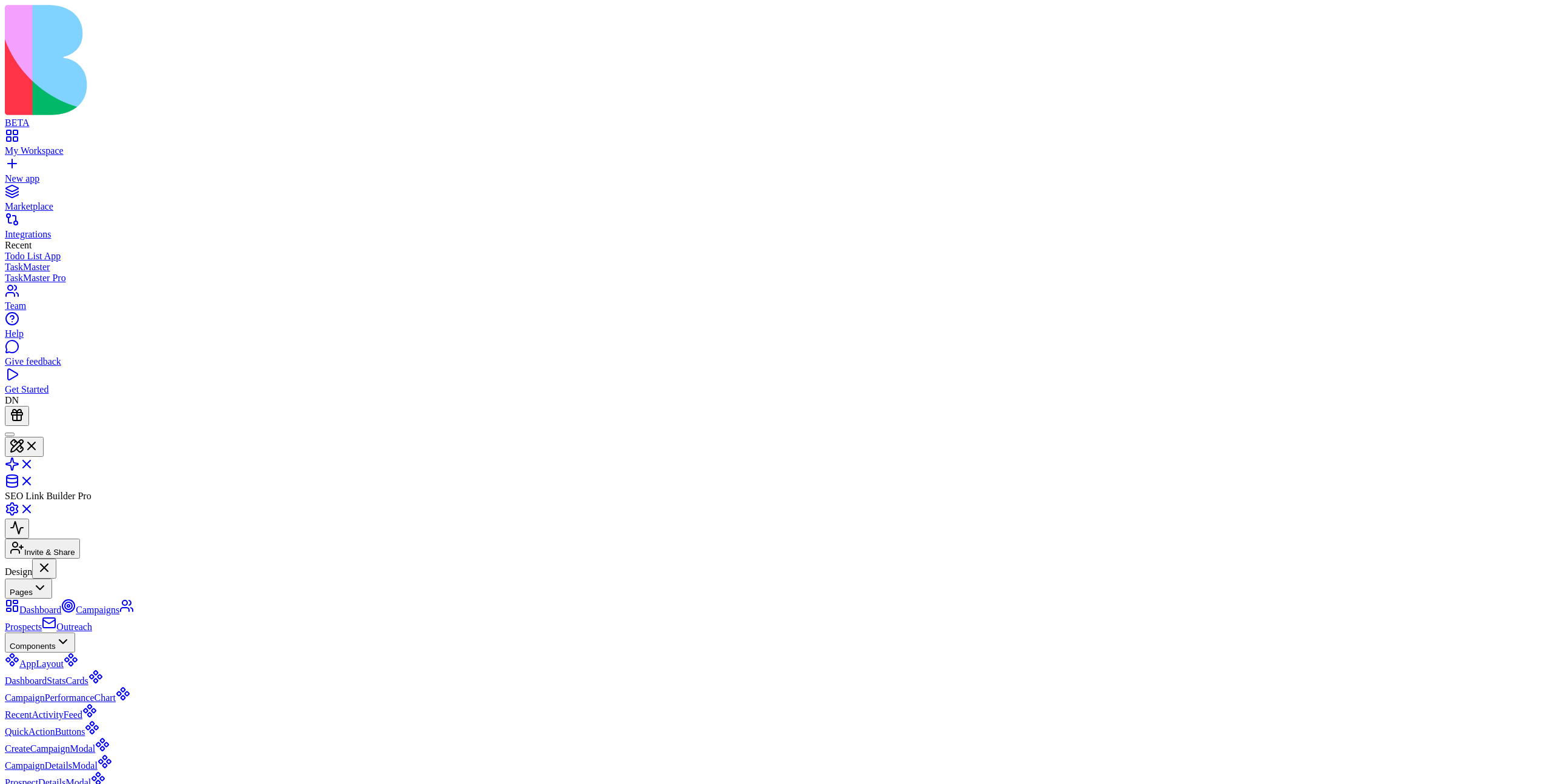
click at [52, 579] on button "Pages" at bounding box center [29, 588] width 47 height 20
click at [144, 582] on div "Components AppLayout DashboardStatsCards CampaignPerformanceChart RecentActivit…" at bounding box center [75, 707] width 140 height 217
click at [75, 582] on button "Components" at bounding box center [40, 608] width 70 height 20
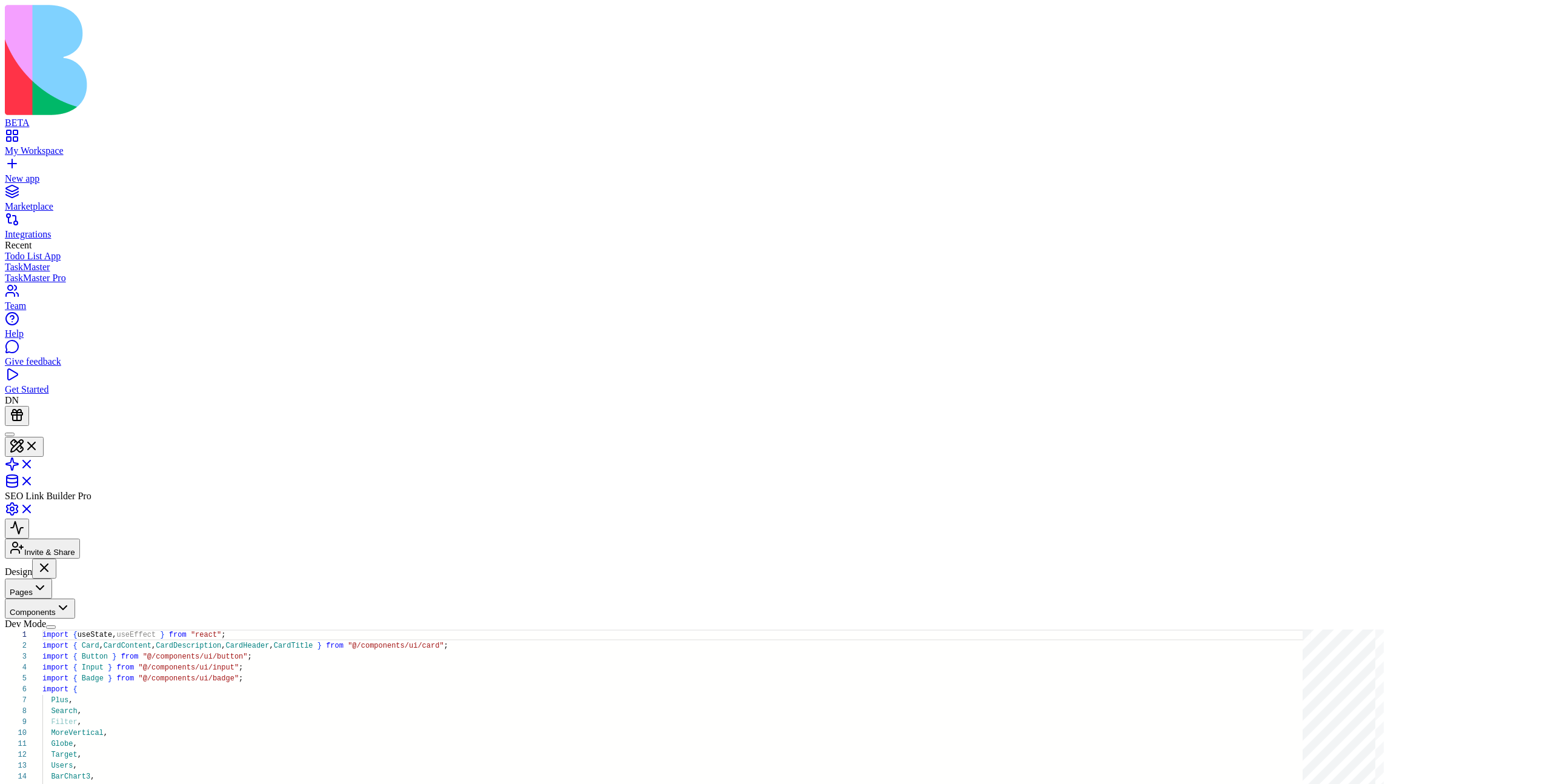
click at [75, 582] on button "Components" at bounding box center [40, 608] width 70 height 20
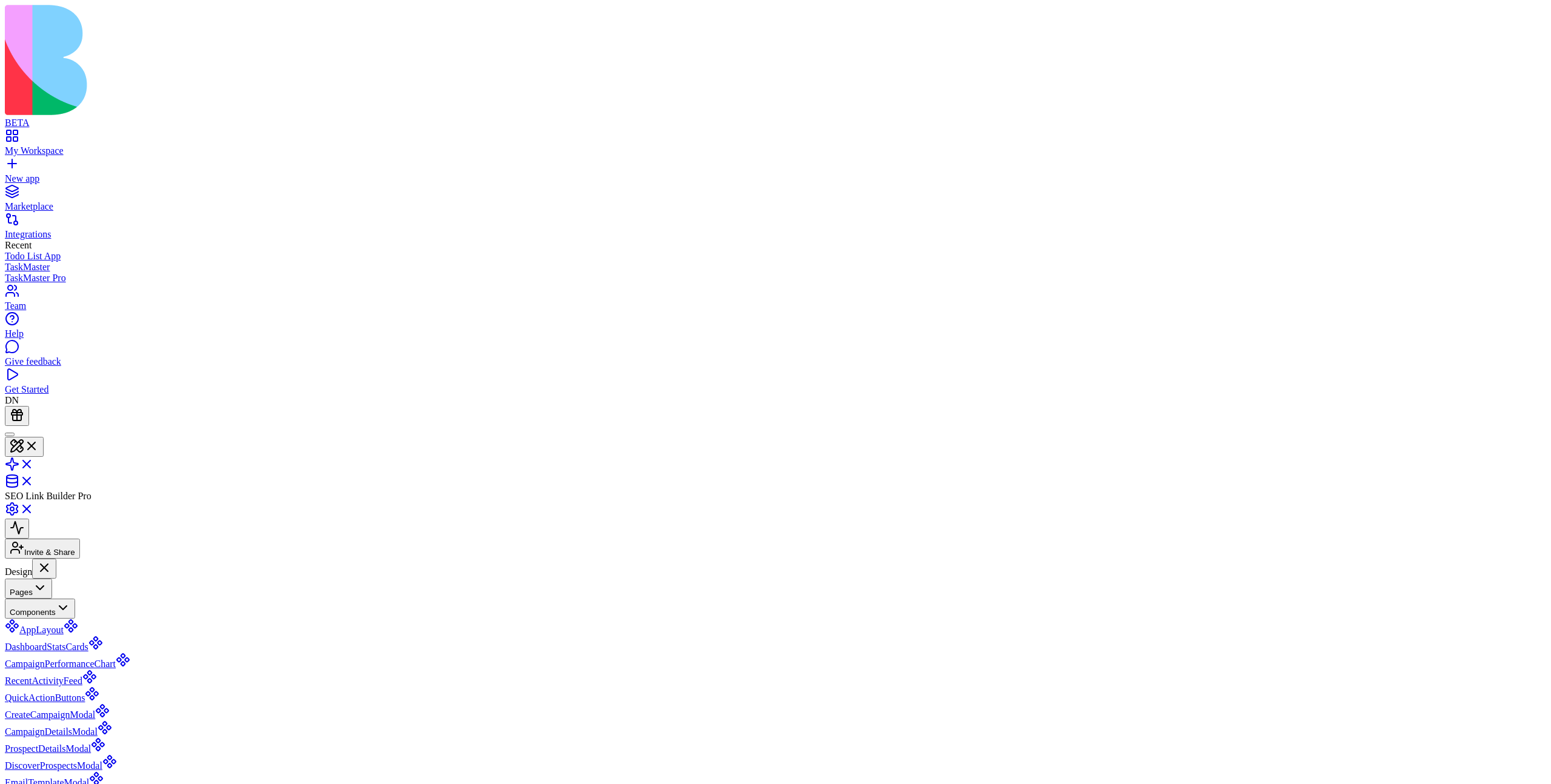
click at [52, 579] on button "Pages" at bounding box center [29, 588] width 47 height 20
click at [56, 559] on button at bounding box center [44, 568] width 24 height 20
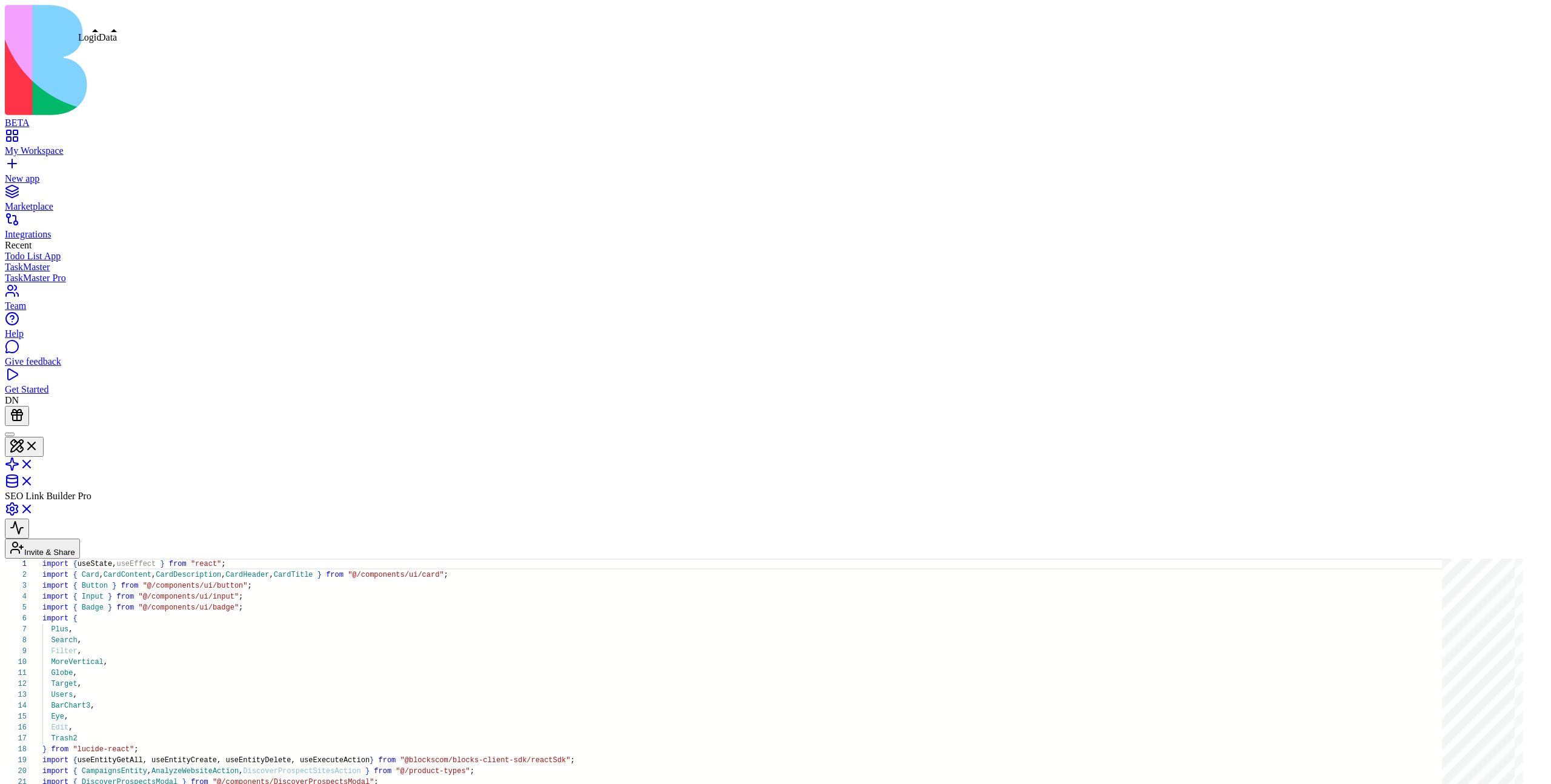
click at [34, 463] on link at bounding box center [19, 468] width 29 height 10
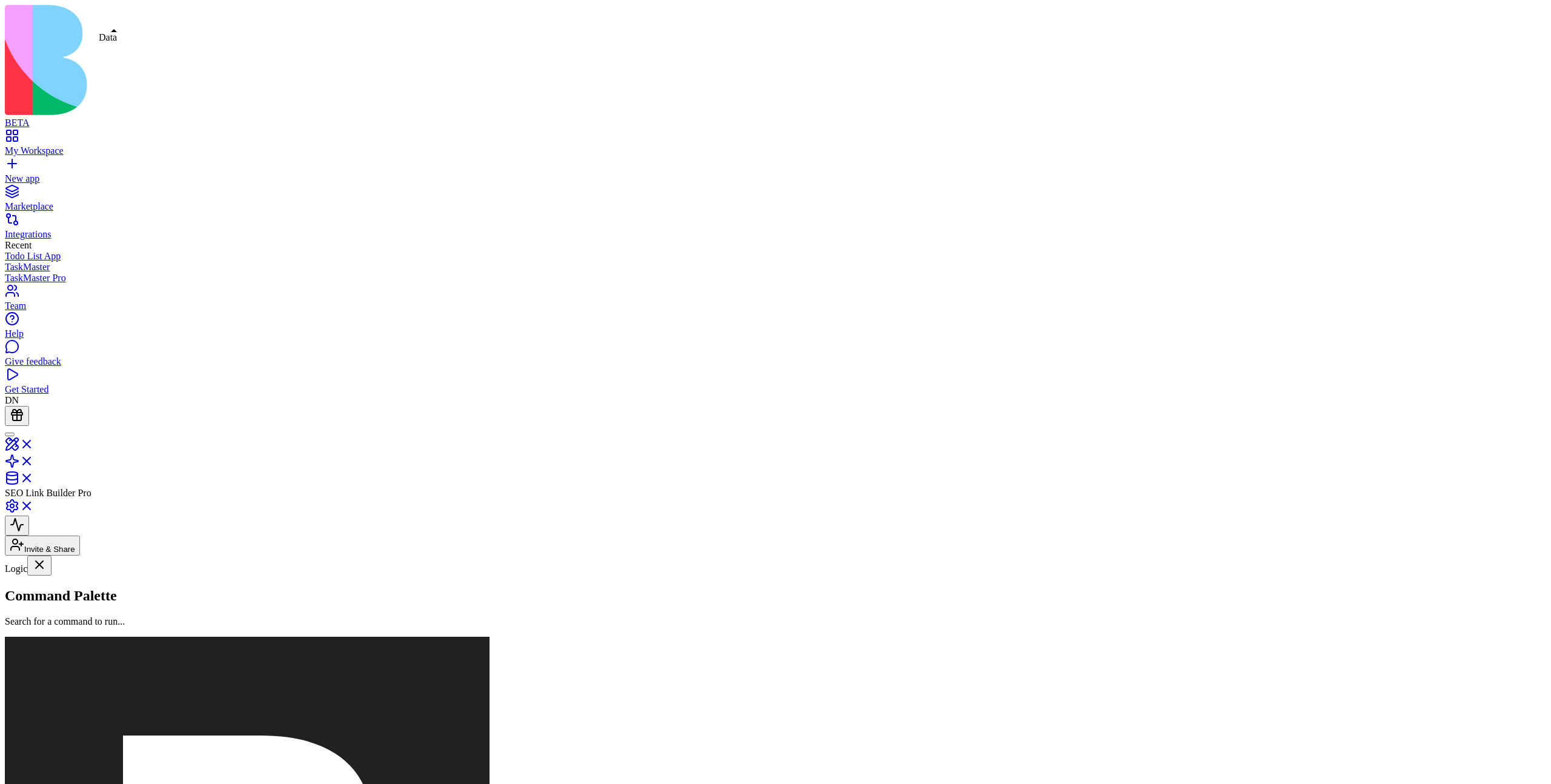
click at [34, 477] on link at bounding box center [19, 482] width 29 height 10
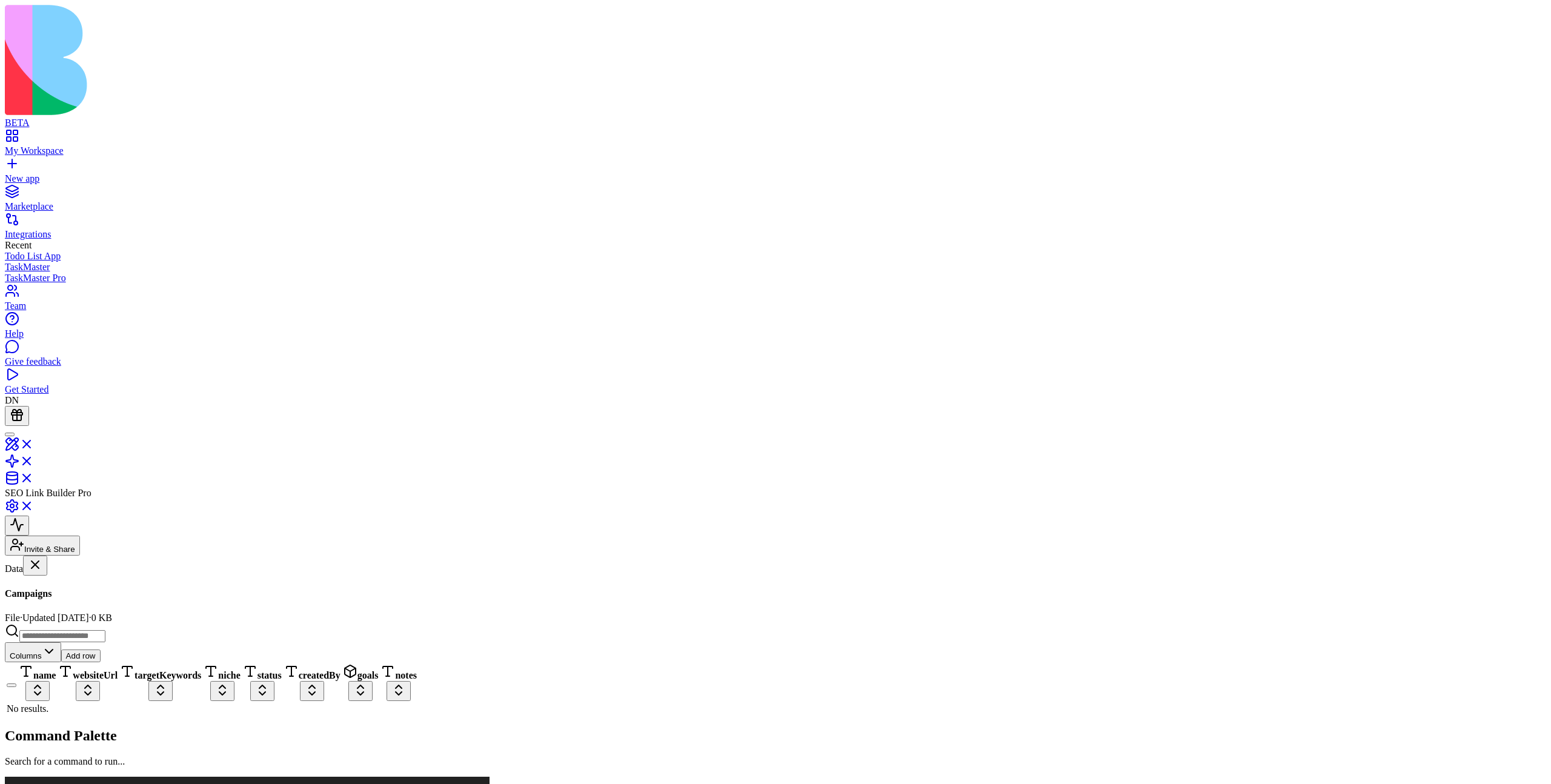
click at [85, 582] on link "sdfdsf" at bounding box center [75, 760] width 140 height 23
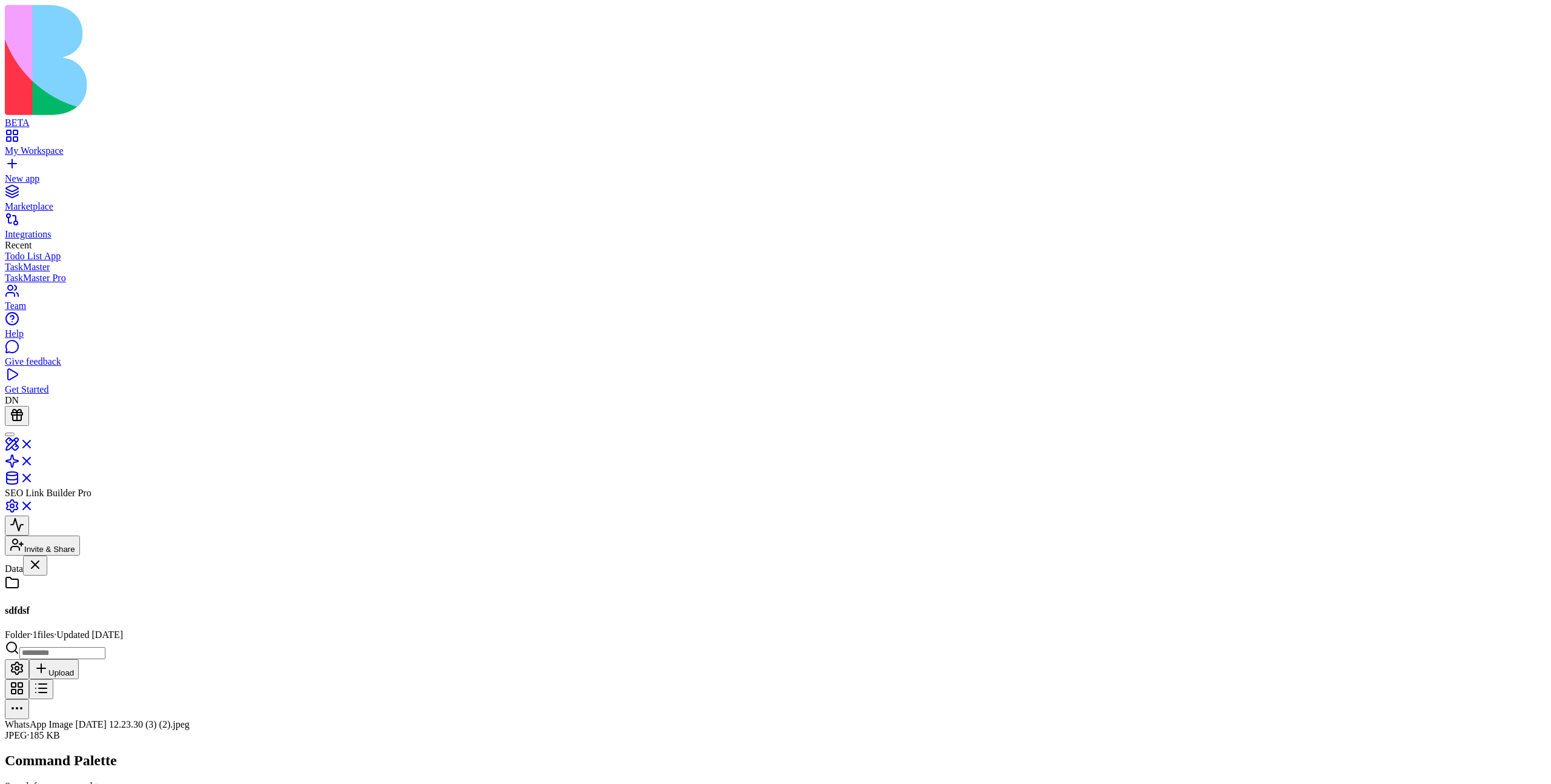
click at [29, 582] on button at bounding box center [17, 668] width 24 height 20
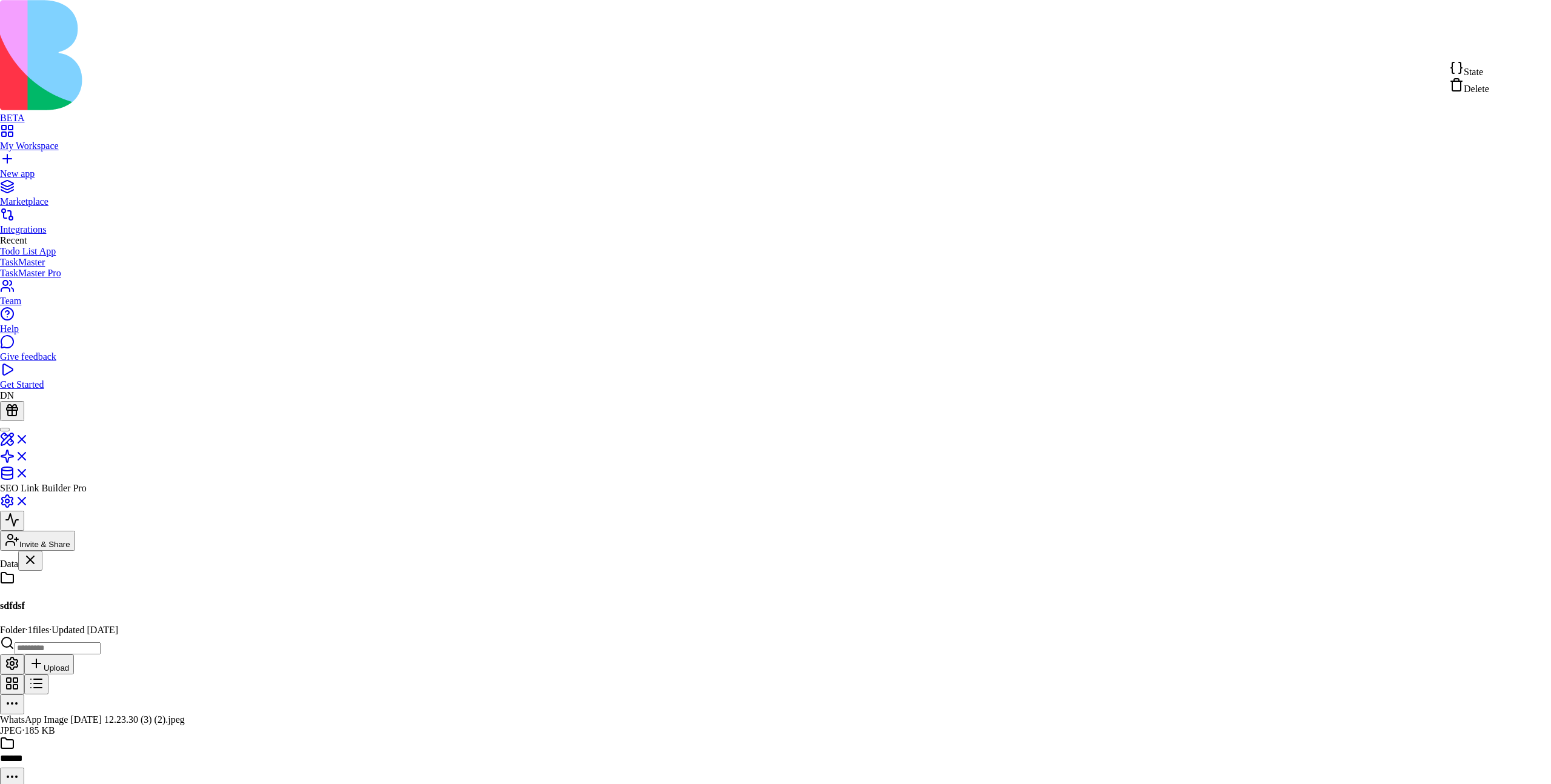
click at [1489, 86] on span "Delete" at bounding box center [1477, 89] width 25 height 10
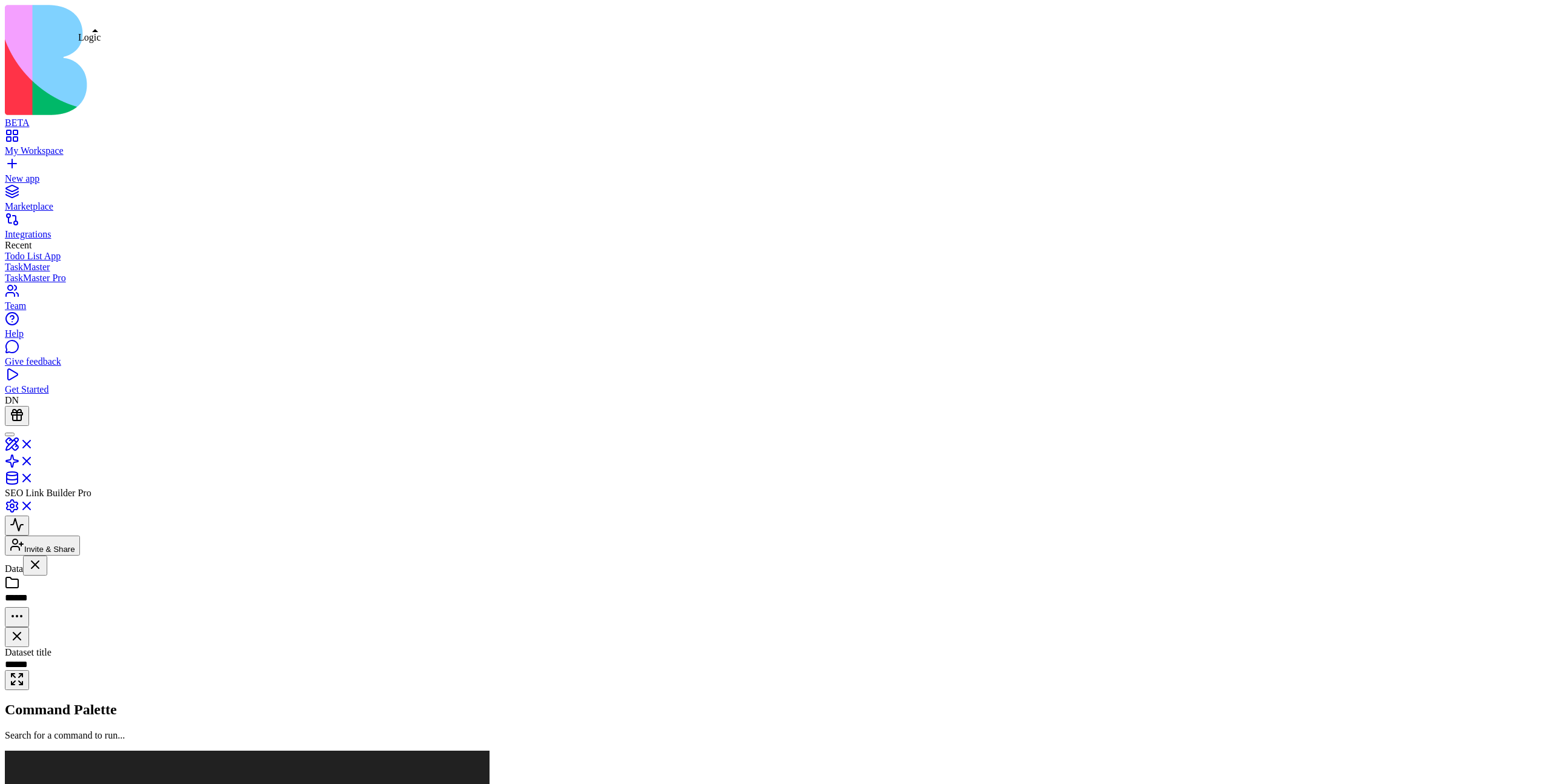
click at [34, 460] on link at bounding box center [19, 465] width 29 height 10
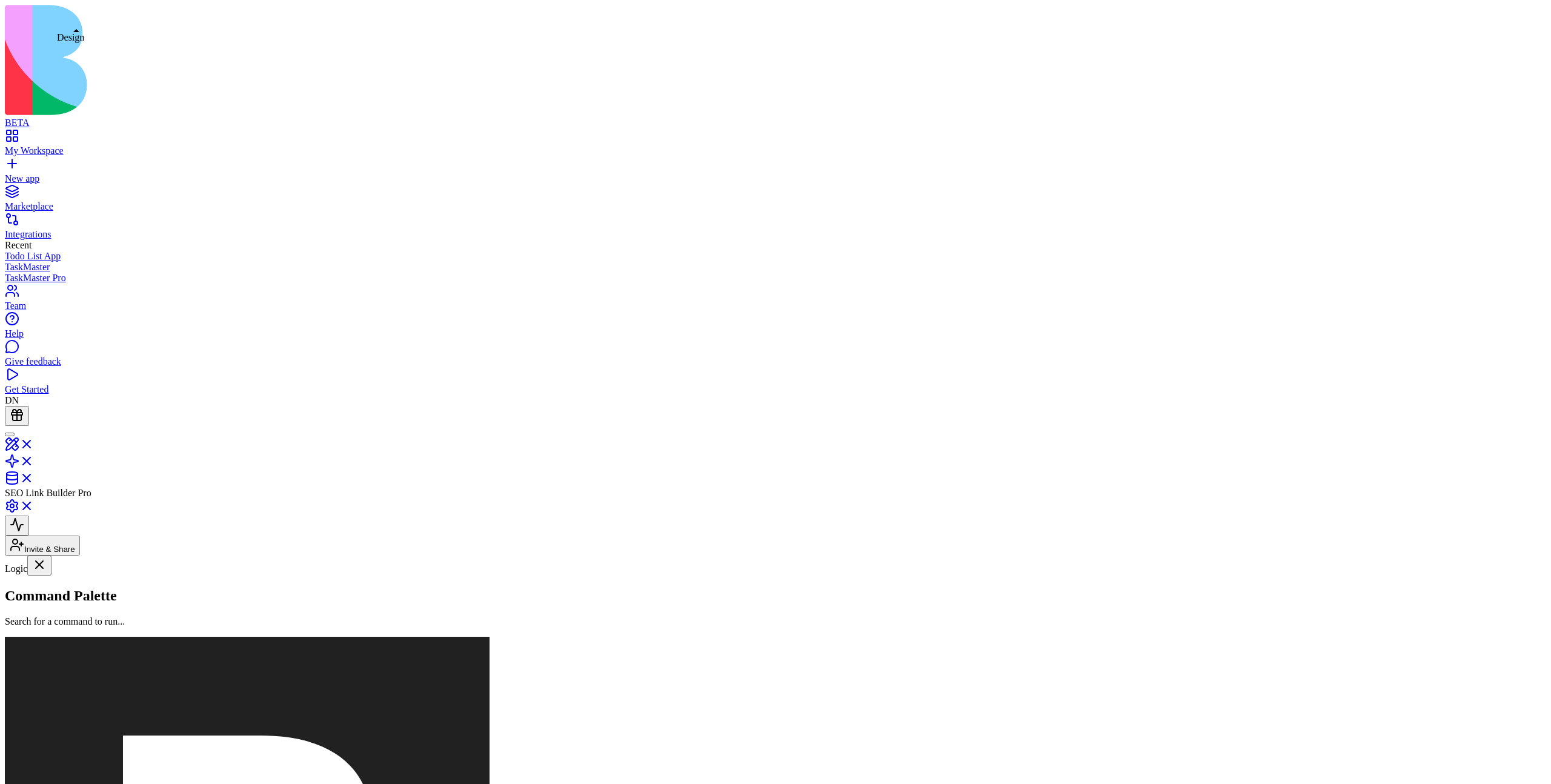
click at [34, 443] on link at bounding box center [19, 448] width 29 height 10
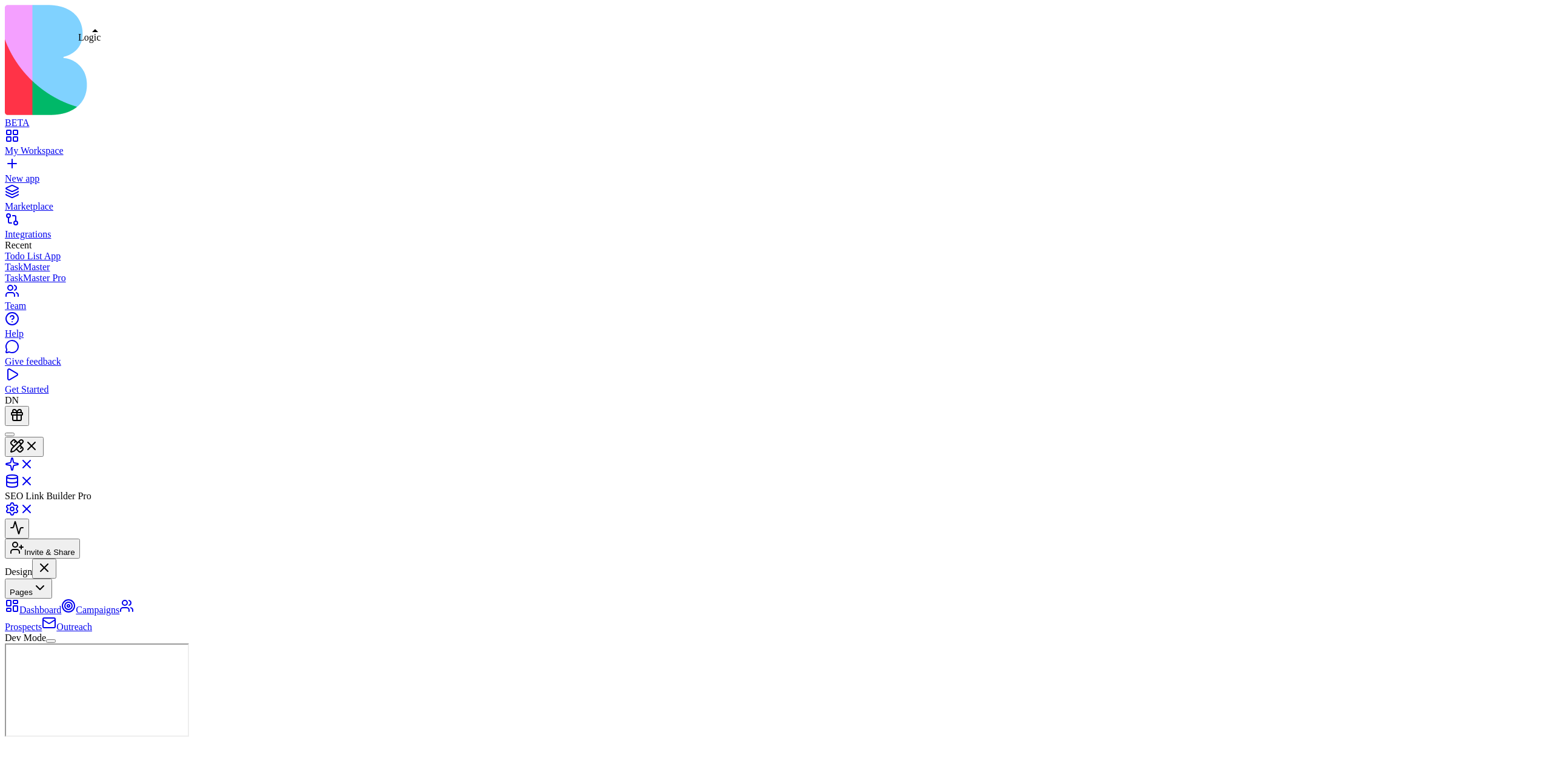
click at [34, 463] on link at bounding box center [19, 468] width 29 height 10
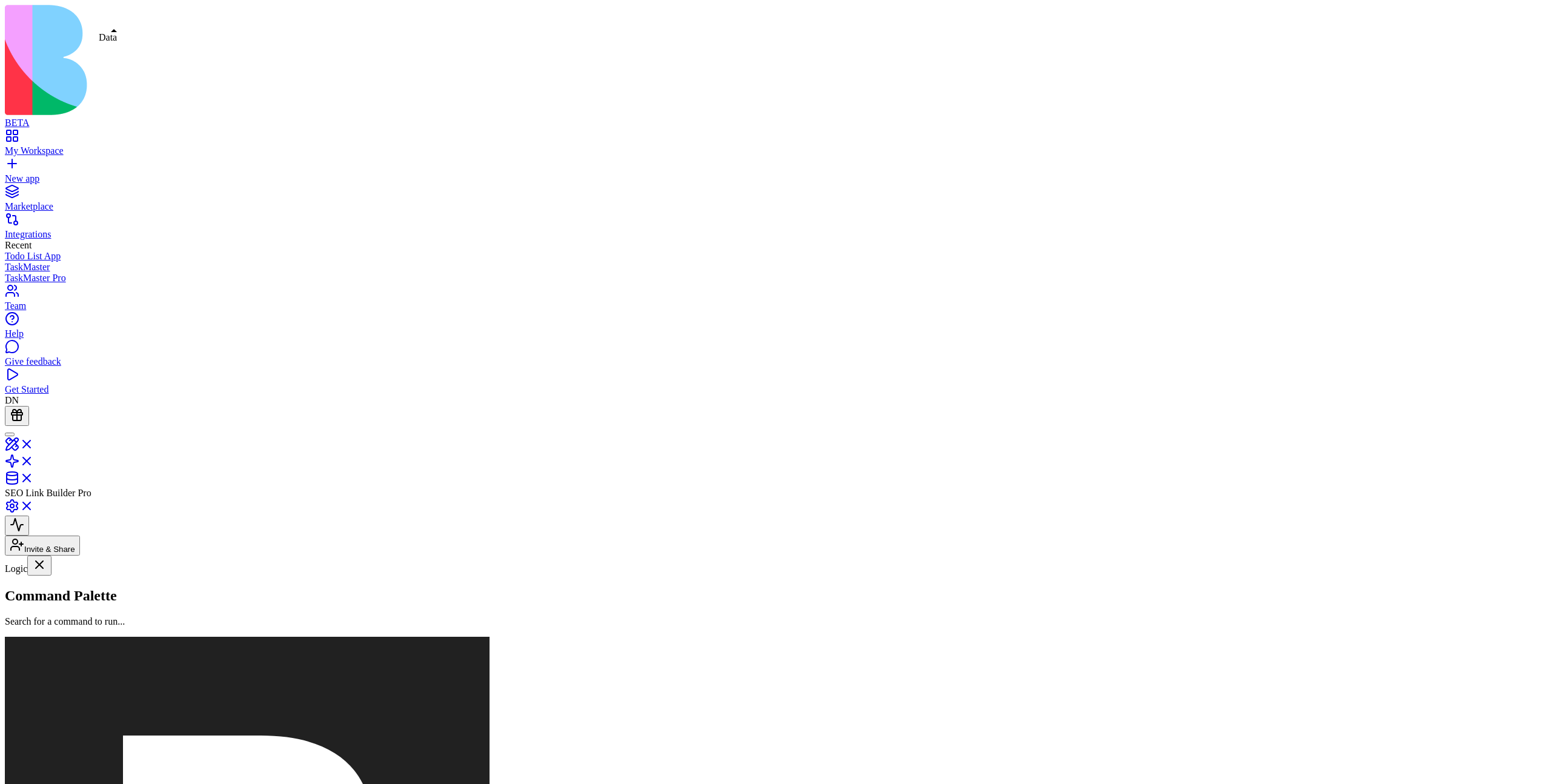
click at [34, 477] on link at bounding box center [19, 482] width 29 height 10
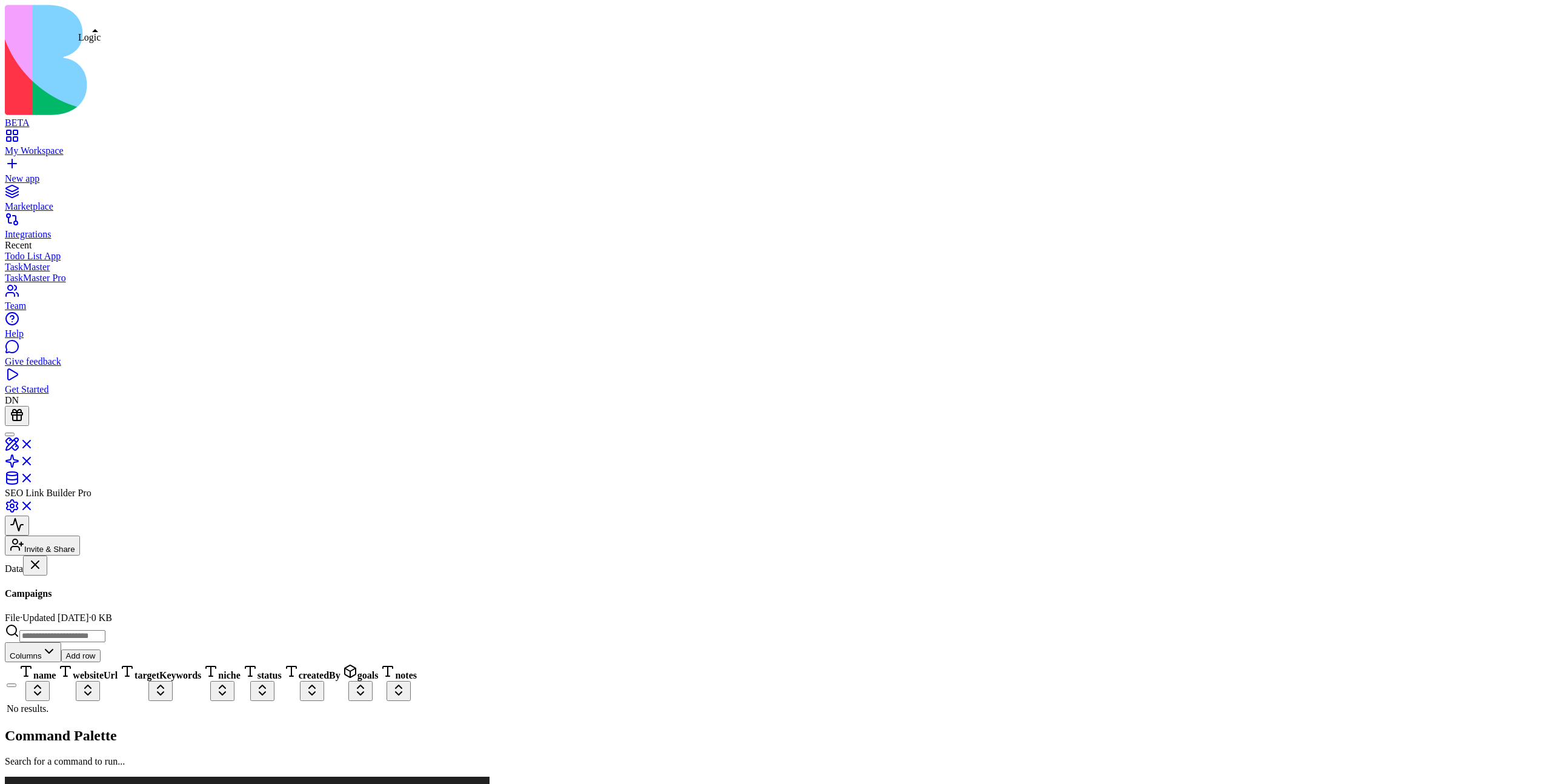
click at [34, 460] on link at bounding box center [19, 465] width 29 height 10
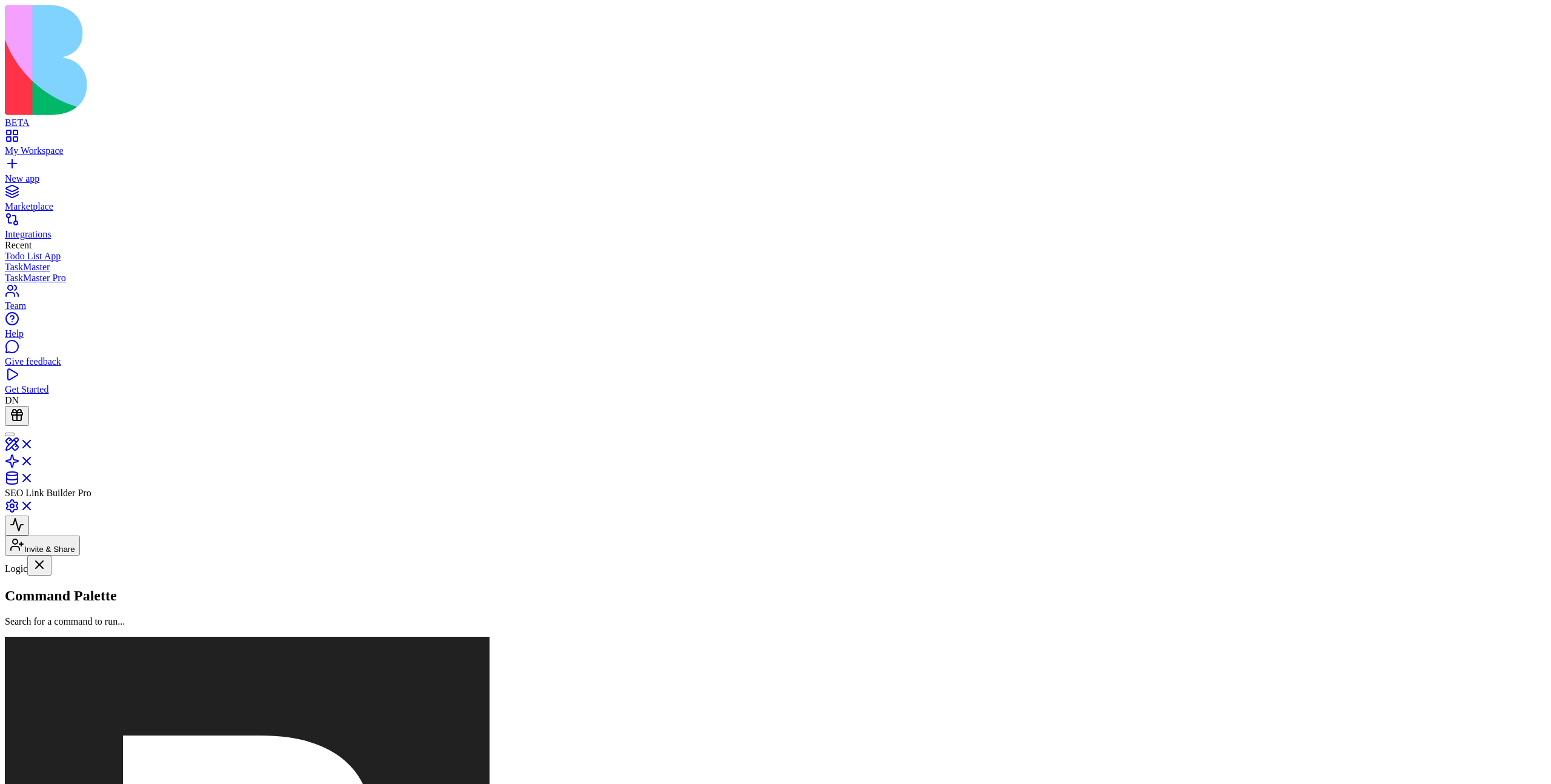
click at [29, 582] on button at bounding box center [17, 596] width 24 height 20
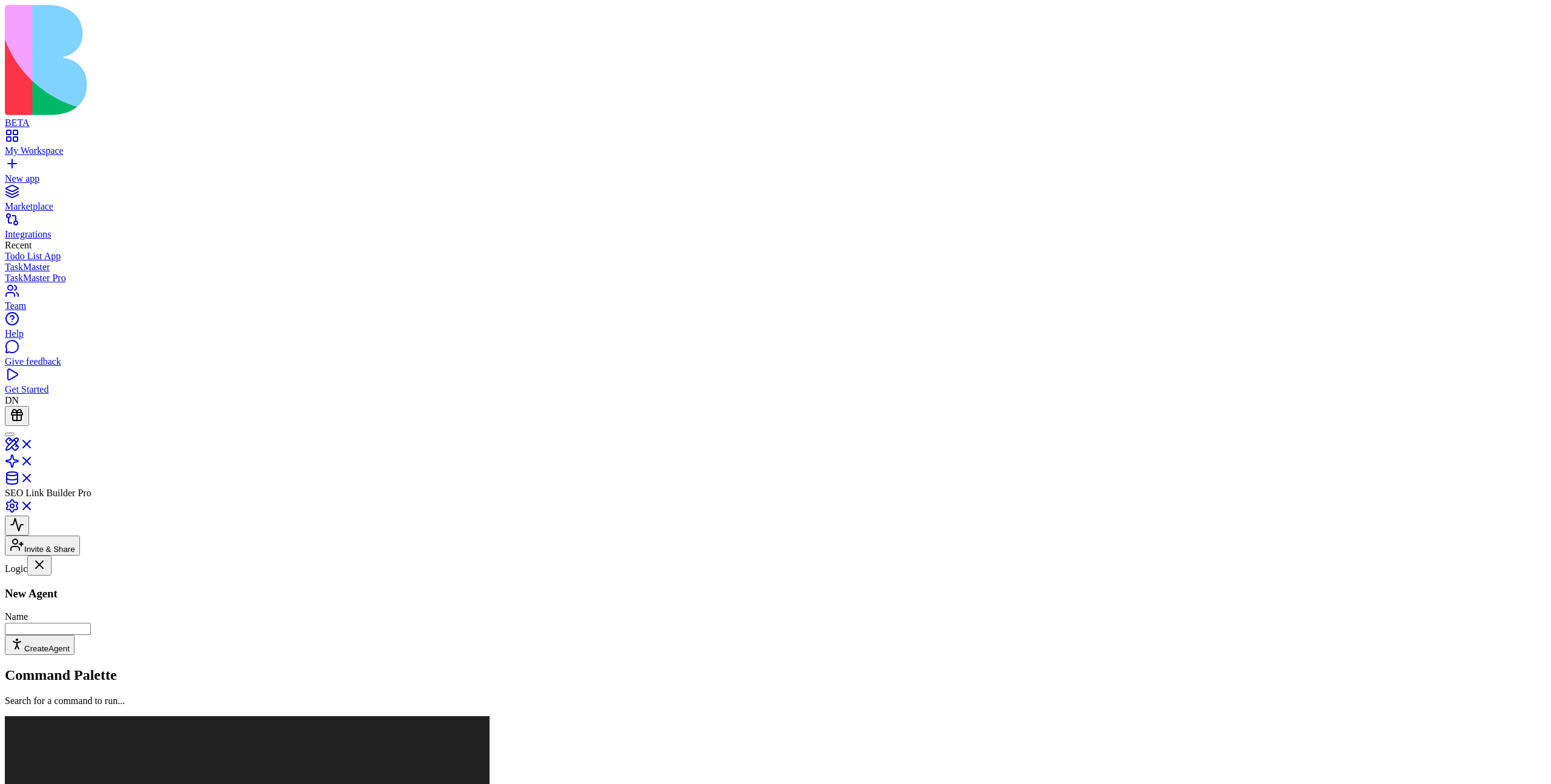
click at [29, 582] on button at bounding box center [17, 658] width 24 height 20
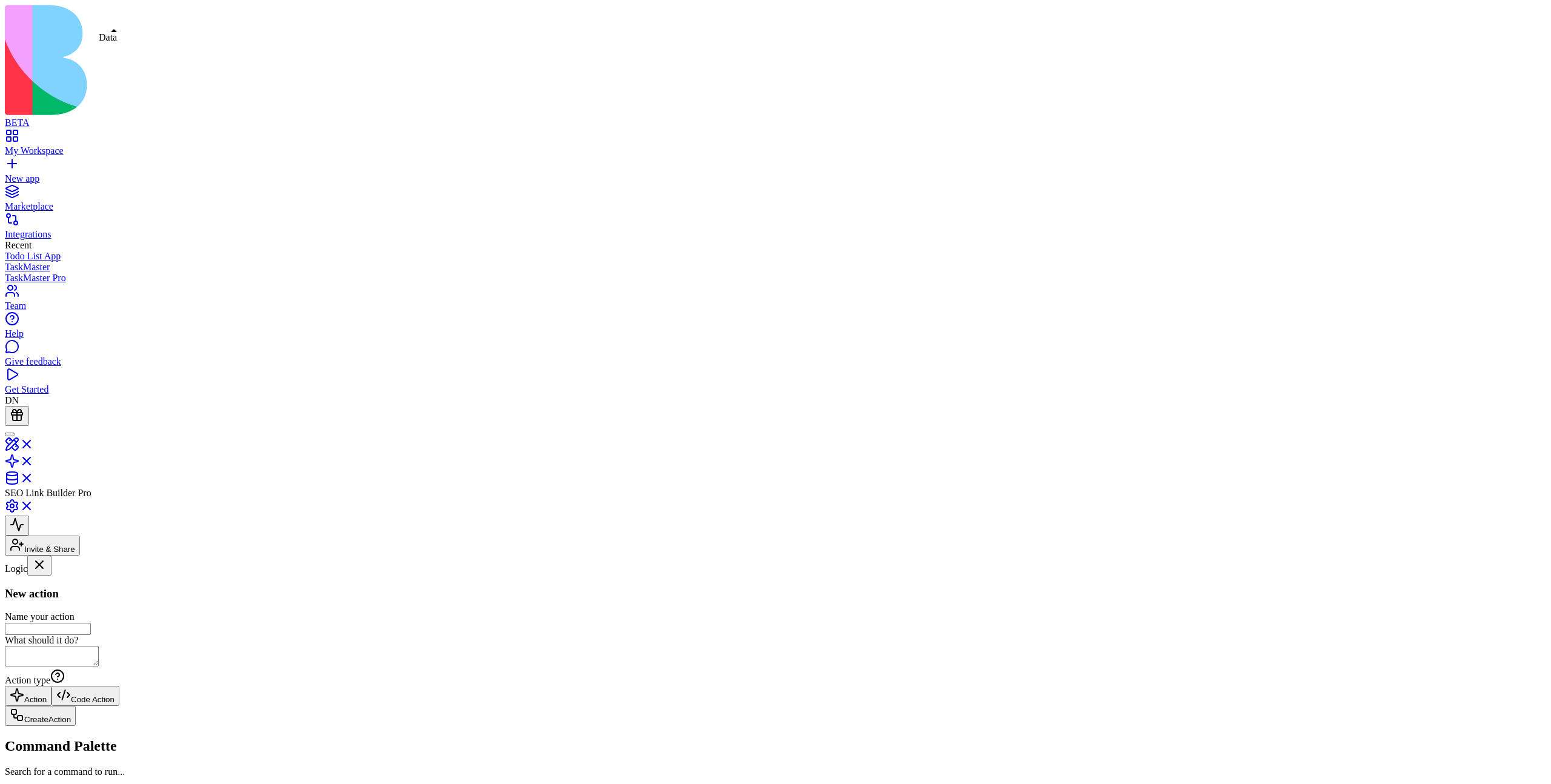
click at [34, 477] on link at bounding box center [19, 482] width 29 height 10
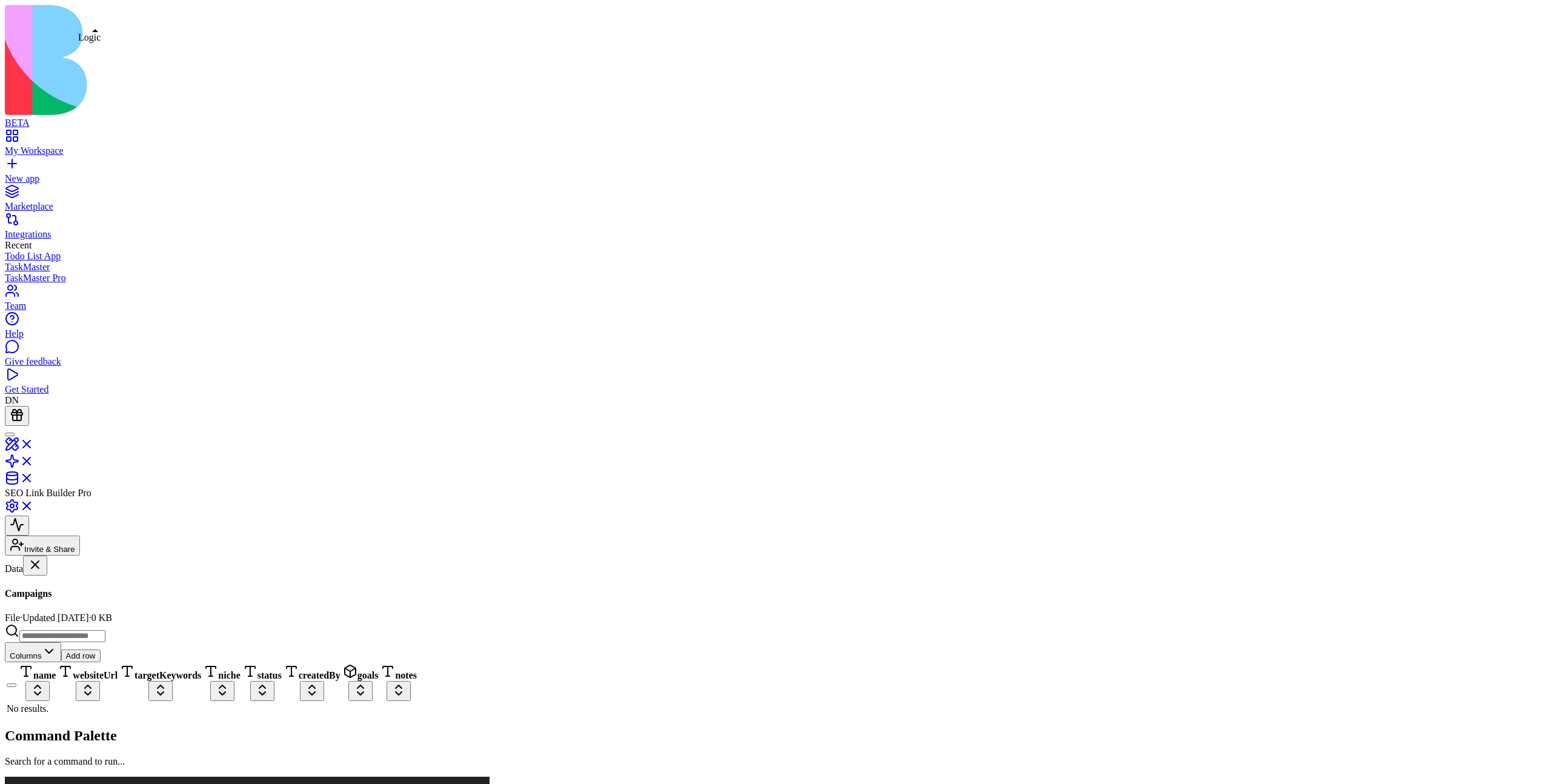
click at [85, 582] on div "No folders yet" at bounding box center [75, 746] width 140 height 11
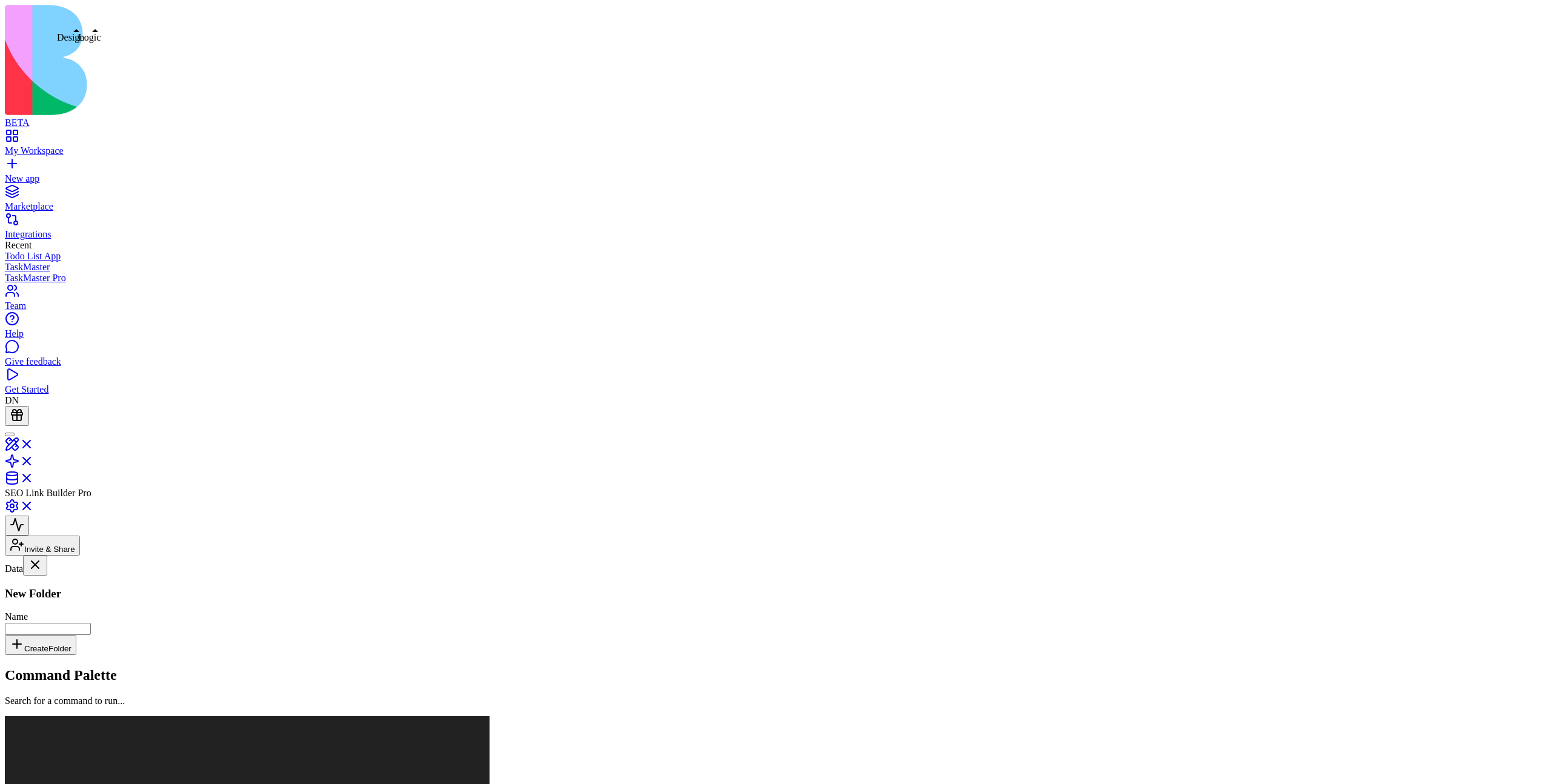
click at [34, 460] on link at bounding box center [19, 465] width 29 height 10
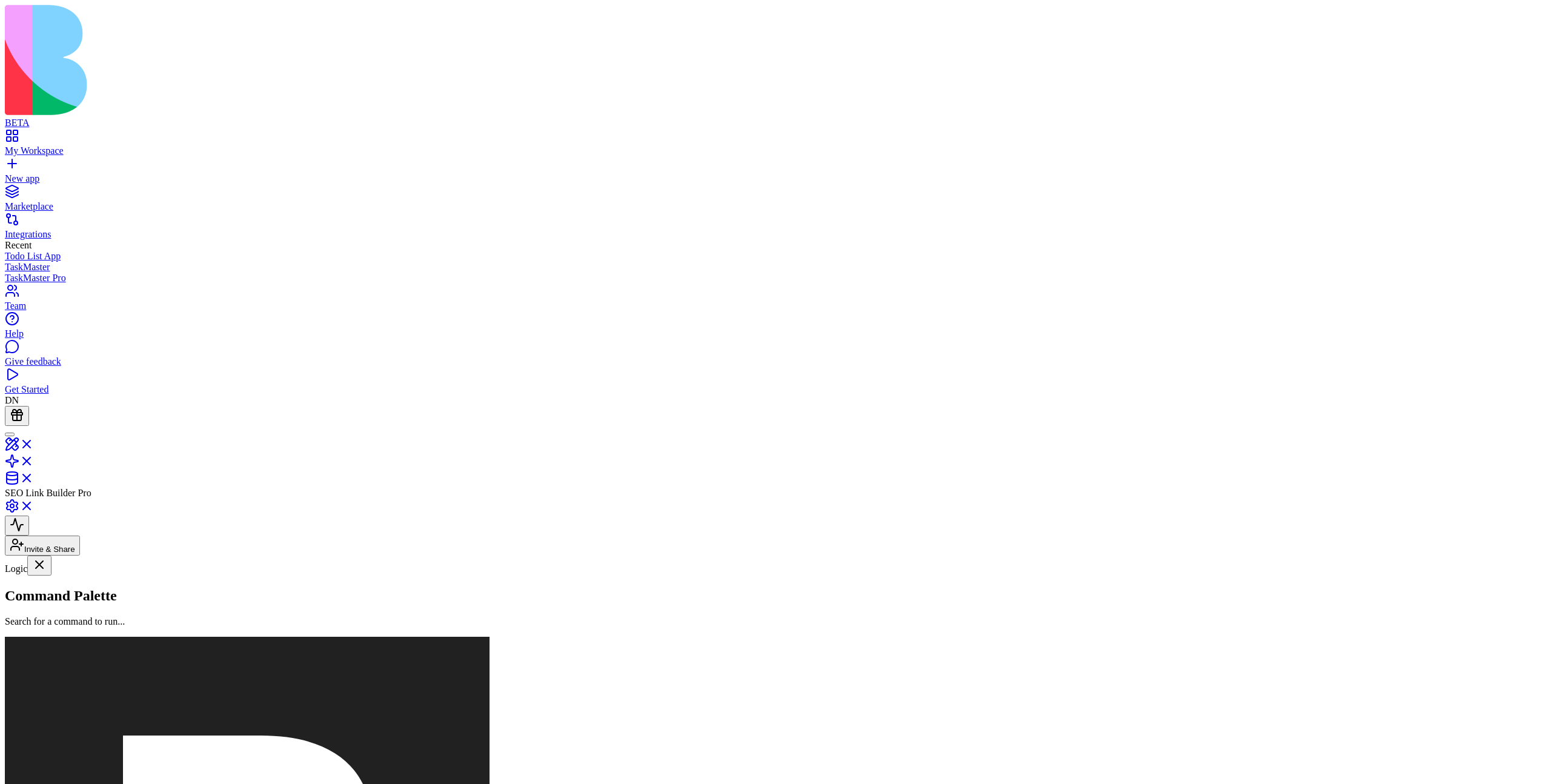
click at [29, 582] on button at bounding box center [17, 658] width 24 height 20
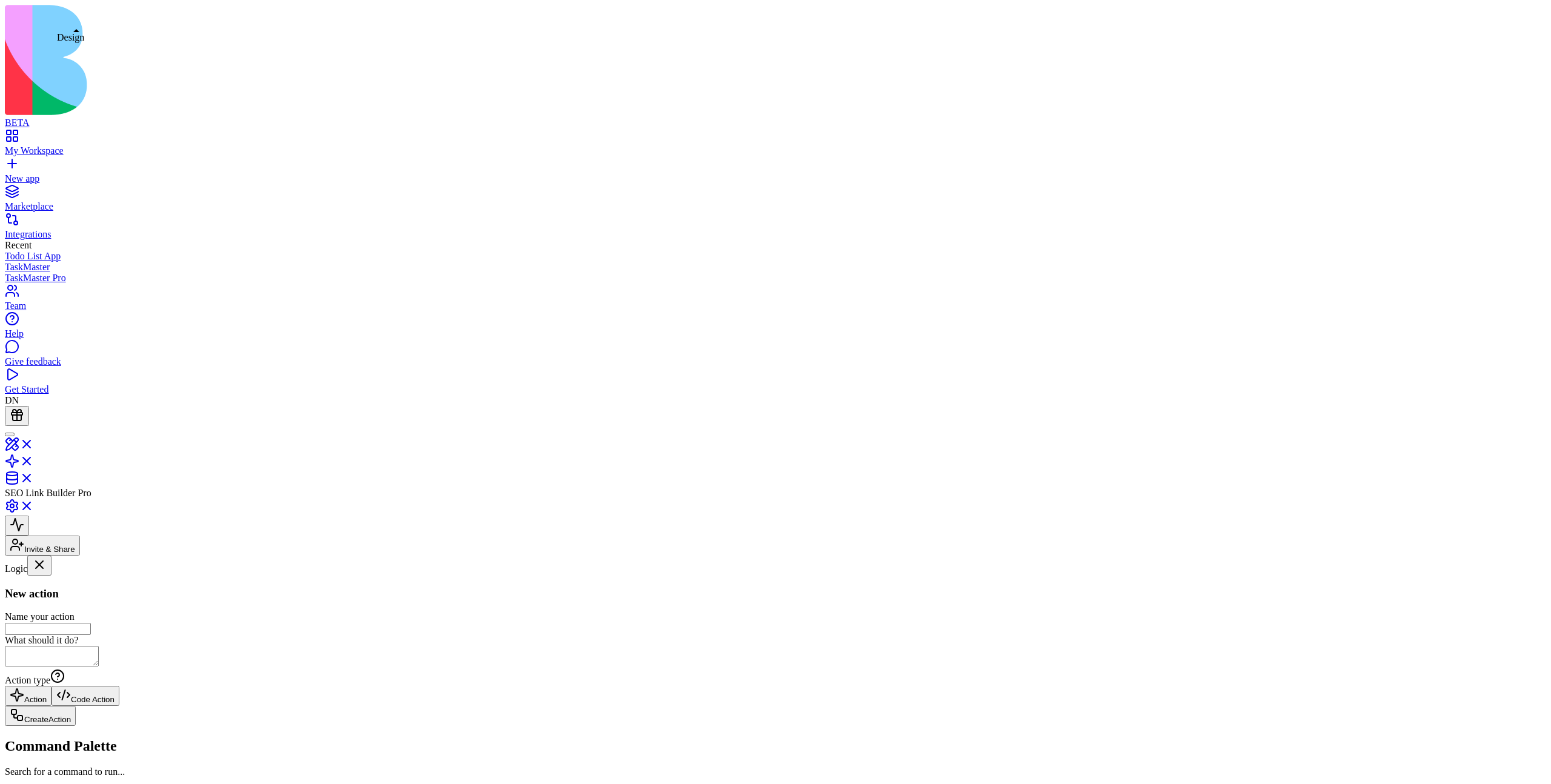
click at [34, 443] on link at bounding box center [19, 448] width 29 height 10
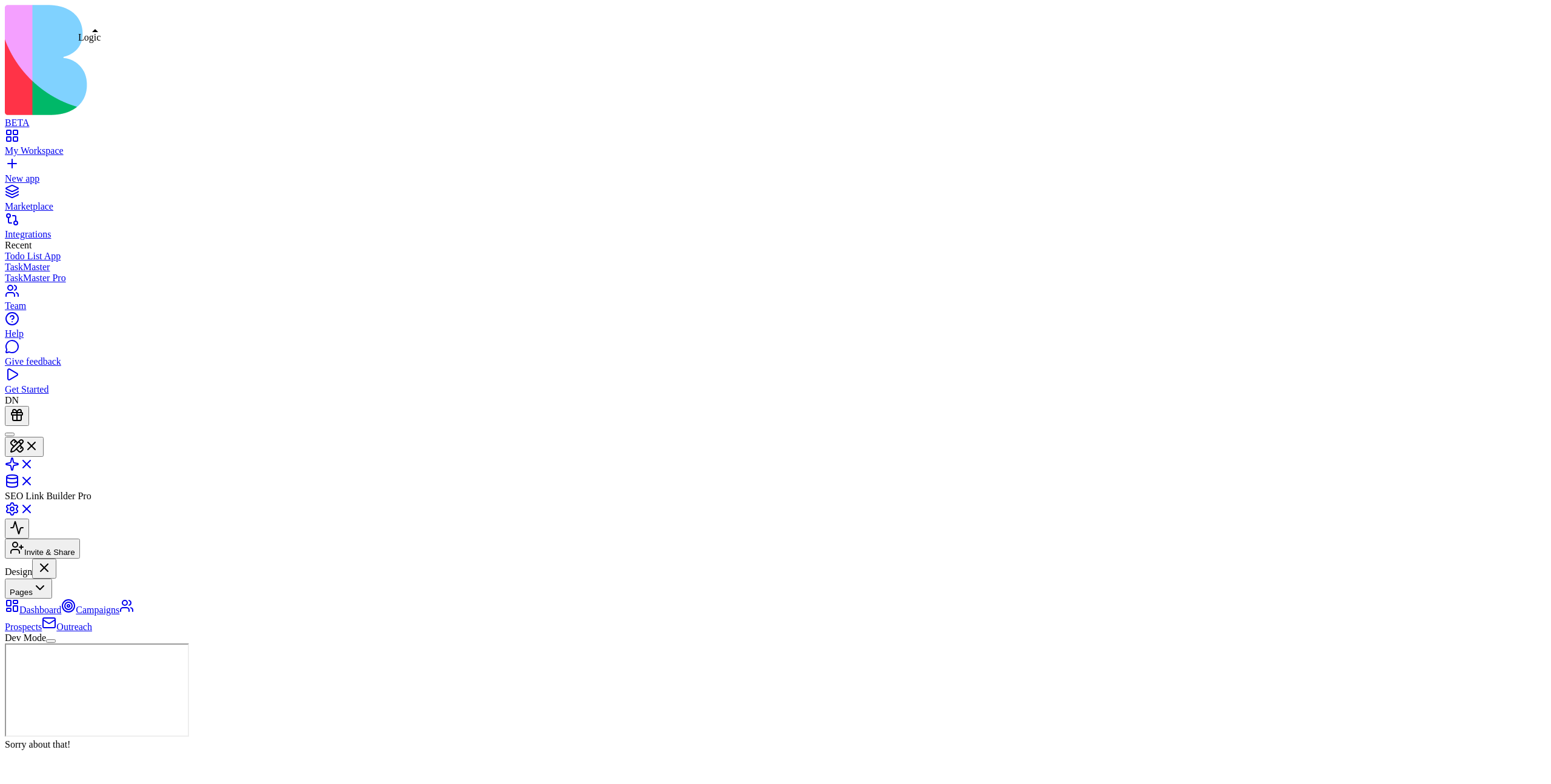
click at [34, 463] on link at bounding box center [19, 468] width 29 height 10
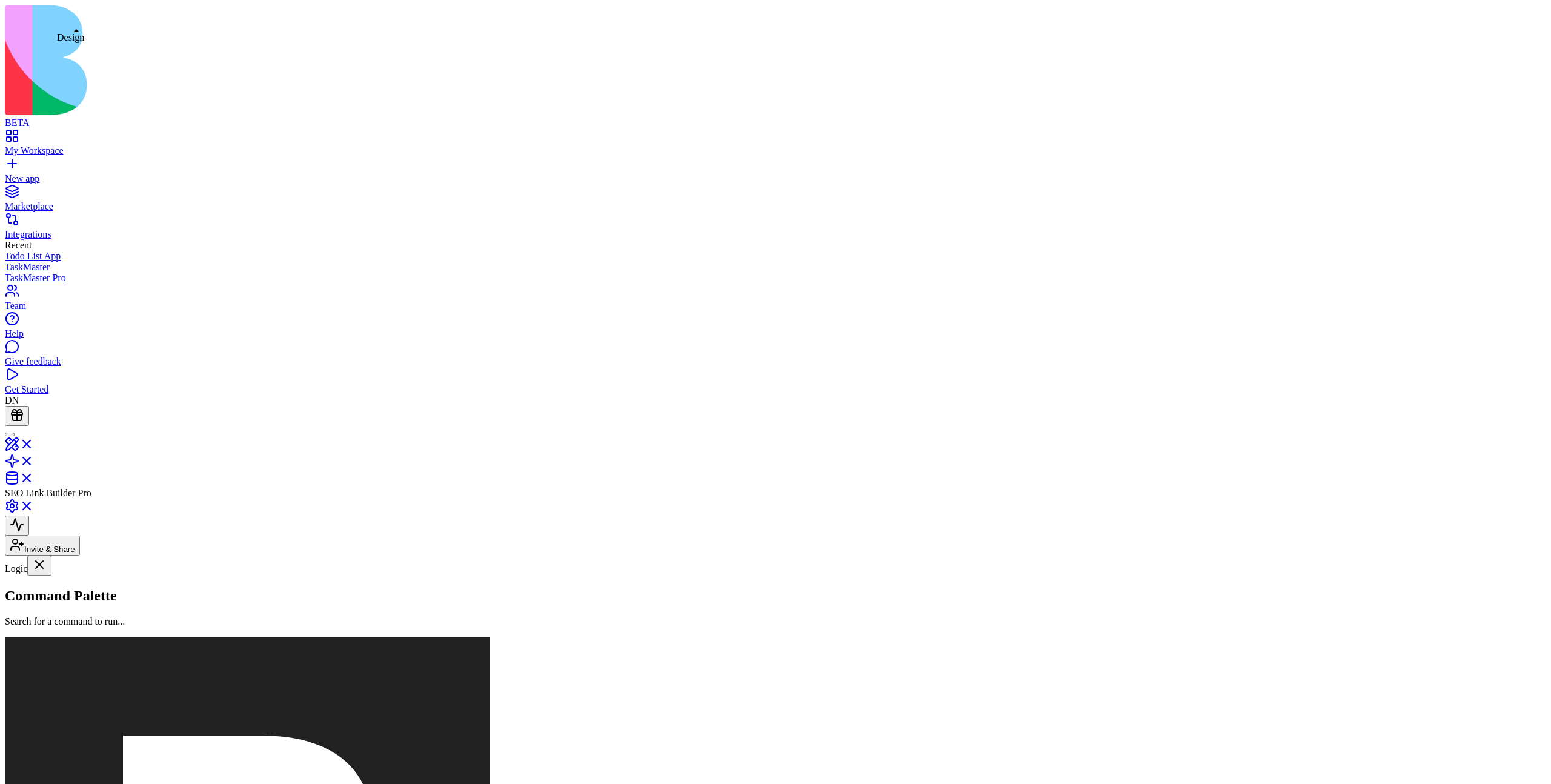
click at [34, 443] on link at bounding box center [19, 448] width 29 height 10
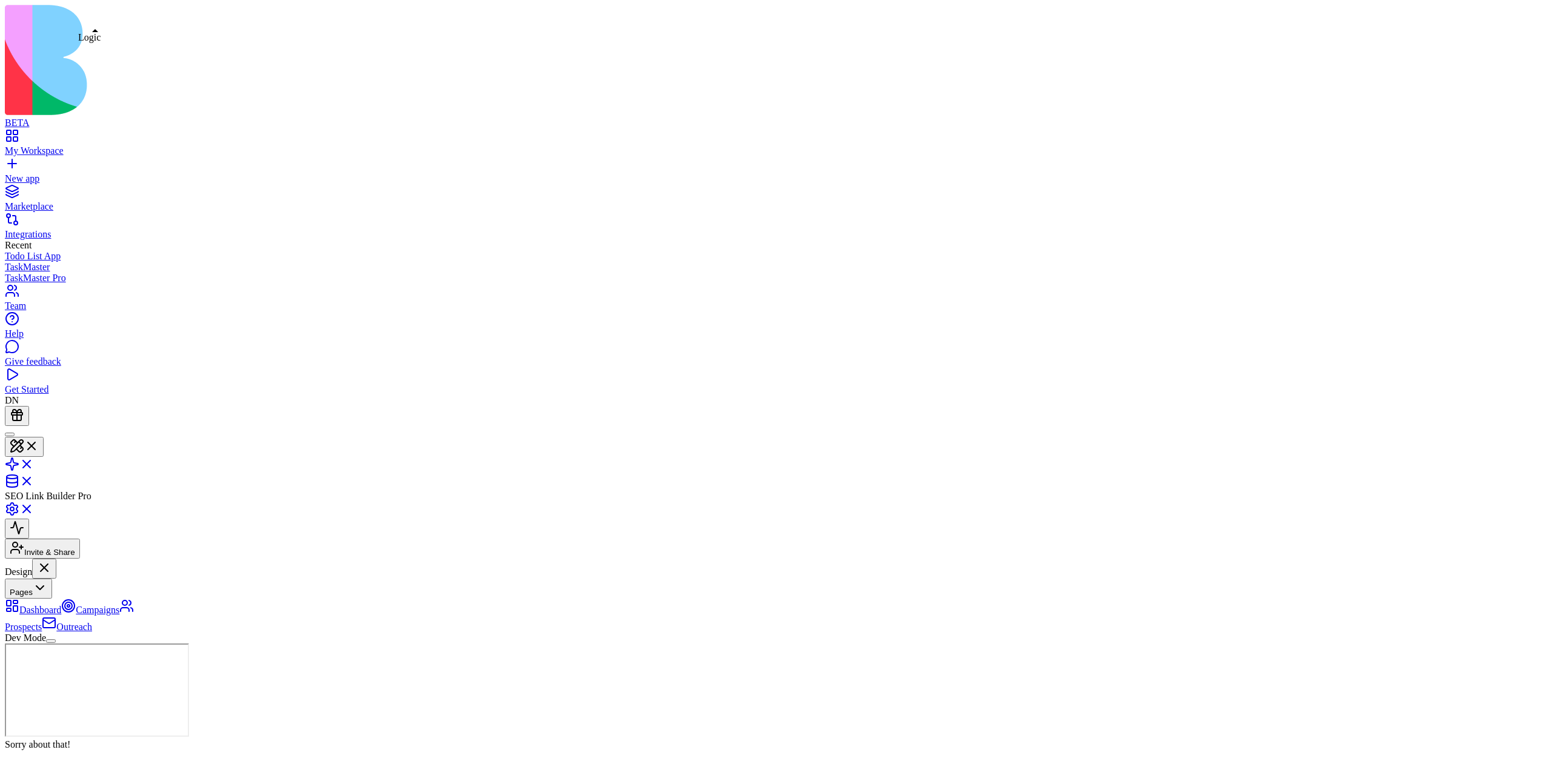
click at [34, 463] on link at bounding box center [19, 468] width 29 height 10
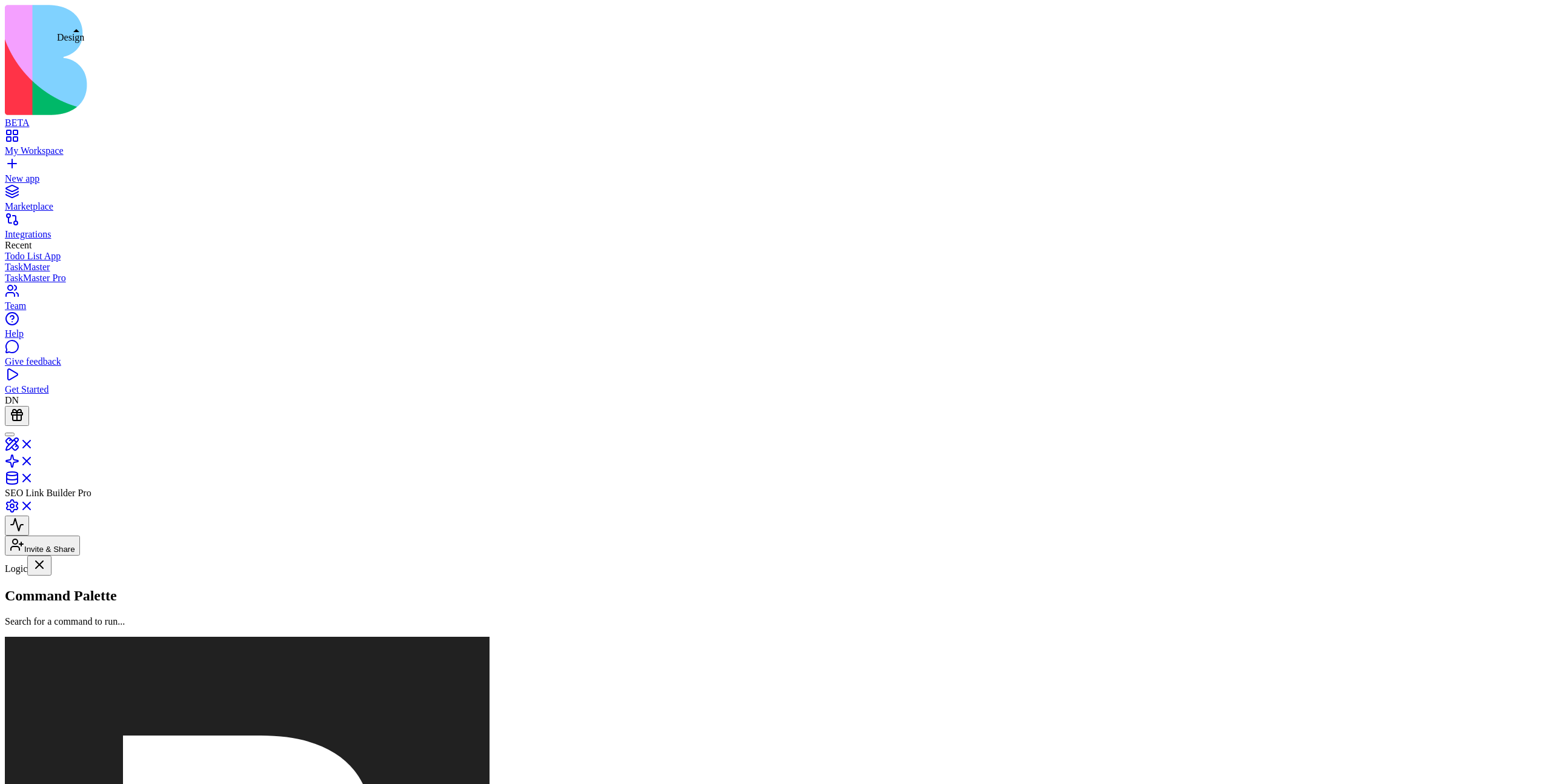
click at [34, 443] on link at bounding box center [19, 448] width 29 height 10
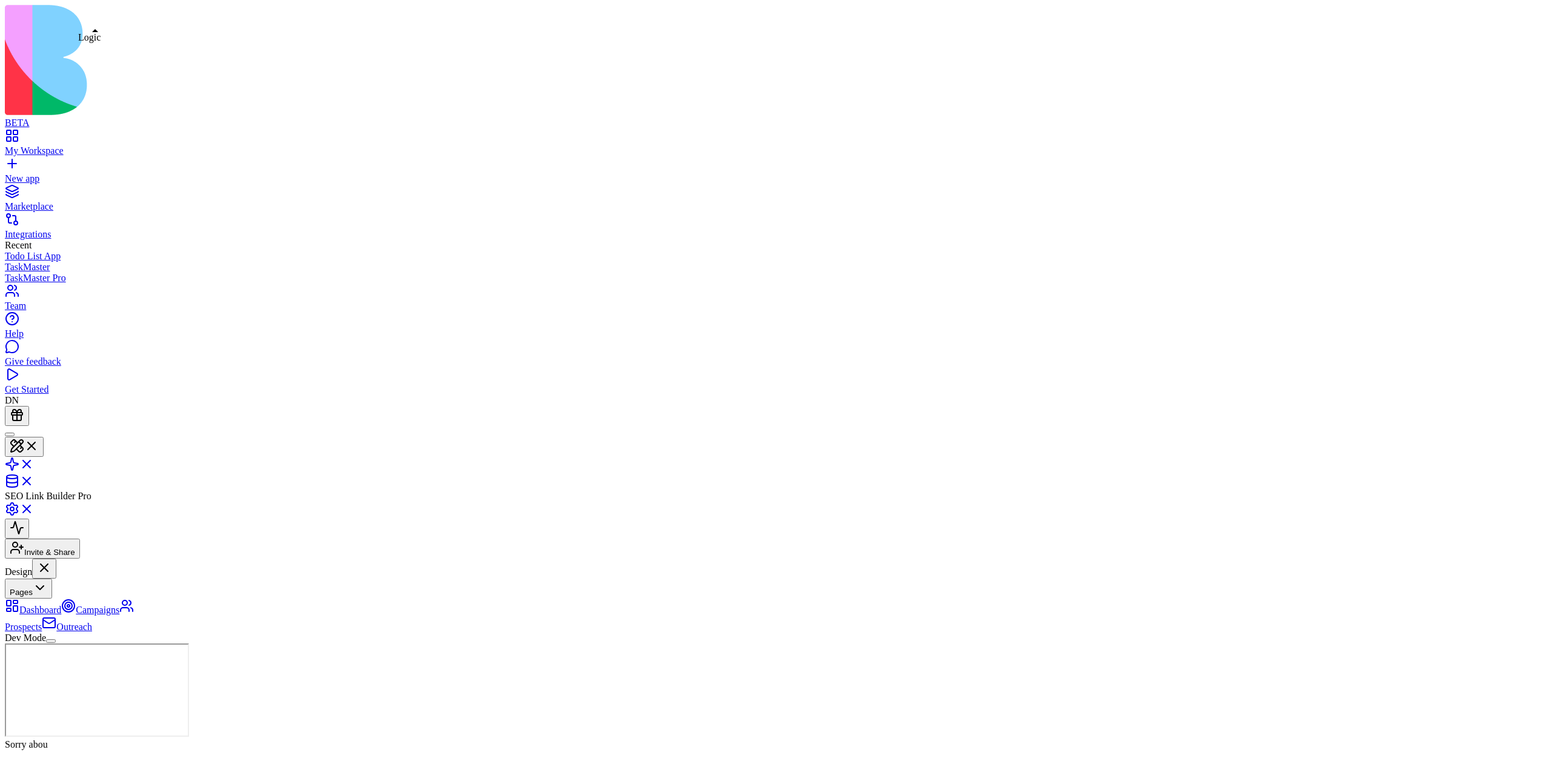
click at [34, 463] on link at bounding box center [19, 468] width 29 height 10
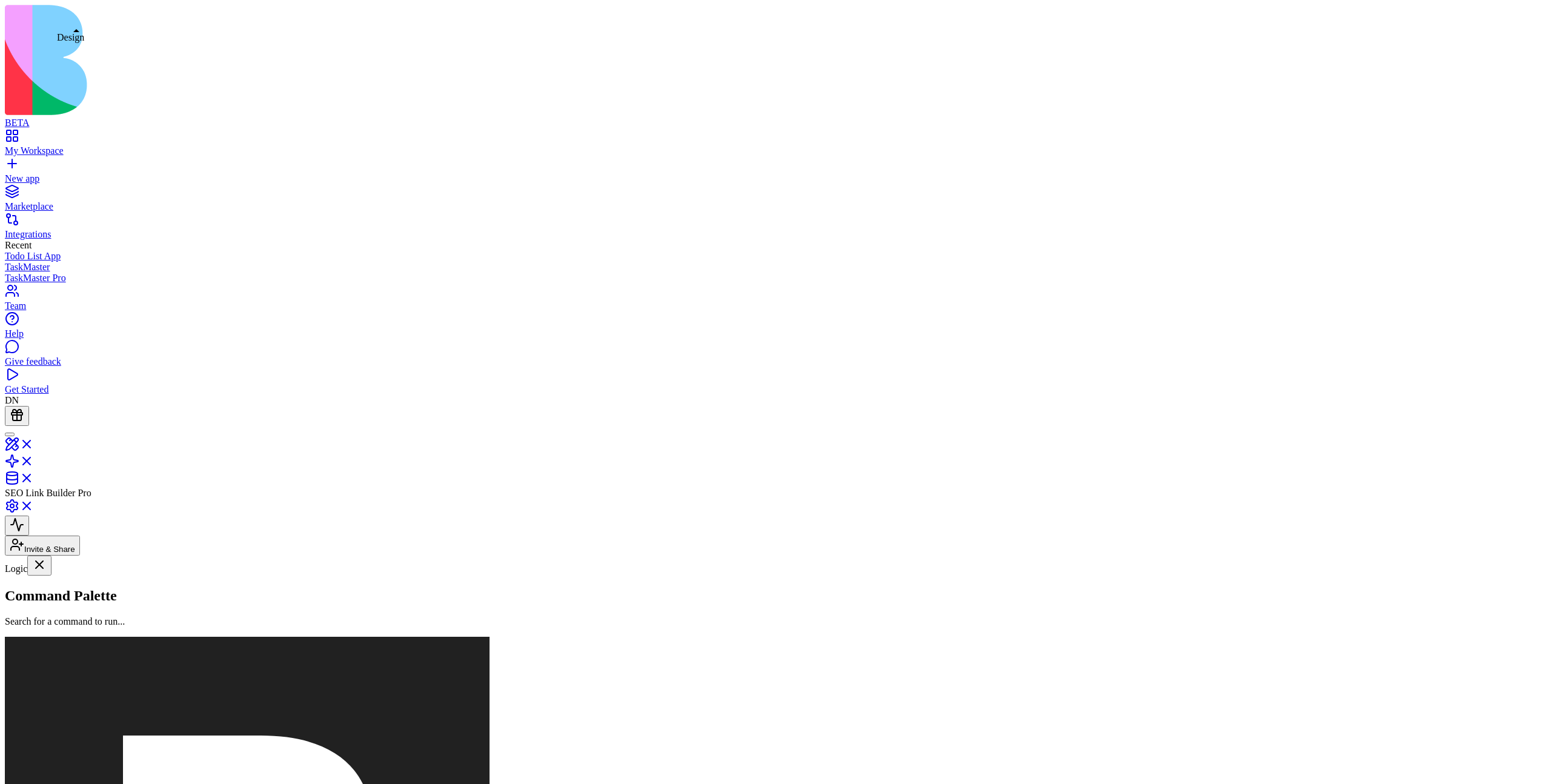
click at [34, 443] on link at bounding box center [19, 448] width 29 height 10
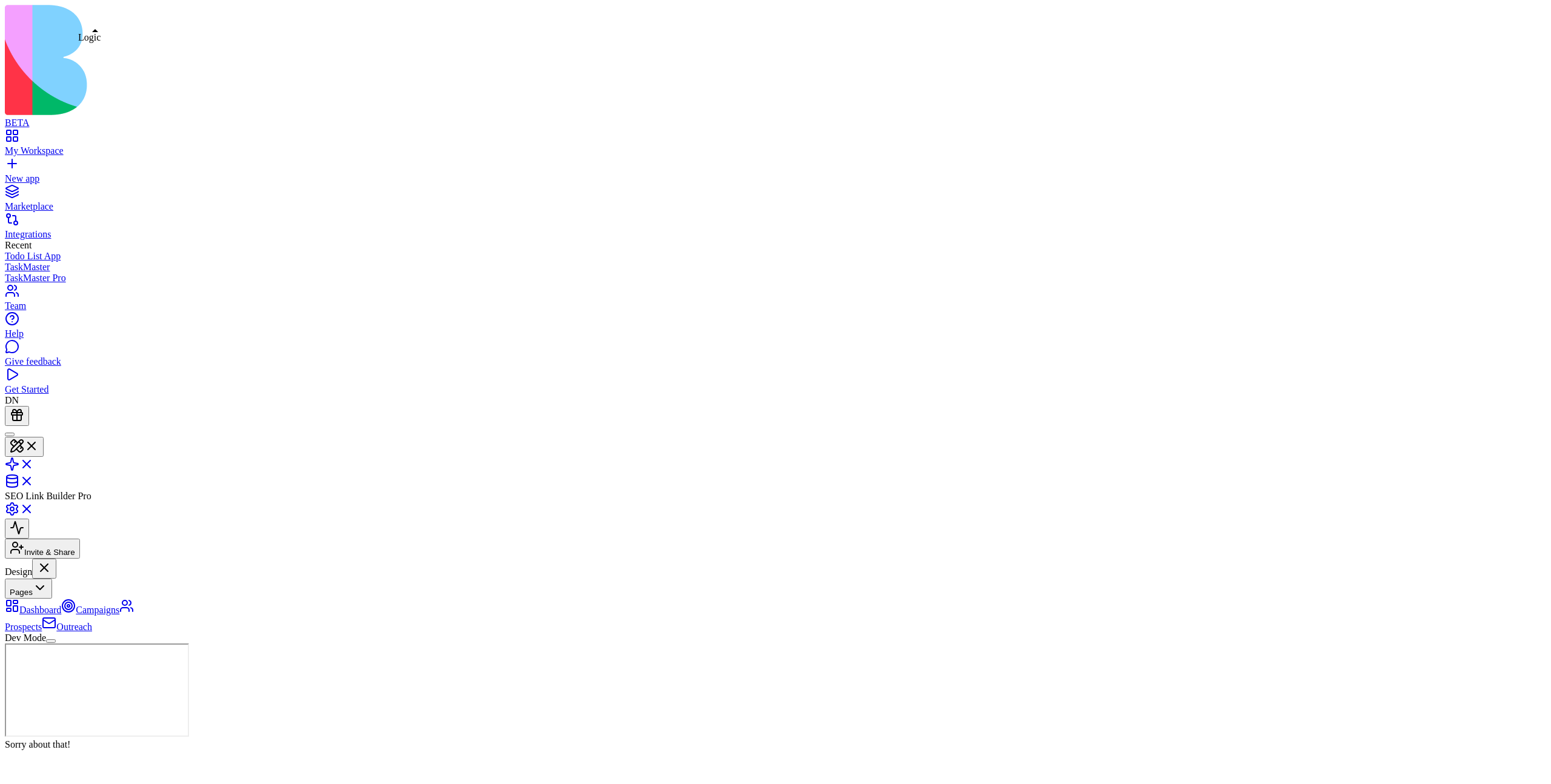
click at [34, 463] on link at bounding box center [19, 468] width 29 height 10
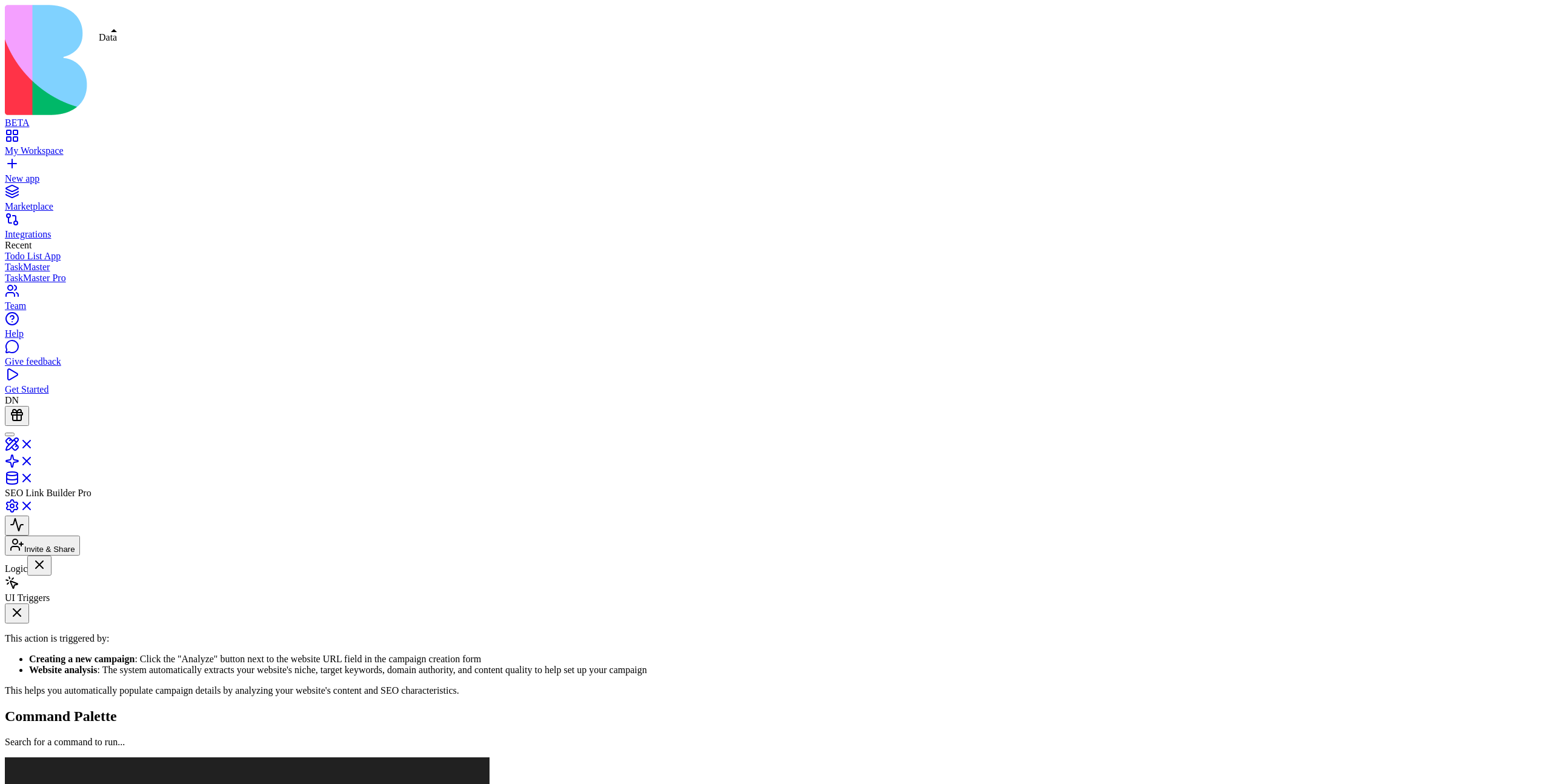
click at [34, 477] on link at bounding box center [19, 482] width 29 height 10
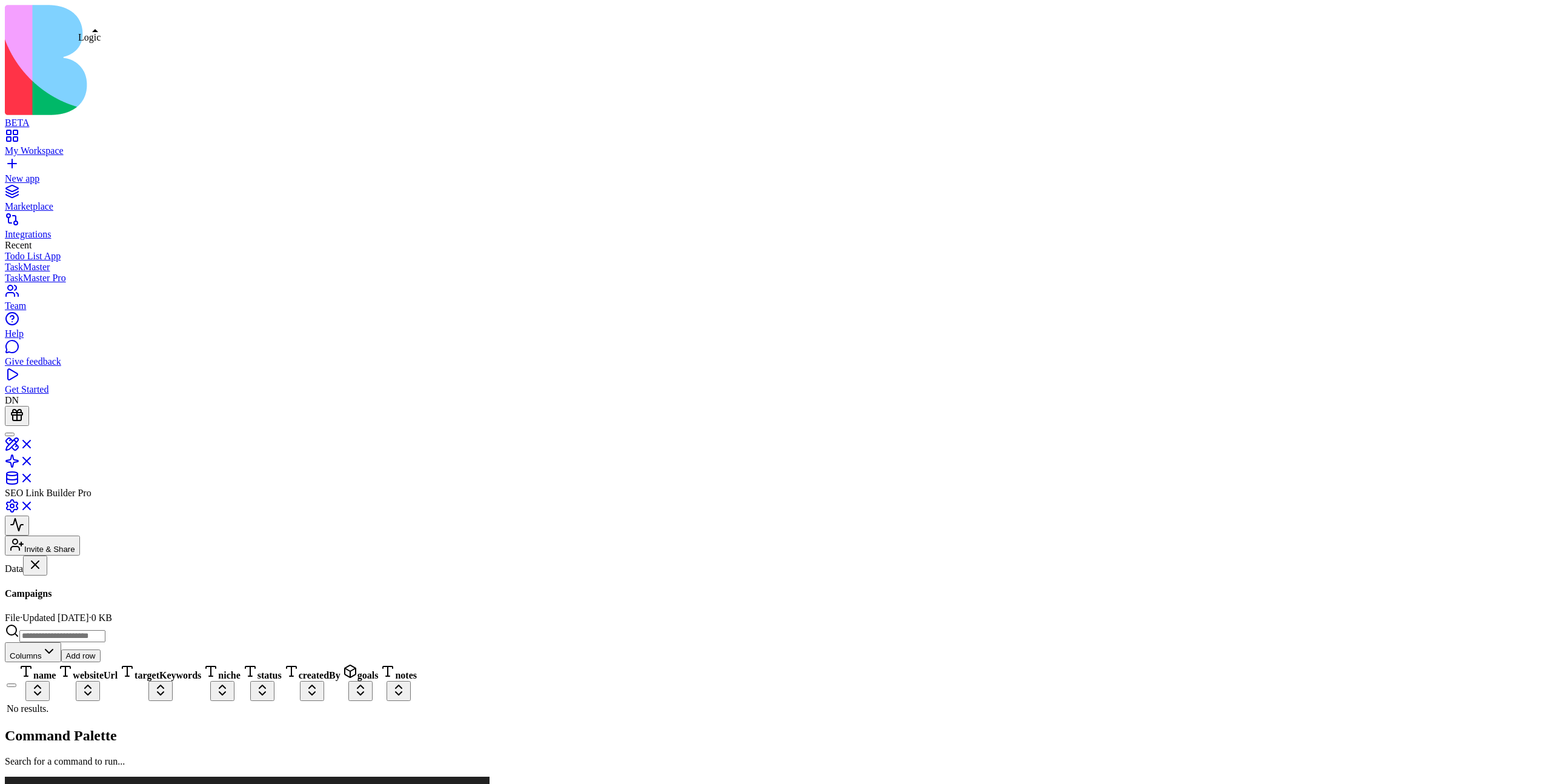
click at [34, 460] on link at bounding box center [19, 465] width 29 height 10
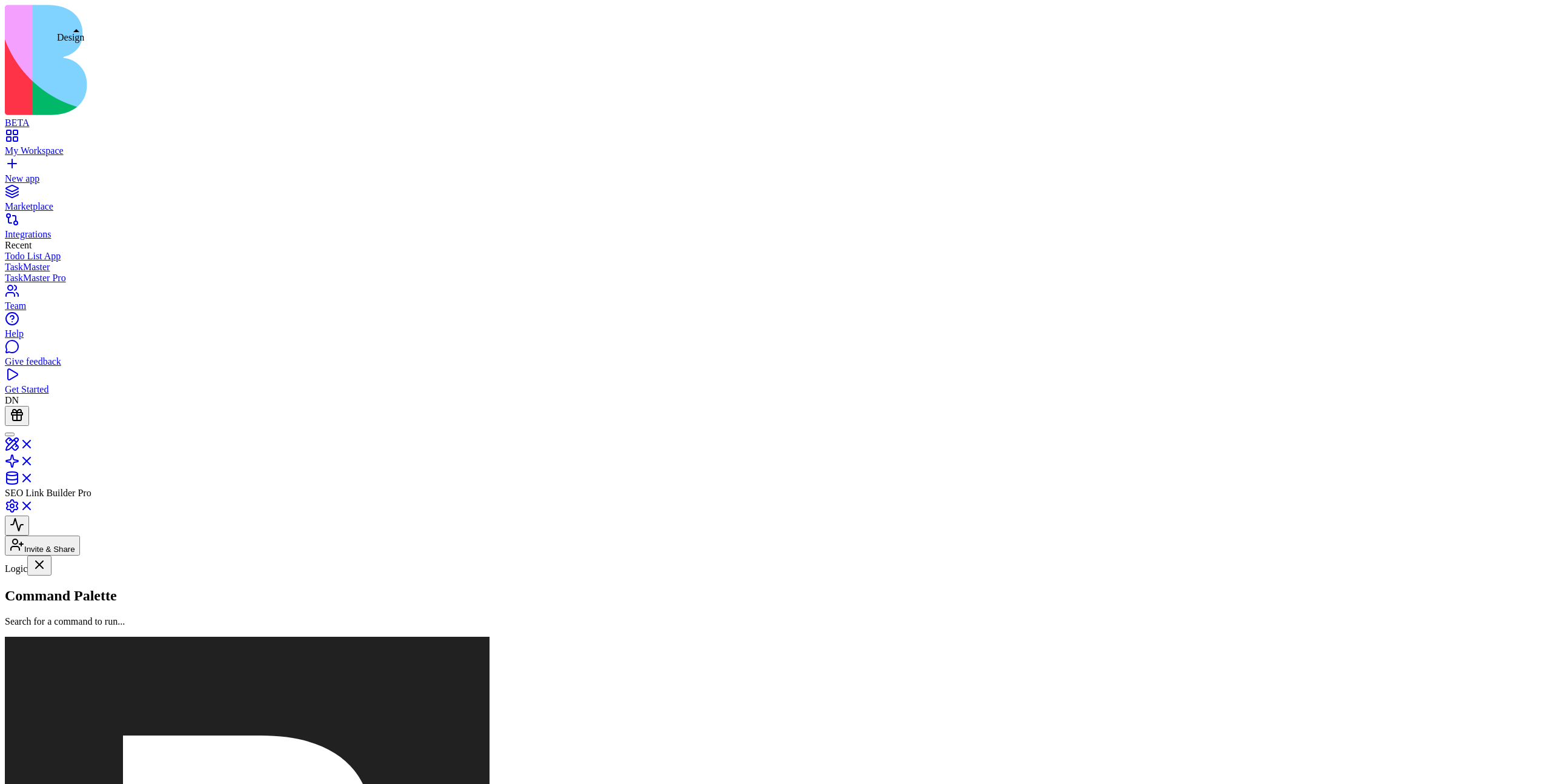
click at [34, 443] on link at bounding box center [19, 448] width 29 height 10
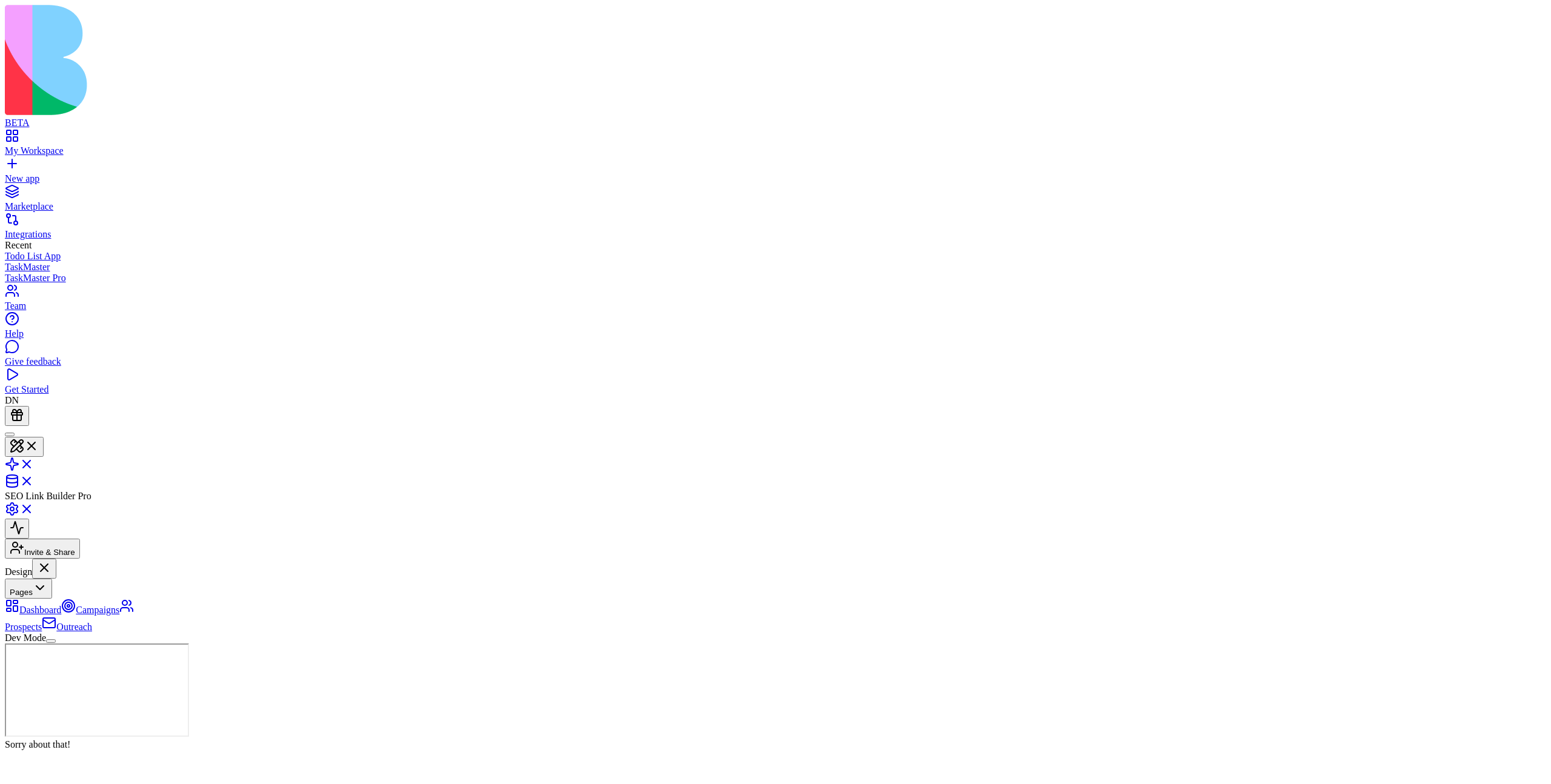
click at [52, 579] on button "Pages" at bounding box center [29, 588] width 47 height 20
click at [56, 582] on button "Dev Mode" at bounding box center [50, 607] width 10 height 4
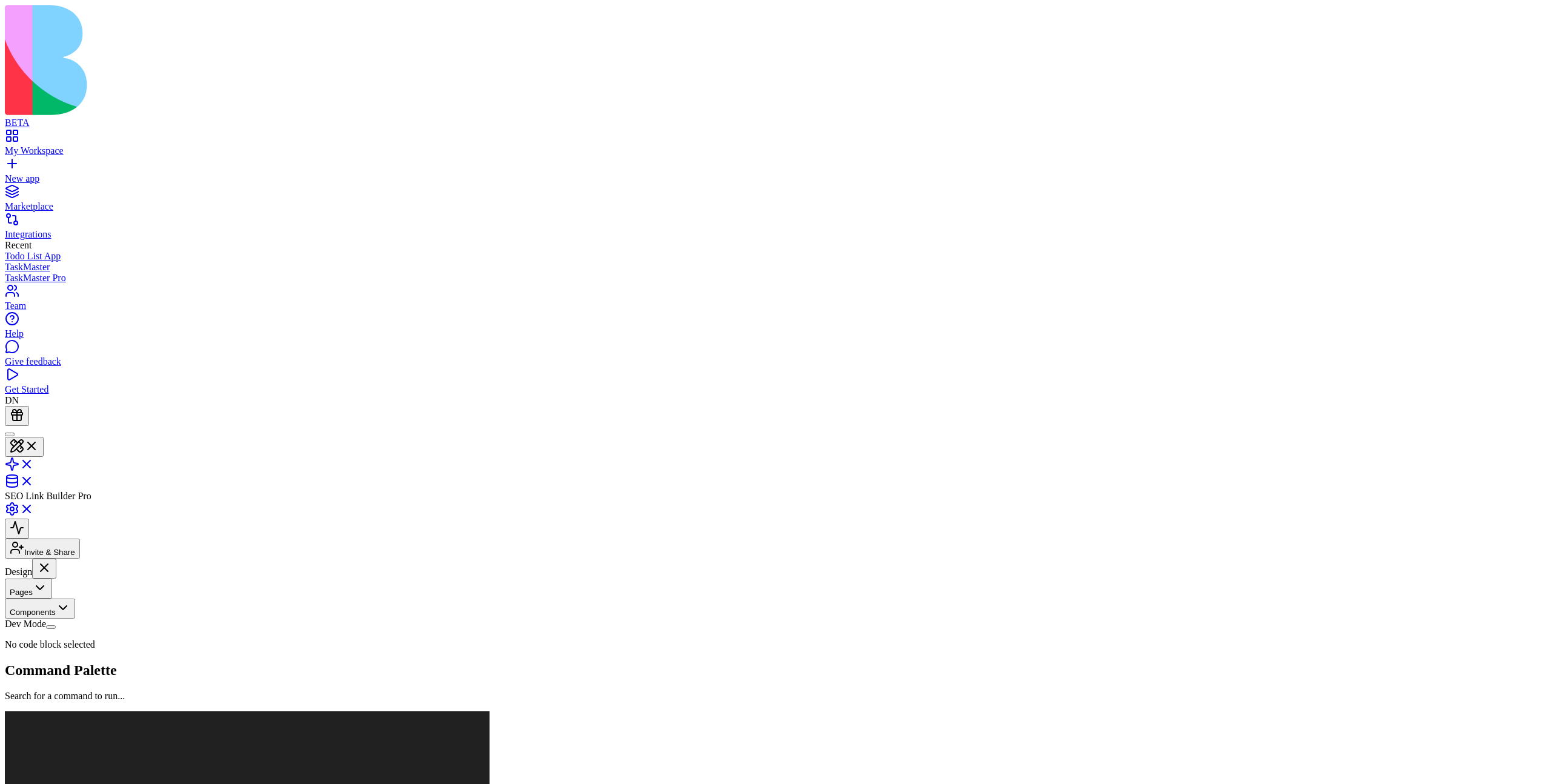
click at [75, 582] on button "Components" at bounding box center [40, 608] width 70 height 20
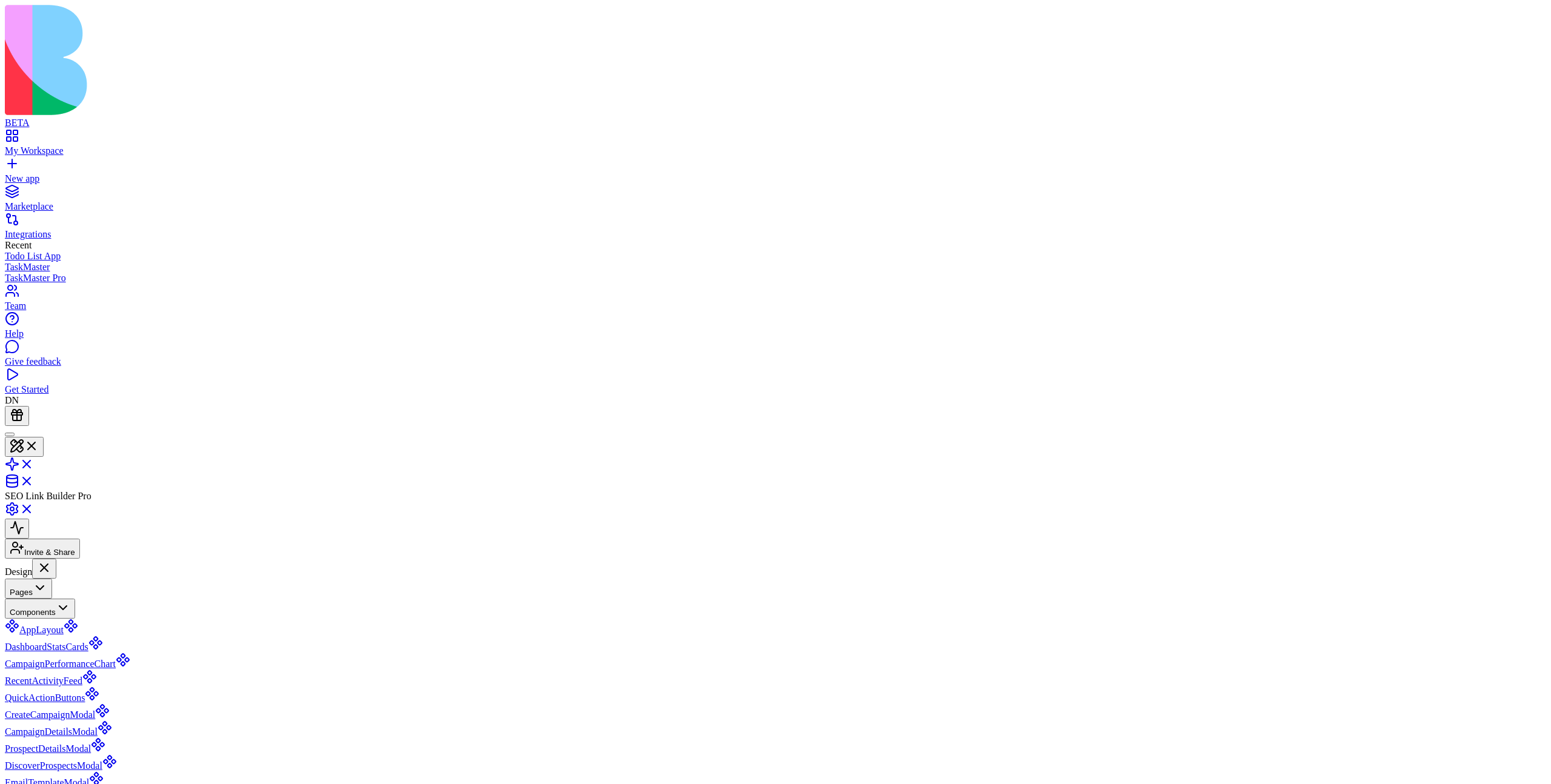
click at [75, 582] on button "Components" at bounding box center [40, 608] width 70 height 20
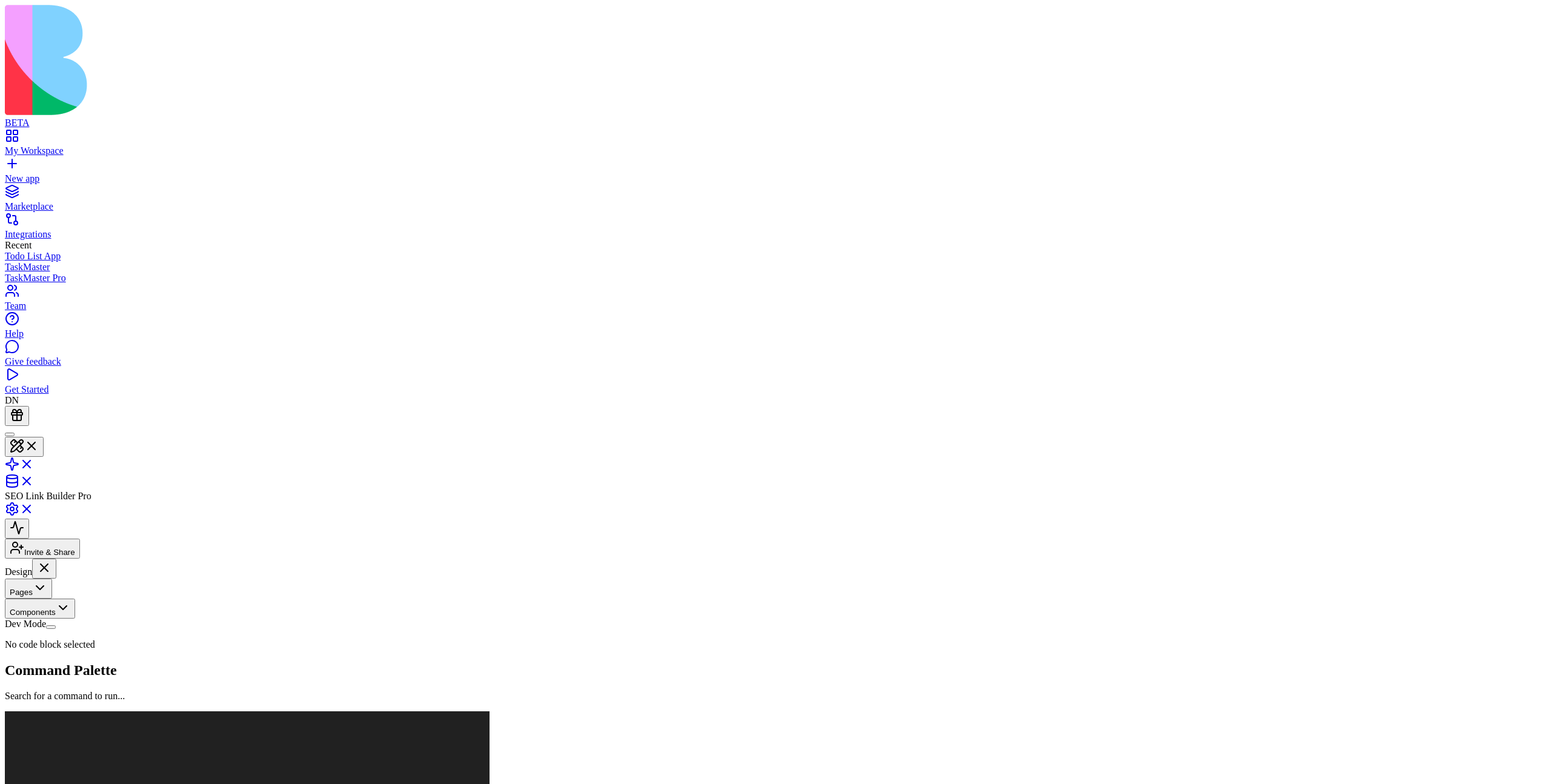
click at [52, 579] on button "Pages" at bounding box center [29, 588] width 47 height 20
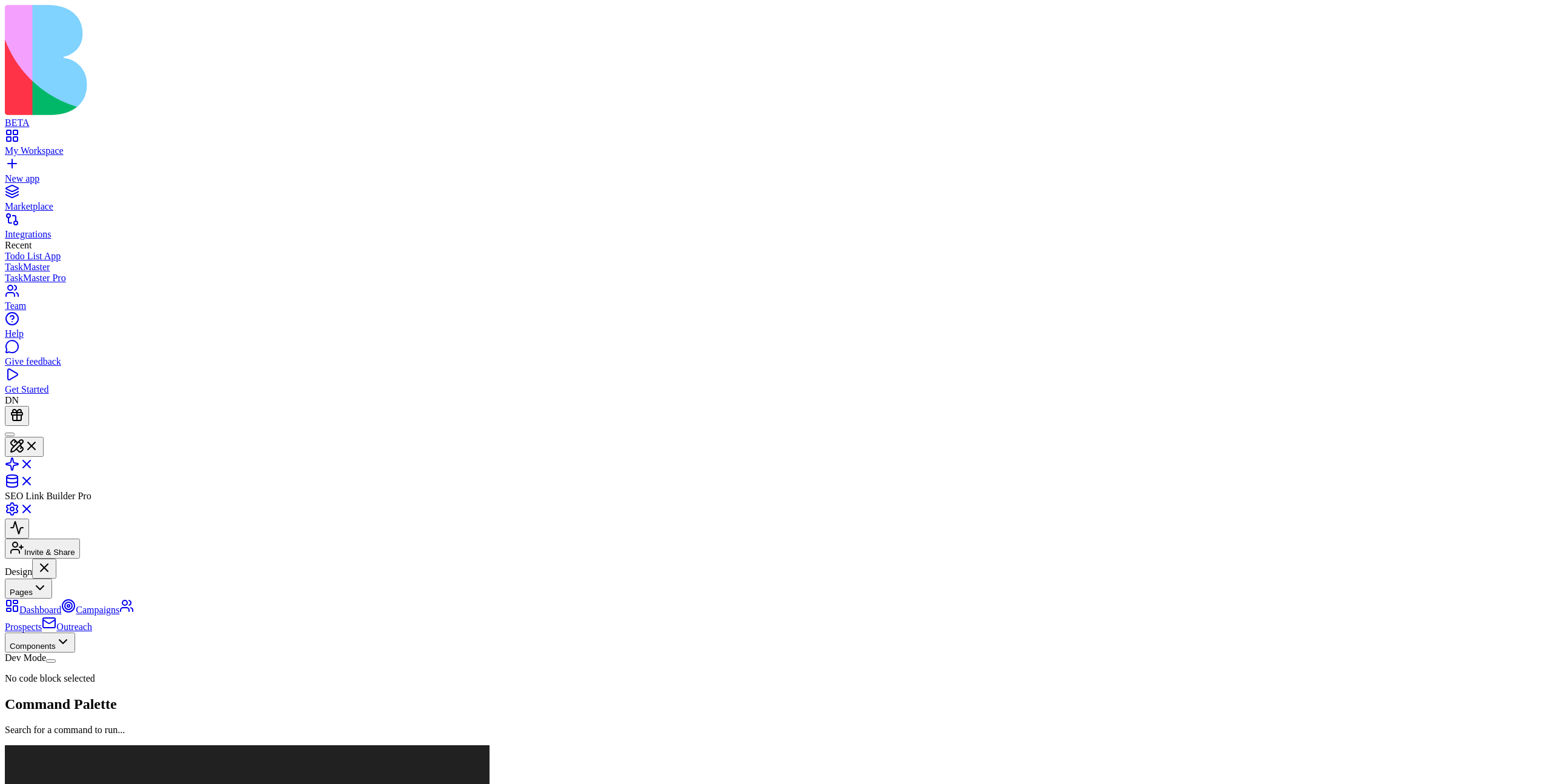
click at [52, 579] on button "Pages" at bounding box center [29, 588] width 47 height 20
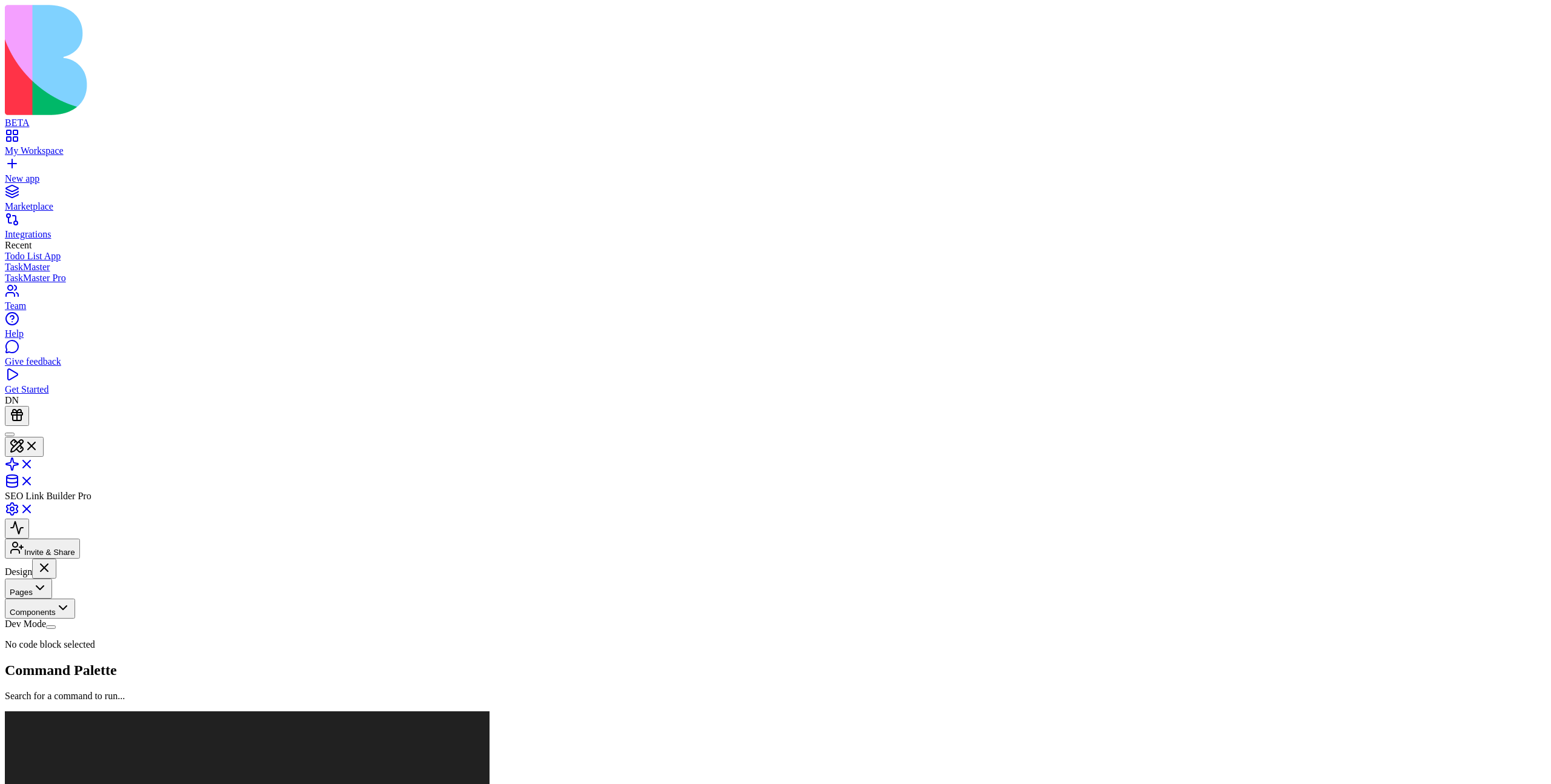
click at [52, 579] on button "Pages" at bounding box center [29, 588] width 47 height 20
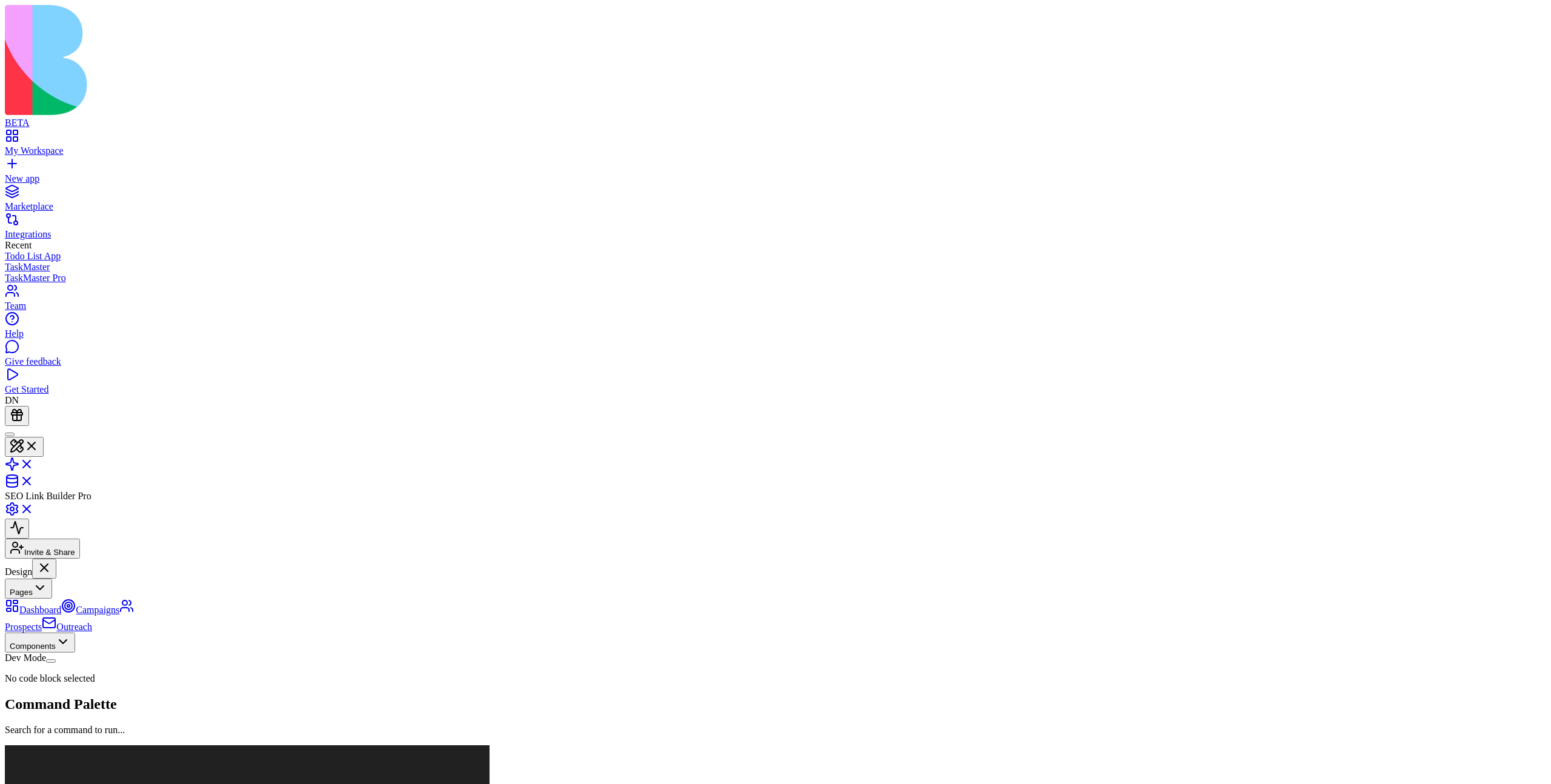
click at [61, 582] on link "Dashboard" at bounding box center [33, 610] width 56 height 10
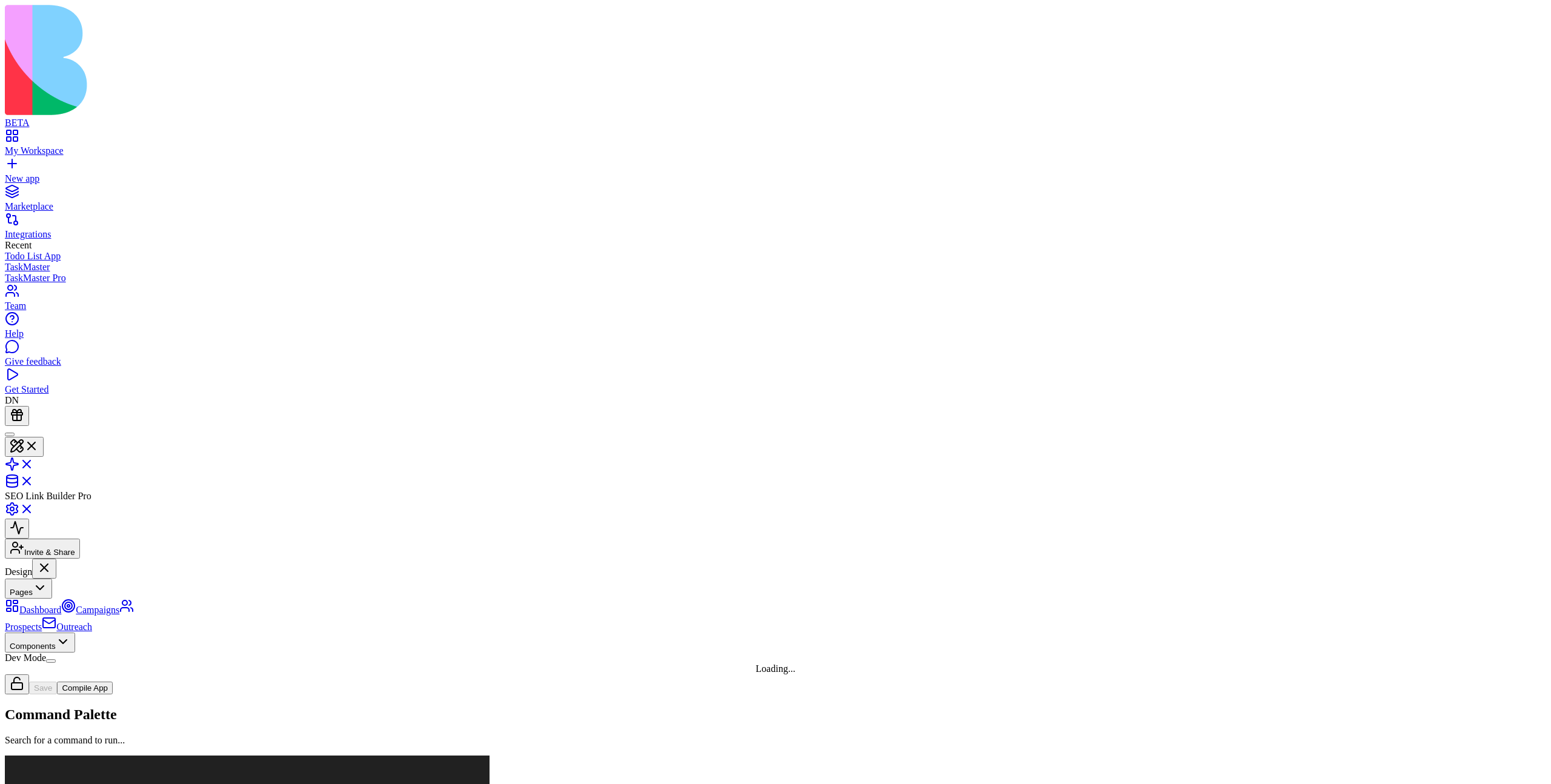
scroll to position [109, 0]
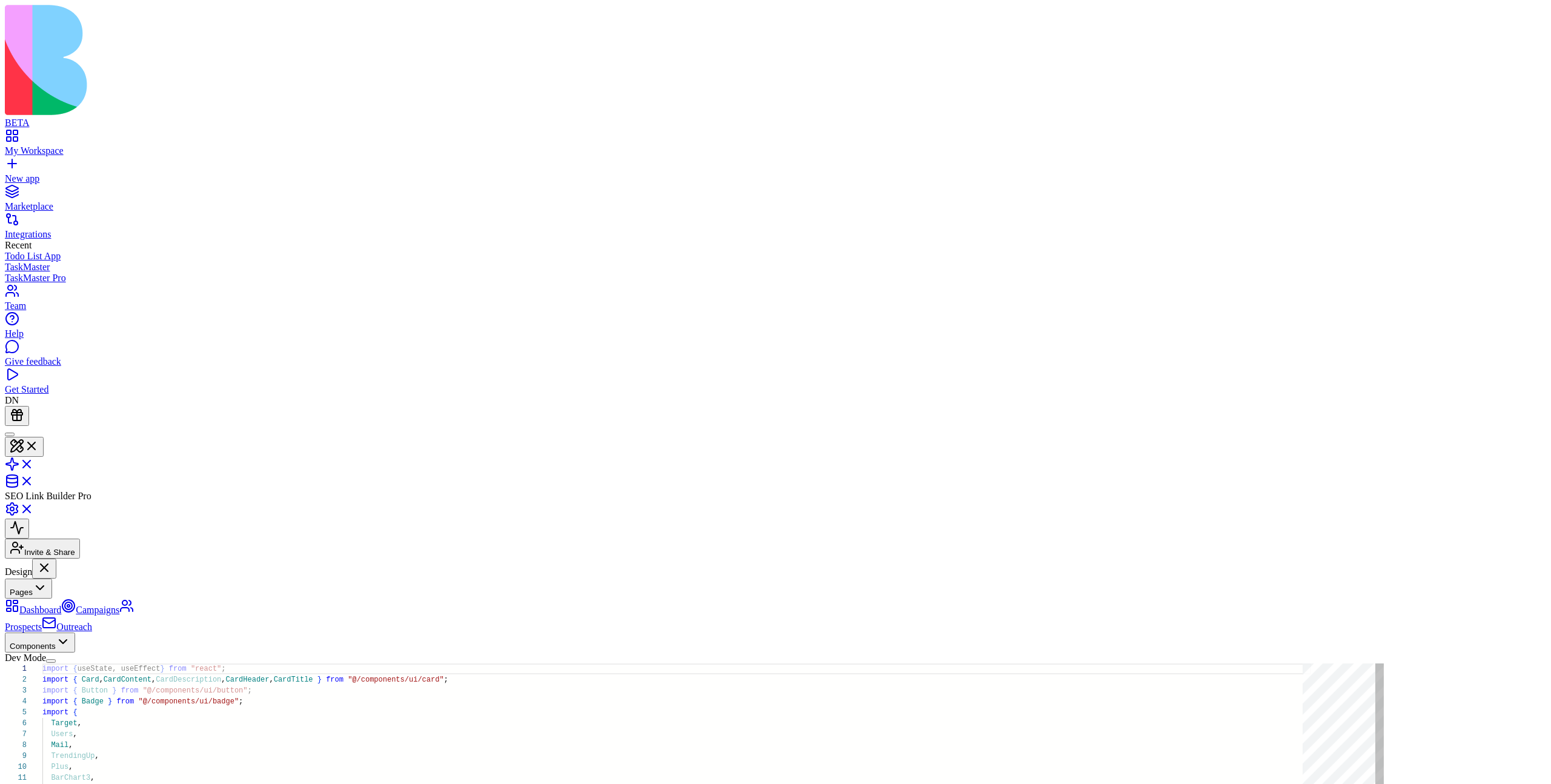
click at [52, 579] on button "Pages" at bounding box center [29, 588] width 47 height 20
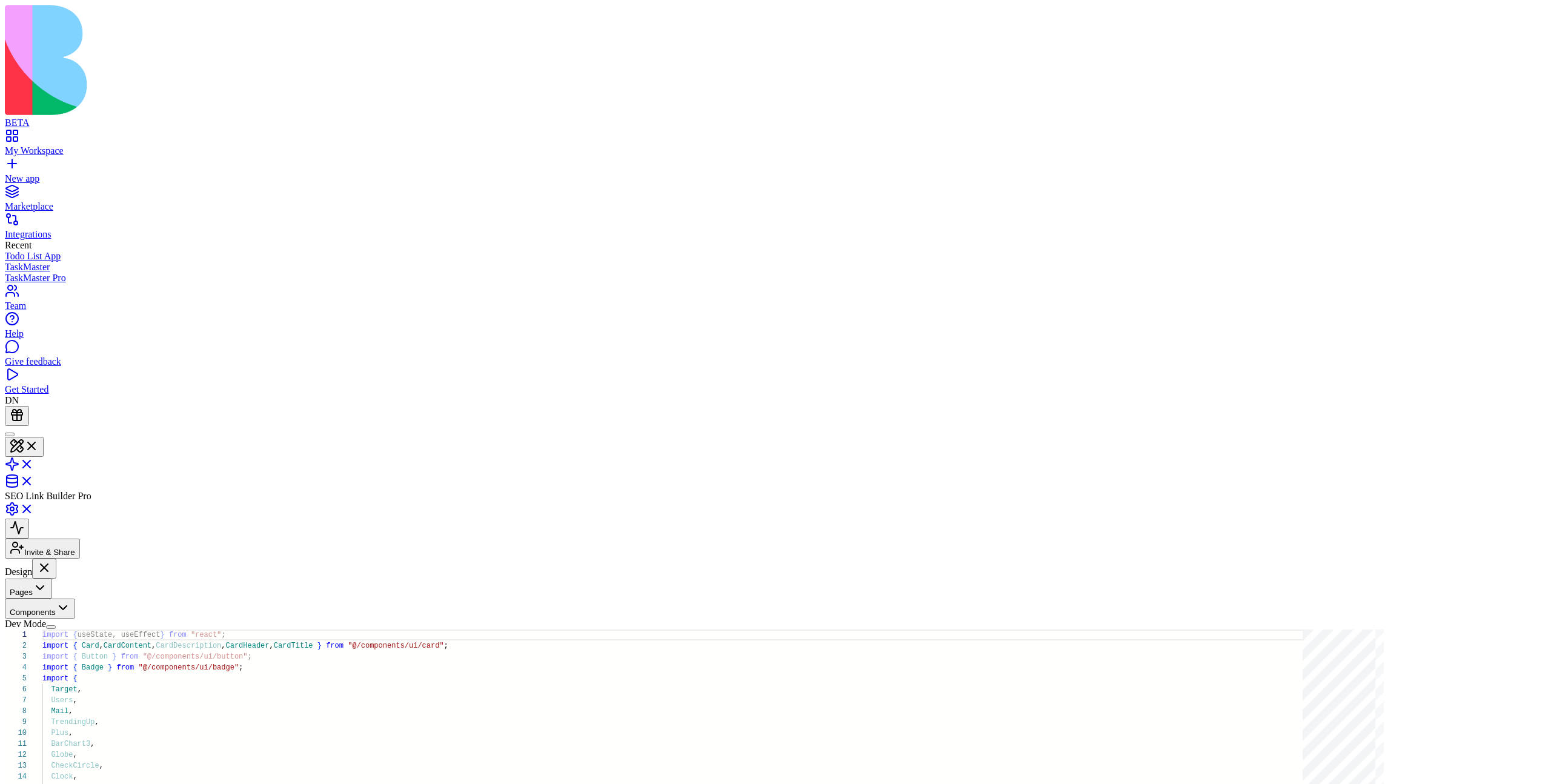
click at [52, 579] on button "Pages" at bounding box center [29, 588] width 47 height 20
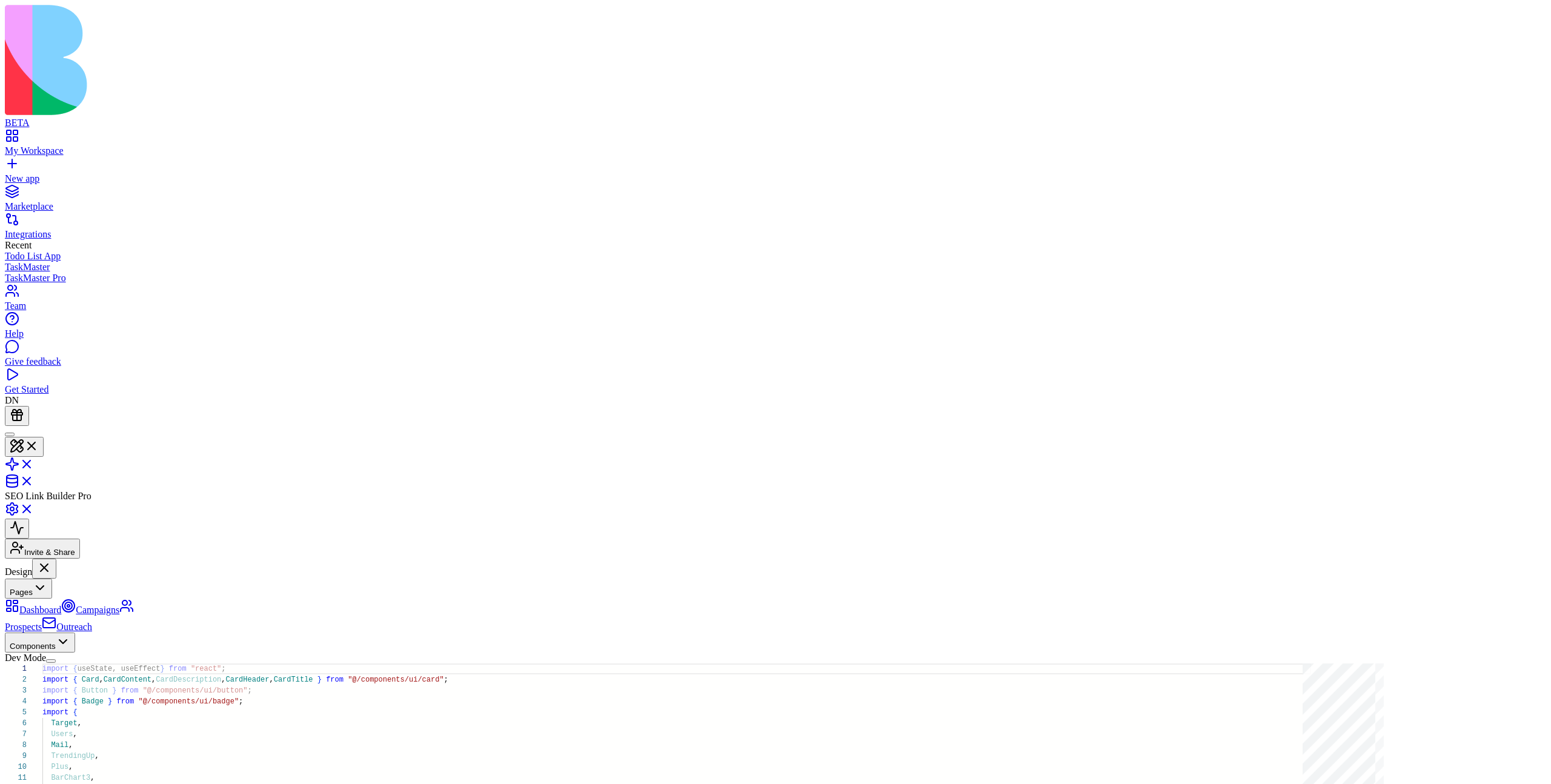
click at [105, 582] on link "Campaigns" at bounding box center [90, 610] width 58 height 10
click at [102, 582] on link "Prospects" at bounding box center [70, 618] width 129 height 27
click at [61, 582] on link "Dashboard" at bounding box center [33, 610] width 56 height 10
type textarea "**********"
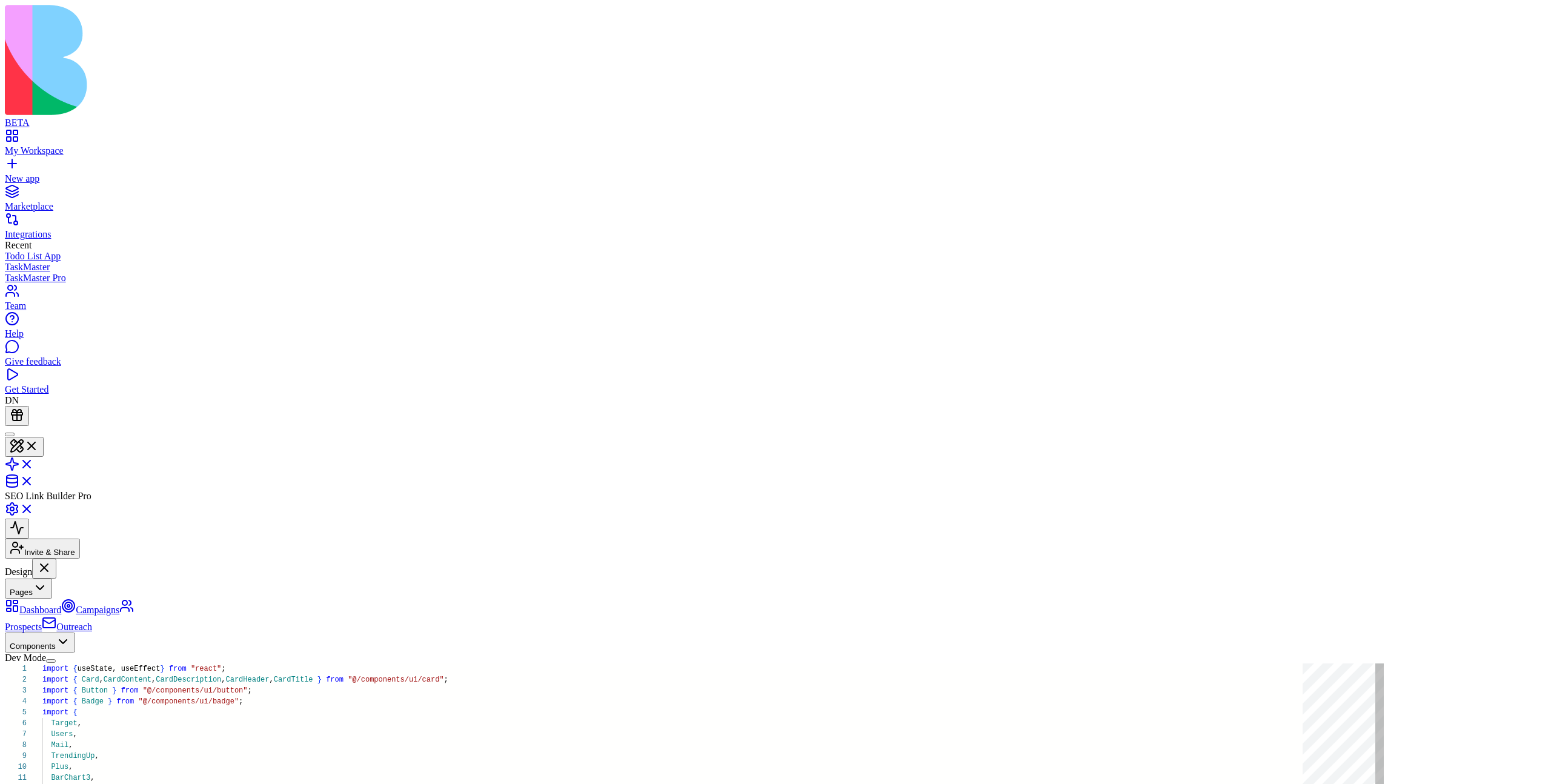
click at [52, 579] on button "Pages" at bounding box center [29, 588] width 47 height 20
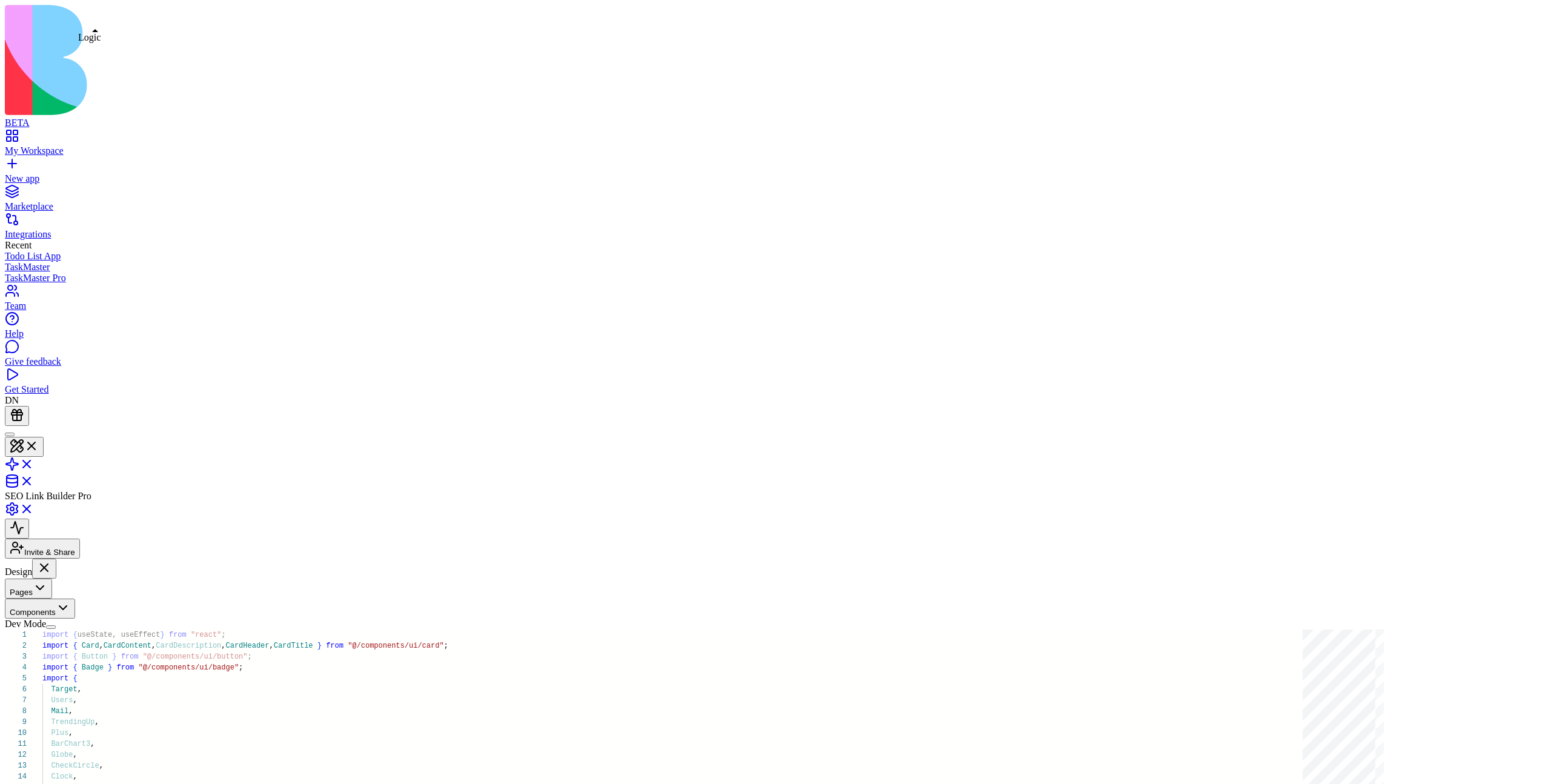
click at [34, 463] on link at bounding box center [19, 468] width 29 height 10
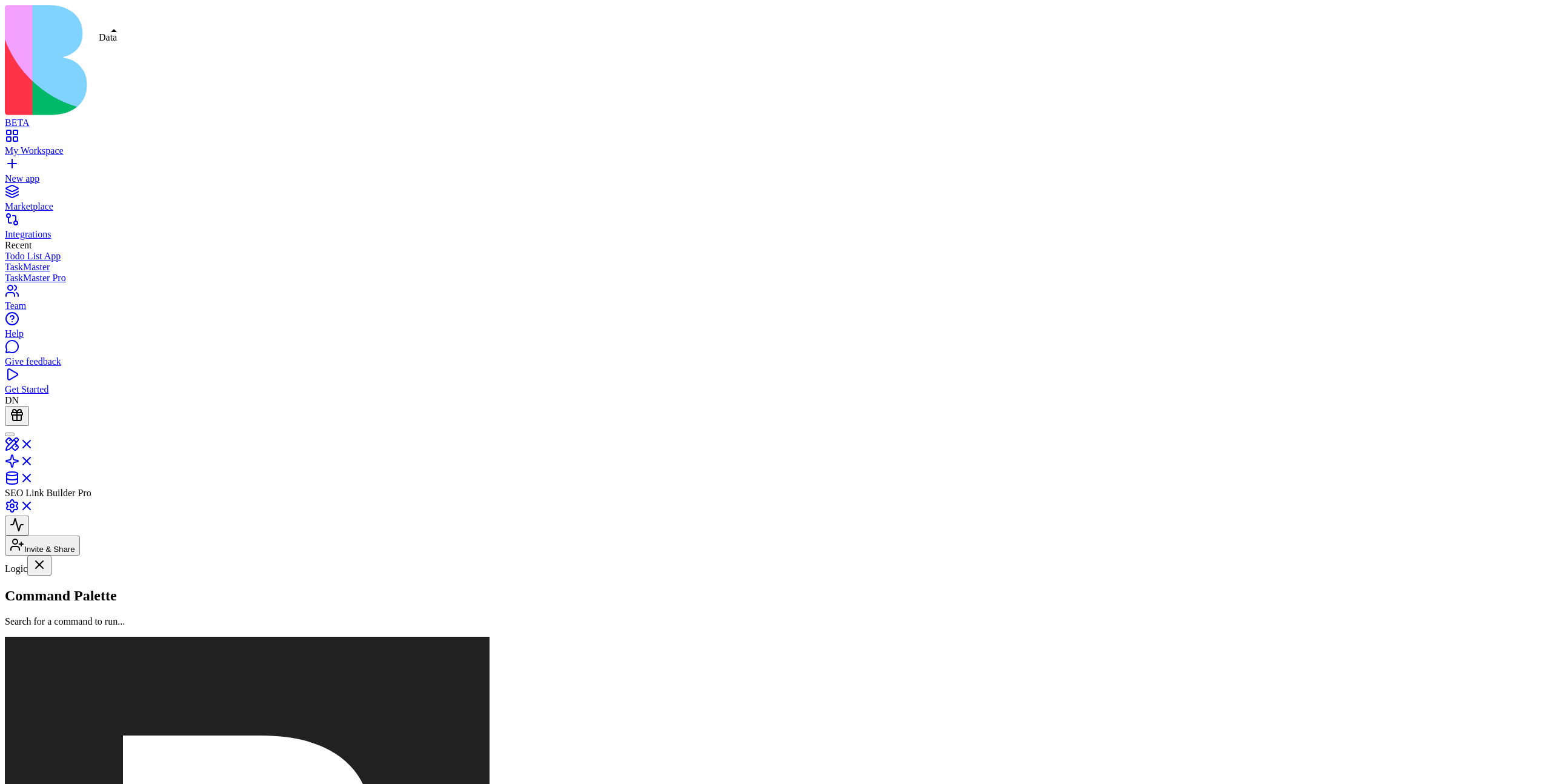
click at [34, 477] on link at bounding box center [19, 482] width 29 height 10
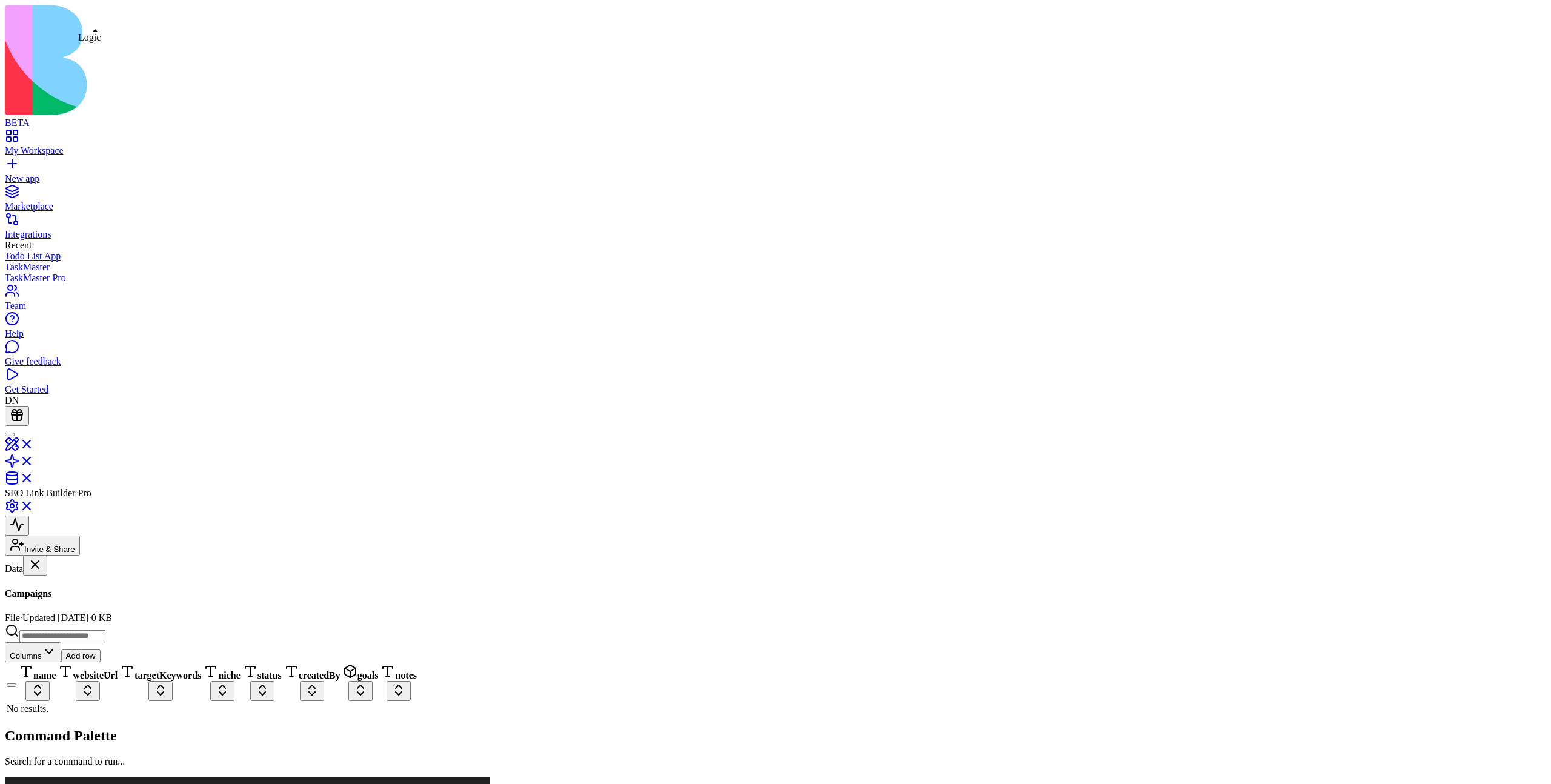
click at [34, 460] on link at bounding box center [19, 465] width 29 height 10
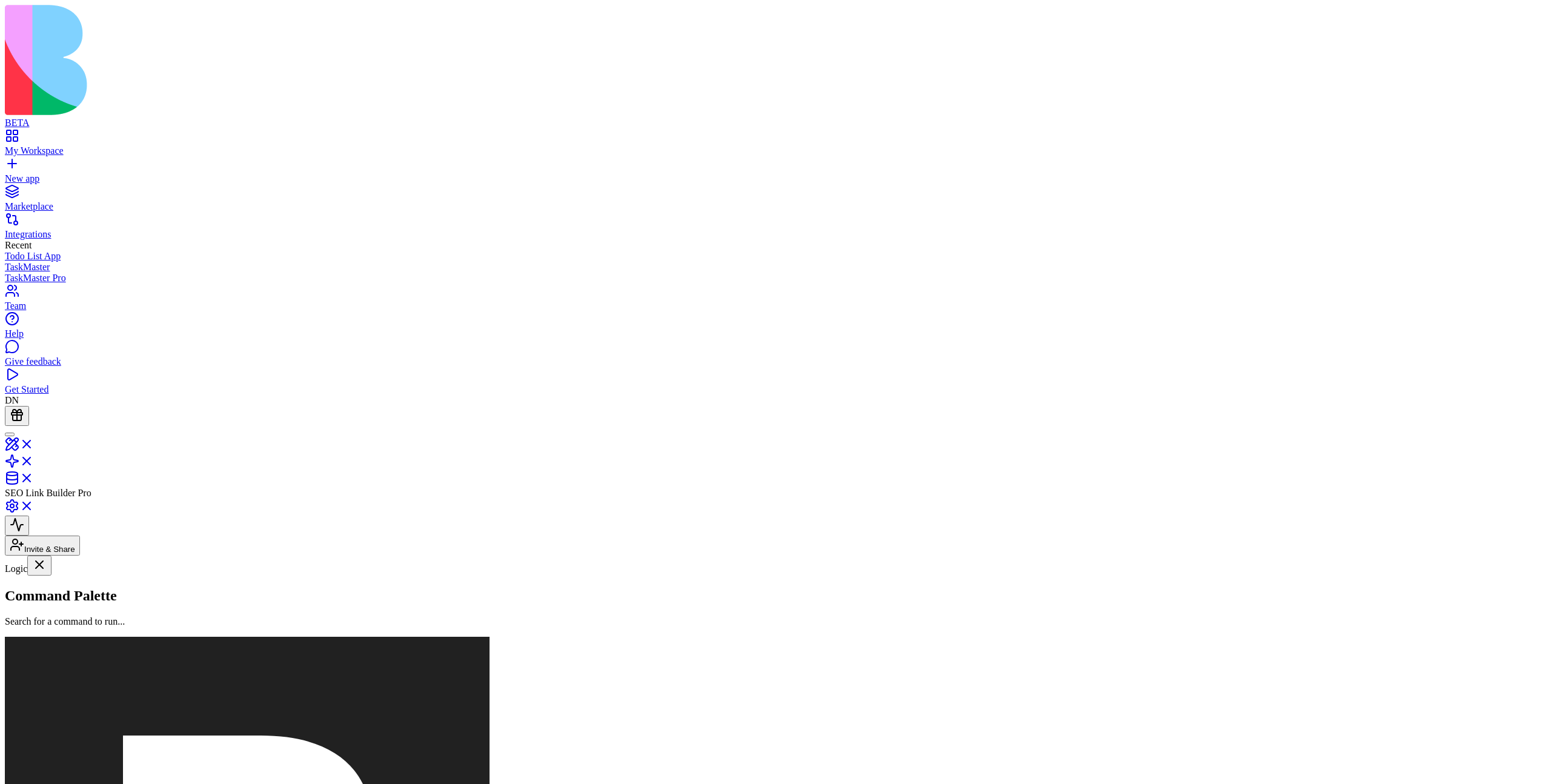
click at [29, 582] on button at bounding box center [17, 708] width 24 height 20
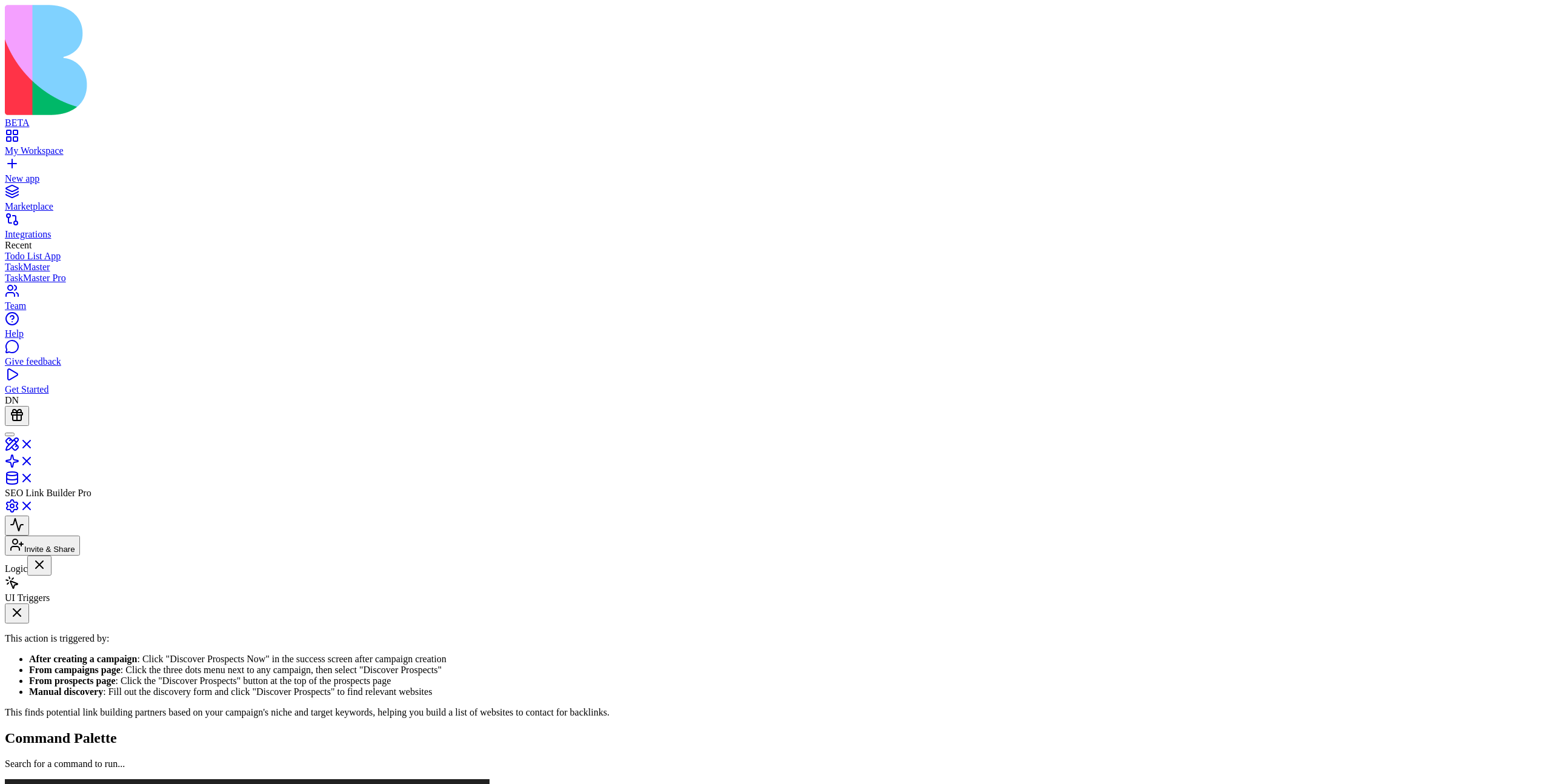
click at [29, 582] on button at bounding box center [17, 708] width 24 height 20
click at [34, 477] on link at bounding box center [19, 482] width 29 height 10
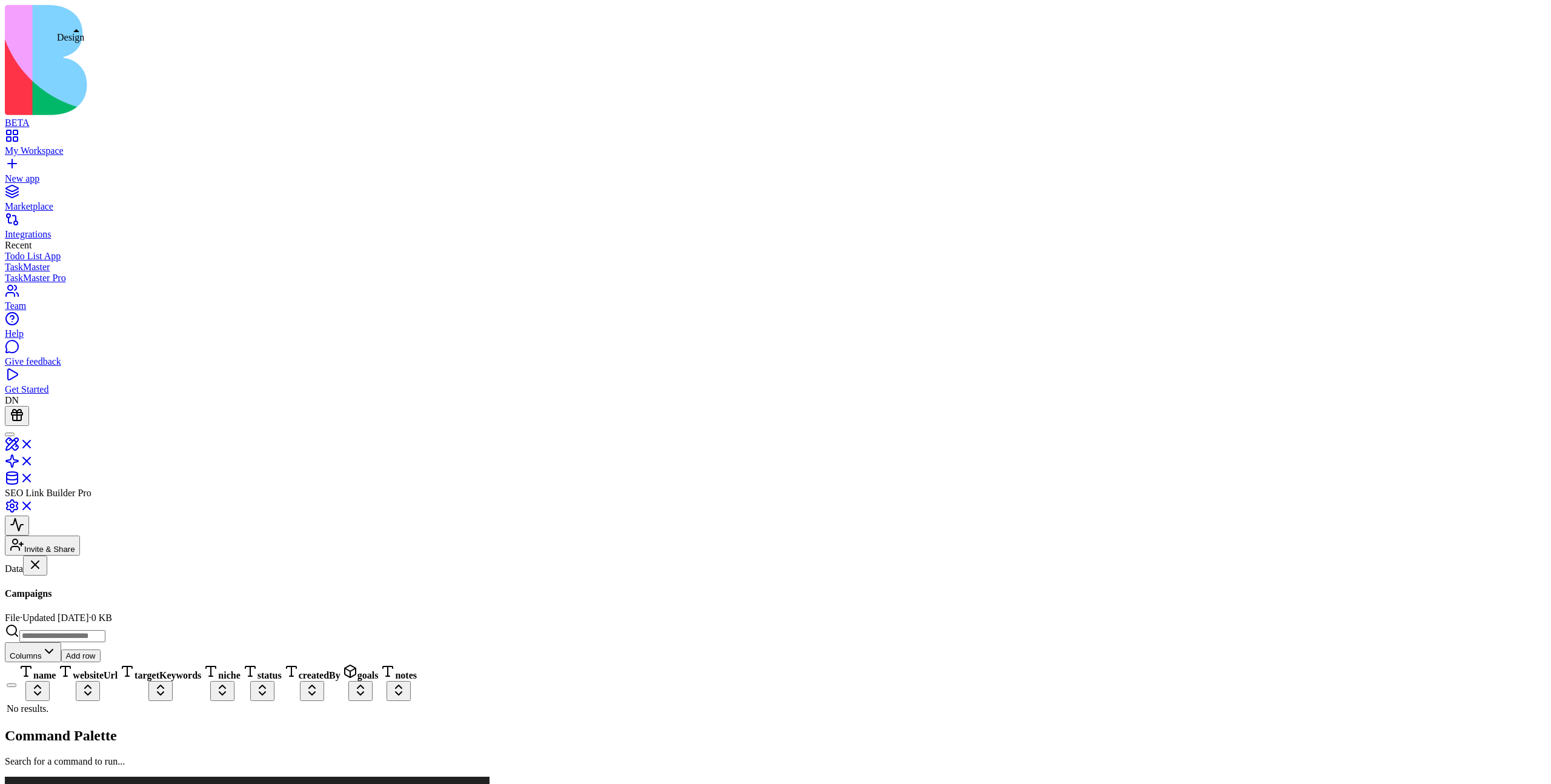
click at [34, 443] on link at bounding box center [19, 448] width 29 height 10
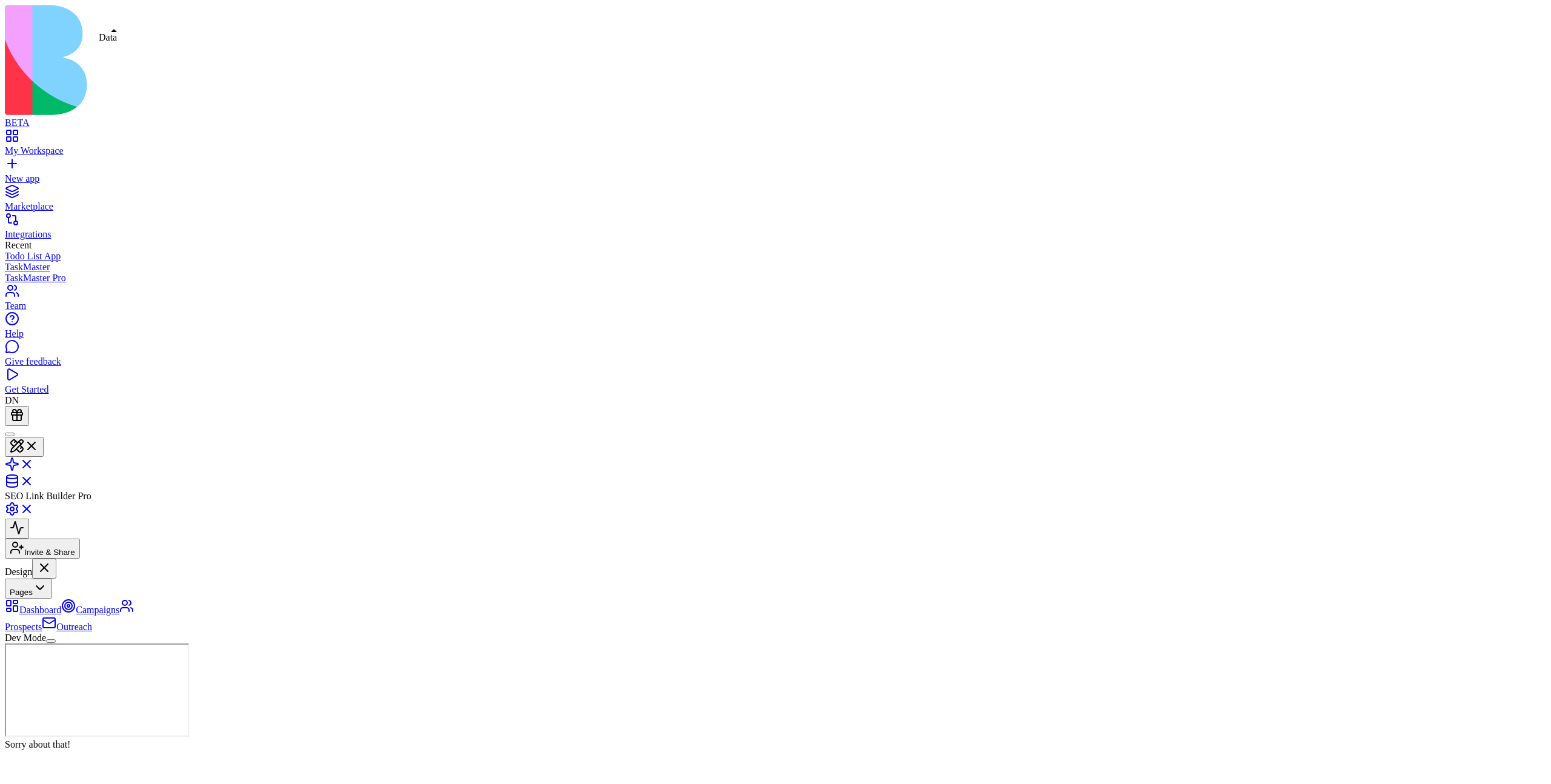
click at [34, 480] on link at bounding box center [19, 485] width 29 height 10
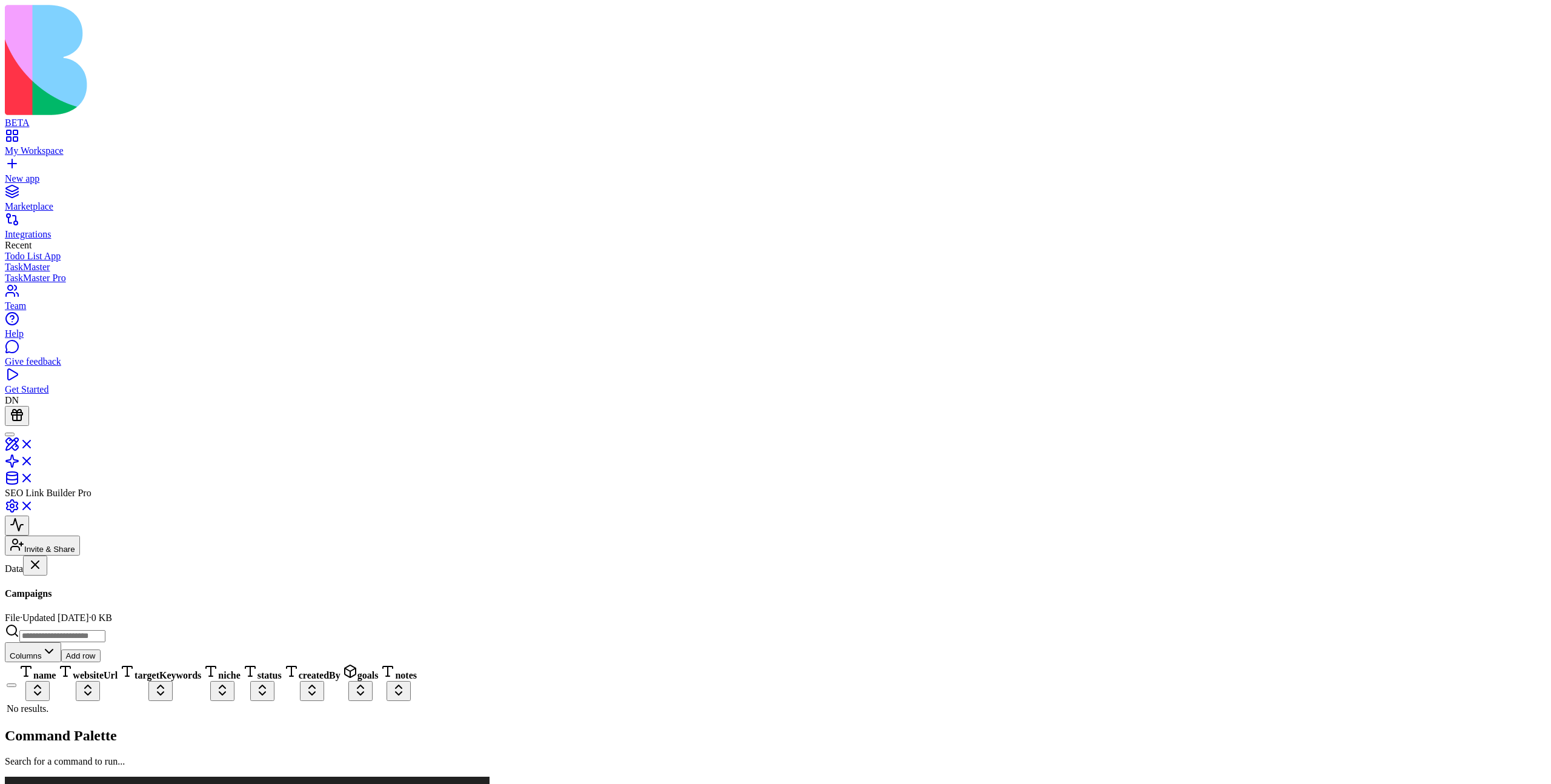
click at [29, 582] on button at bounding box center [17, 731] width 24 height 20
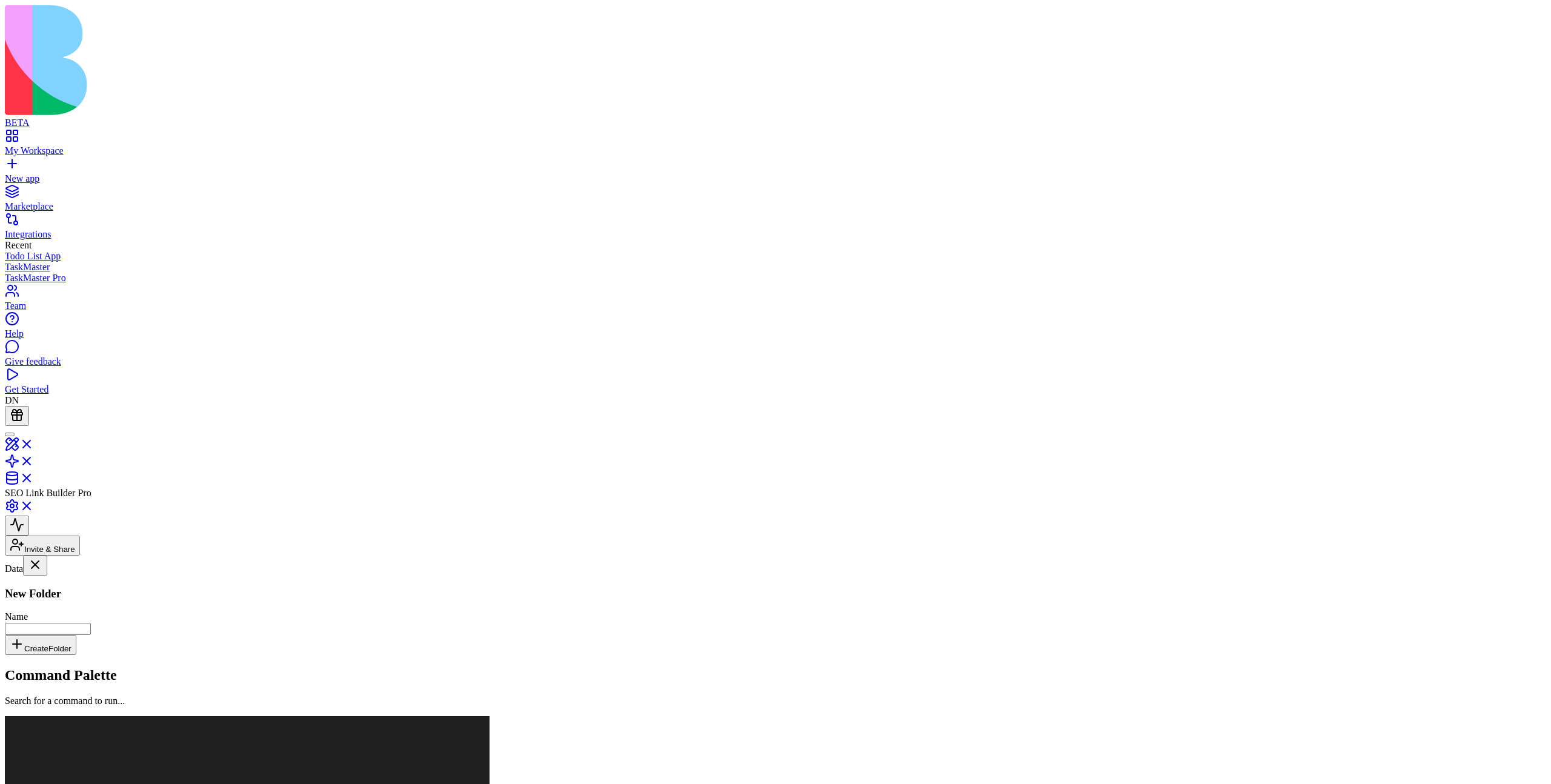
click at [139, 582] on div "No folders yet" at bounding box center [75, 746] width 140 height 11
click at [134, 582] on div "No folders yet" at bounding box center [75, 746] width 140 height 11
click at [29, 582] on button at bounding box center [17, 731] width 24 height 20
click at [137, 582] on div "No folders yet" at bounding box center [75, 746] width 140 height 11
click at [29, 582] on button at bounding box center [17, 731] width 24 height 20
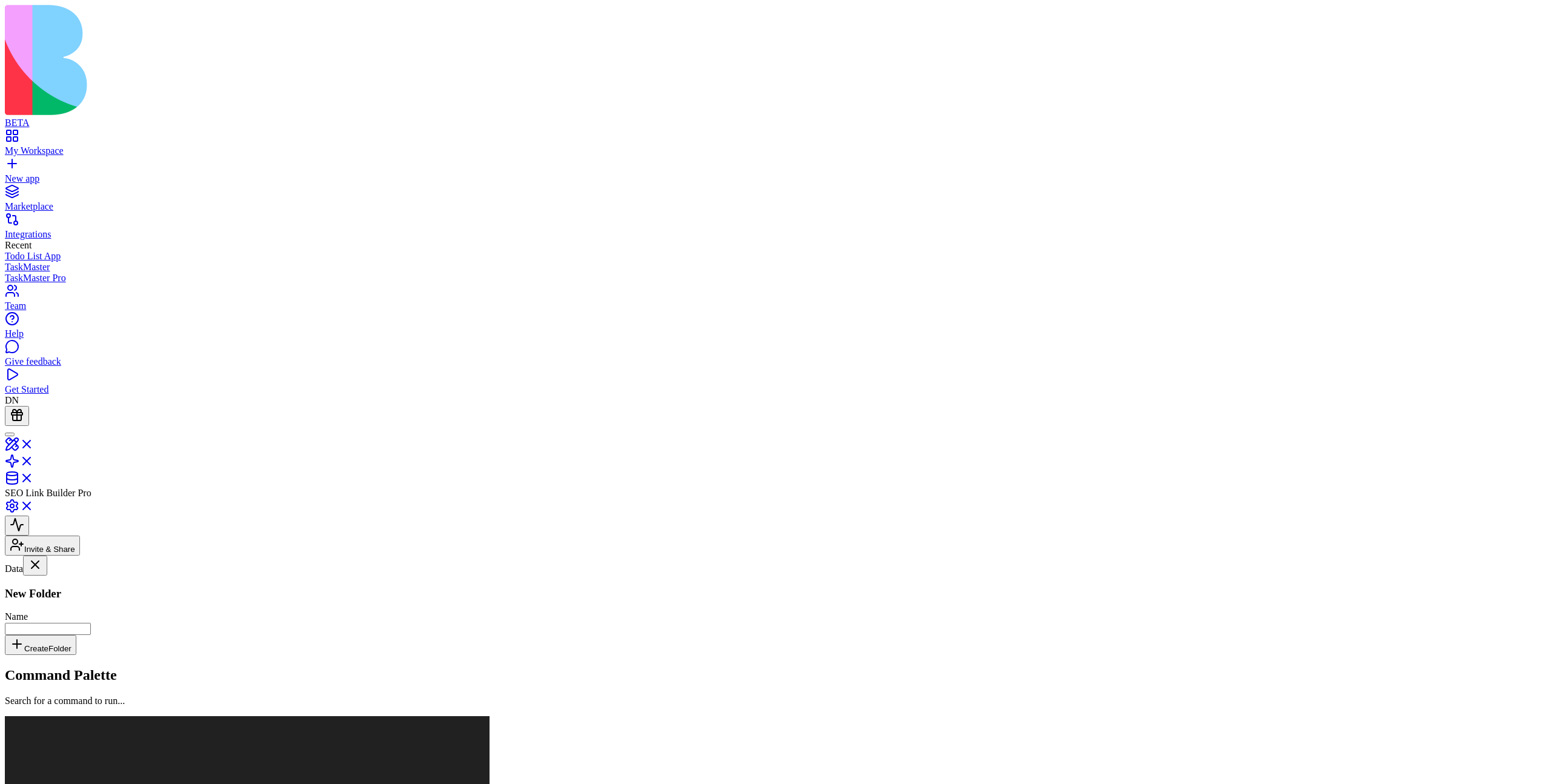
click at [125, 582] on div "No folders yet" at bounding box center [75, 746] width 140 height 11
click at [29, 582] on button at bounding box center [17, 731] width 24 height 20
click at [132, 582] on div "No folders yet" at bounding box center [75, 746] width 140 height 11
click at [34, 460] on link at bounding box center [19, 465] width 29 height 10
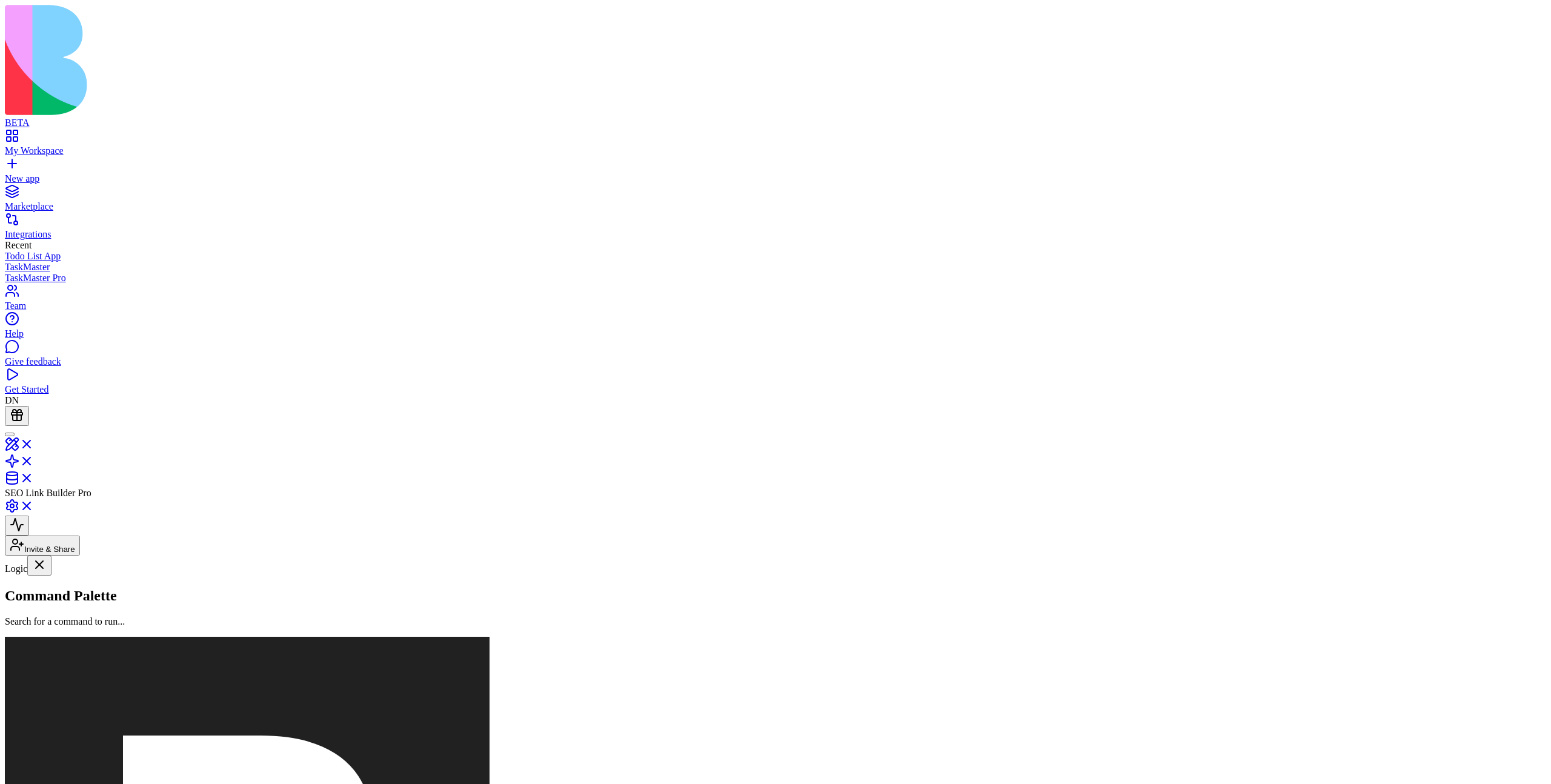
click at [29, 582] on button at bounding box center [17, 658] width 24 height 20
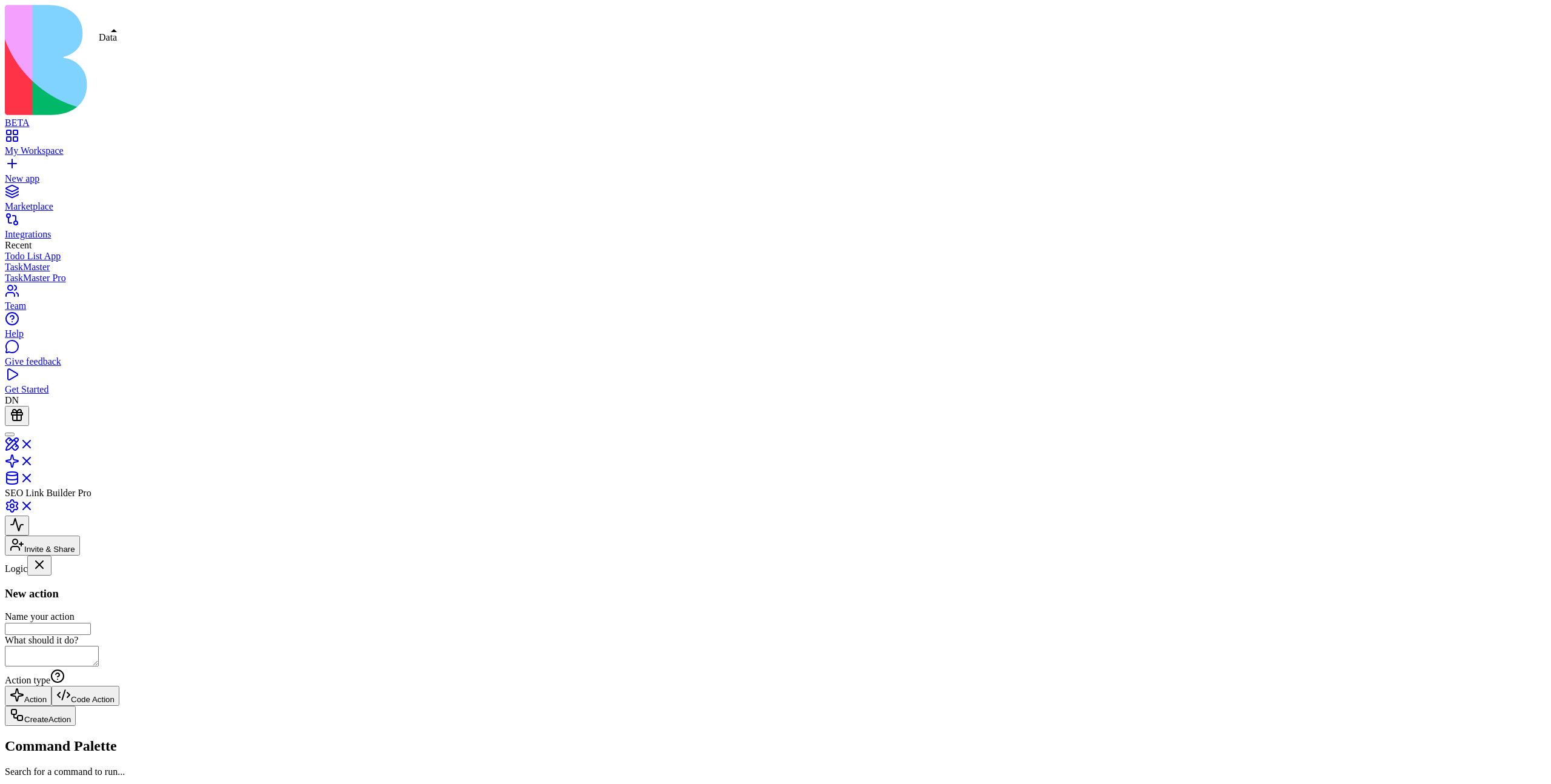
click at [34, 477] on link at bounding box center [19, 482] width 29 height 10
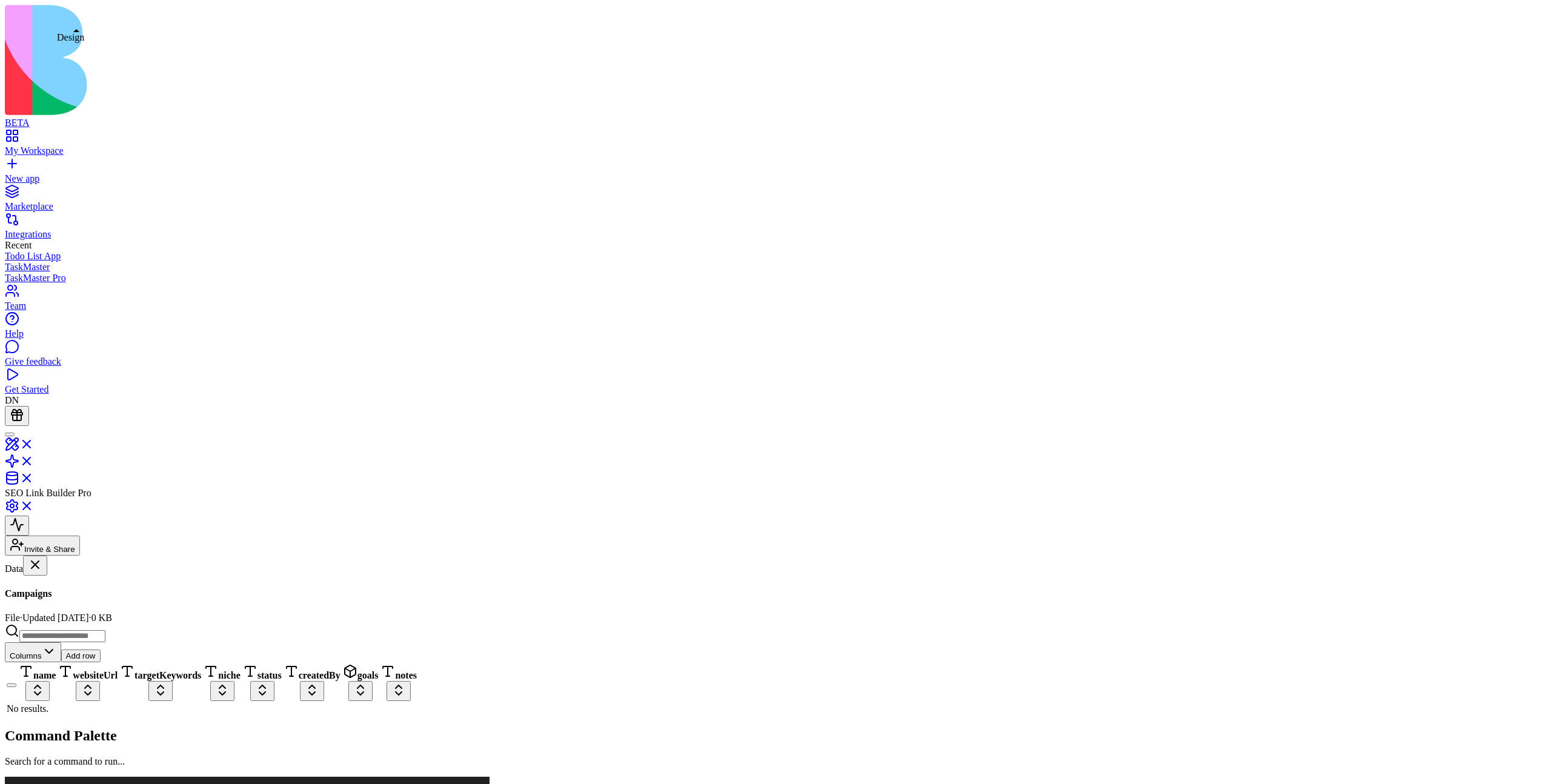
click at [34, 443] on link at bounding box center [19, 448] width 29 height 10
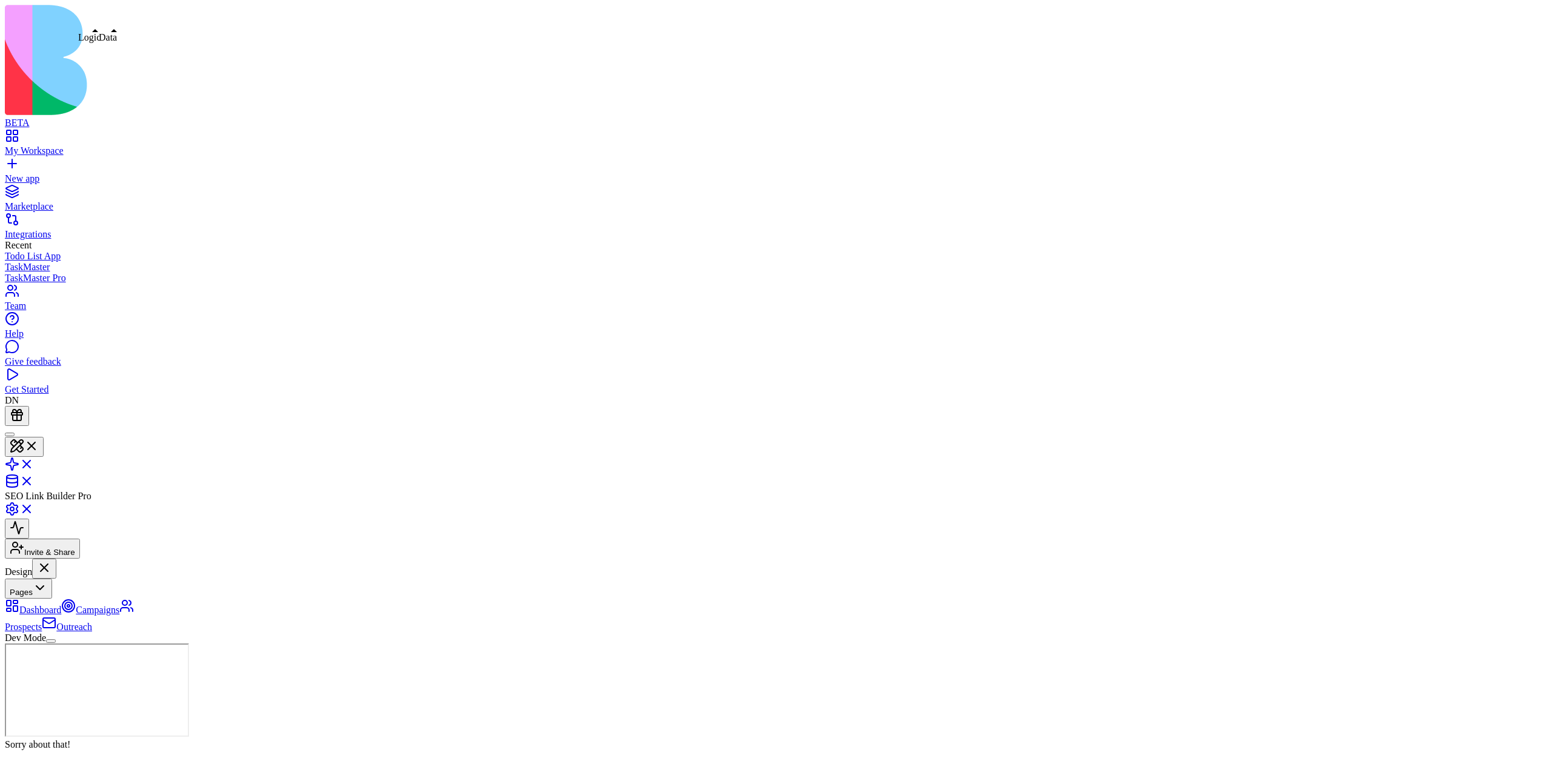
click at [34, 480] on link at bounding box center [19, 485] width 29 height 10
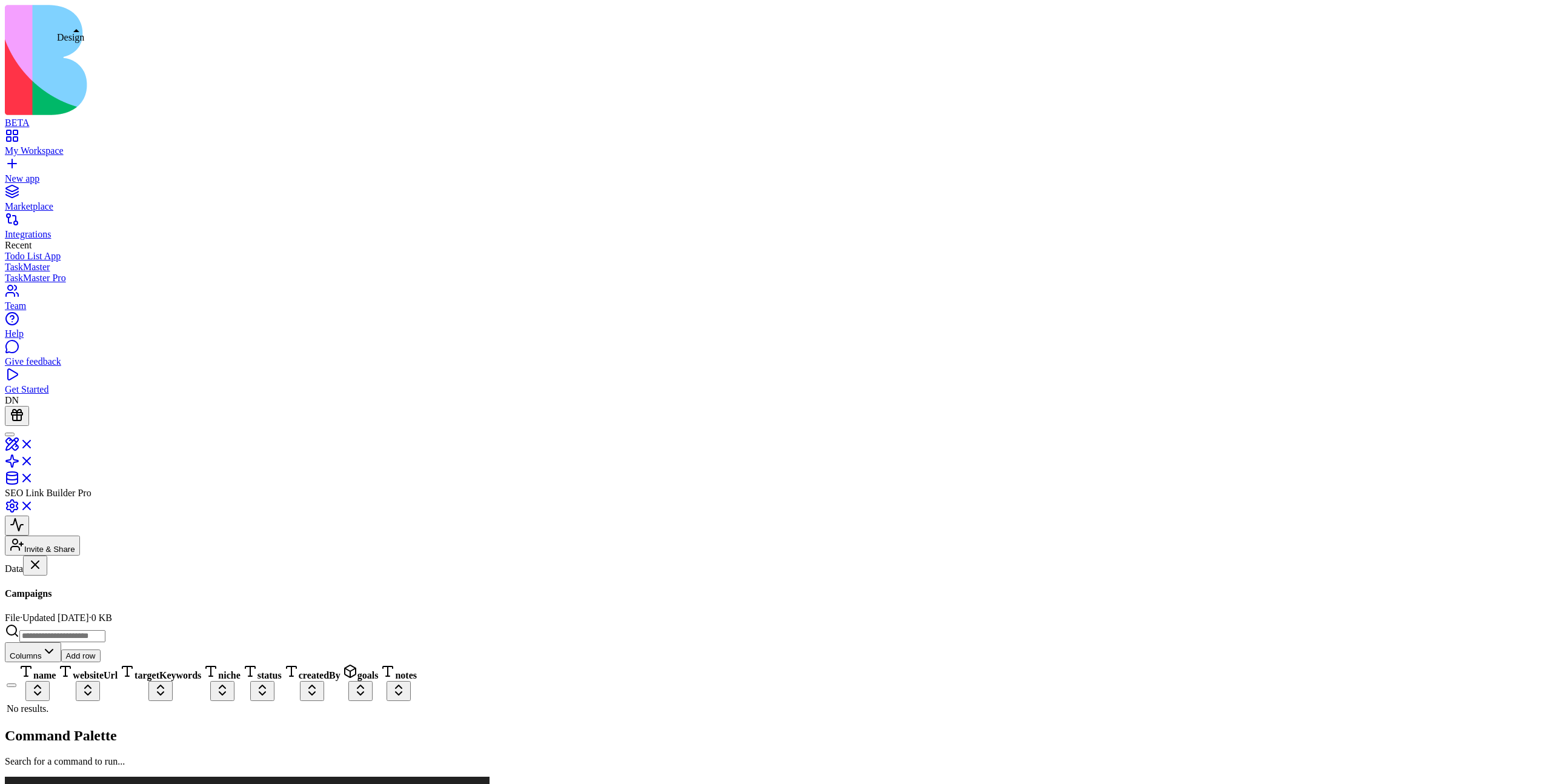
click at [34, 443] on link at bounding box center [19, 448] width 29 height 10
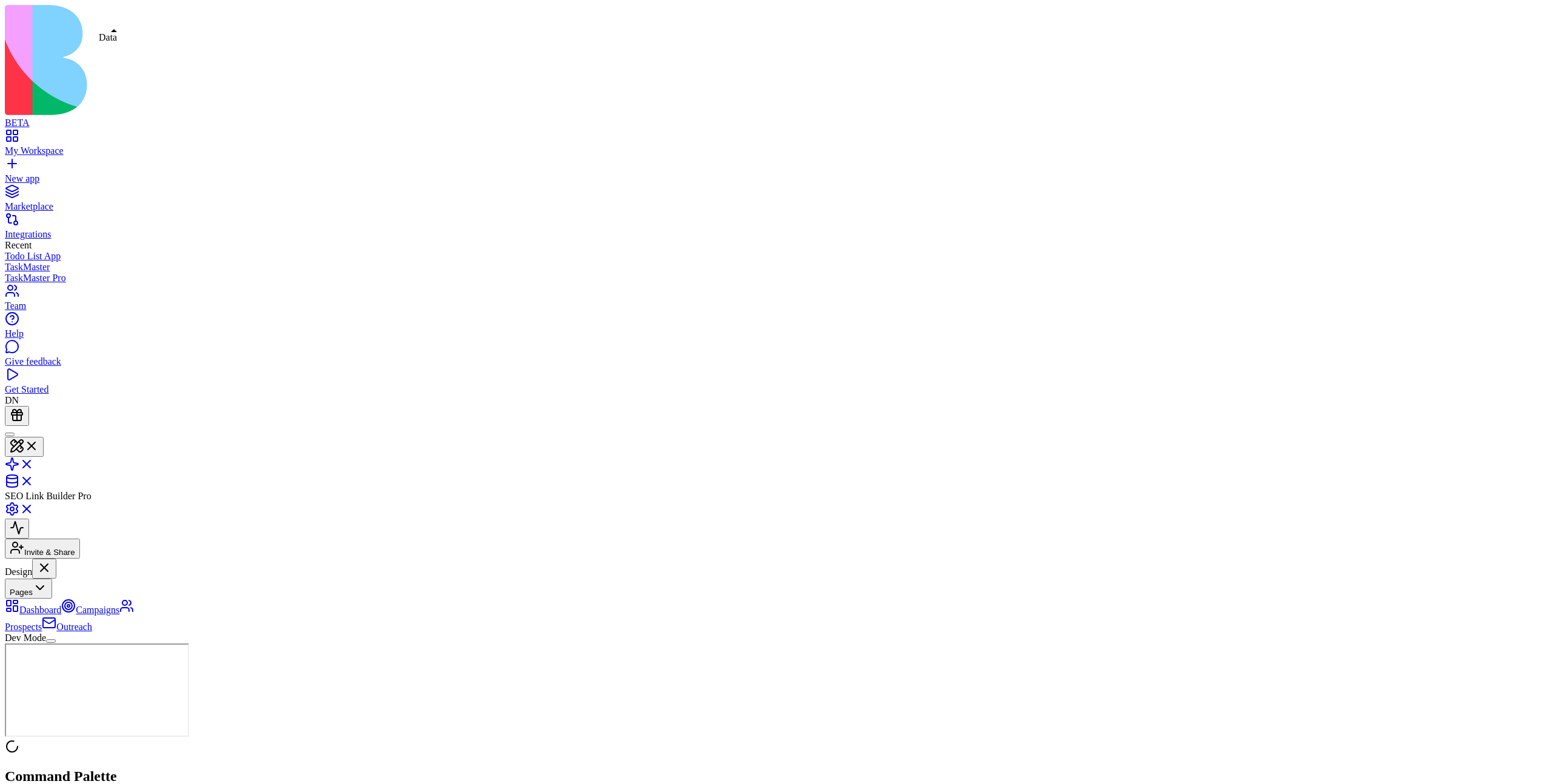
click at [34, 480] on link at bounding box center [19, 485] width 29 height 10
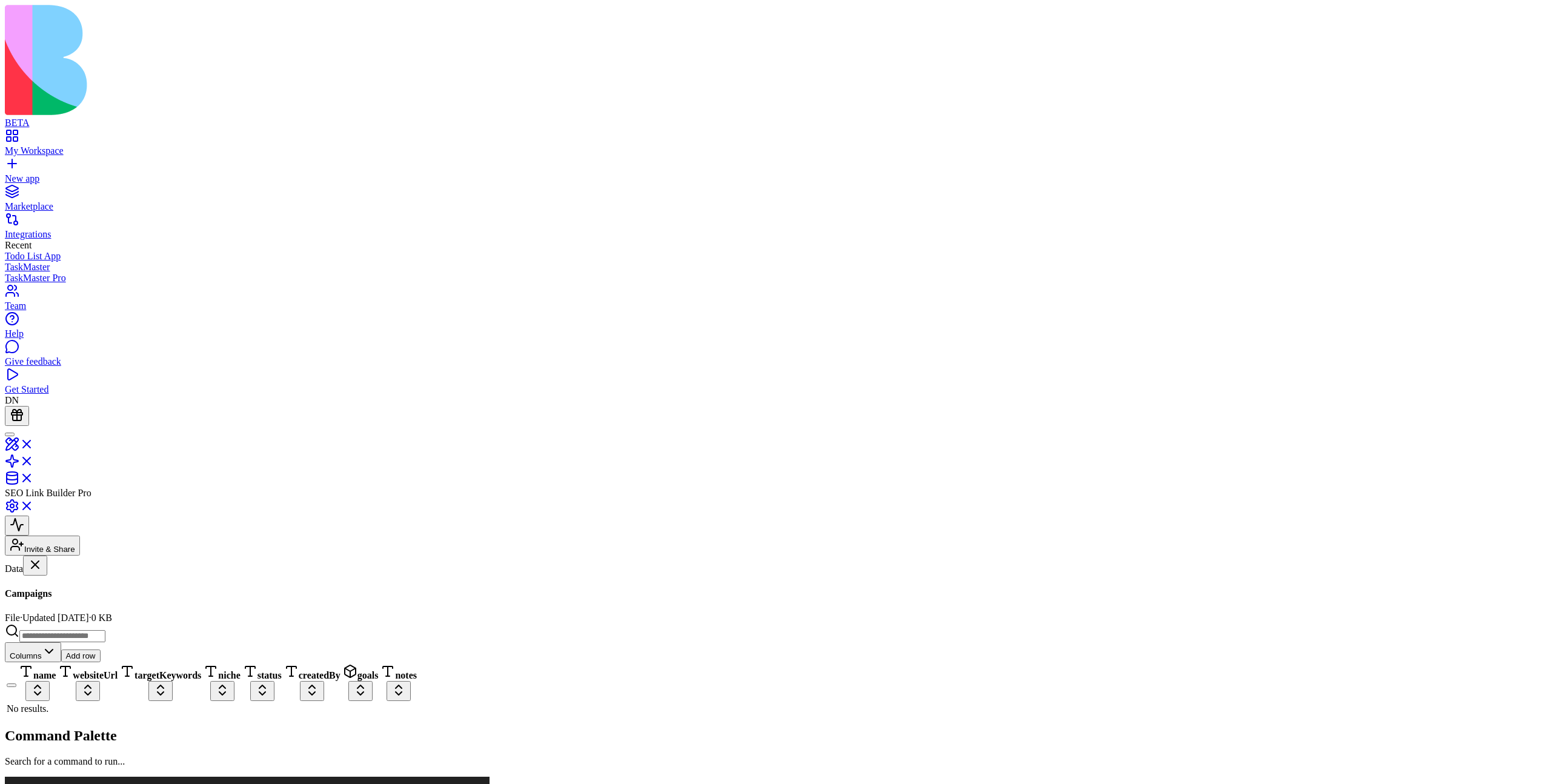
click at [29, 582] on button at bounding box center [17, 731] width 24 height 20
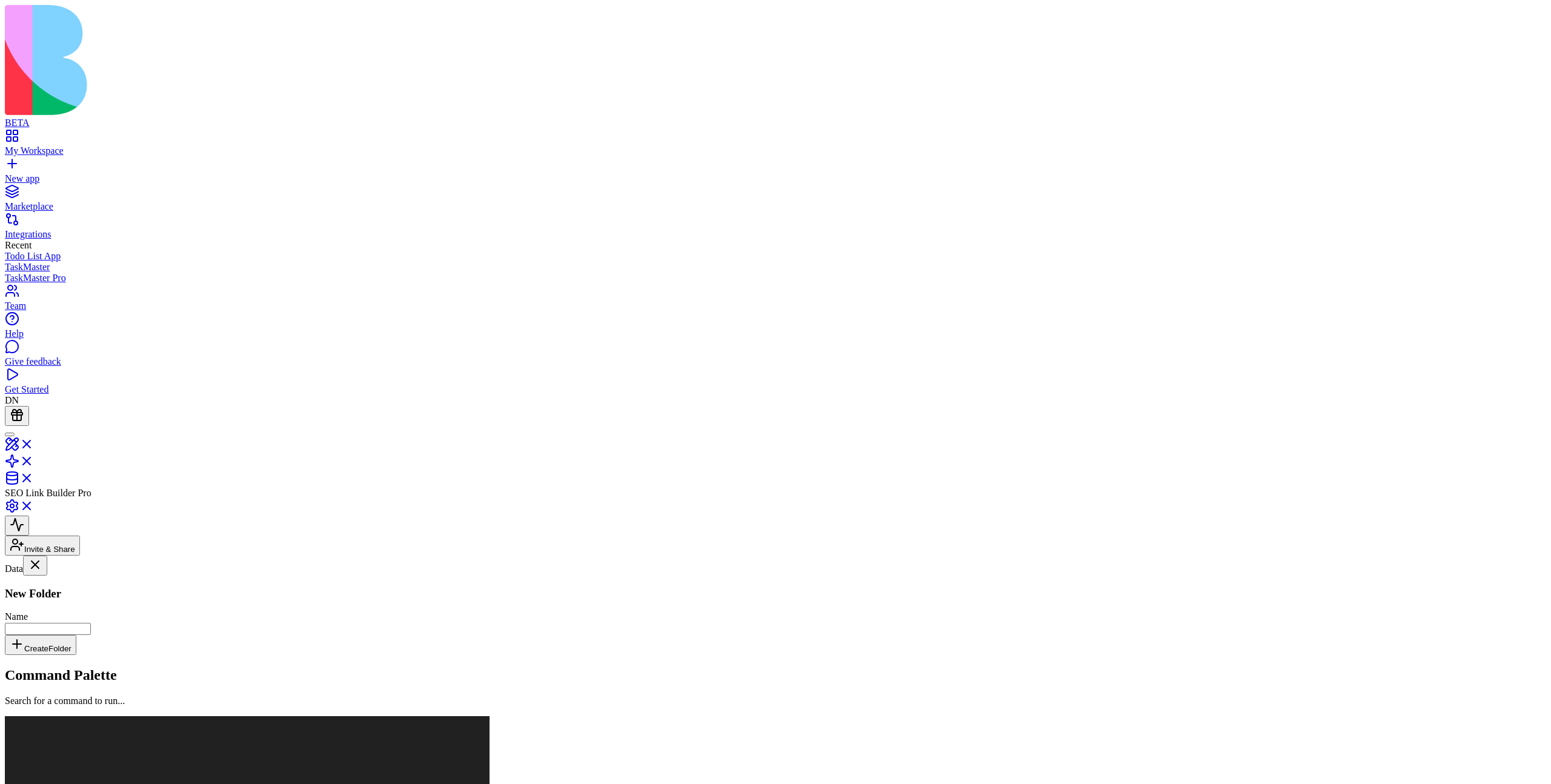
click at [29, 582] on button at bounding box center [17, 731] width 24 height 20
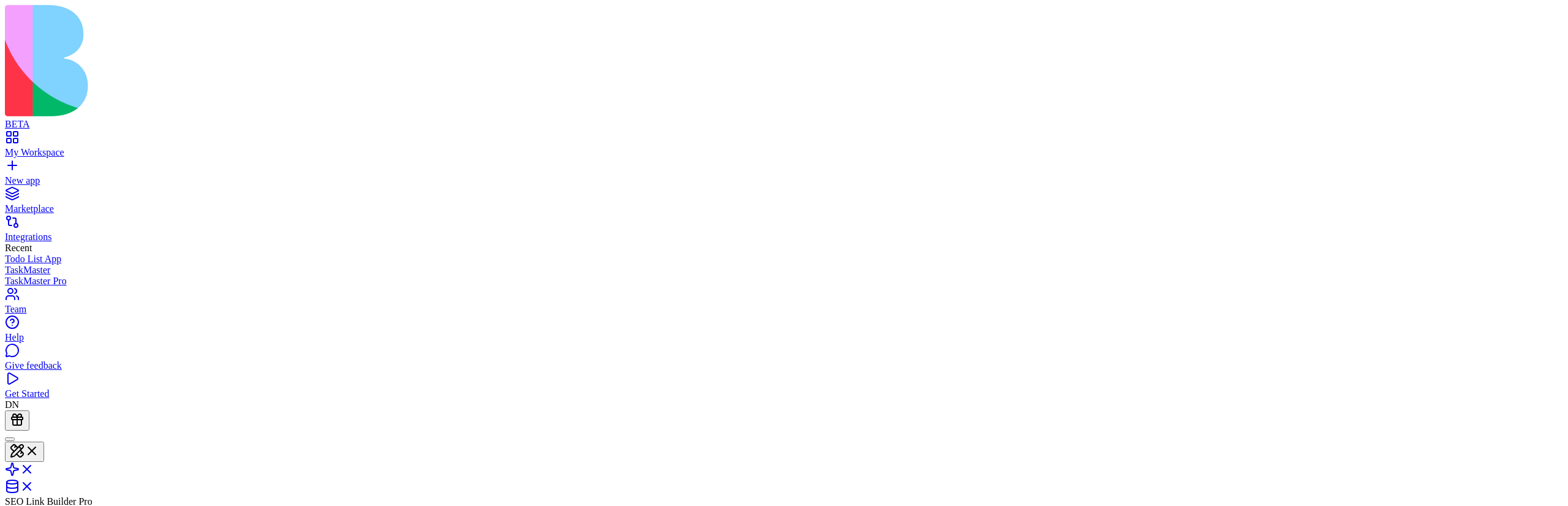
click at [1286, 431] on header "SEO Link Builder Pro Invite & Share" at bounding box center [784, 498] width 1558 height 134
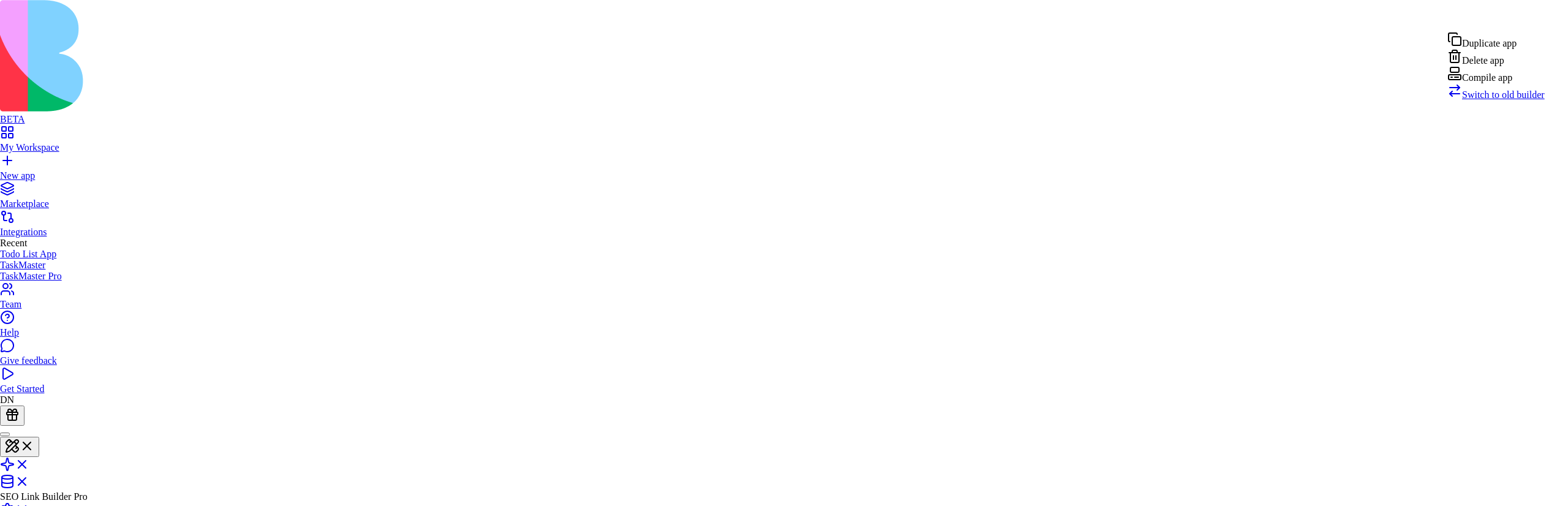
click at [1508, 83] on div "Compile app" at bounding box center [1496, 74] width 98 height 17
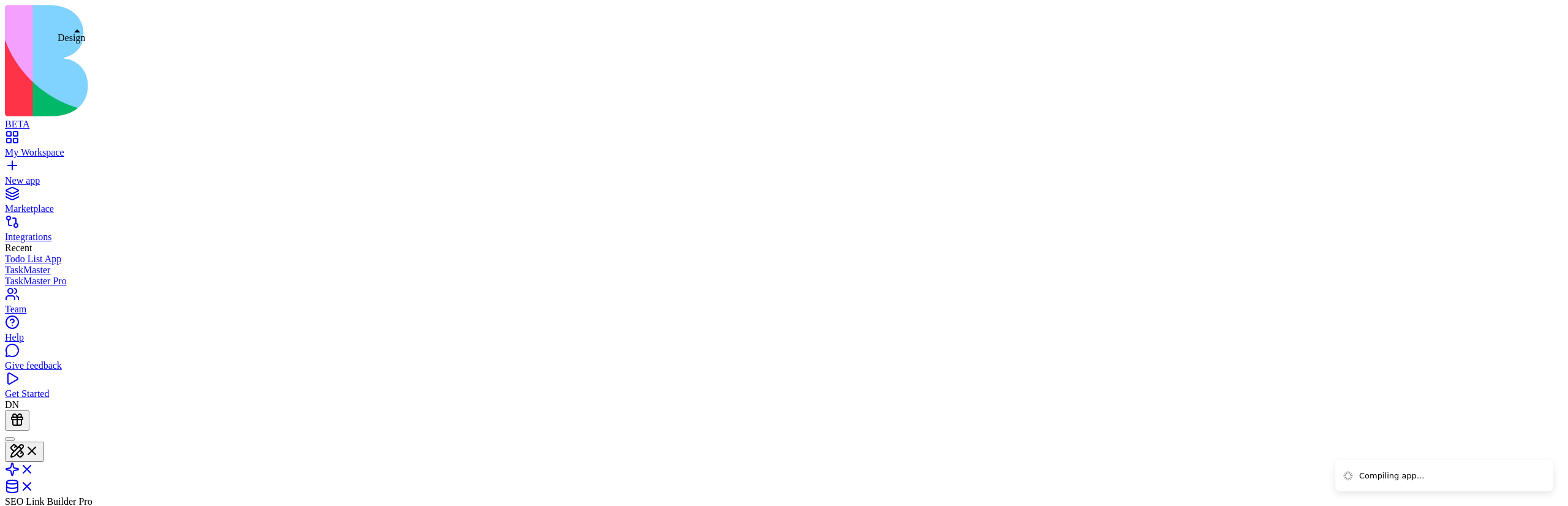
click at [44, 442] on button at bounding box center [25, 452] width 39 height 20
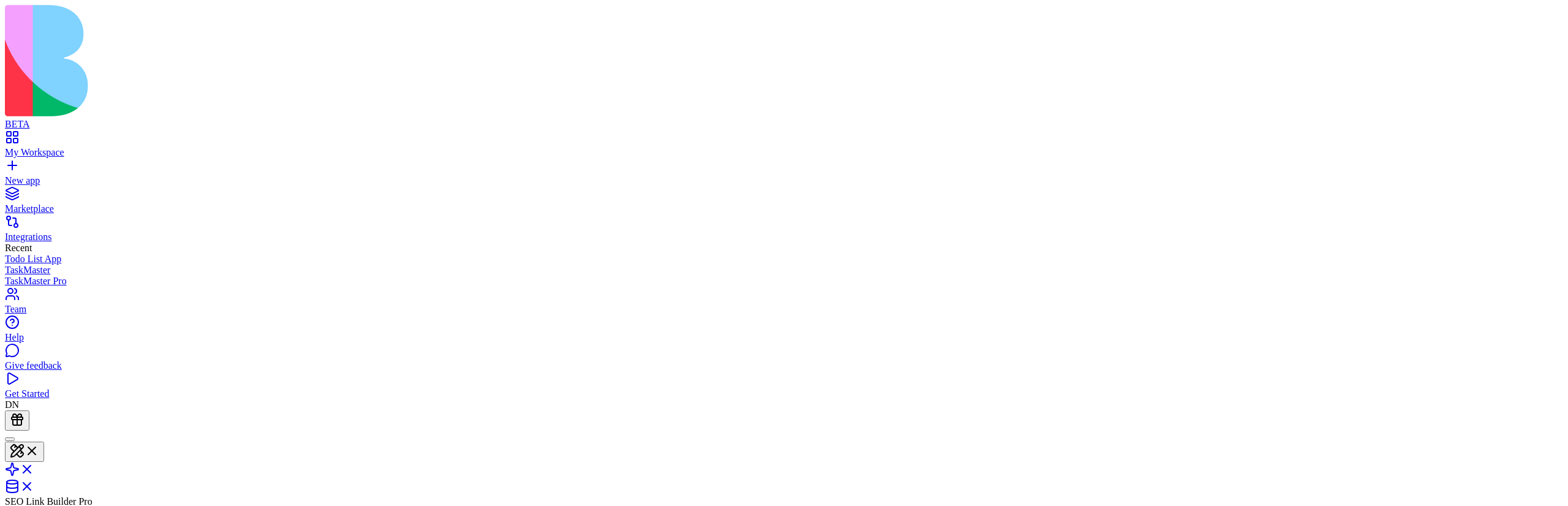
click at [35, 468] on link at bounding box center [20, 474] width 29 height 11
click at [35, 448] on link at bounding box center [20, 453] width 29 height 11
click at [35, 468] on link at bounding box center [20, 474] width 29 height 11
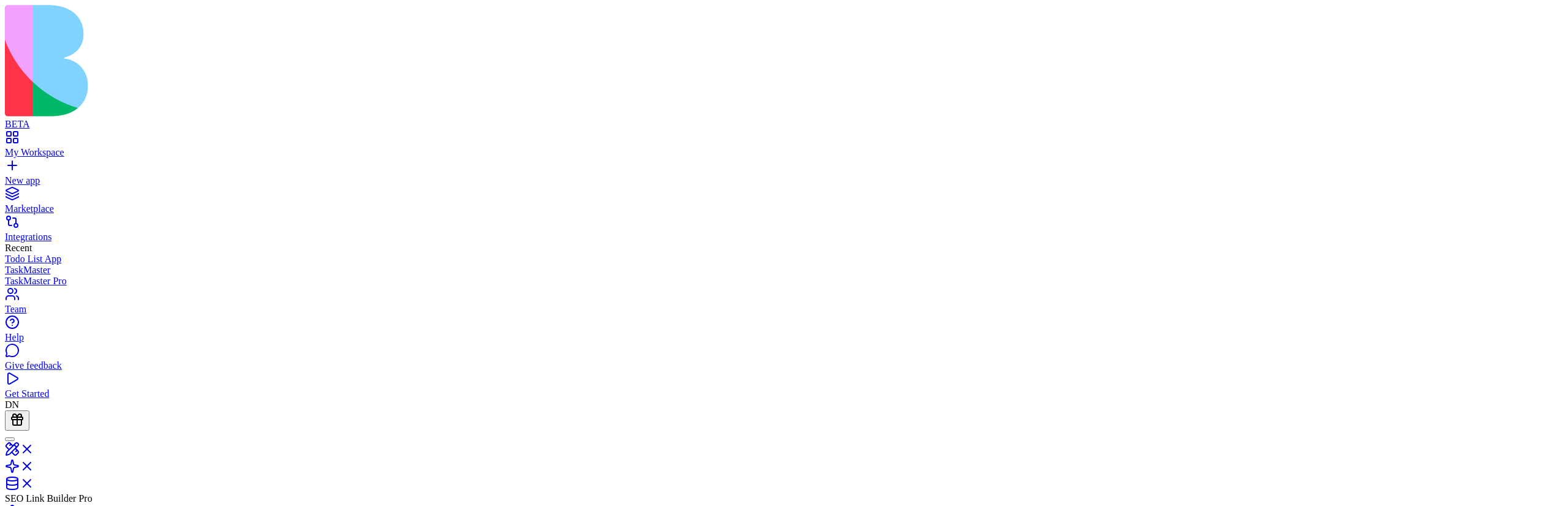
click at [35, 483] on link at bounding box center [20, 488] width 29 height 11
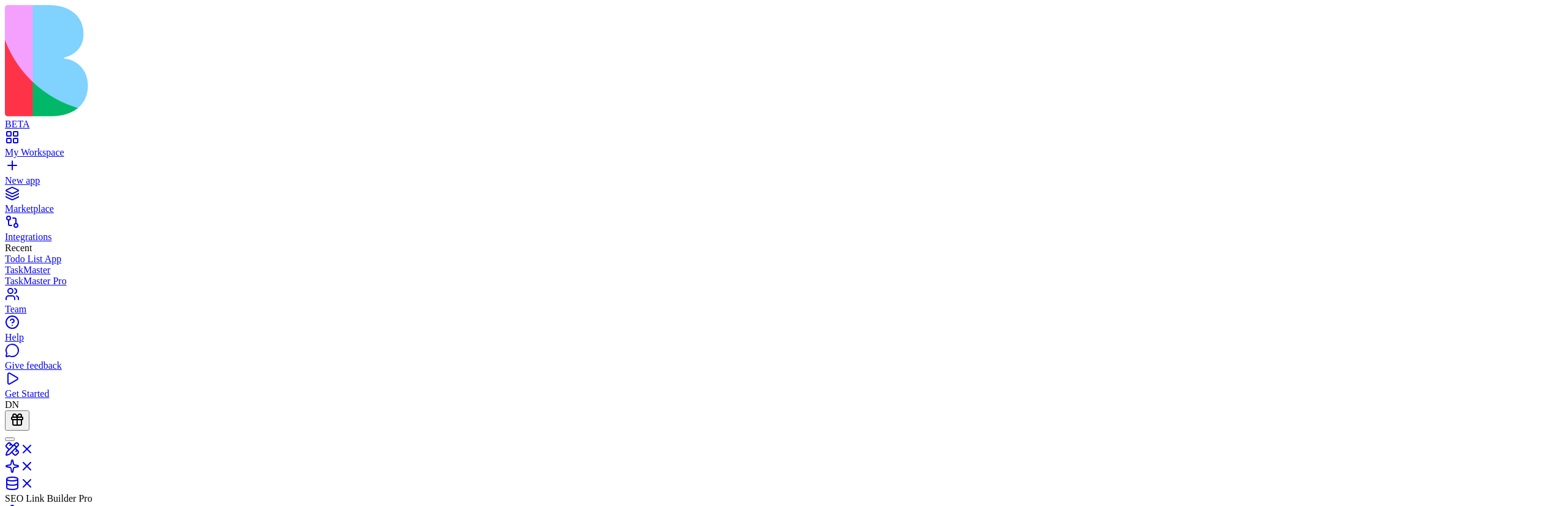
type input "***"
click at [35, 465] on link at bounding box center [20, 471] width 29 height 11
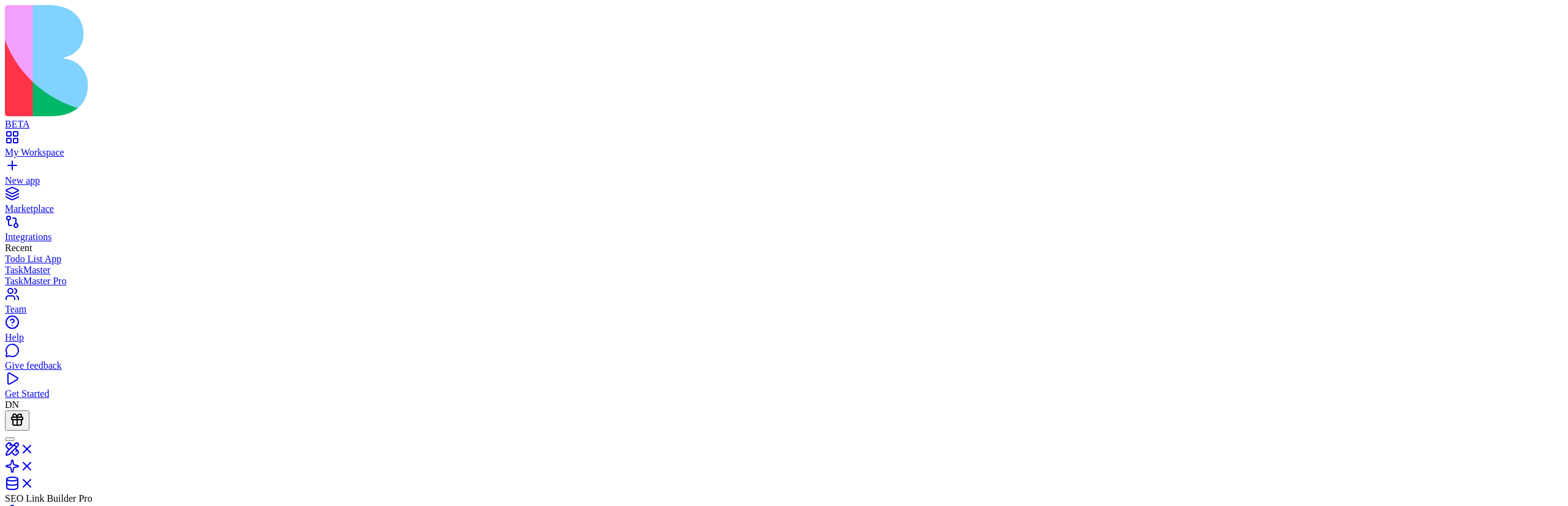
click at [35, 448] on link at bounding box center [20, 453] width 29 height 11
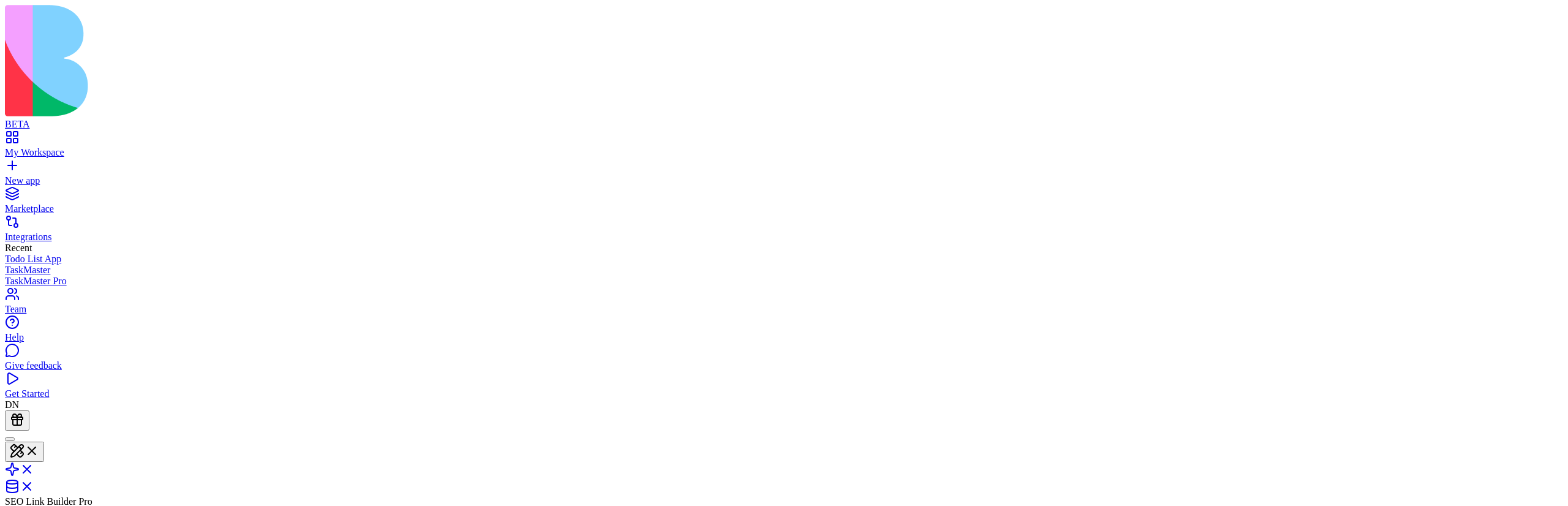
click at [35, 468] on link at bounding box center [20, 474] width 29 height 11
click at [35, 448] on link at bounding box center [20, 453] width 29 height 11
click at [35, 468] on link at bounding box center [20, 474] width 29 height 11
click at [35, 448] on link at bounding box center [20, 453] width 29 height 11
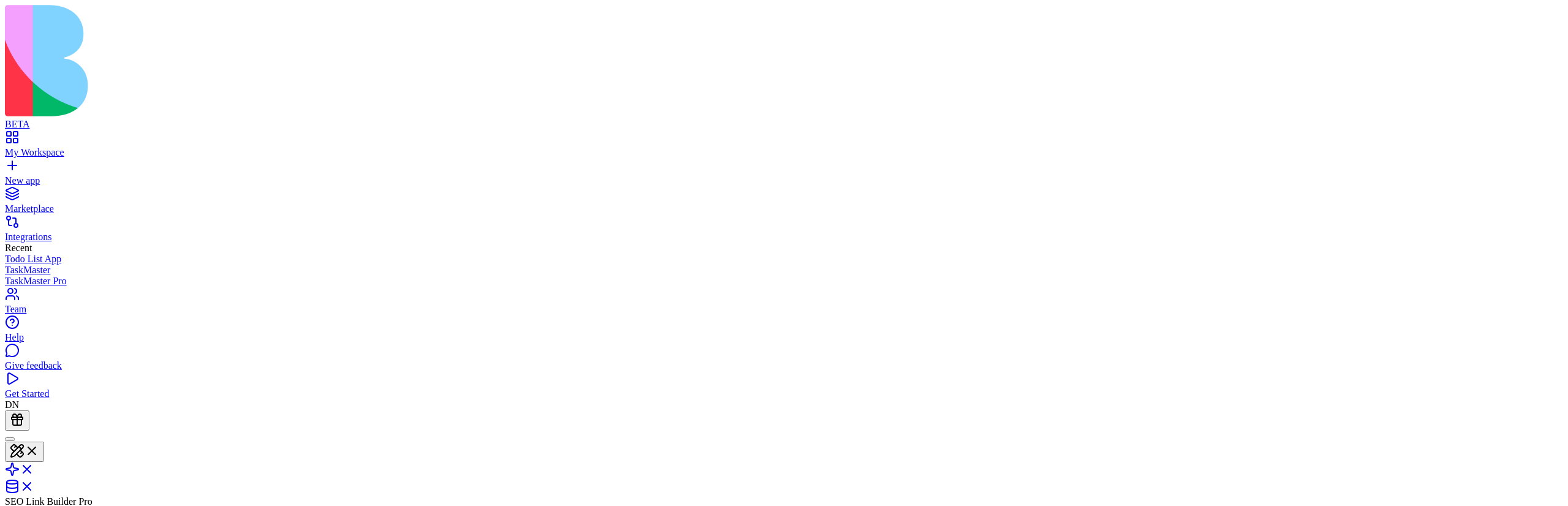
click at [10, 439] on div at bounding box center [10, 439] width 0 height 0
click at [25, 432] on div at bounding box center [17, 441] width 15 height 17
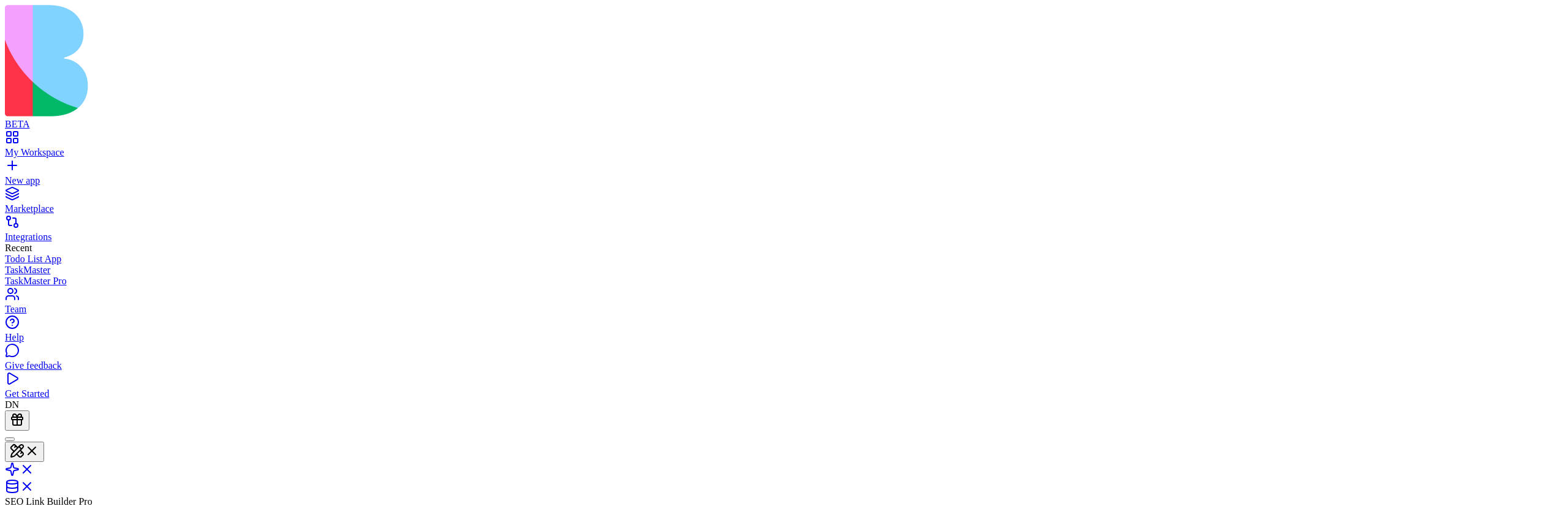
click at [60, 136] on link "My Workspace" at bounding box center [784, 146] width 1558 height 22
